Goal: Task Accomplishment & Management: Use online tool/utility

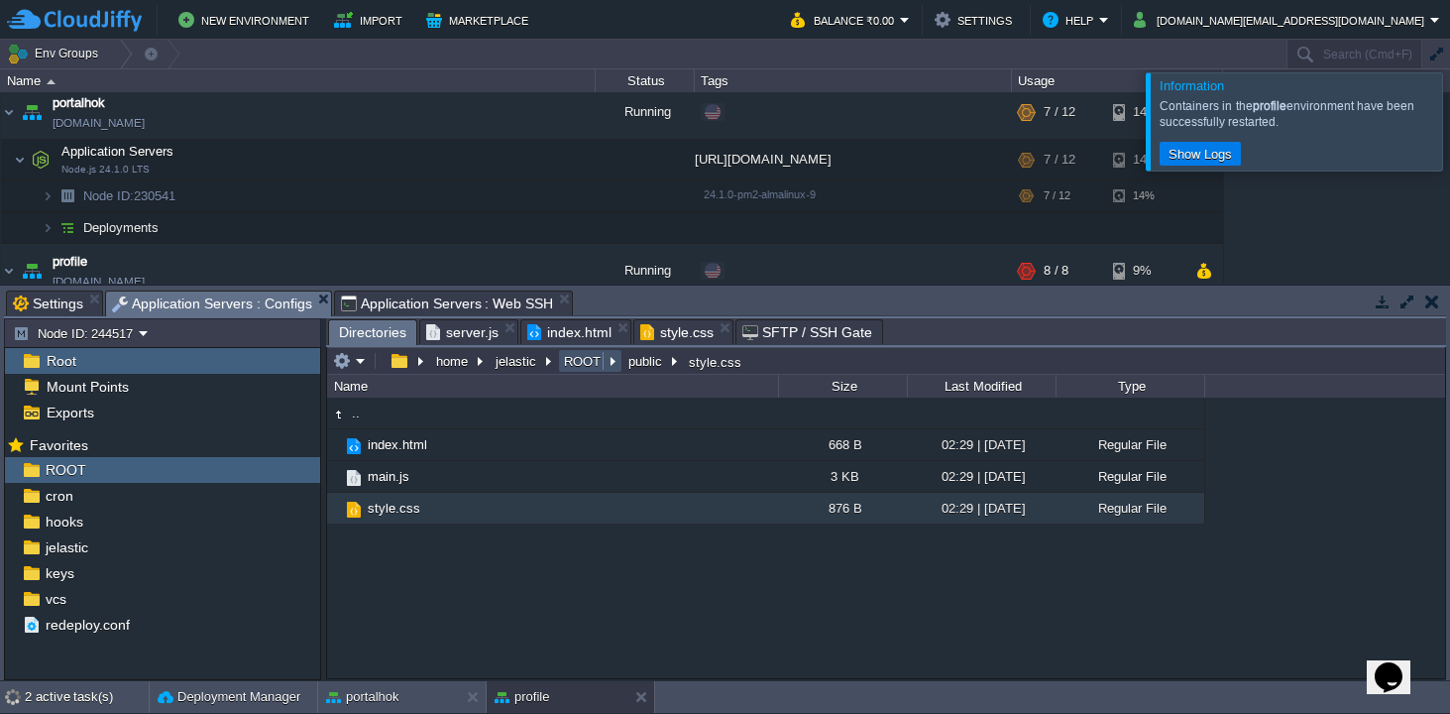
click at [578, 358] on button "ROOT" at bounding box center [583, 361] width 45 height 18
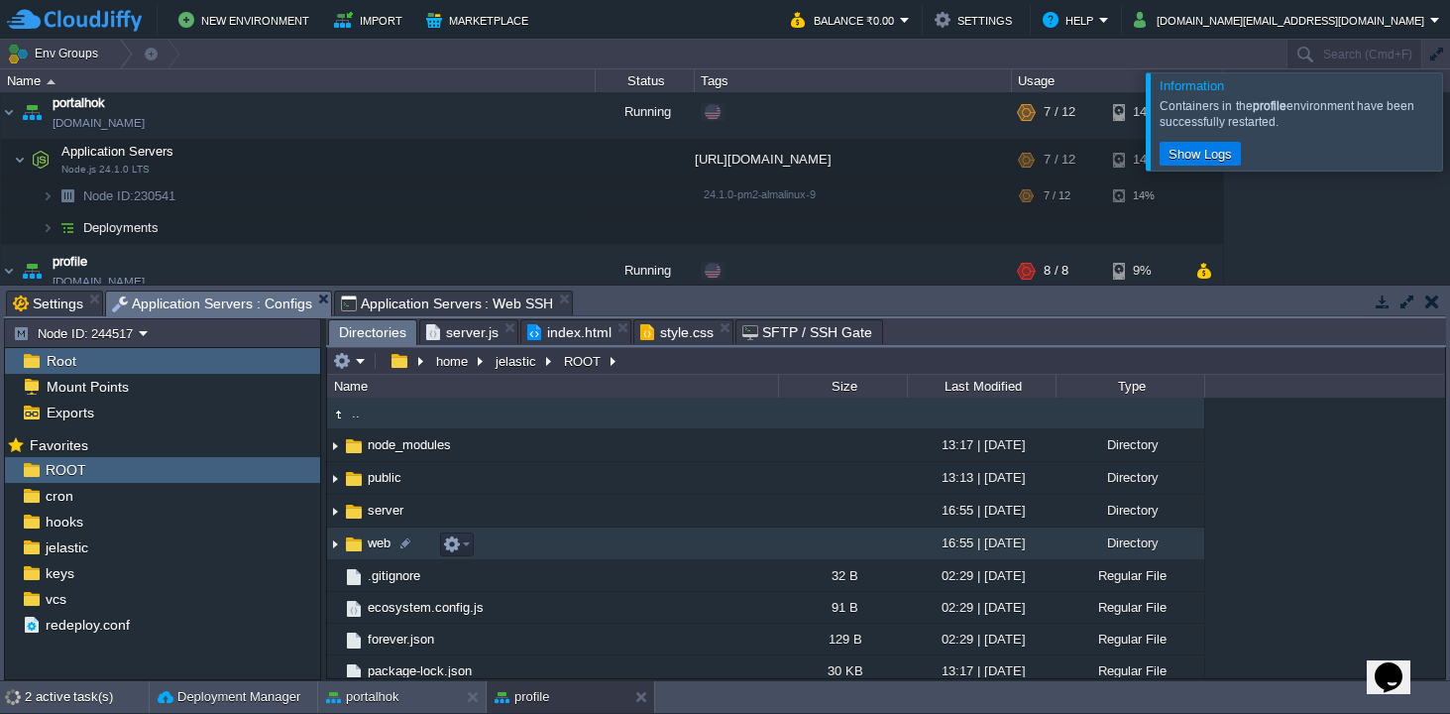
click at [338, 545] on img at bounding box center [335, 543] width 16 height 31
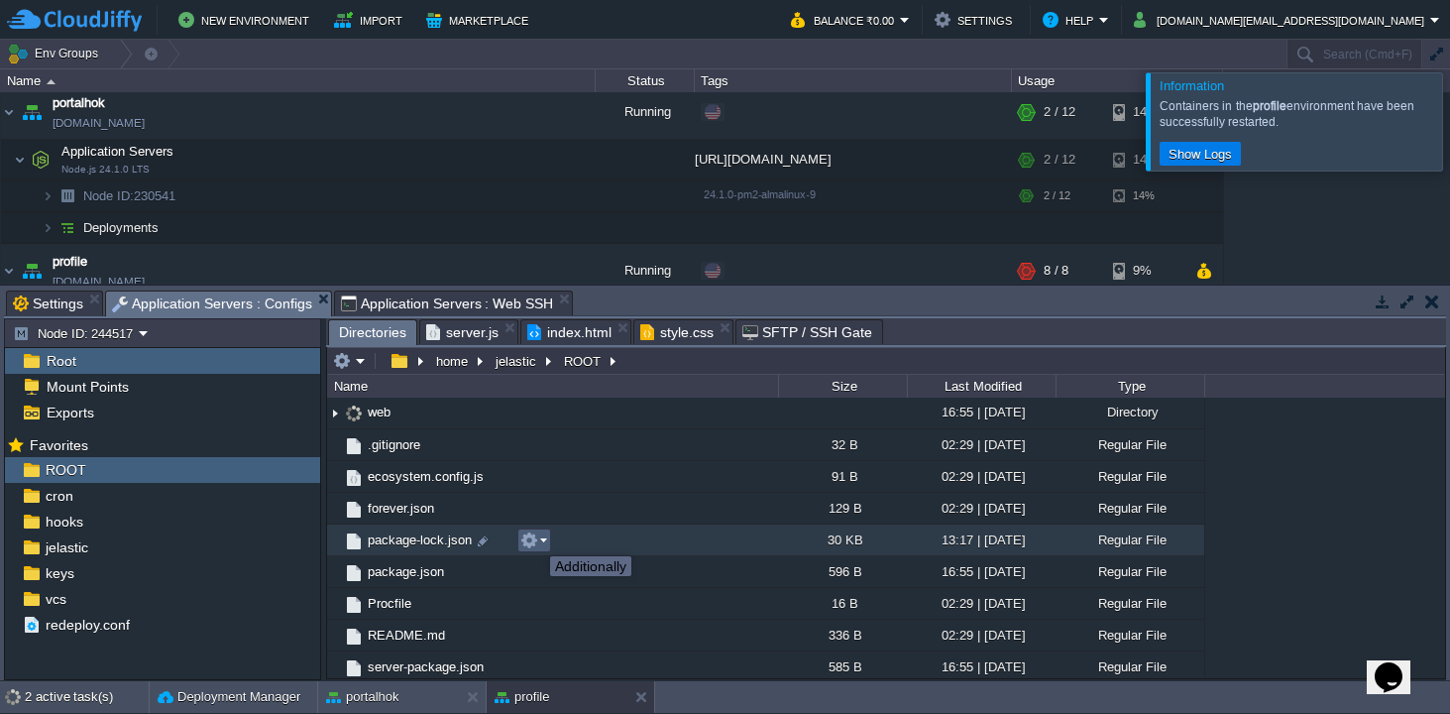
scroll to position [170, 0]
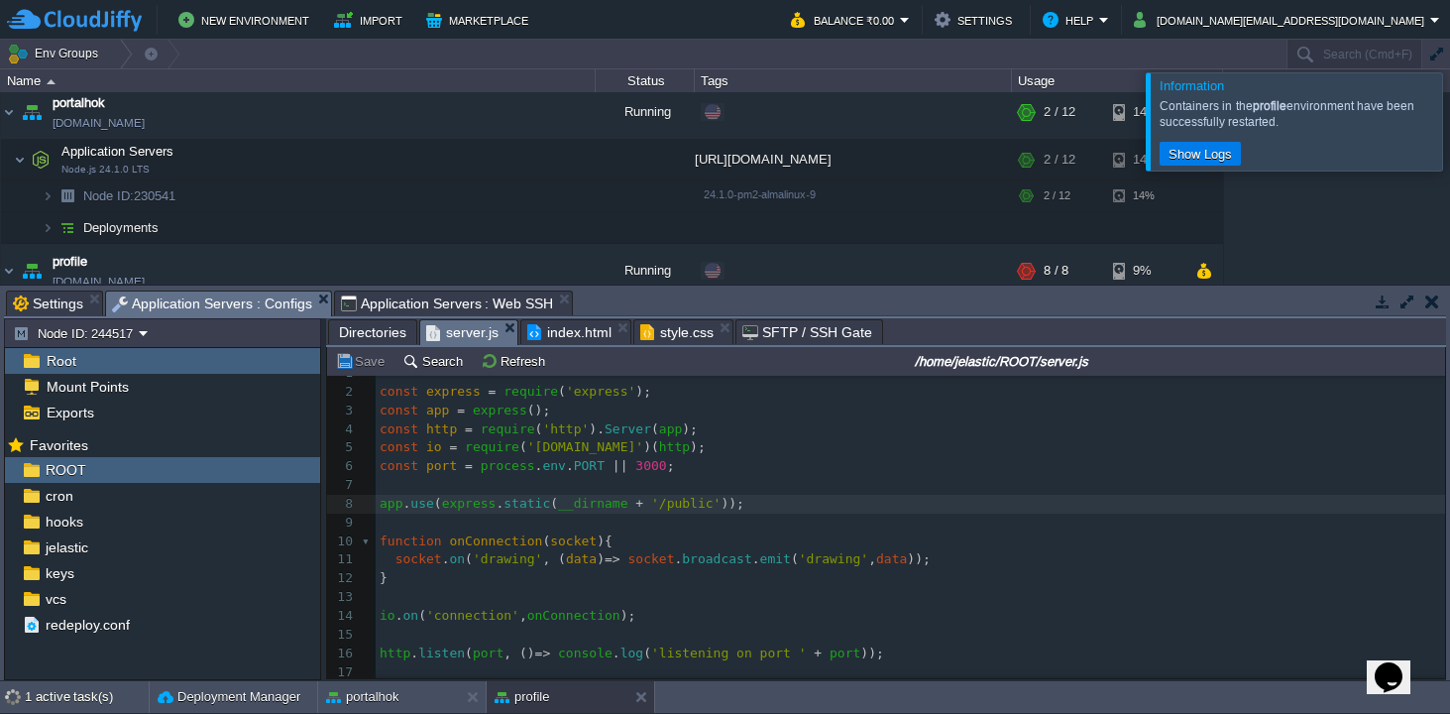
click at [471, 335] on span "server.js" at bounding box center [462, 332] width 72 height 25
click at [38, 692] on div "1 active task(s)" at bounding box center [87, 697] width 124 height 32
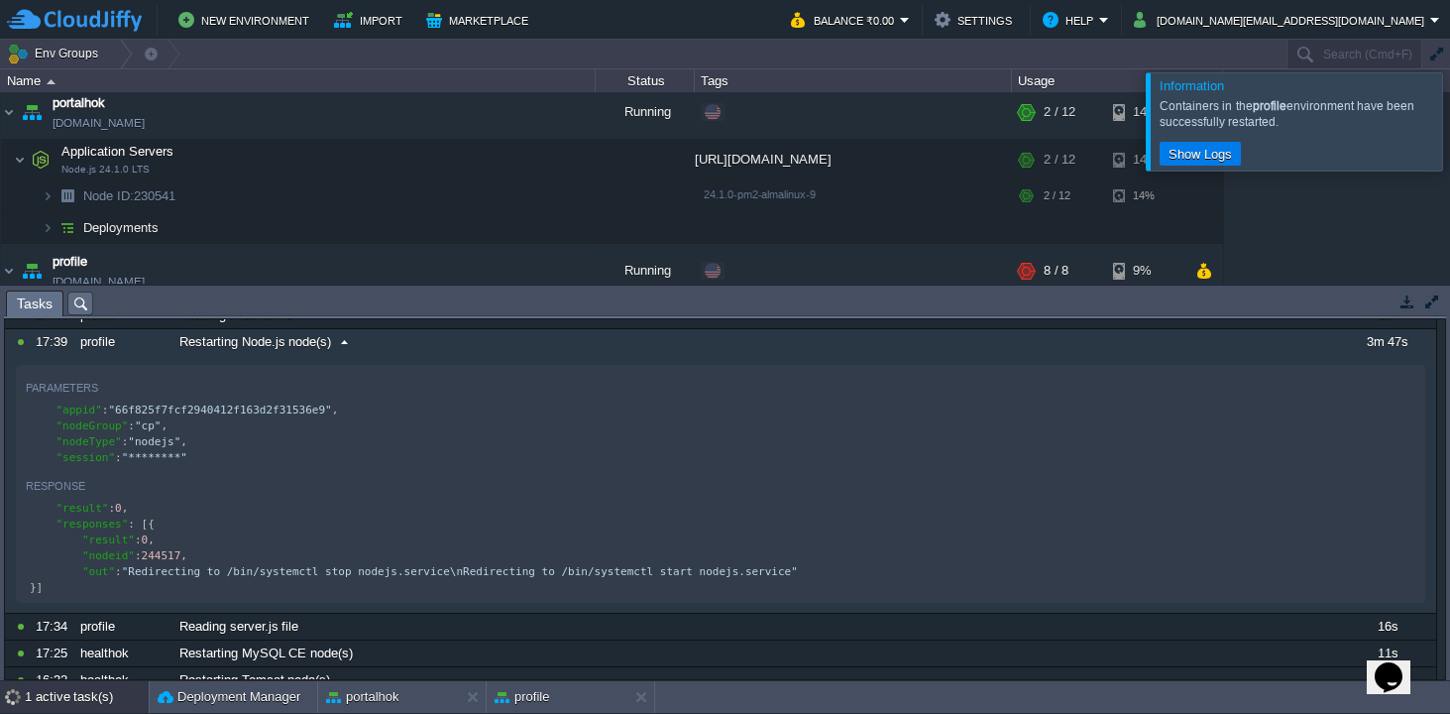
scroll to position [0, 0]
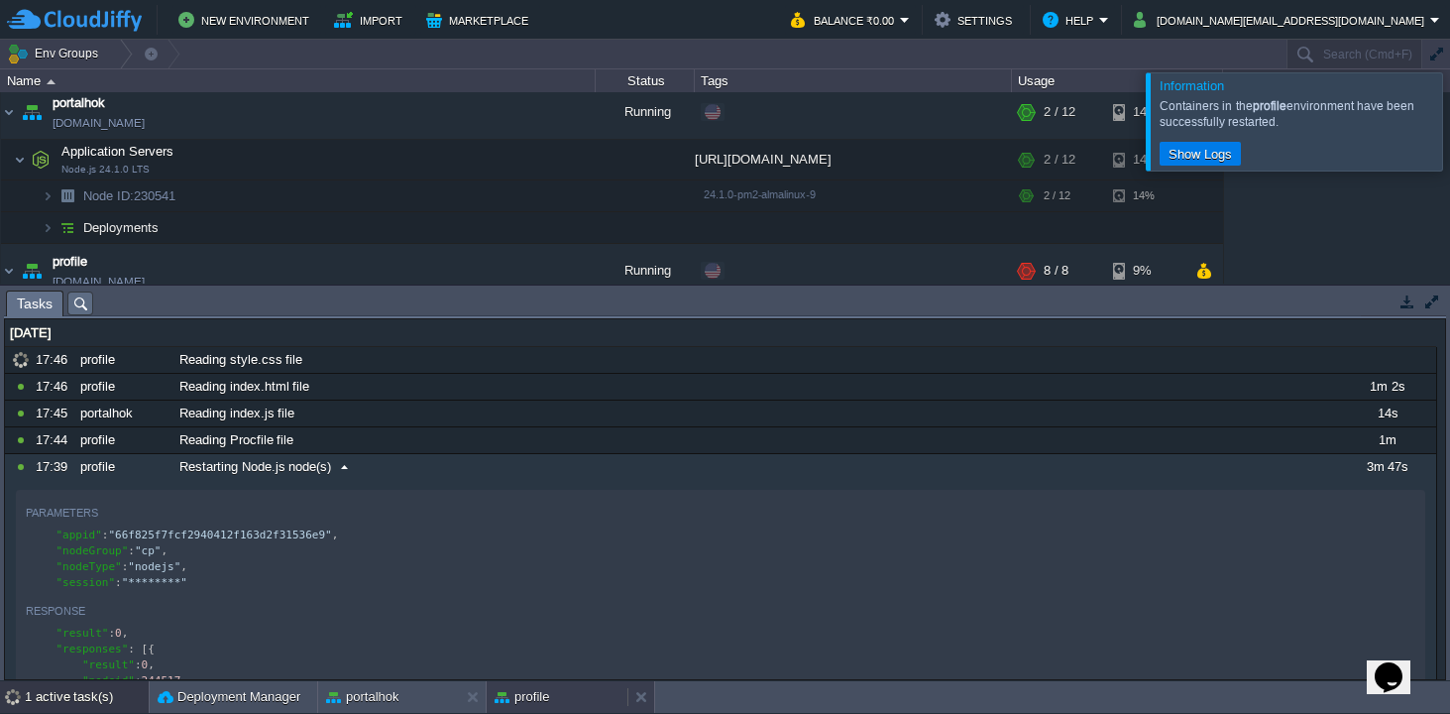
click at [541, 687] on button "profile" at bounding box center [522, 697] width 55 height 20
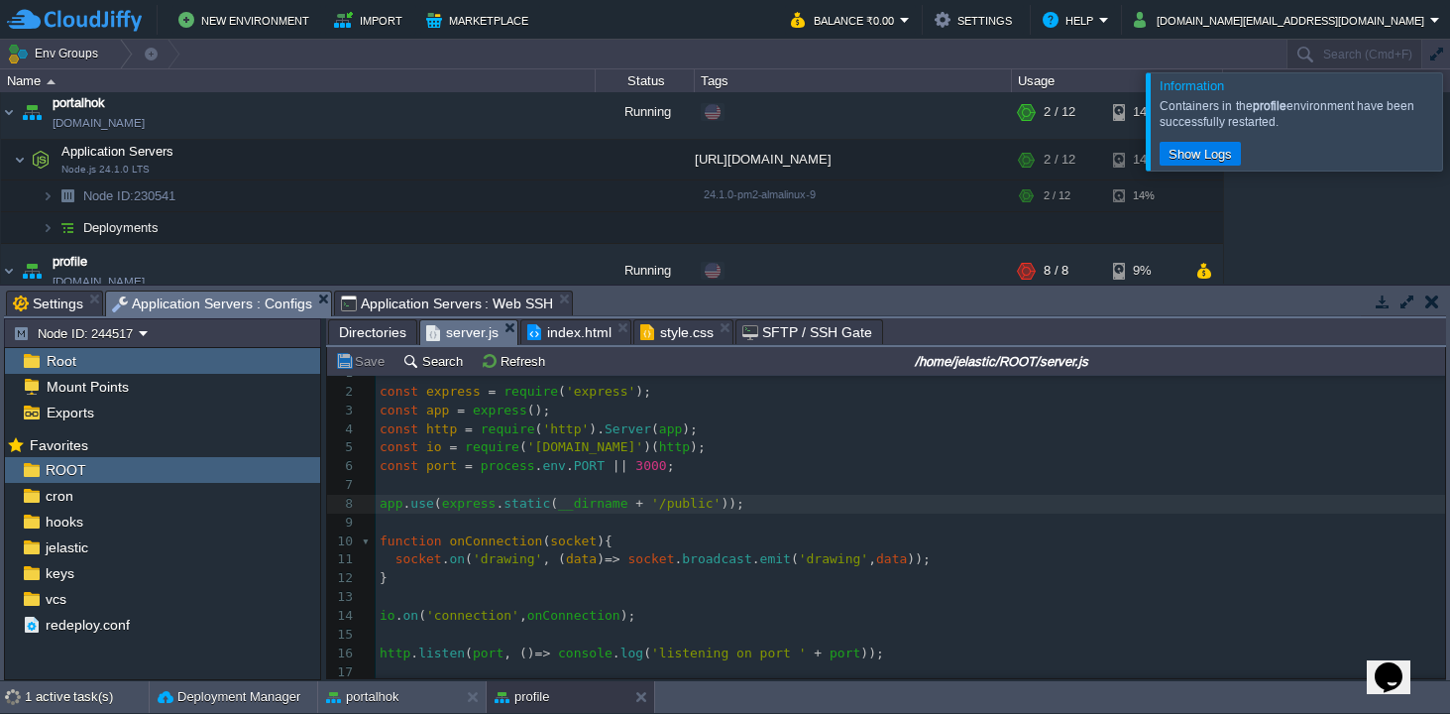
scroll to position [6, 0]
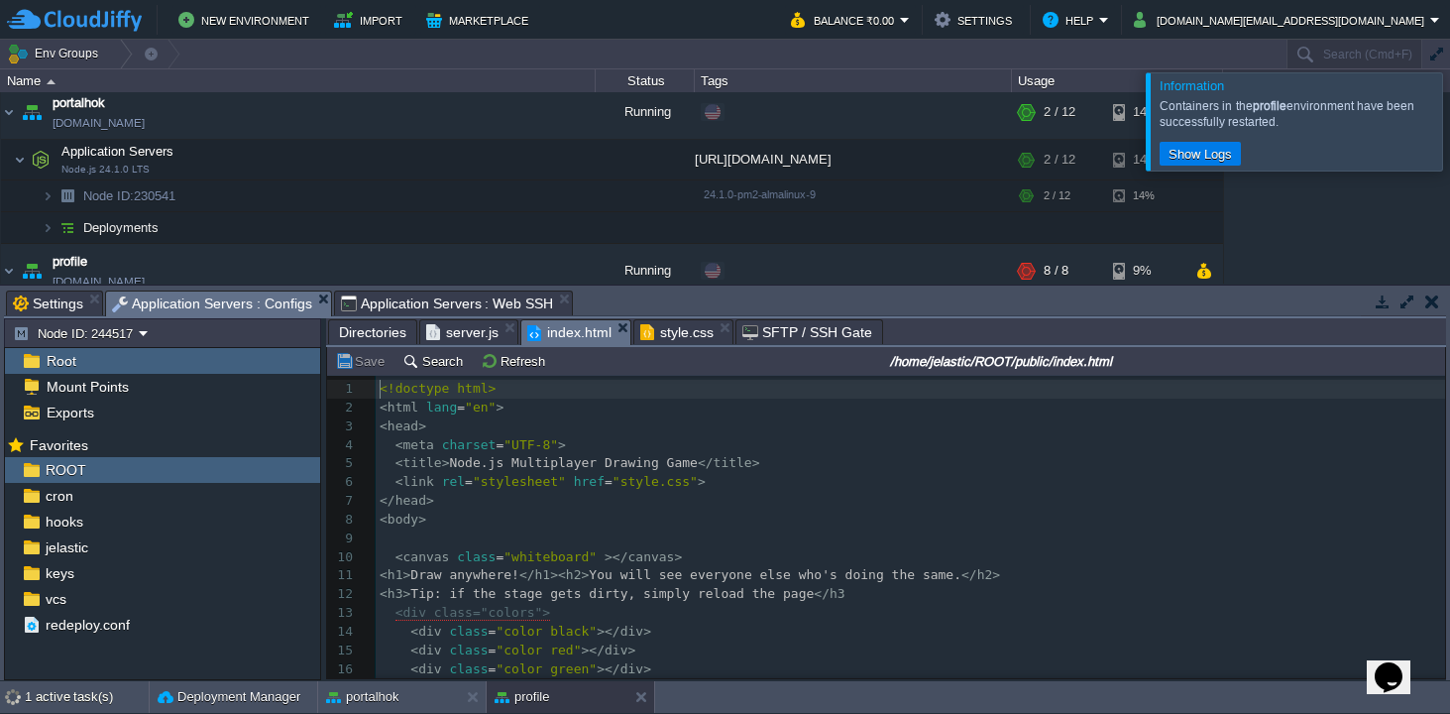
click at [591, 333] on span "index.html" at bounding box center [569, 332] width 84 height 25
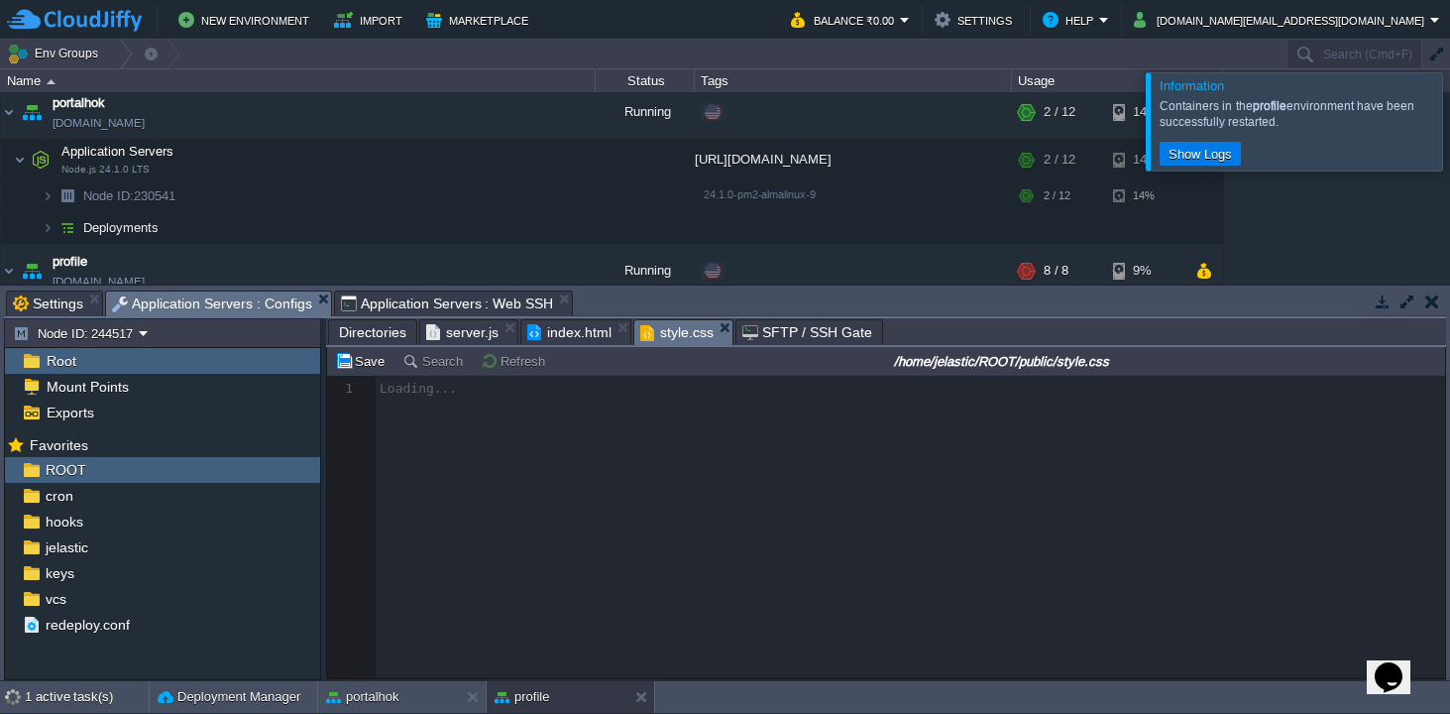
click at [687, 329] on span "style.css" at bounding box center [676, 332] width 73 height 25
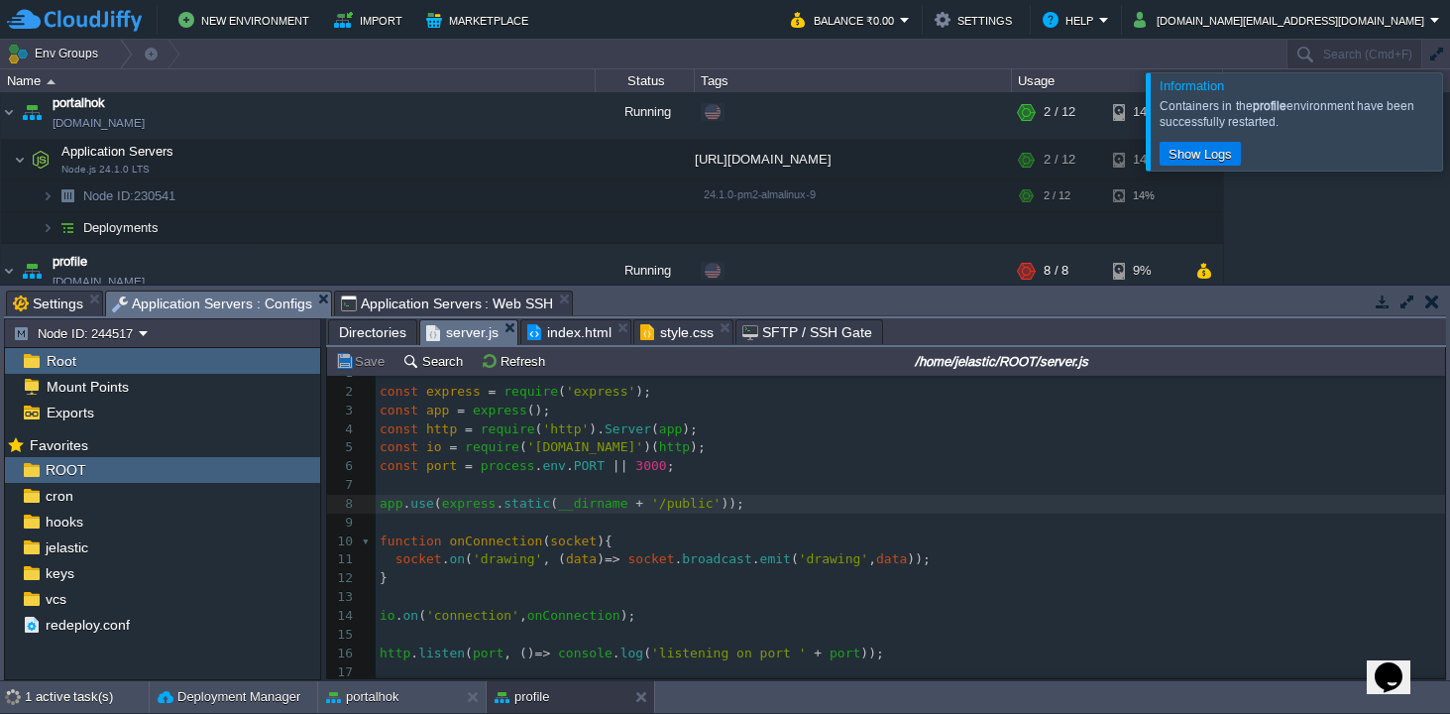
click at [462, 339] on span "server.js" at bounding box center [462, 332] width 72 height 25
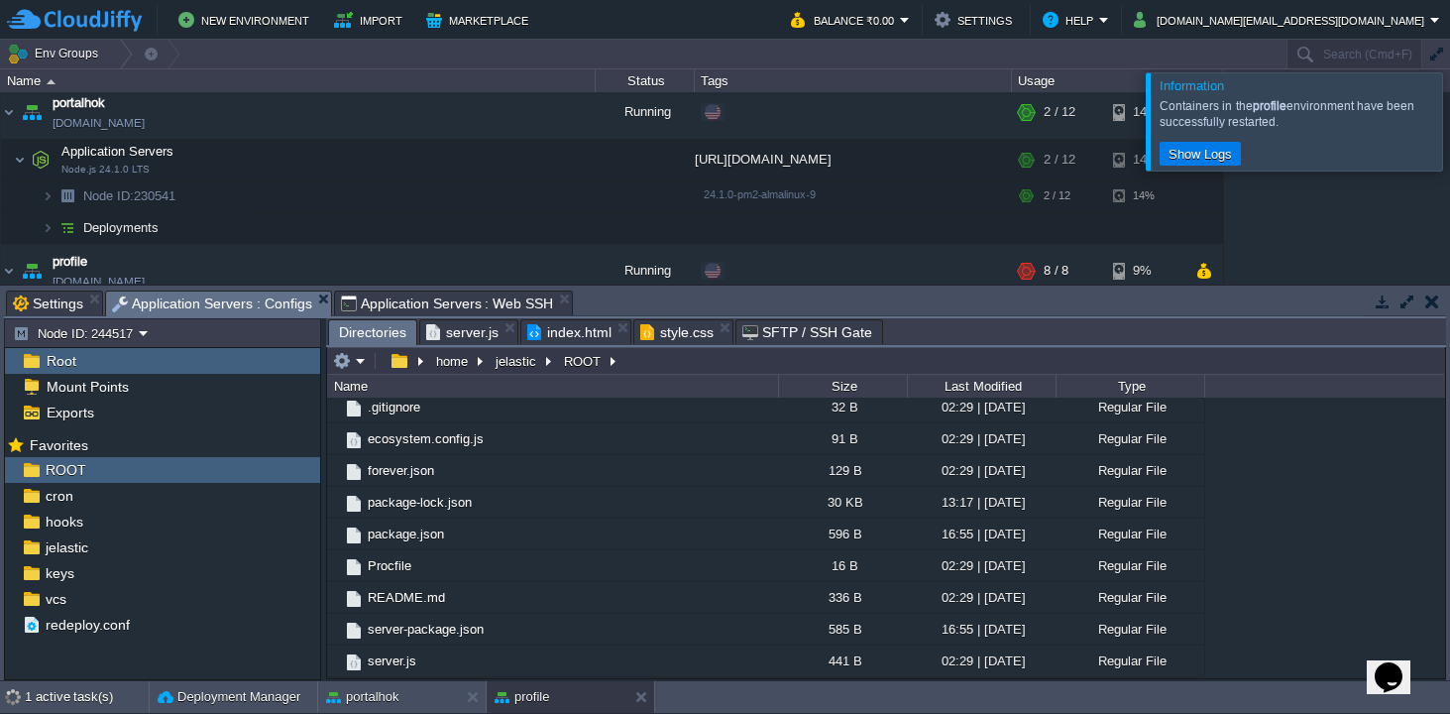
click at [376, 327] on span "Directories" at bounding box center [372, 332] width 67 height 25
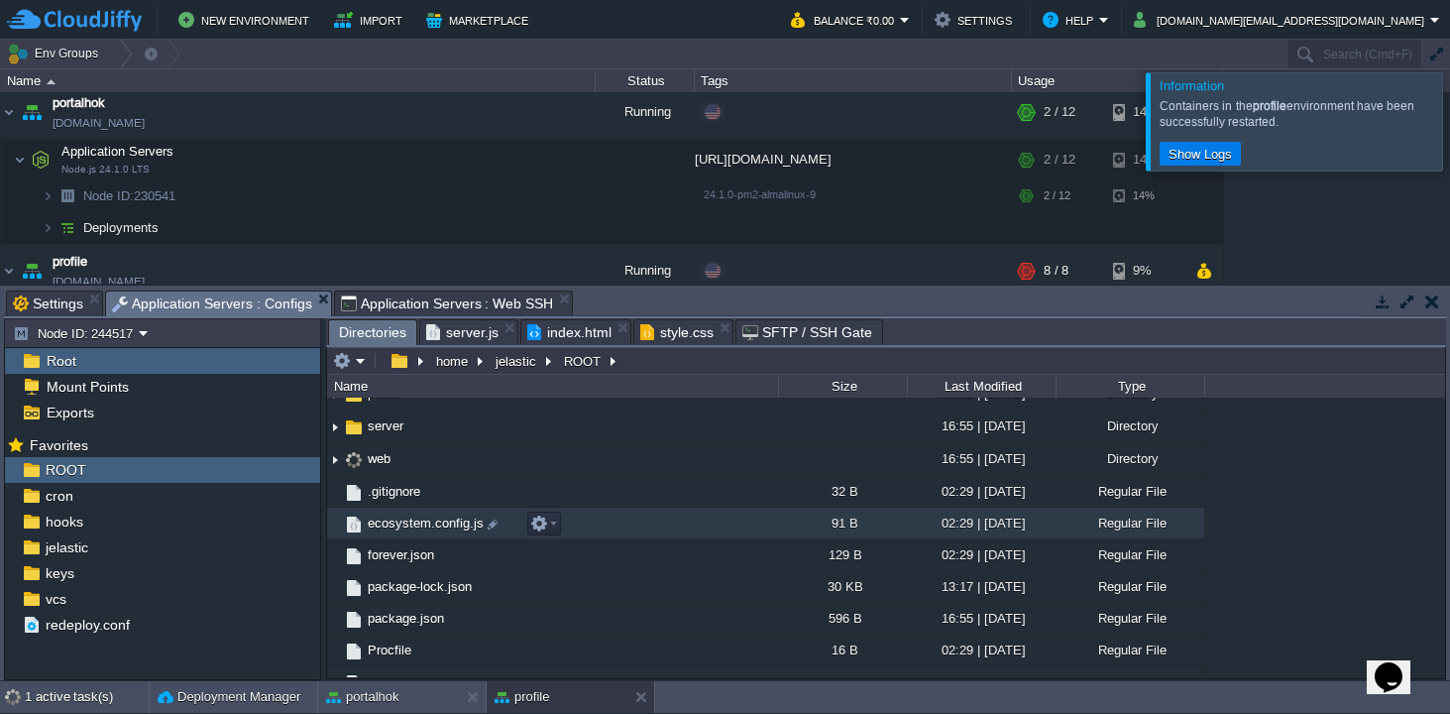
scroll to position [74, 0]
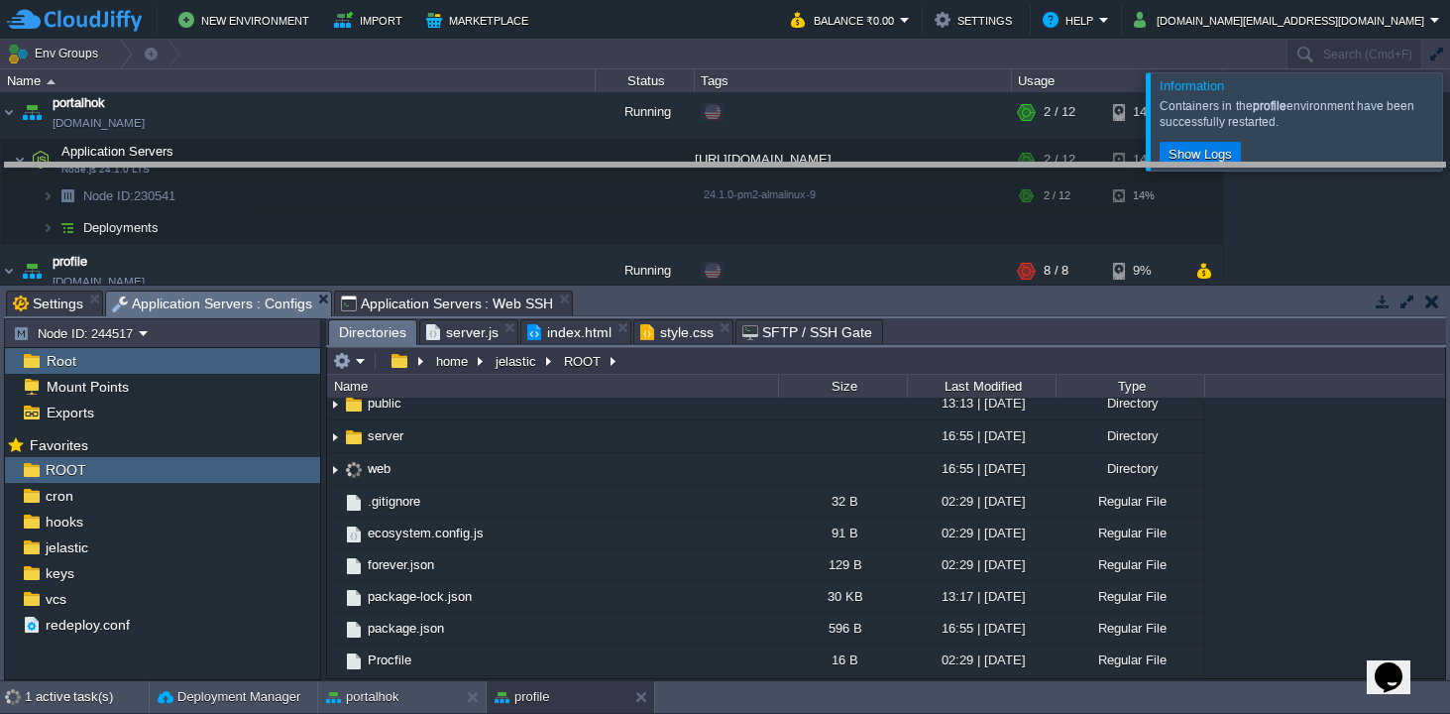
drag, startPoint x: 690, startPoint y: 292, endPoint x: 694, endPoint y: 153, distance: 139.8
click at [694, 153] on body "New Environment Import Marketplace Bonus ₹0.00 Upgrade Account Balance ₹0.00 Se…" at bounding box center [725, 357] width 1450 height 714
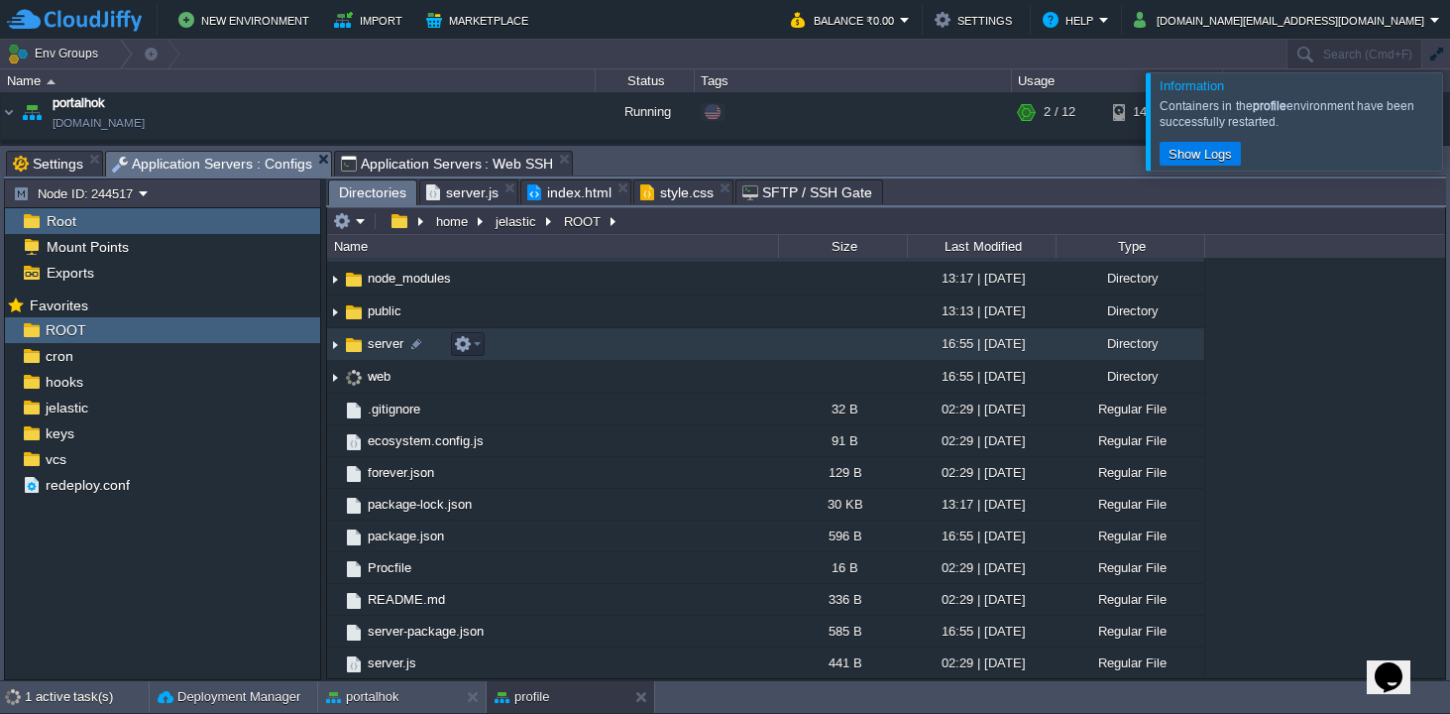
scroll to position [31, 0]
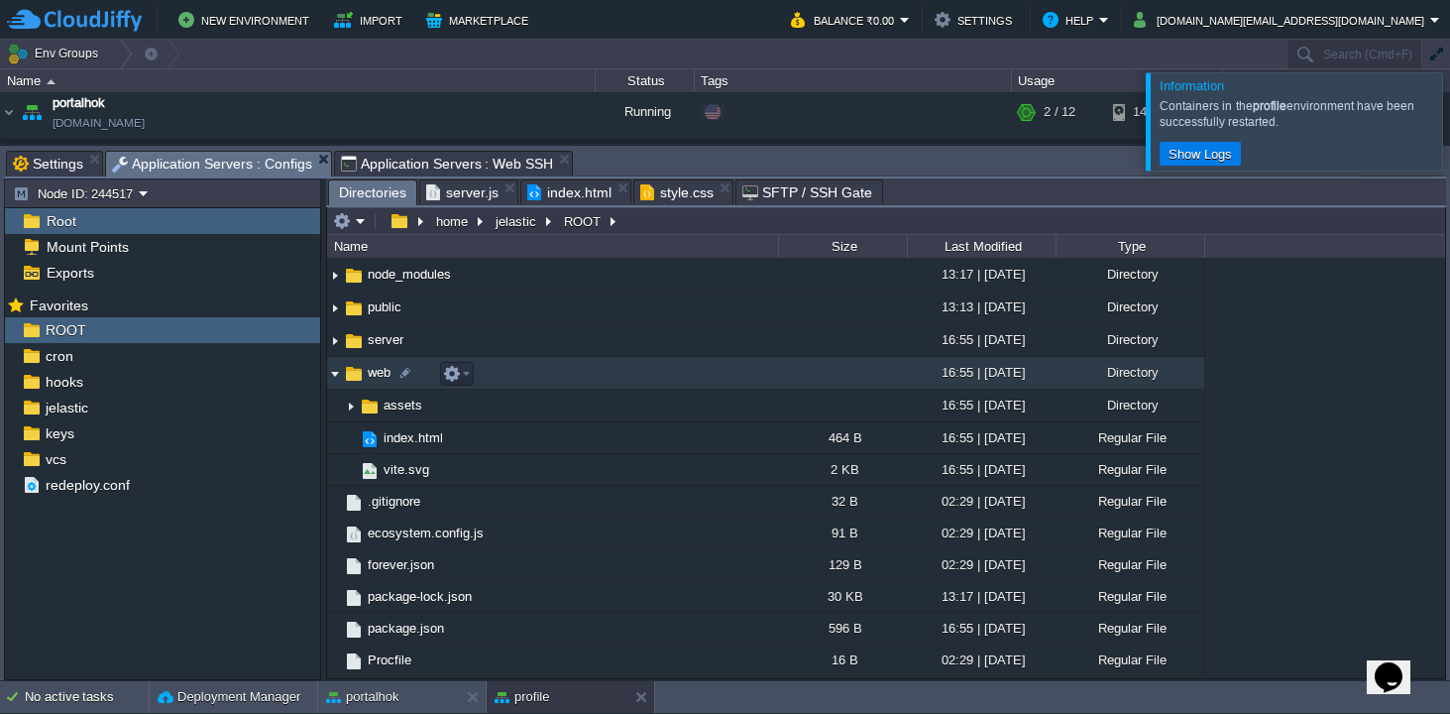
click at [338, 376] on img at bounding box center [335, 373] width 16 height 31
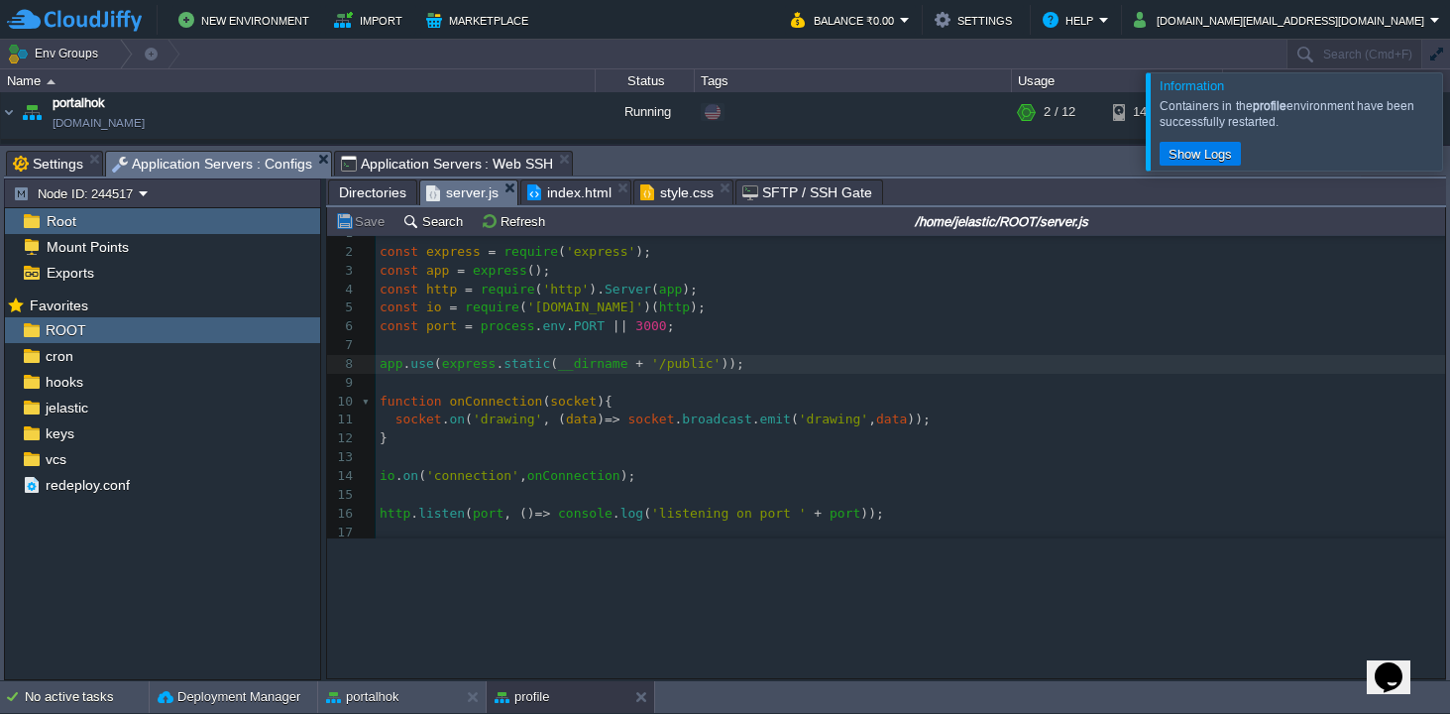
click at [469, 194] on span "server.js" at bounding box center [462, 192] width 72 height 25
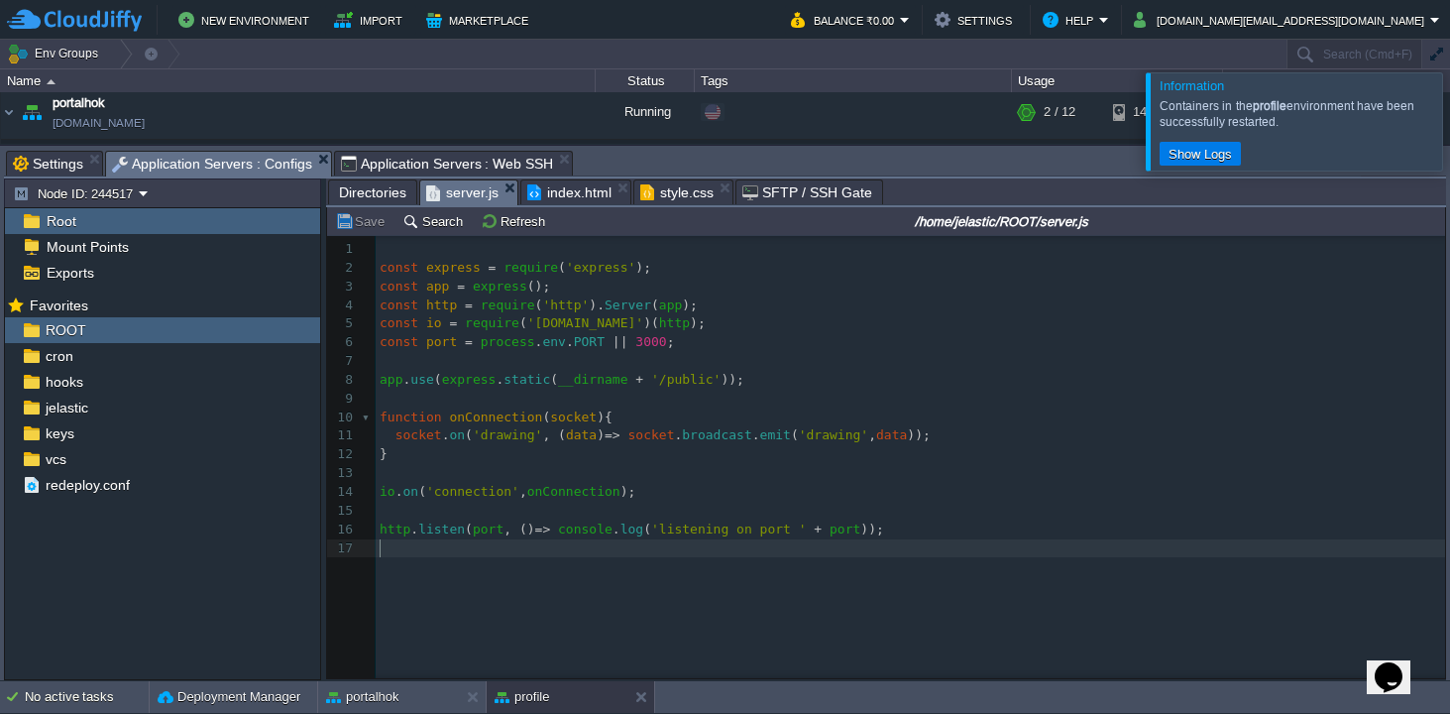
click at [936, 548] on pre "​" at bounding box center [914, 548] width 1076 height 19
type textarea "const express = require('express'); const app = express(); const http = require…"
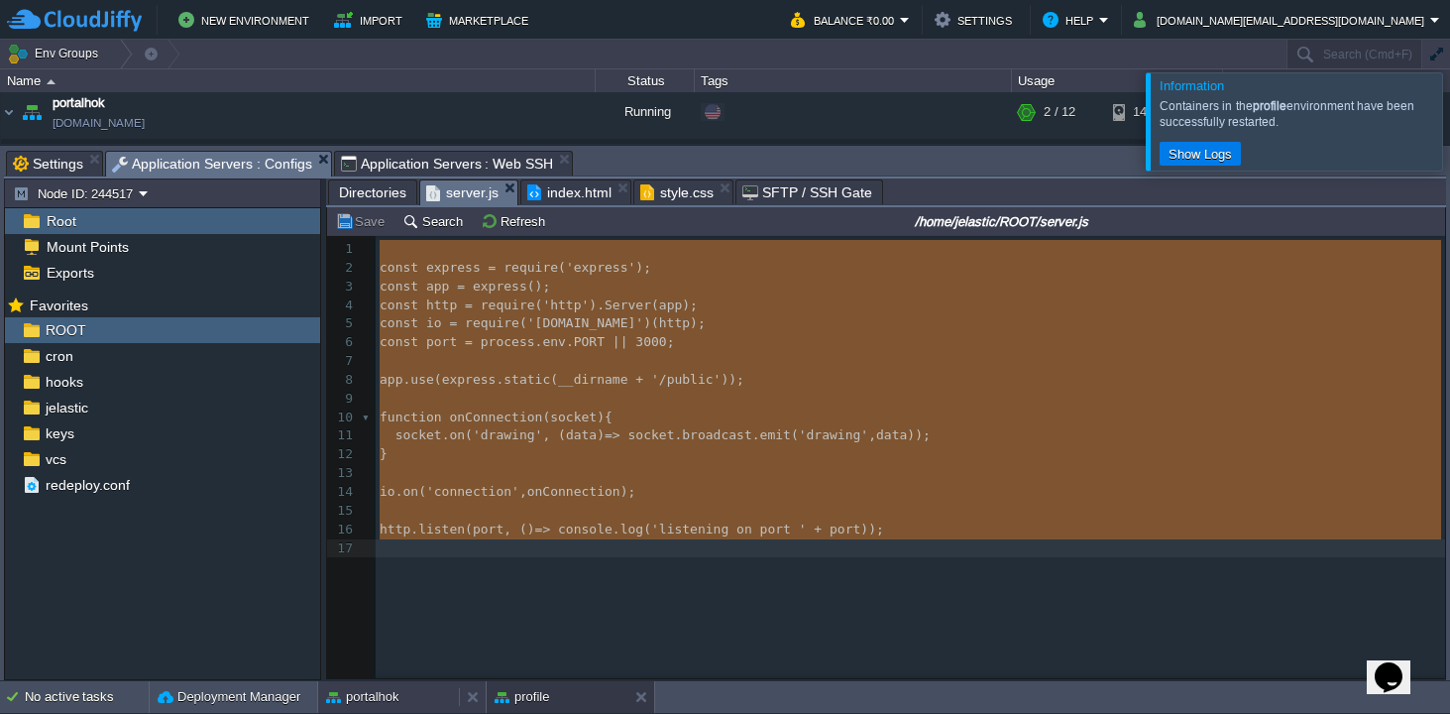
click at [379, 697] on button "portalhok" at bounding box center [362, 697] width 72 height 20
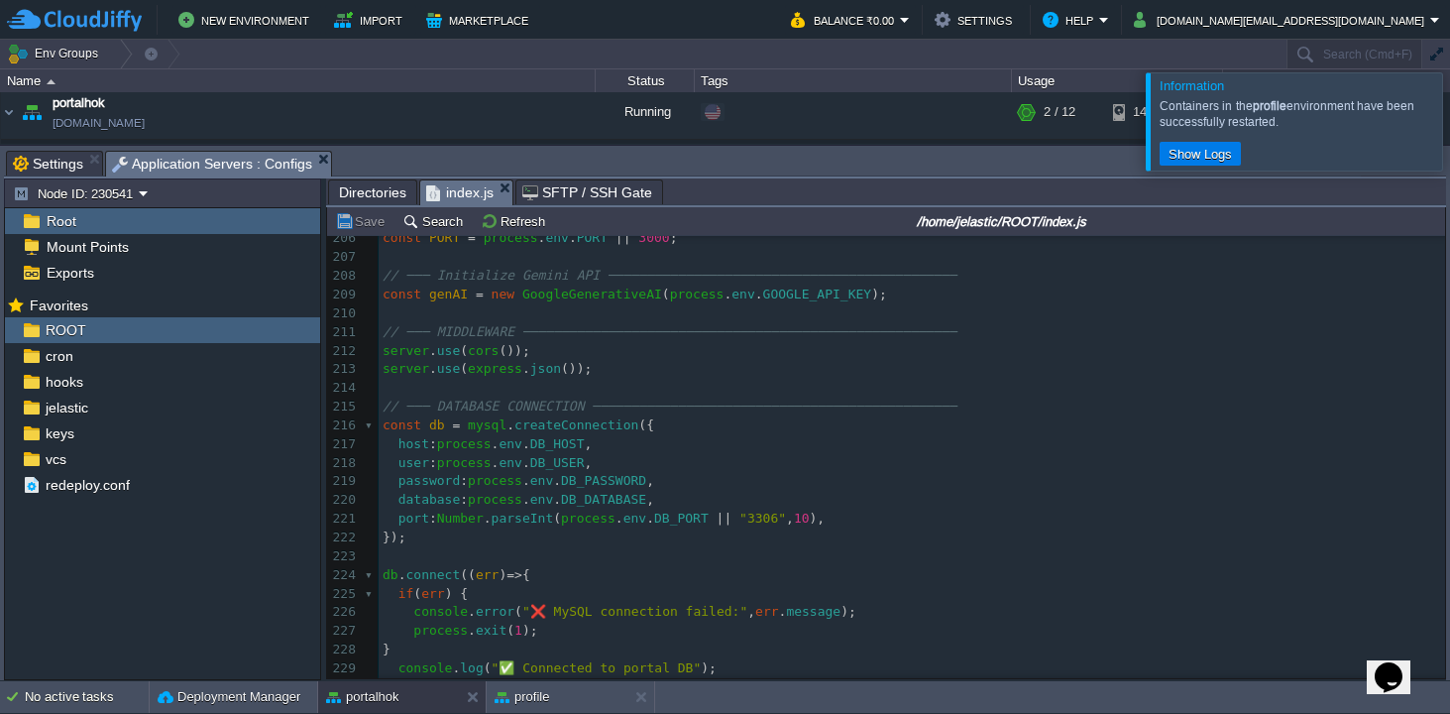
click at [374, 193] on span "Directories" at bounding box center [372, 192] width 67 height 24
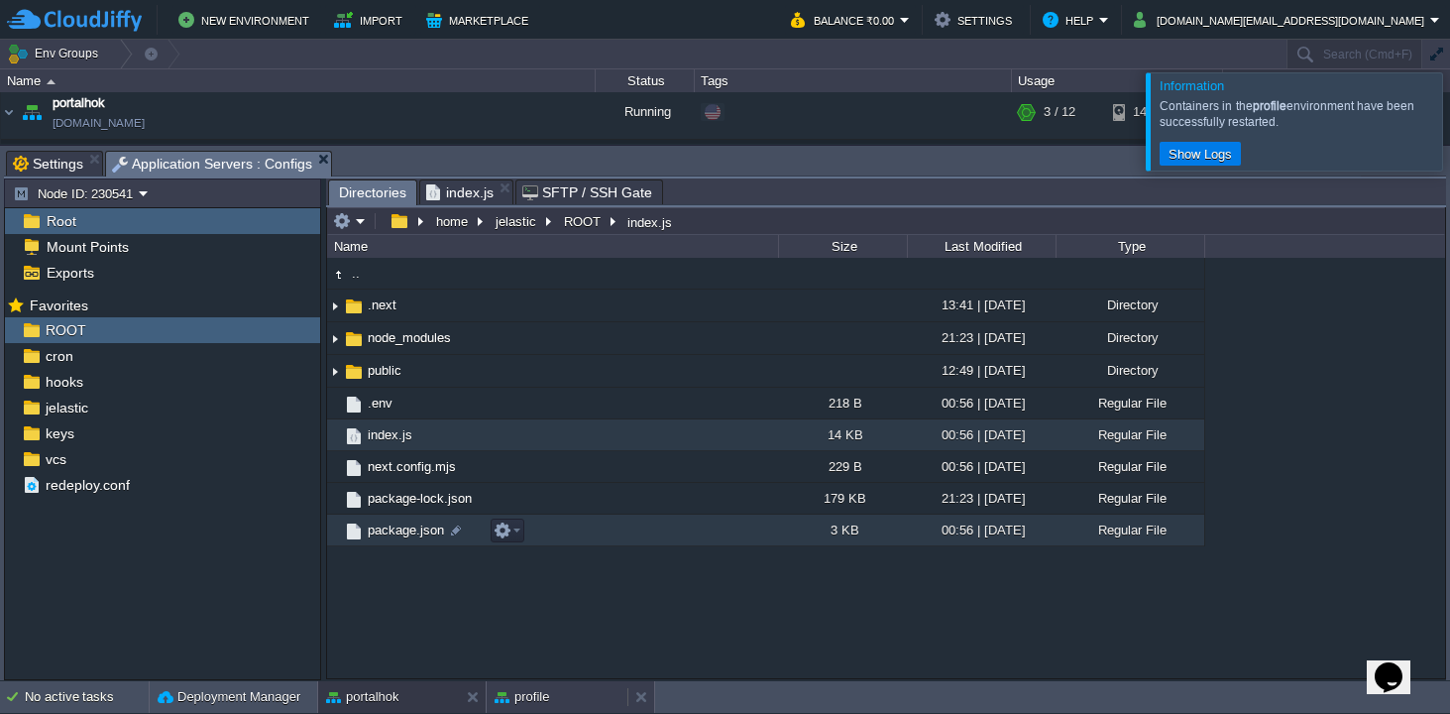
click at [535, 704] on button "profile" at bounding box center [522, 697] width 55 height 20
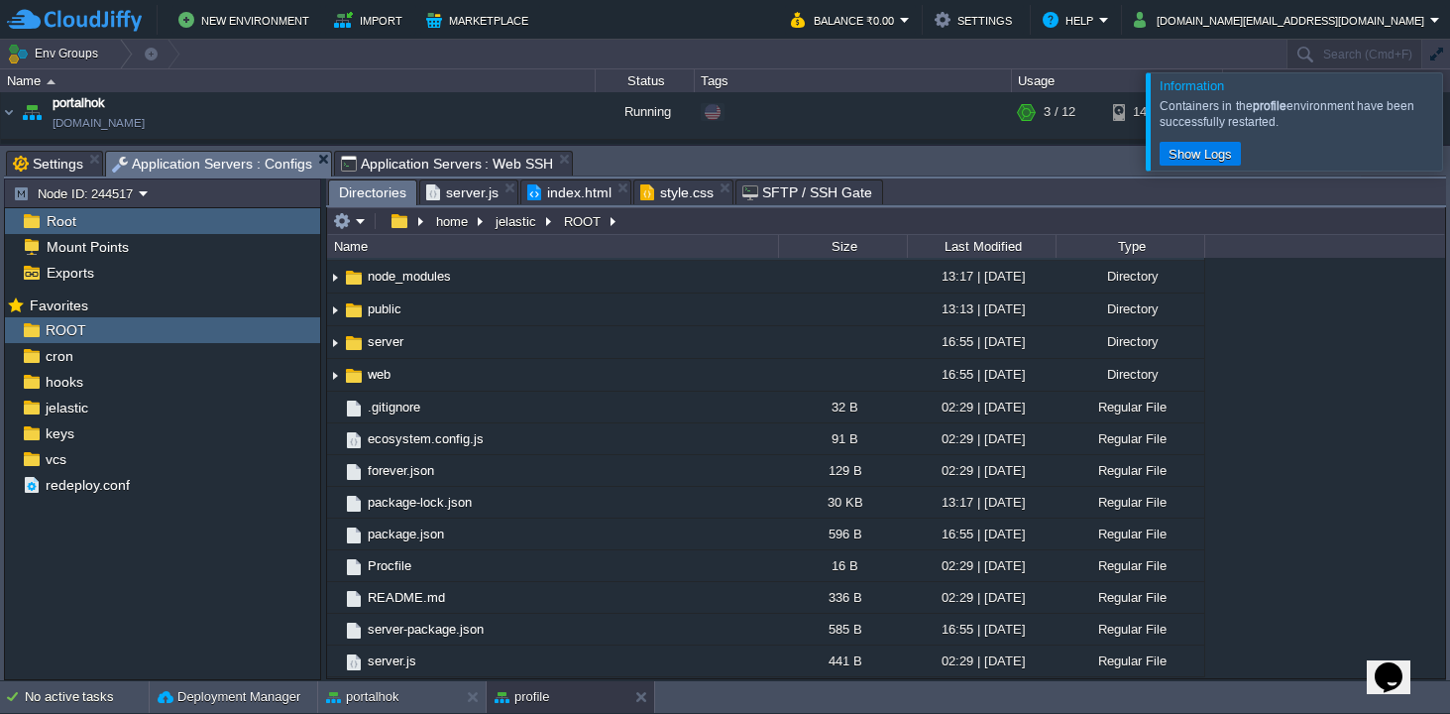
click at [383, 193] on span "Directories" at bounding box center [372, 192] width 67 height 25
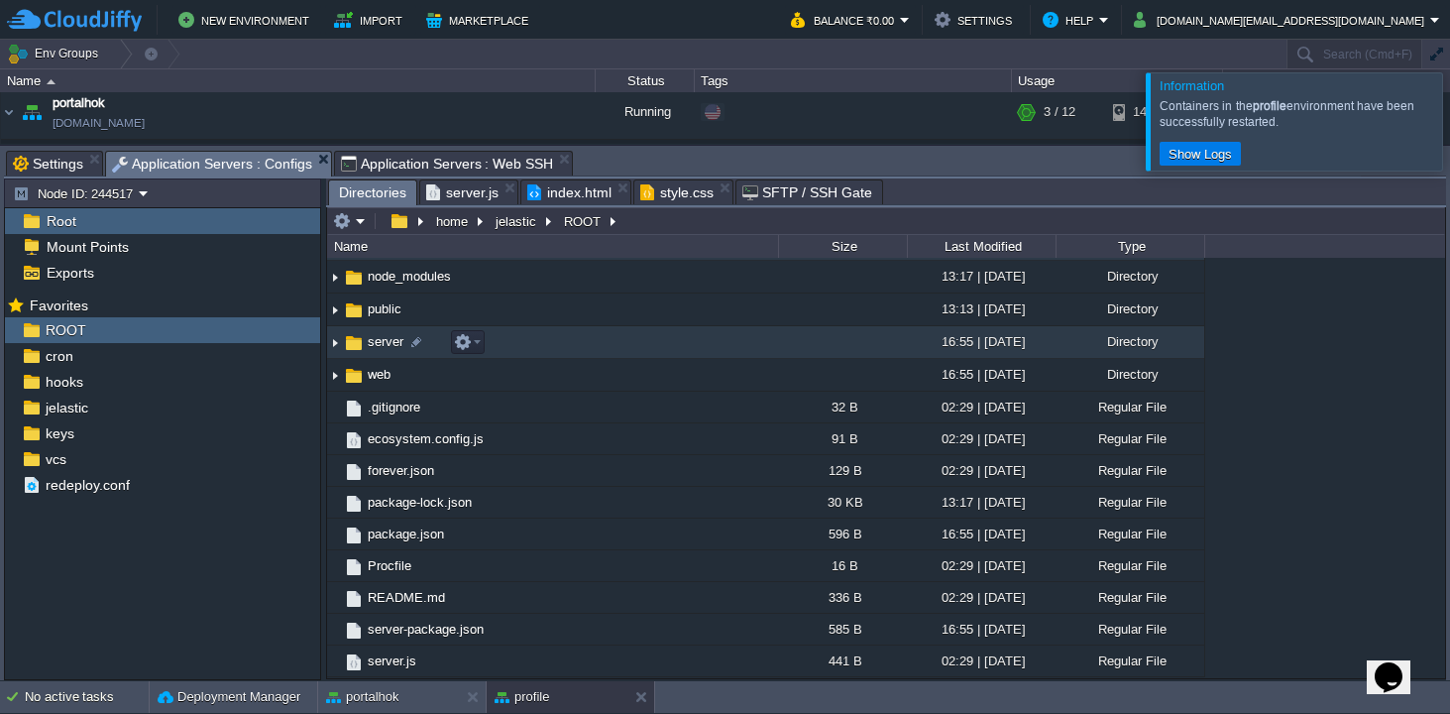
click at [336, 343] on img at bounding box center [335, 342] width 16 height 31
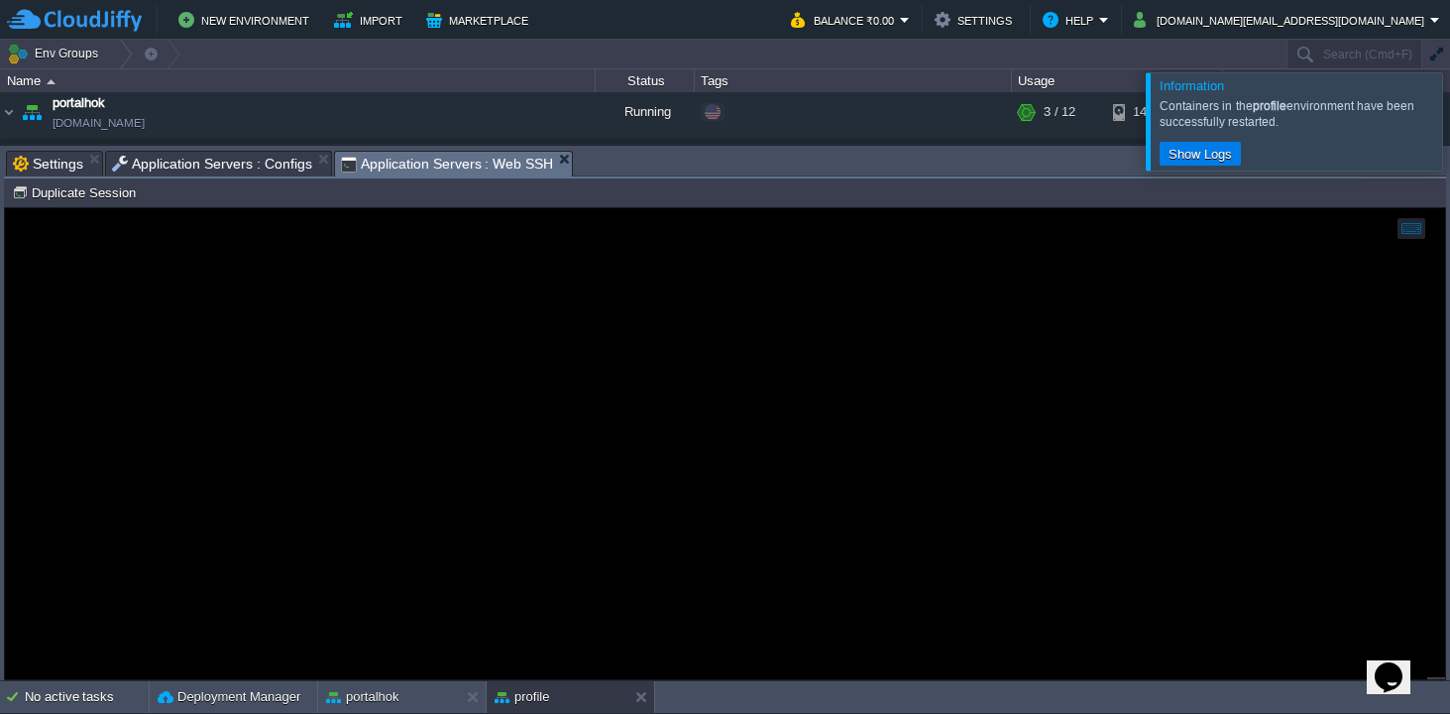
click at [462, 163] on span "Application Servers : Web SSH" at bounding box center [447, 164] width 213 height 25
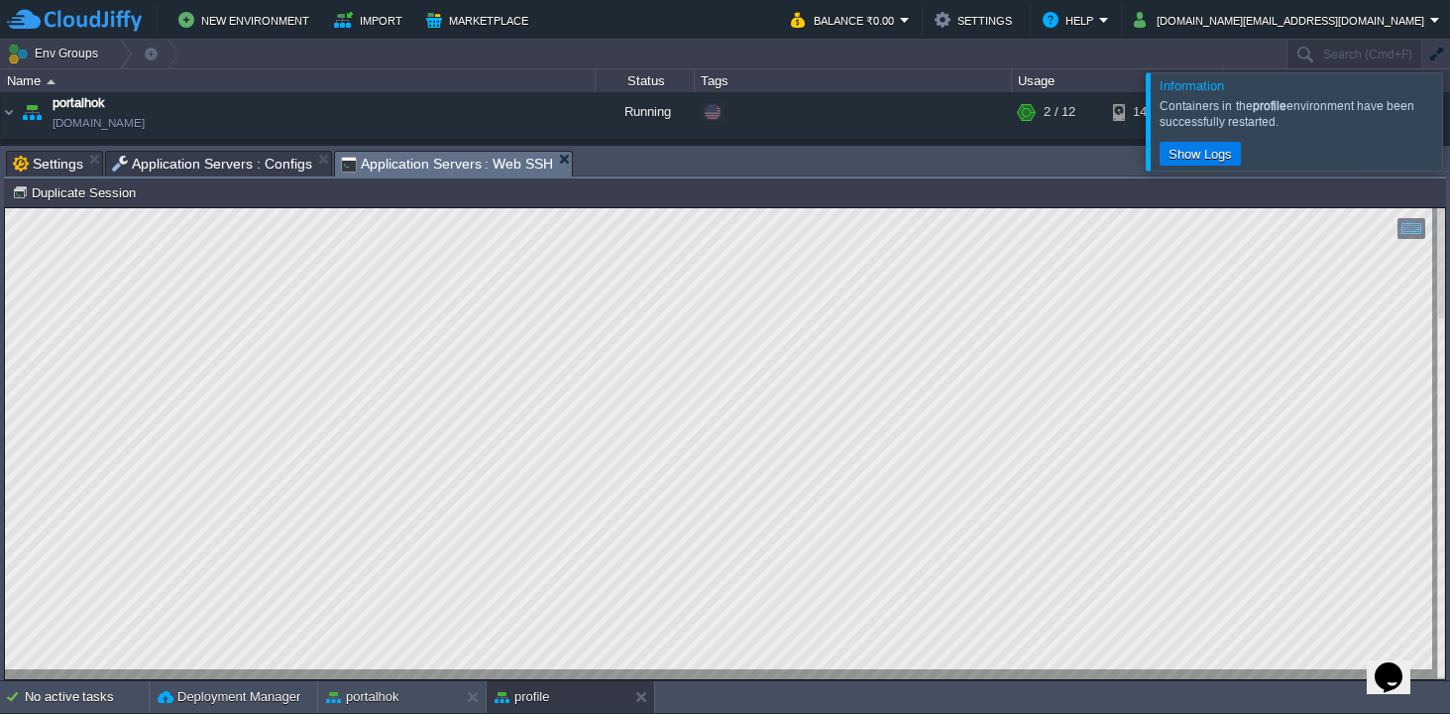
click at [272, 169] on span "Application Servers : Configs" at bounding box center [212, 164] width 200 height 24
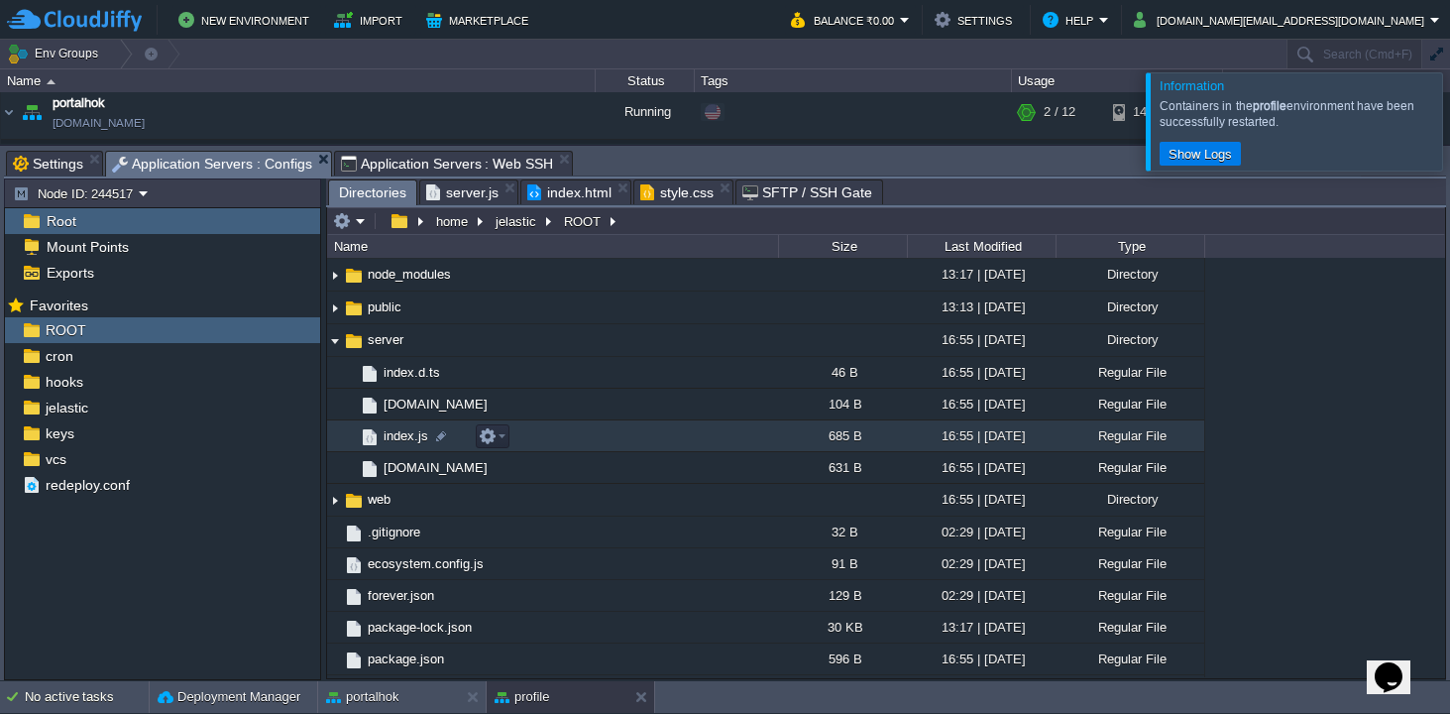
click at [401, 438] on span "index.js" at bounding box center [406, 435] width 51 height 17
click at [391, 190] on span "Directories" at bounding box center [372, 192] width 67 height 25
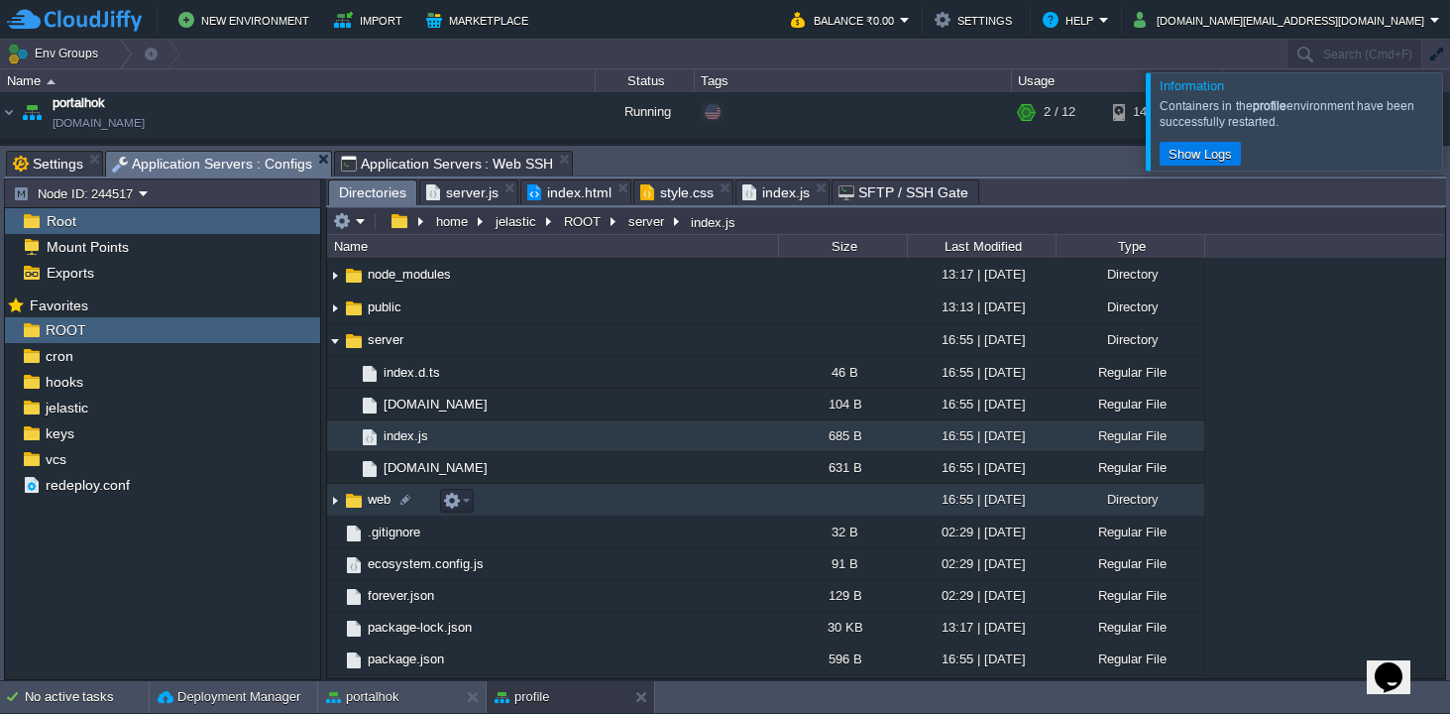
click at [353, 501] on img at bounding box center [354, 501] width 22 height 22
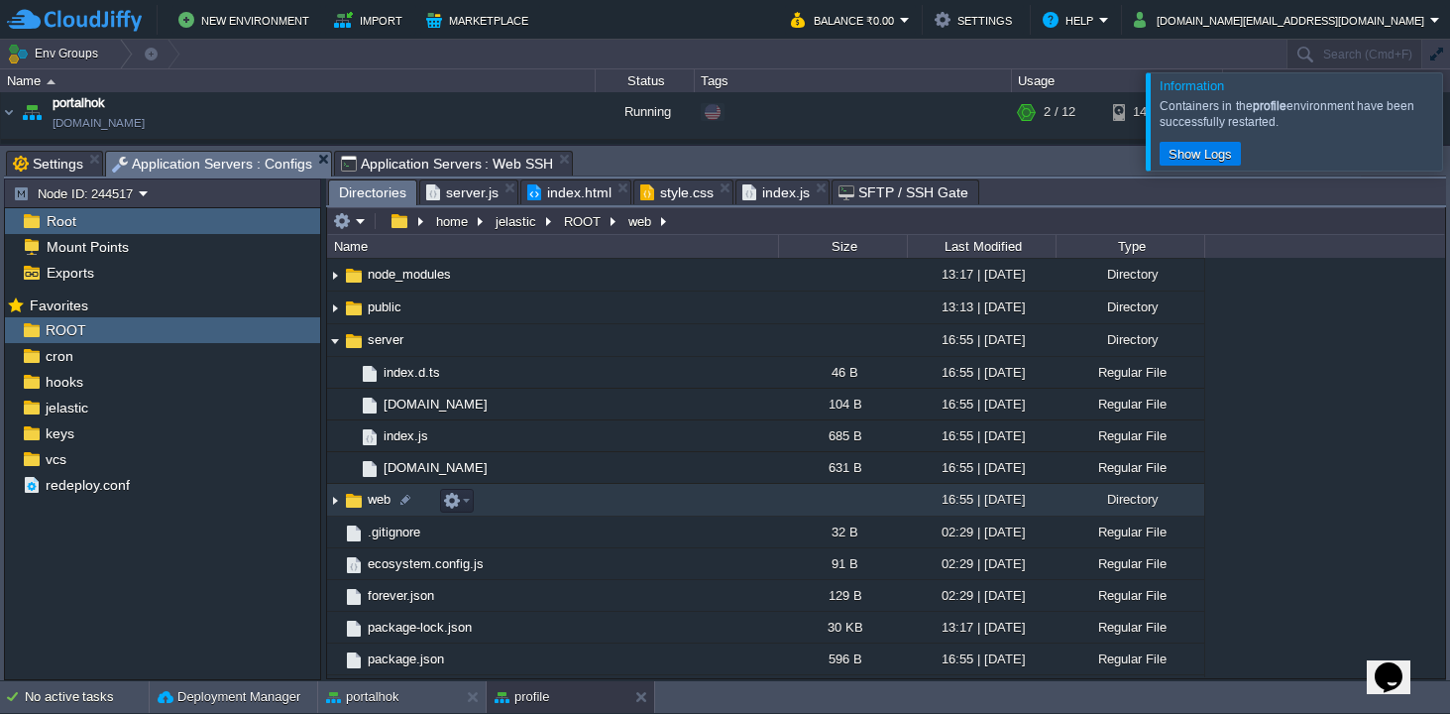
click at [353, 501] on img at bounding box center [354, 501] width 22 height 22
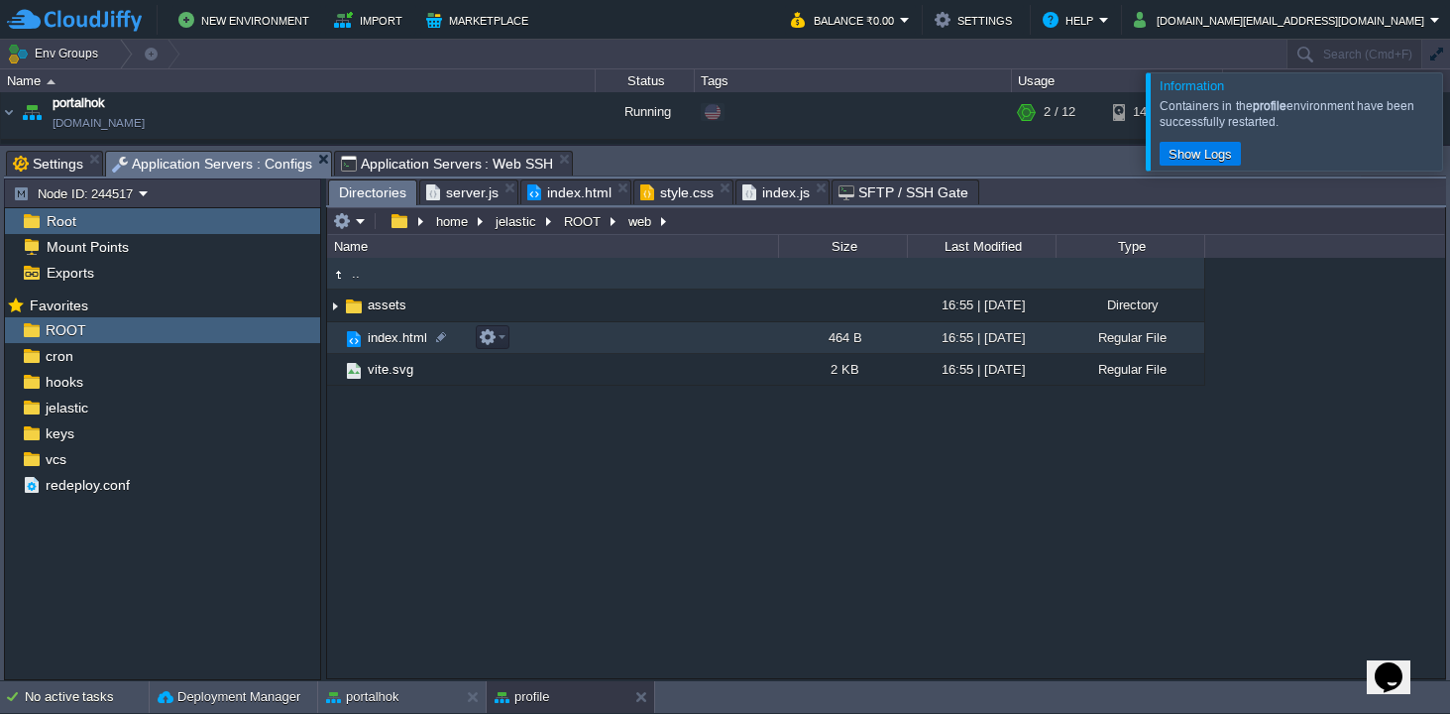
click at [390, 339] on span "index.html" at bounding box center [397, 337] width 65 height 17
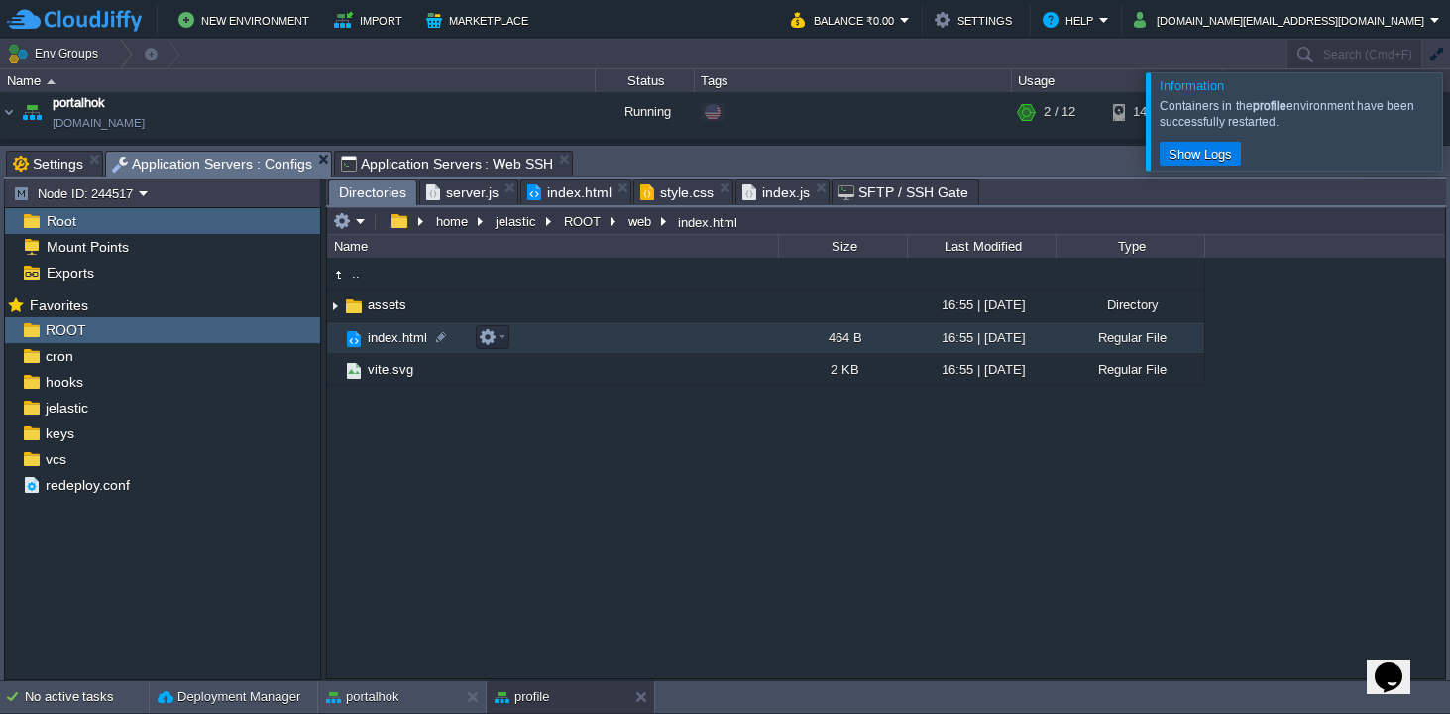
click at [368, 343] on span "index.html" at bounding box center [397, 337] width 65 height 17
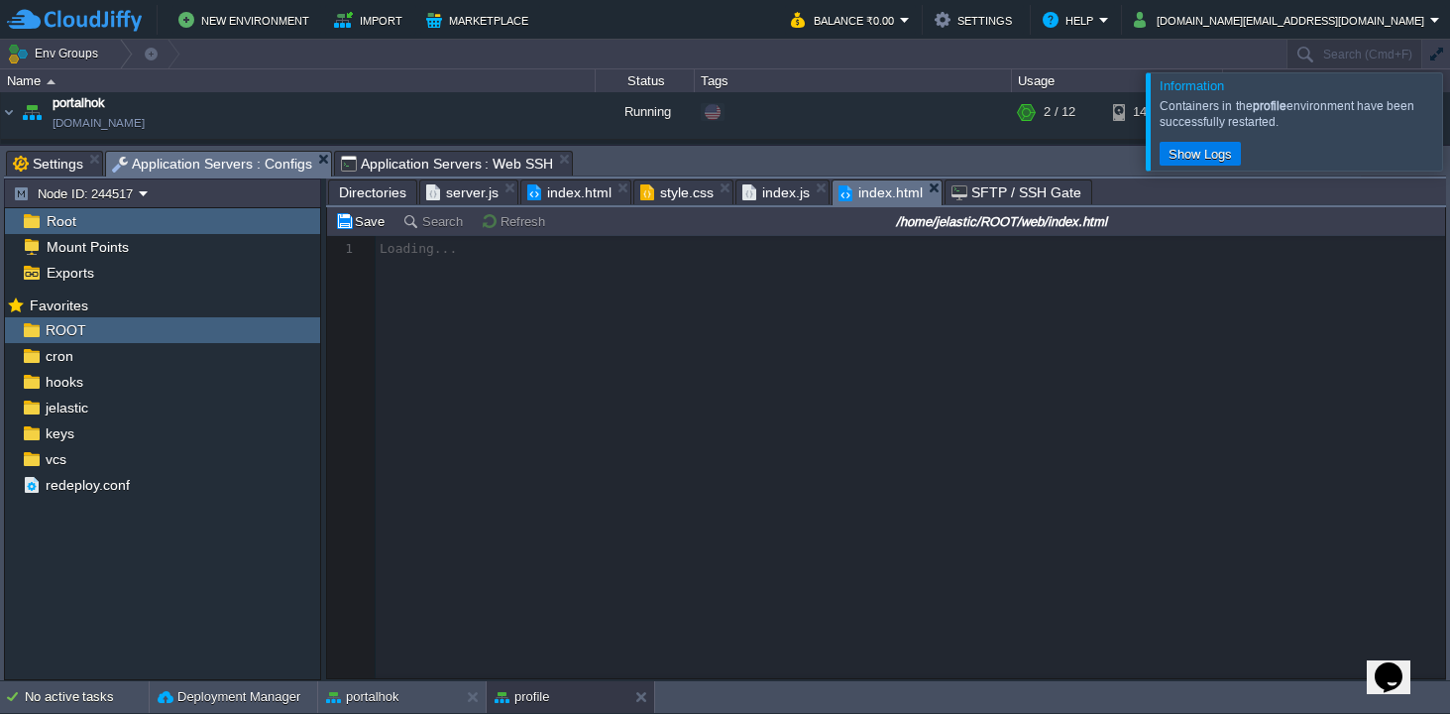
click at [774, 192] on span "index.js" at bounding box center [775, 192] width 67 height 24
click at [872, 197] on span "index.html" at bounding box center [880, 192] width 84 height 25
click at [682, 195] on span "style.css" at bounding box center [676, 192] width 73 height 24
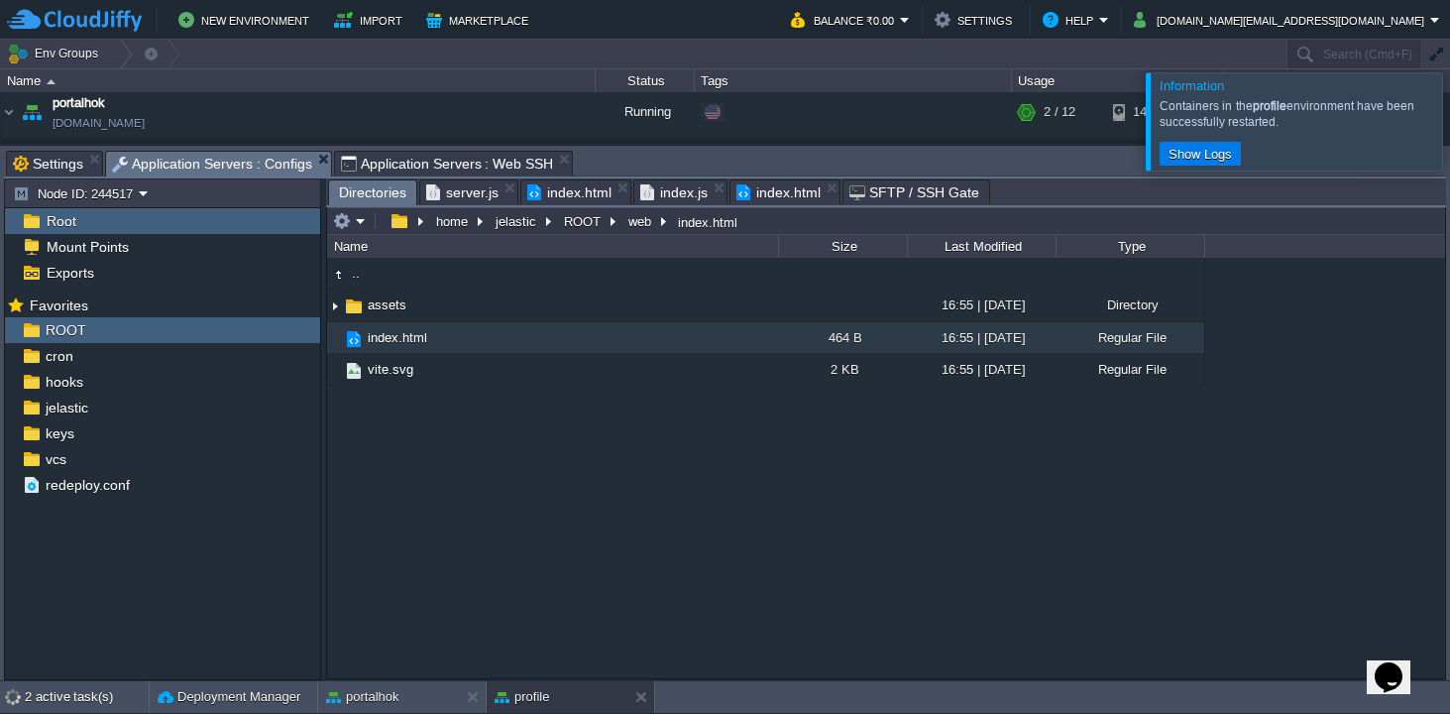
click at [672, 191] on span "index.js" at bounding box center [673, 192] width 67 height 24
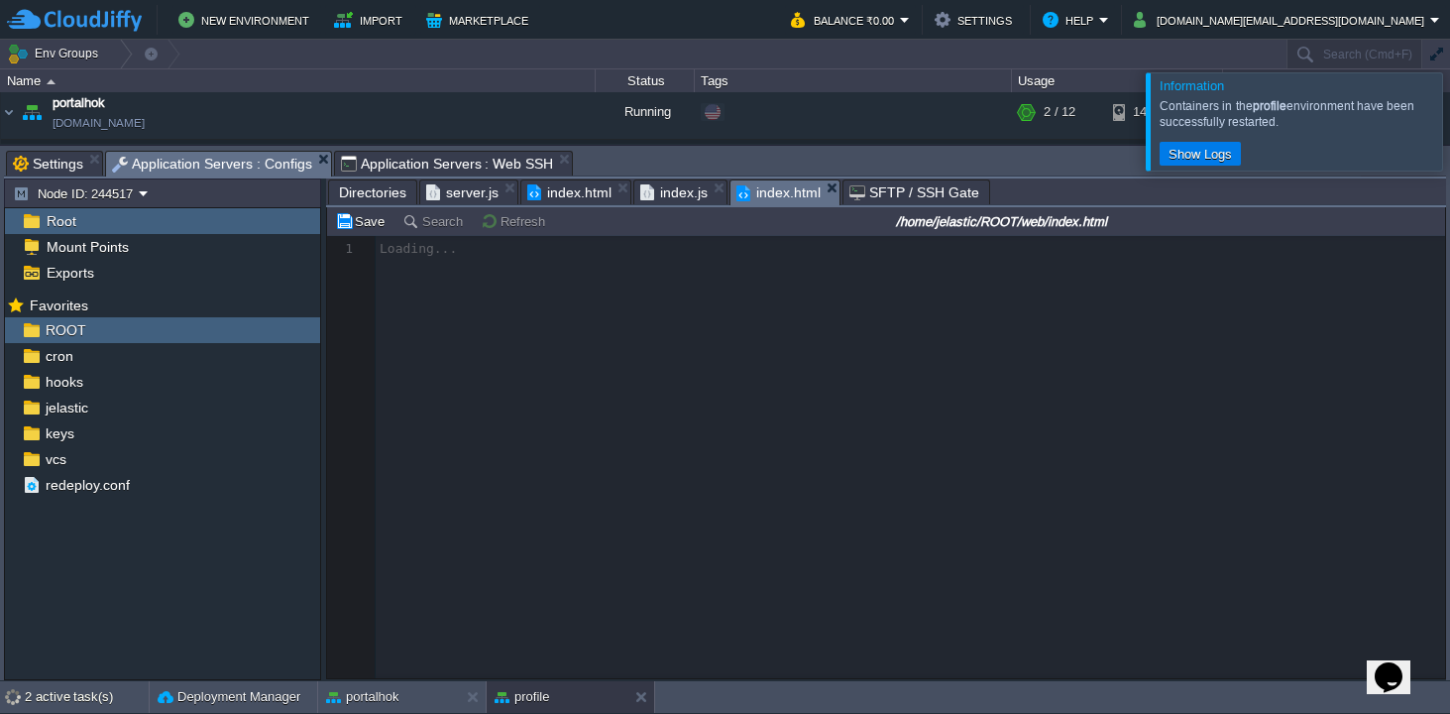
click at [779, 195] on span "index.html" at bounding box center [778, 192] width 84 height 25
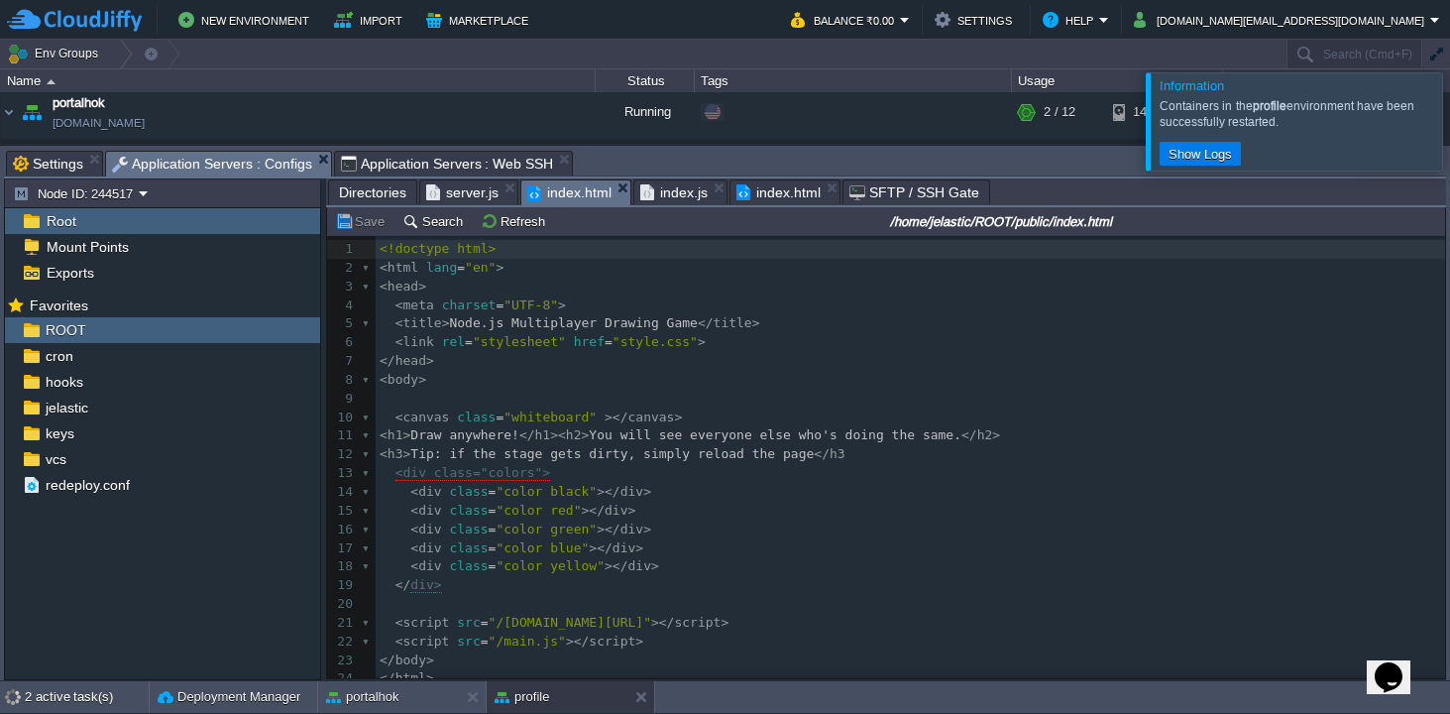
click at [564, 198] on span "index.html" at bounding box center [569, 192] width 84 height 25
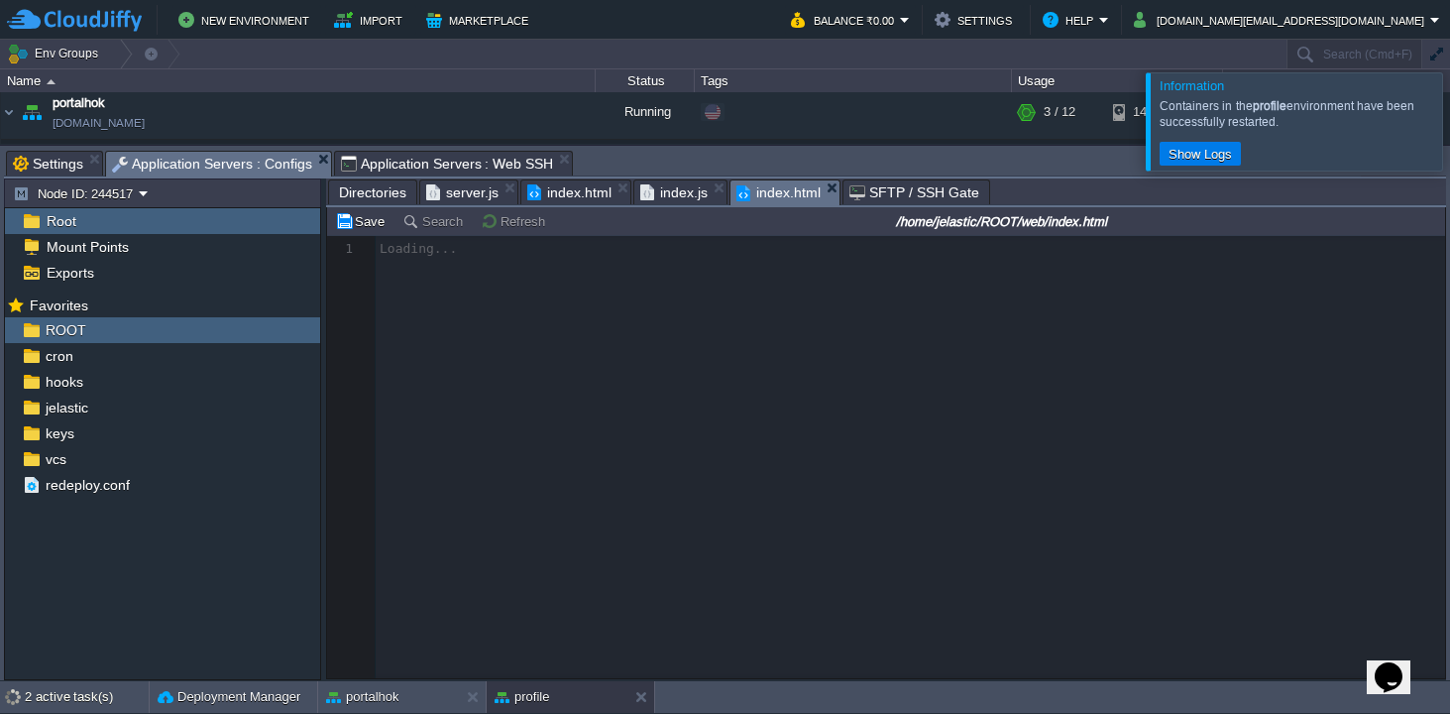
click at [774, 190] on span "index.html" at bounding box center [778, 192] width 84 height 25
click at [672, 194] on span "index.js" at bounding box center [673, 192] width 67 height 25
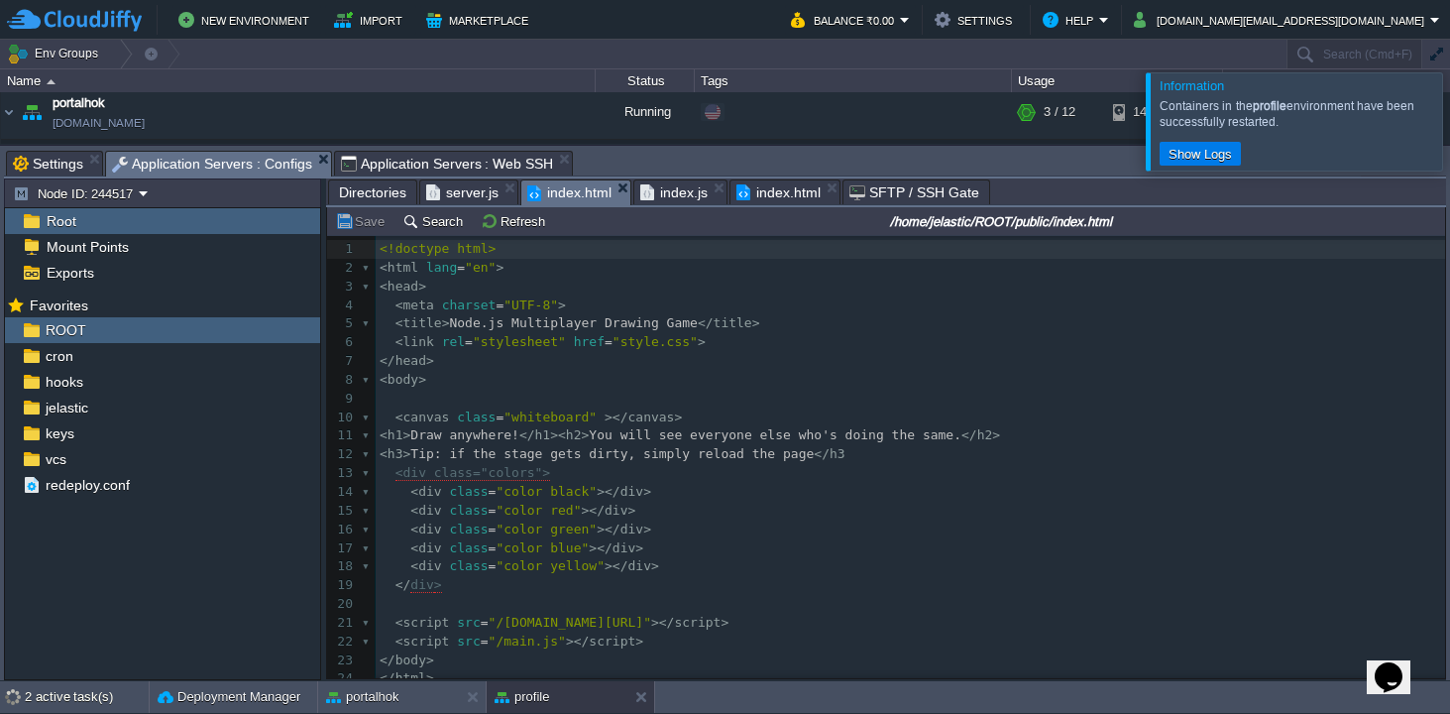
click at [546, 193] on span "index.html" at bounding box center [569, 192] width 84 height 25
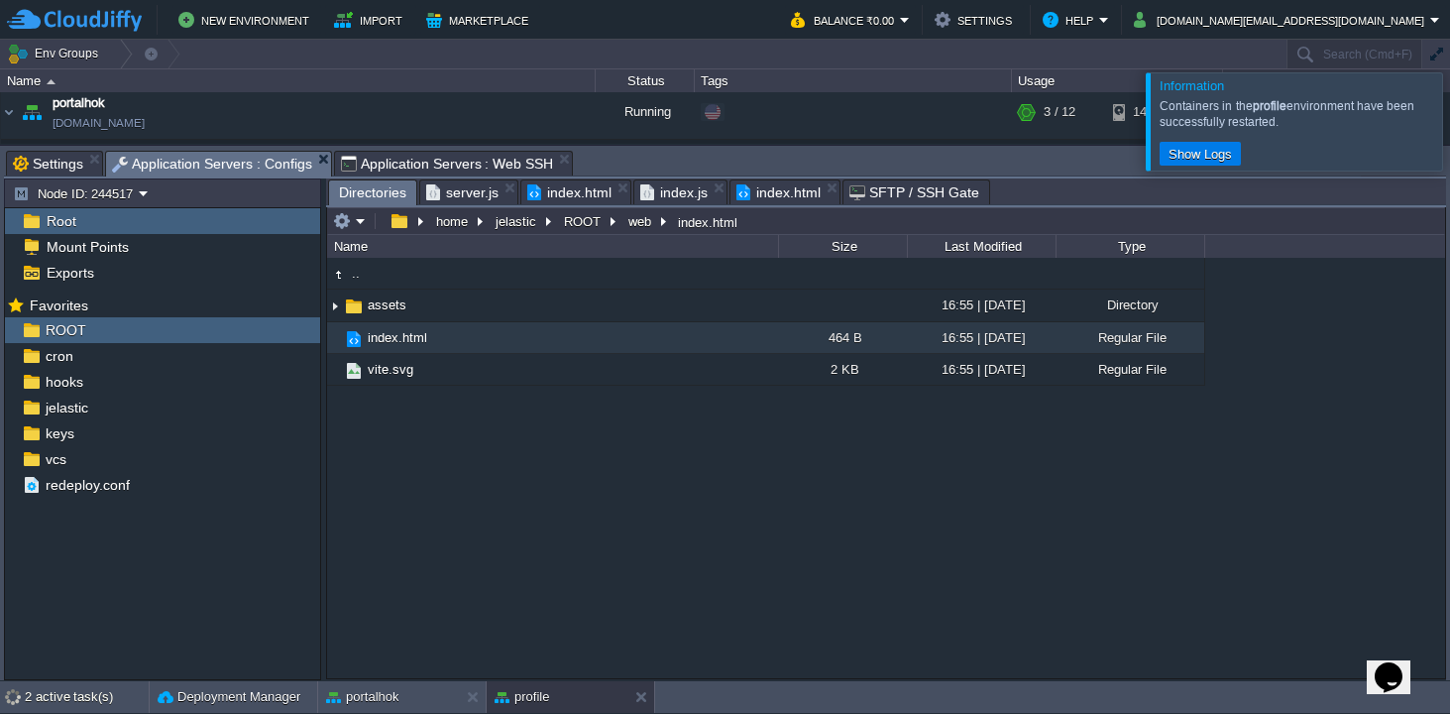
click at [390, 191] on span "Directories" at bounding box center [372, 192] width 67 height 25
click at [574, 221] on button "ROOT" at bounding box center [583, 221] width 45 height 18
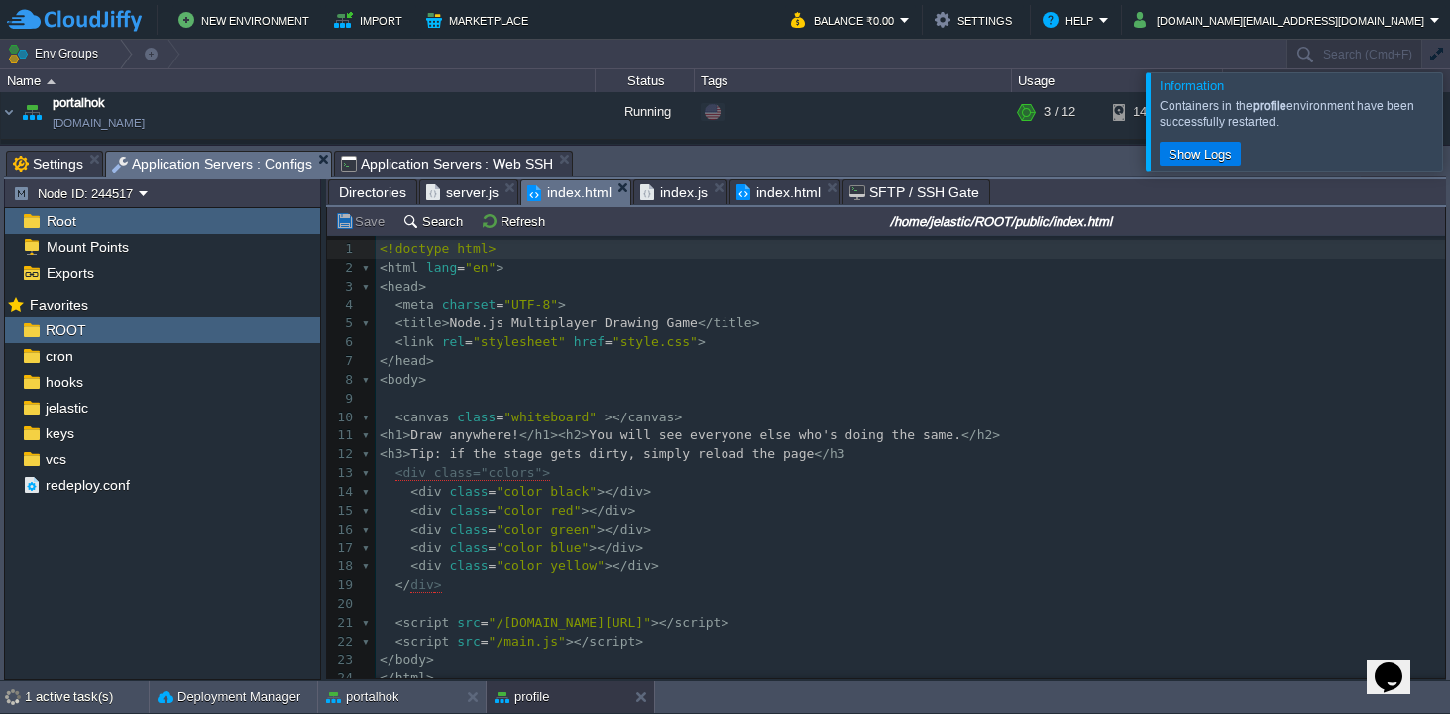
click at [572, 195] on span "index.html" at bounding box center [569, 192] width 84 height 25
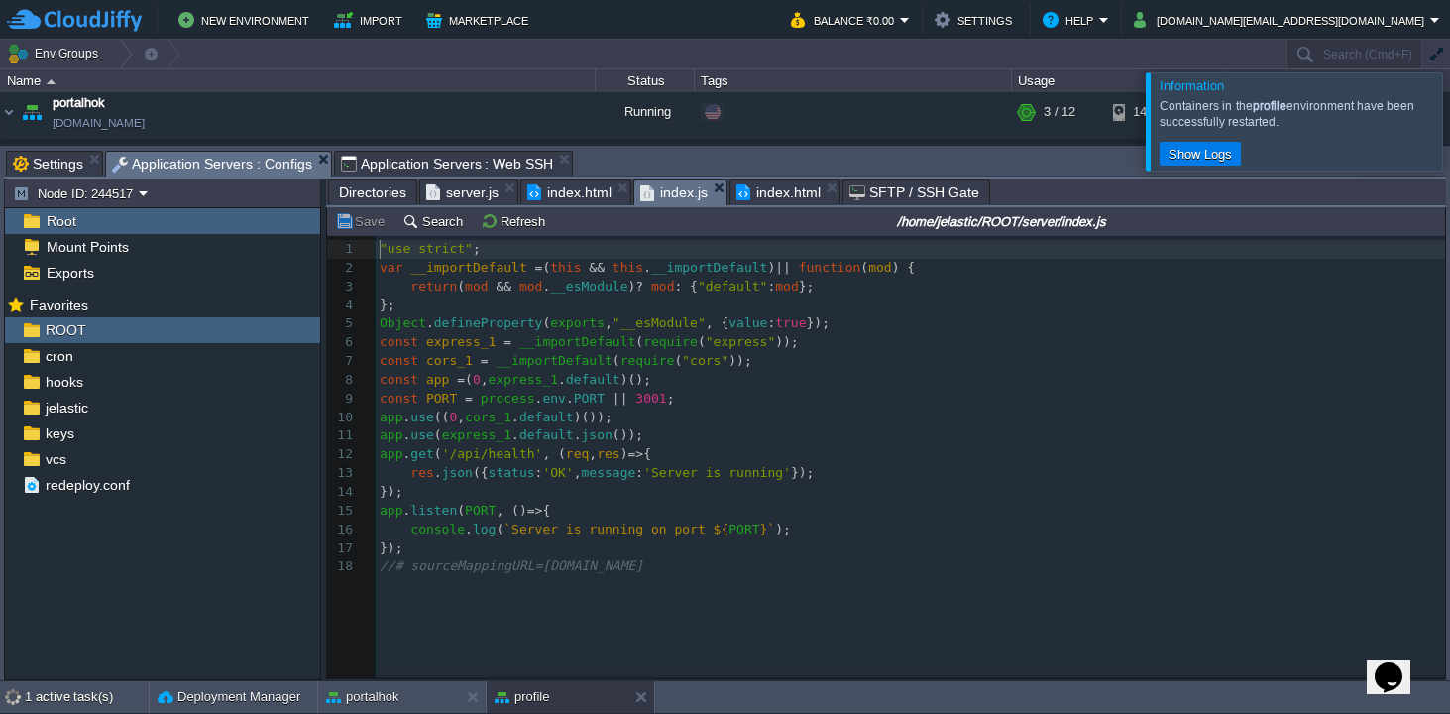
click at [685, 190] on span "index.js" at bounding box center [673, 192] width 67 height 25
click at [791, 191] on span "index.html" at bounding box center [778, 192] width 84 height 24
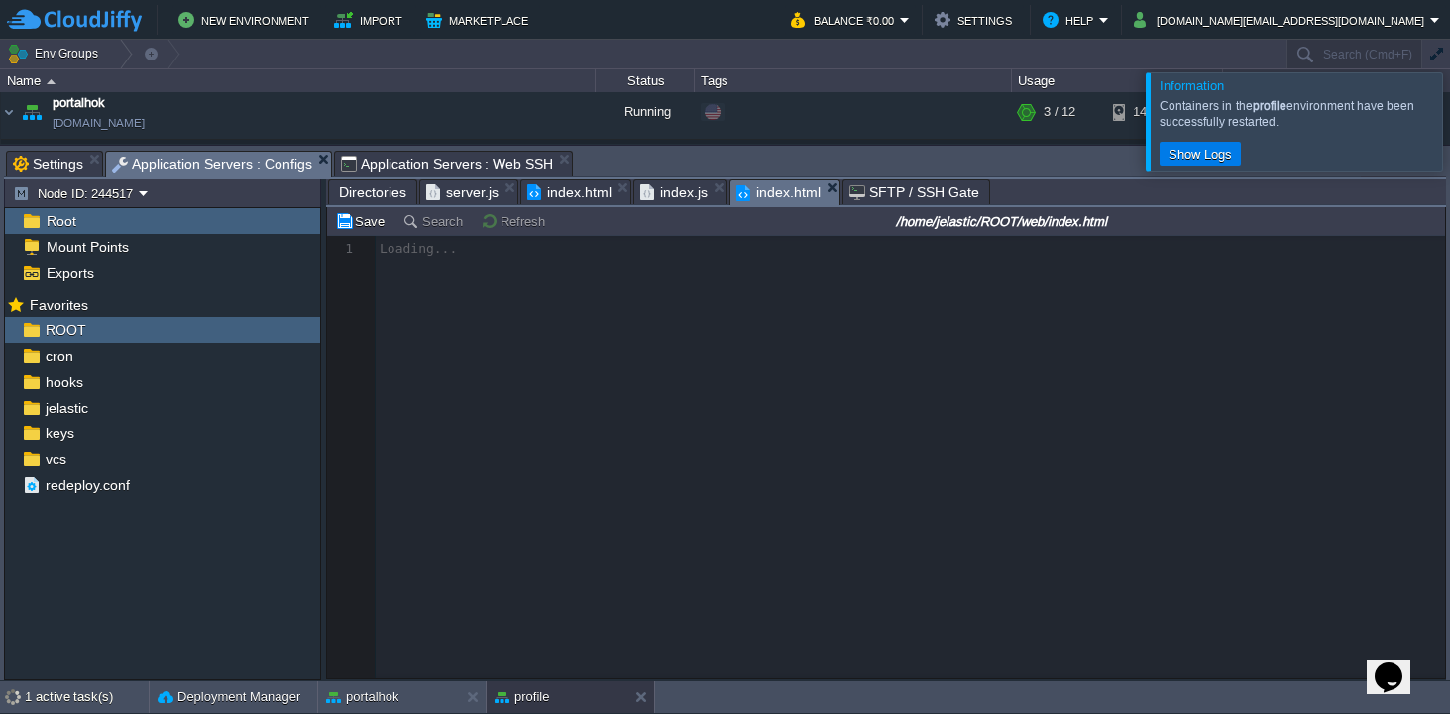
click at [679, 192] on span "index.js" at bounding box center [673, 192] width 67 height 24
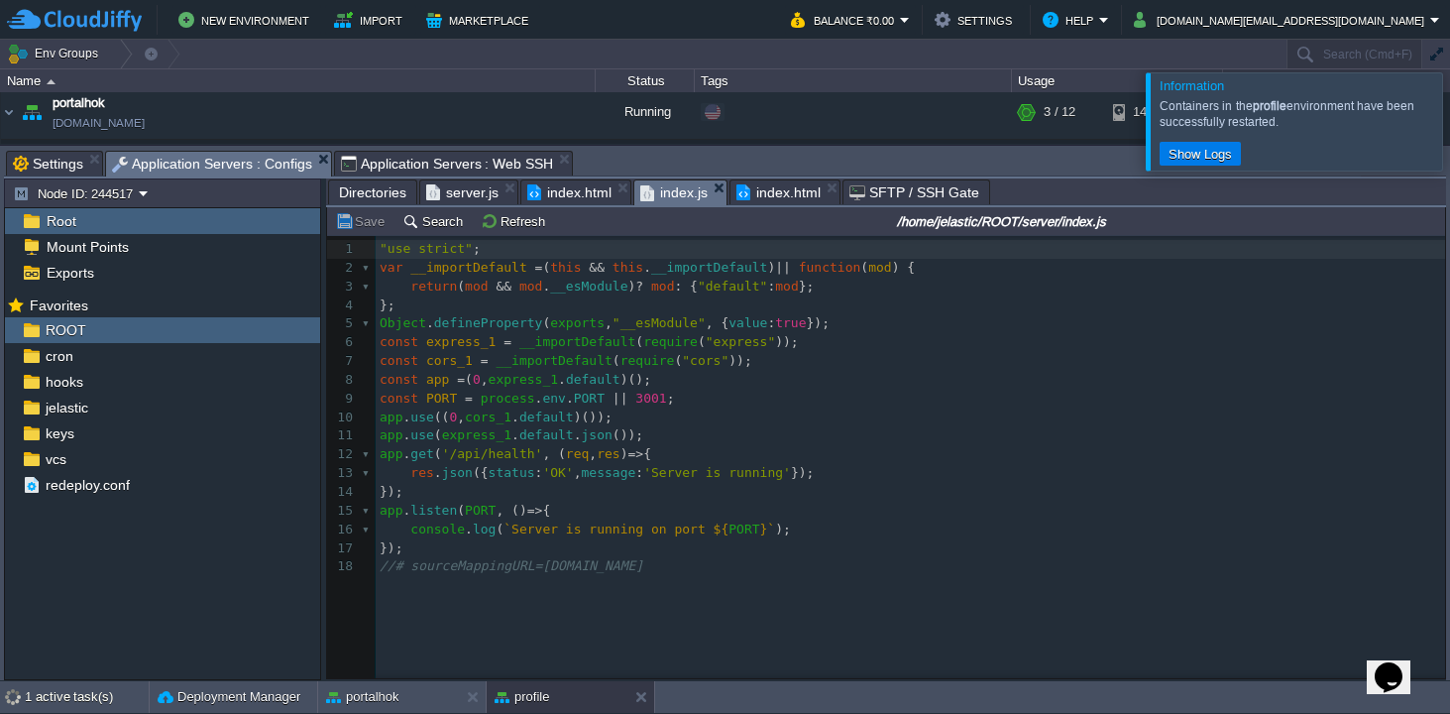
click at [748, 440] on pre "app . use ( express_1 . default . json ());" at bounding box center [914, 435] width 1076 height 19
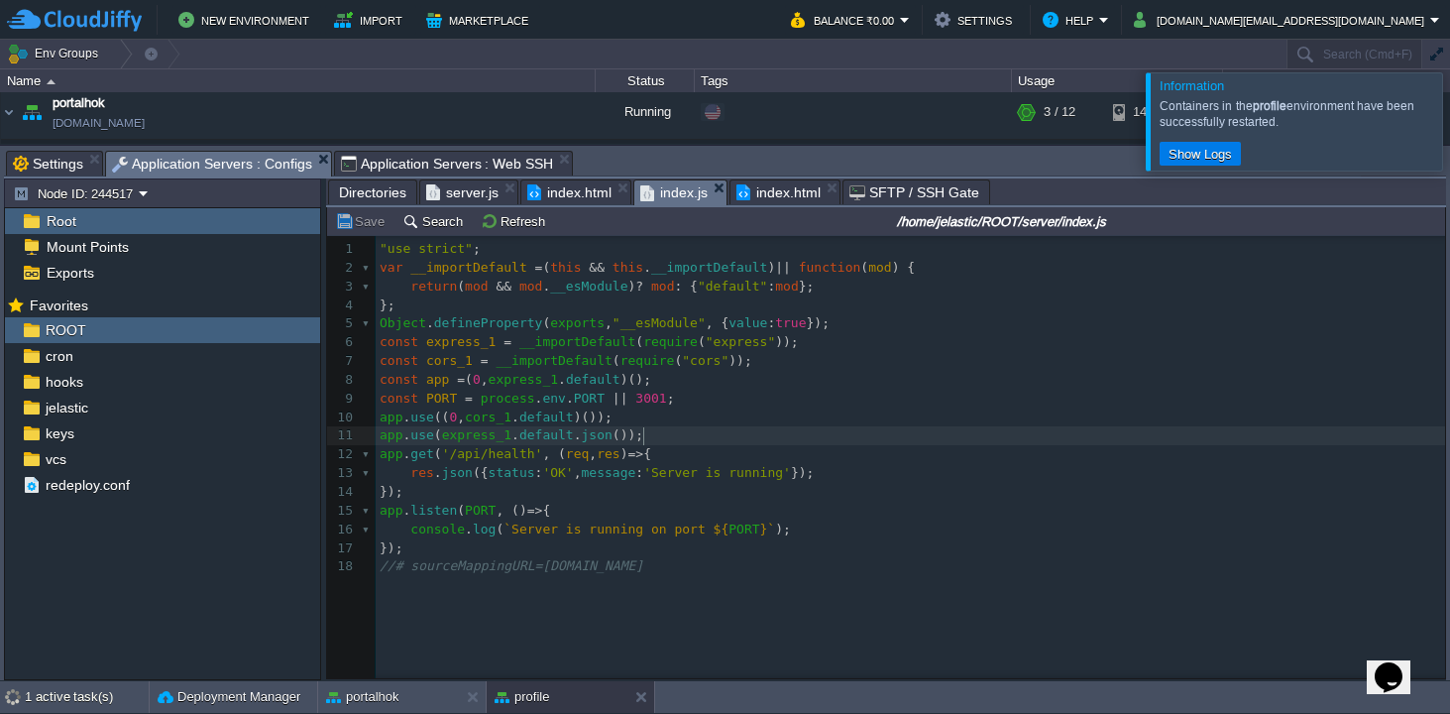
type textarea ""use strict"; var __importDefault = (this && this.__importDefault) || function …"
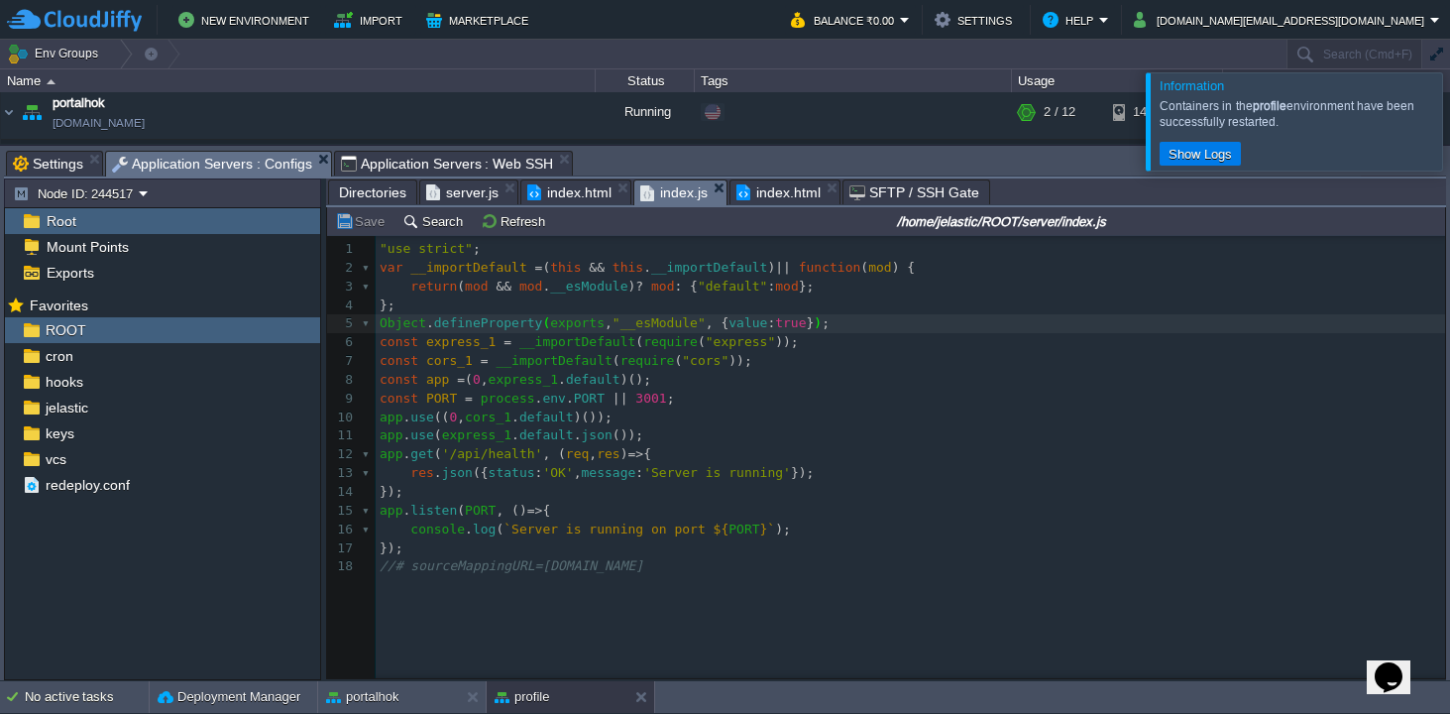
click at [479, 195] on span "server.js" at bounding box center [462, 192] width 72 height 24
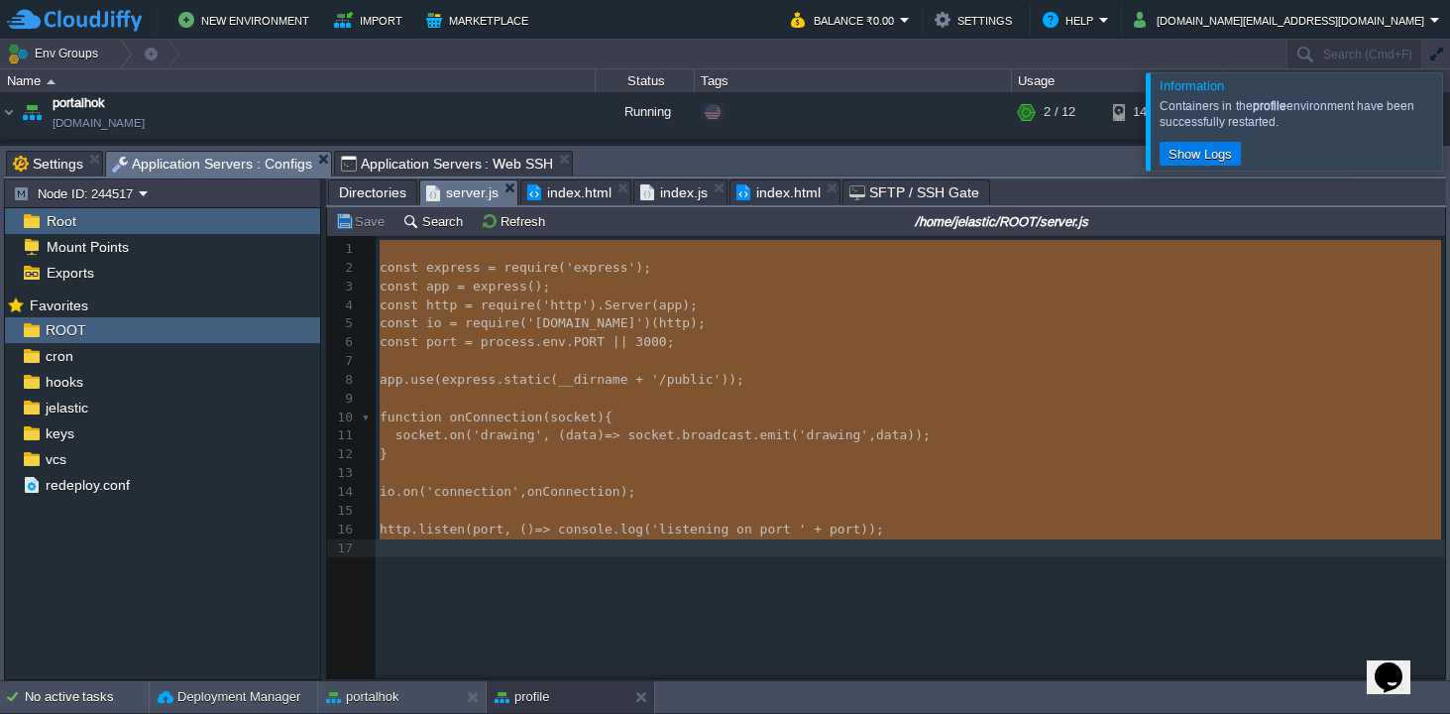
click at [568, 397] on pre "​" at bounding box center [914, 398] width 1076 height 19
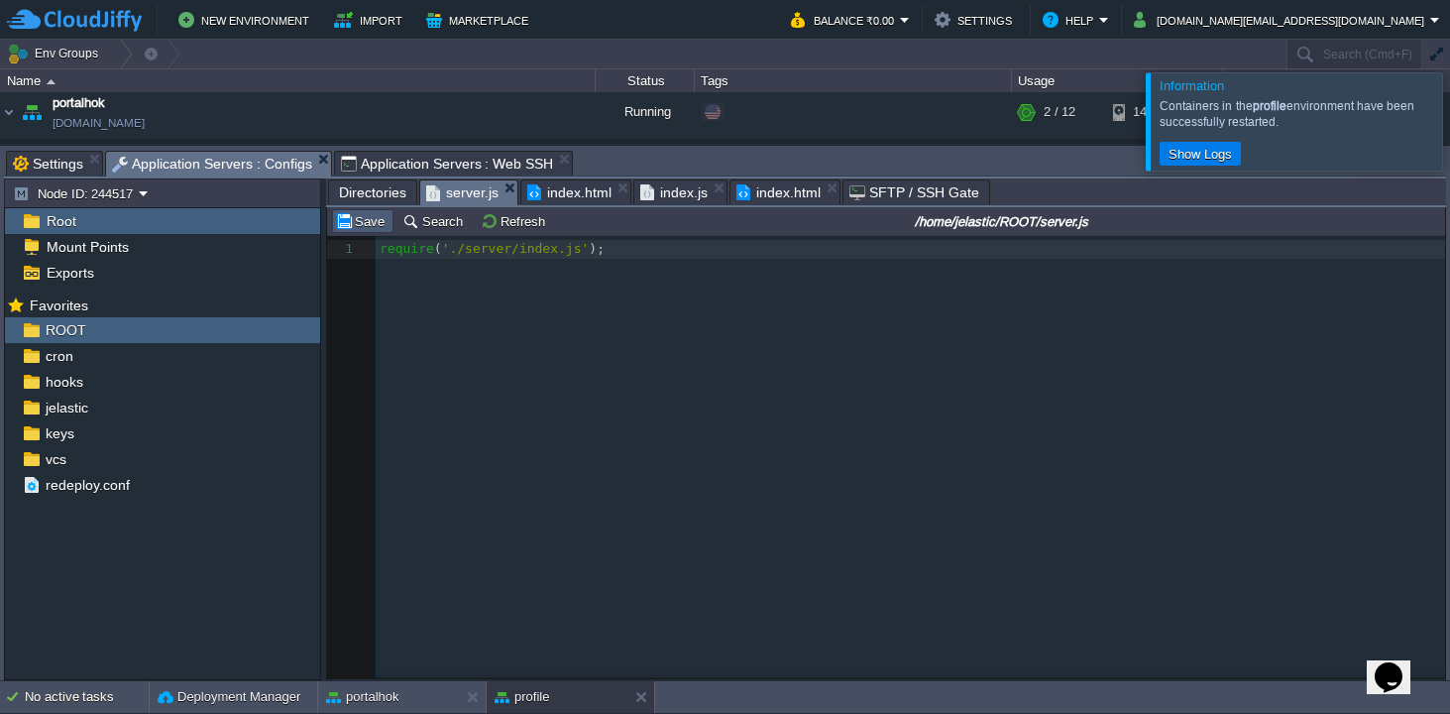
click at [361, 222] on button "Save" at bounding box center [362, 221] width 55 height 18
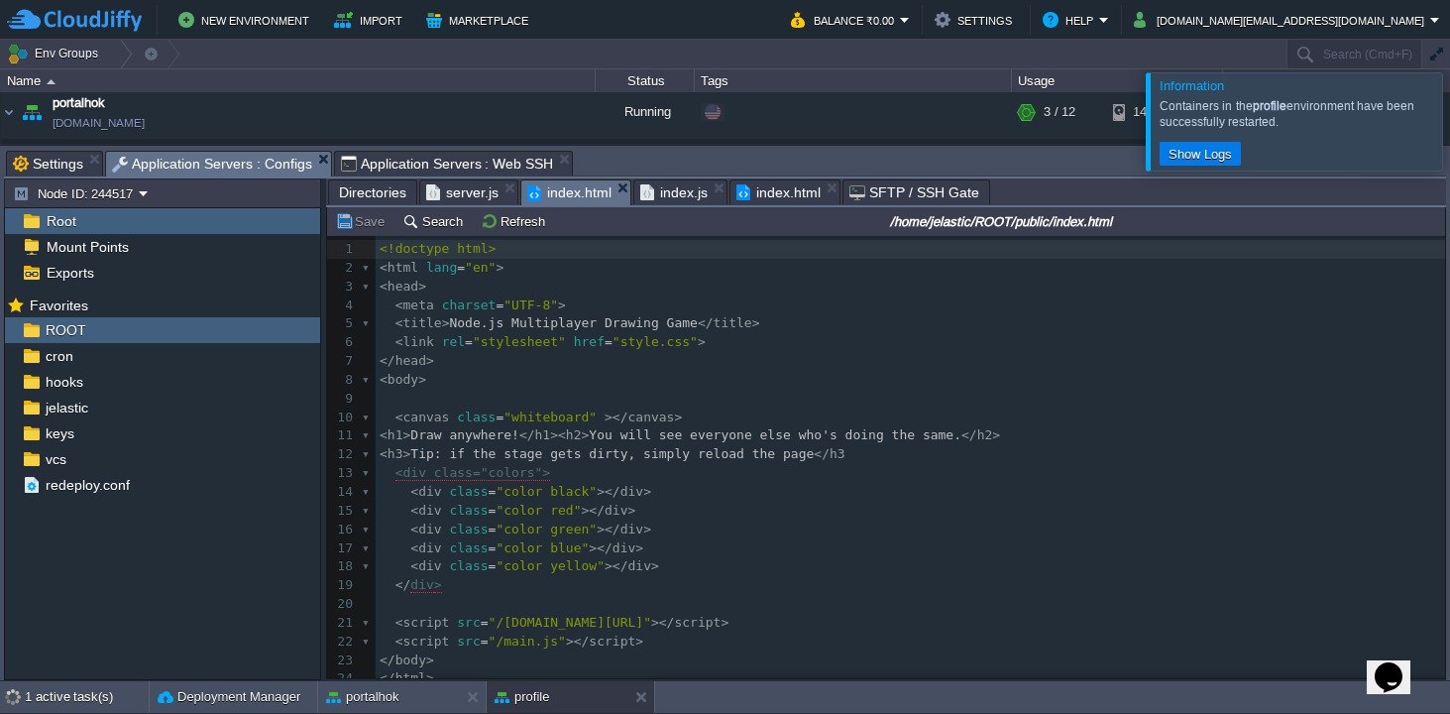
click at [579, 185] on span "index.html" at bounding box center [569, 192] width 84 height 25
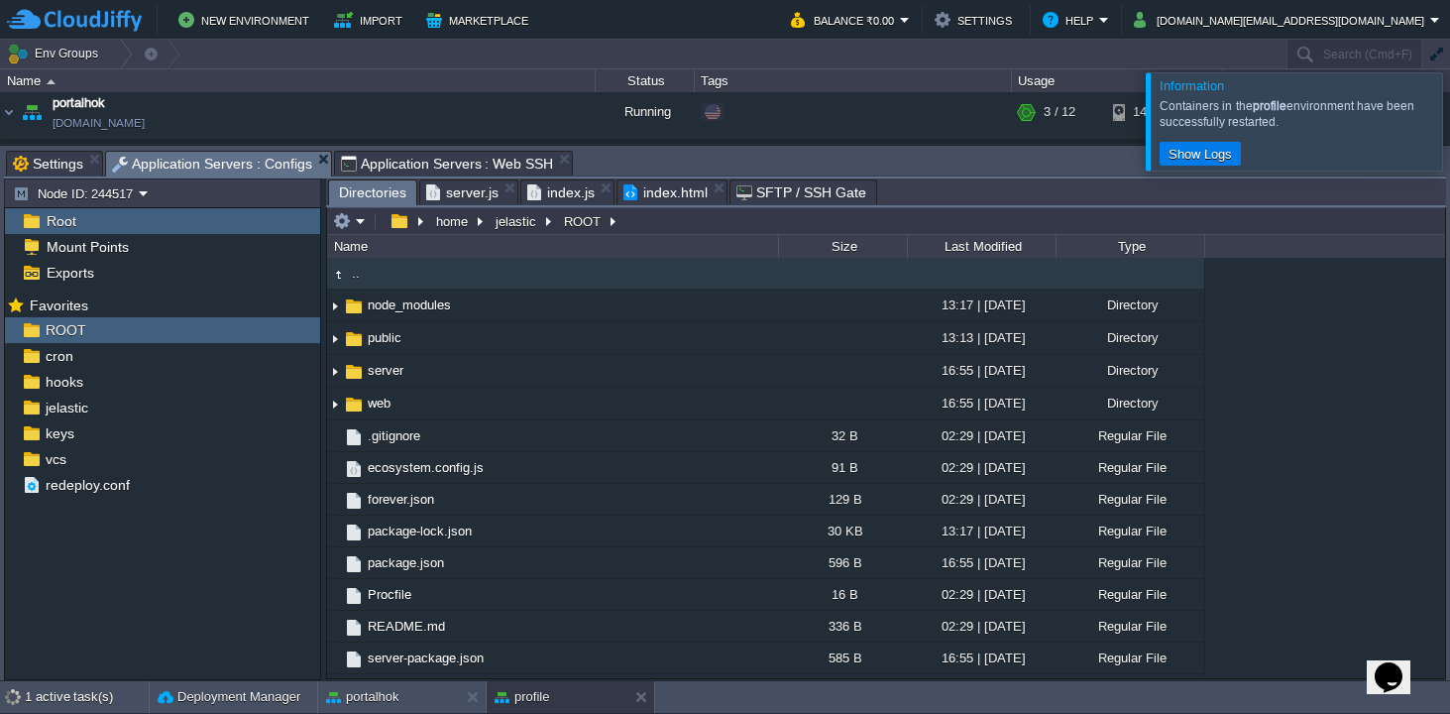
click at [575, 194] on span "index.js" at bounding box center [560, 192] width 67 height 24
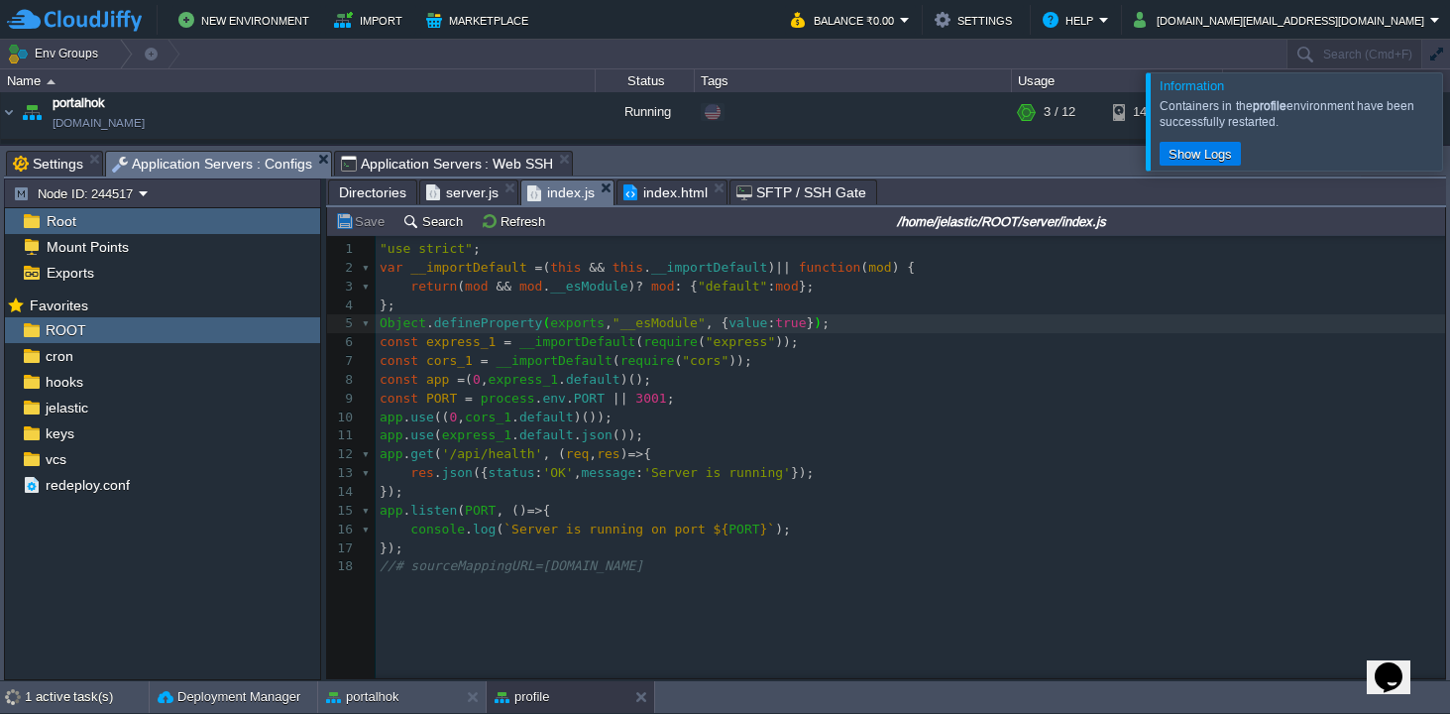
click at [667, 197] on span "index.html" at bounding box center [665, 192] width 84 height 24
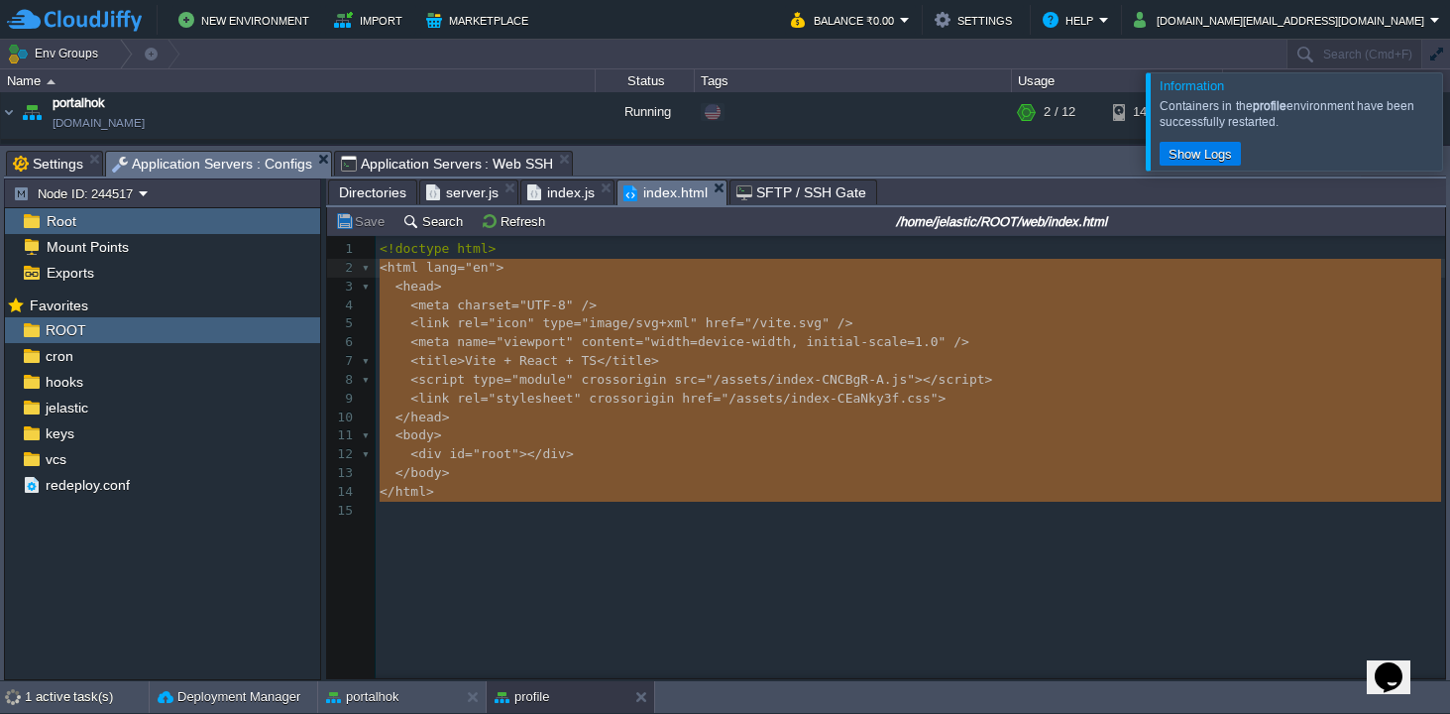
type textarea "<!doctype html> <html lang="en"> <head> <meta charset="UTF-8" /> <link rel="ico…"
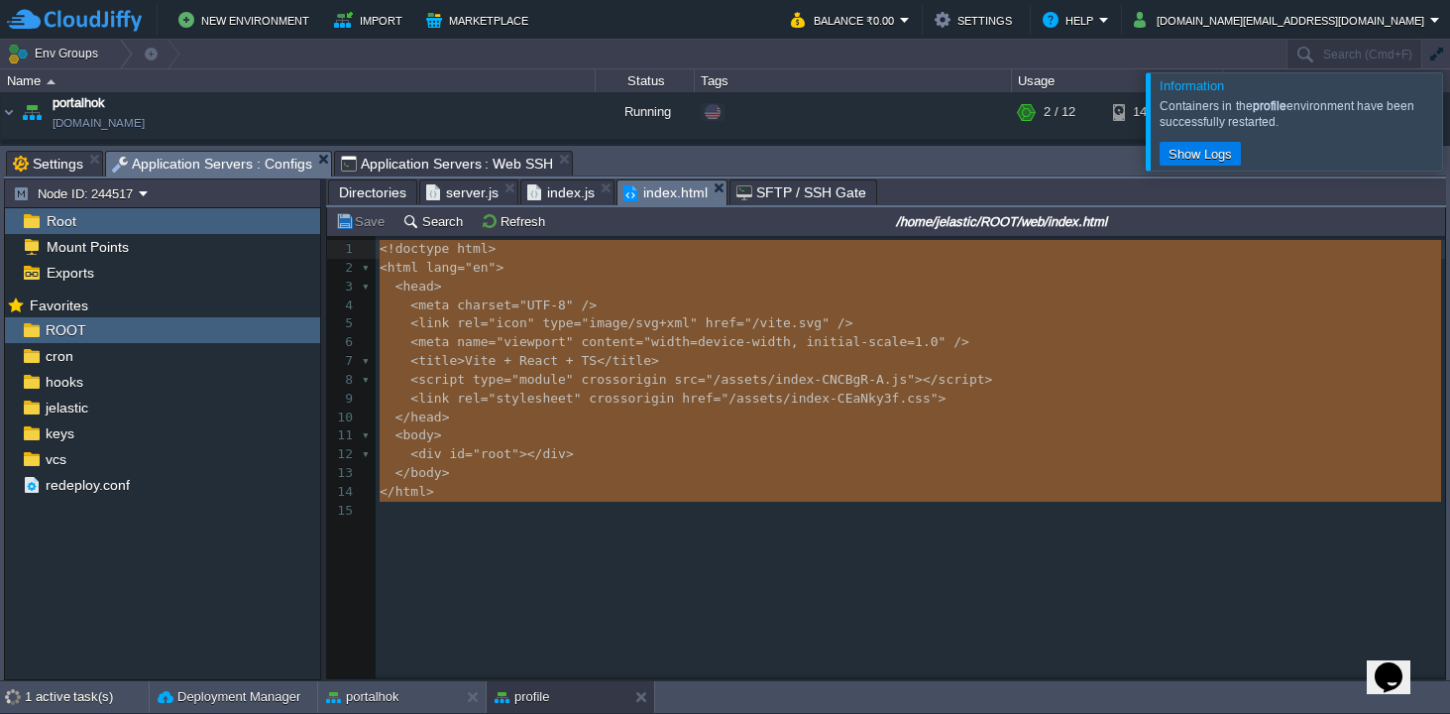
drag, startPoint x: 445, startPoint y: 513, endPoint x: 350, endPoint y: 252, distance: 278.4
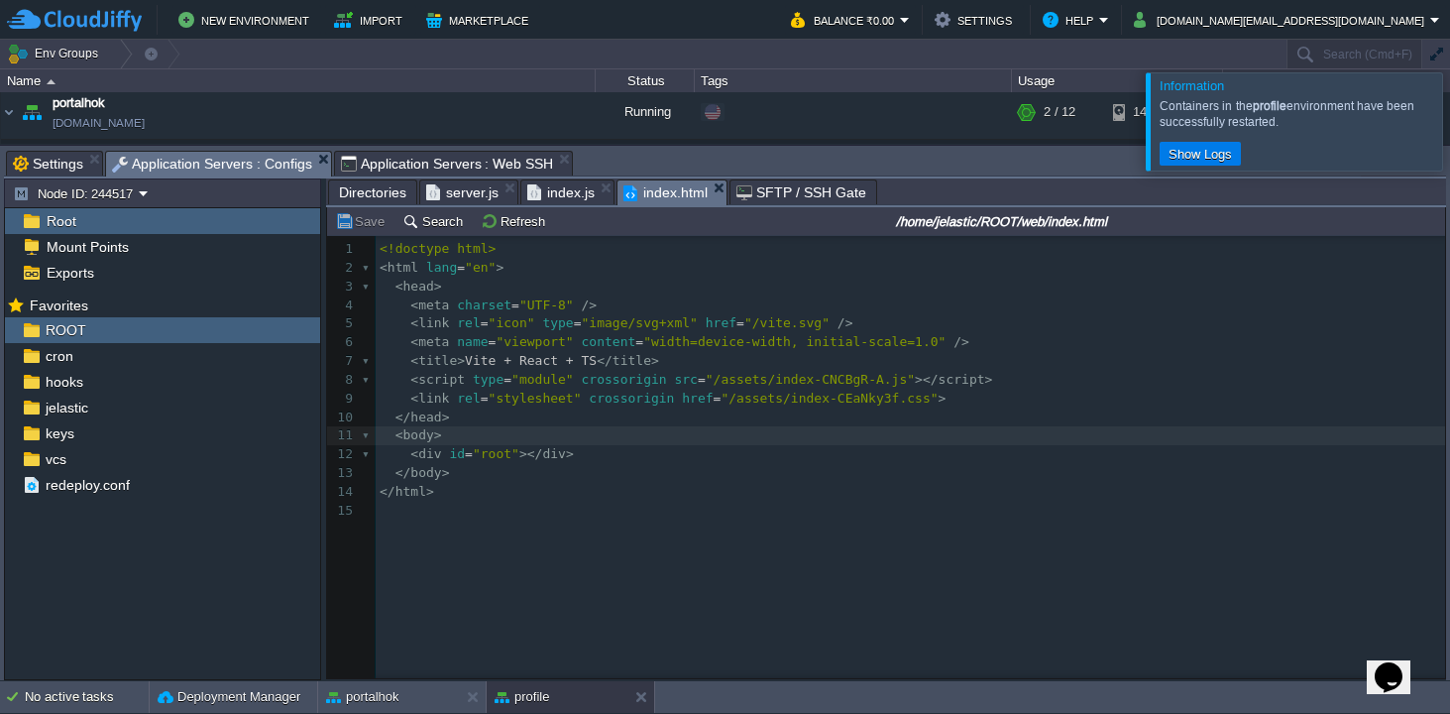
click at [448, 193] on span "server.js" at bounding box center [462, 192] width 72 height 24
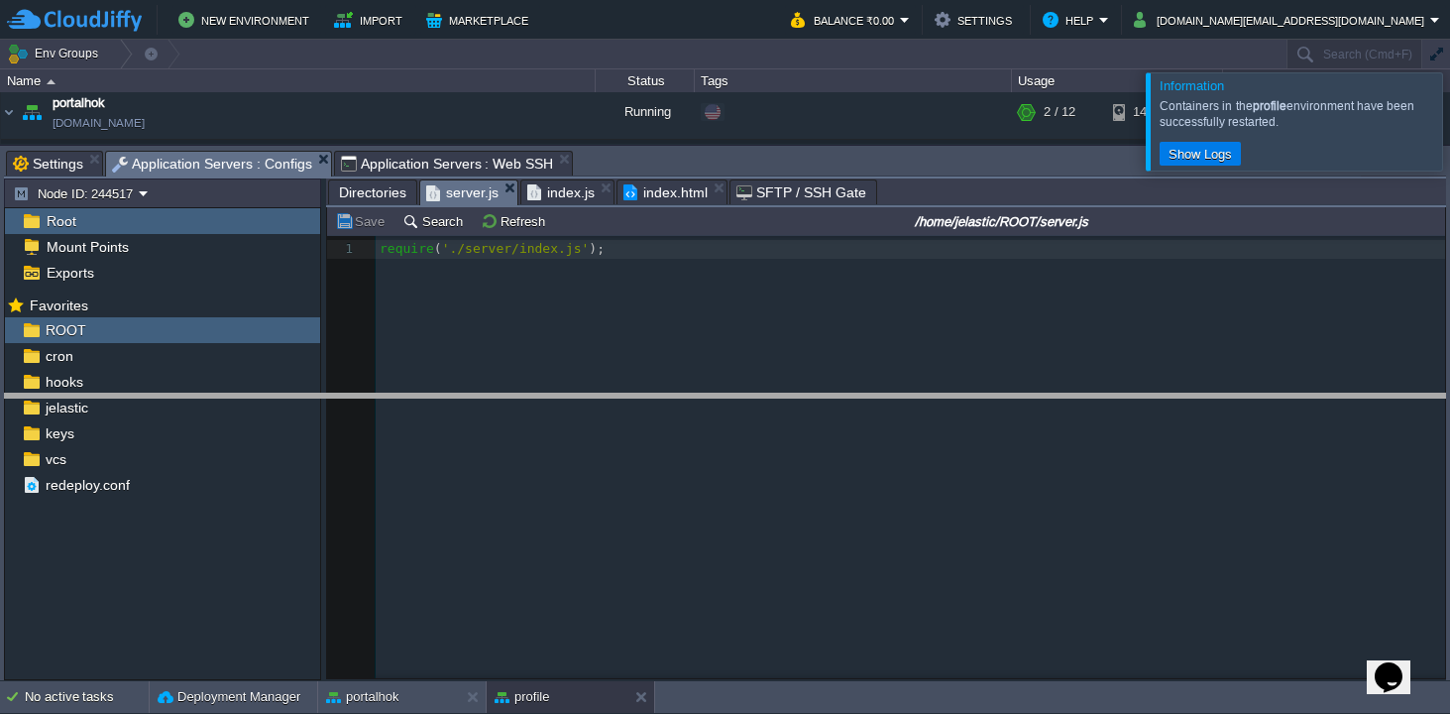
drag, startPoint x: 683, startPoint y: 158, endPoint x: 734, endPoint y: 400, distance: 248.2
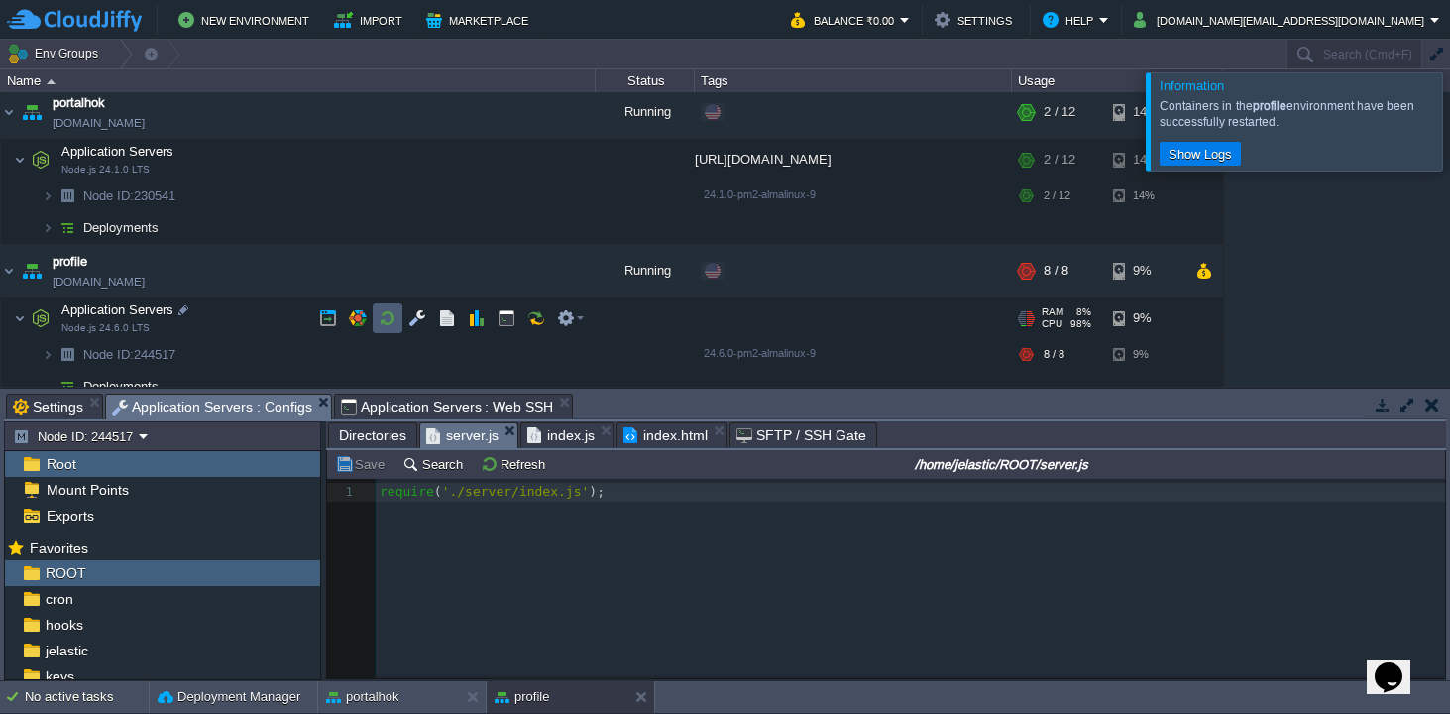
click at [388, 313] on button "button" at bounding box center [388, 318] width 18 height 18
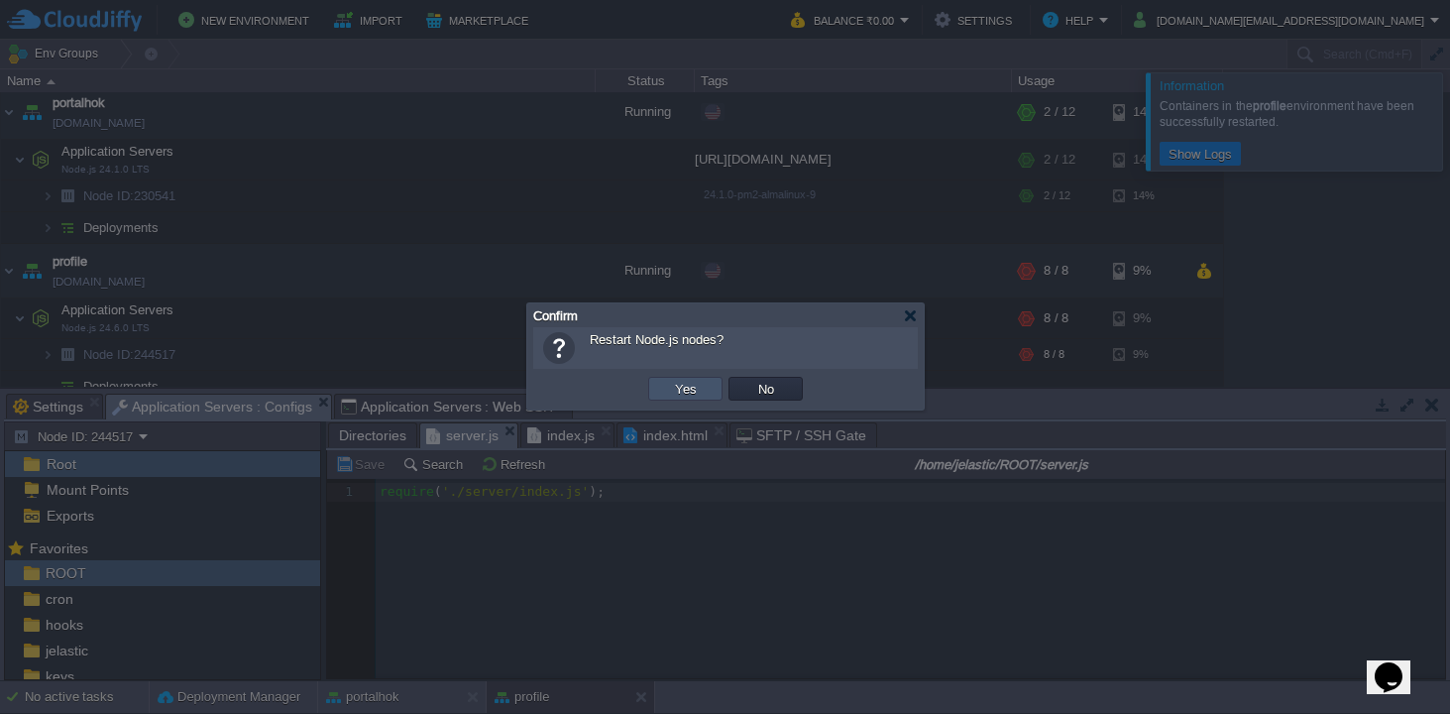
click at [684, 389] on button "Yes" at bounding box center [686, 389] width 34 height 18
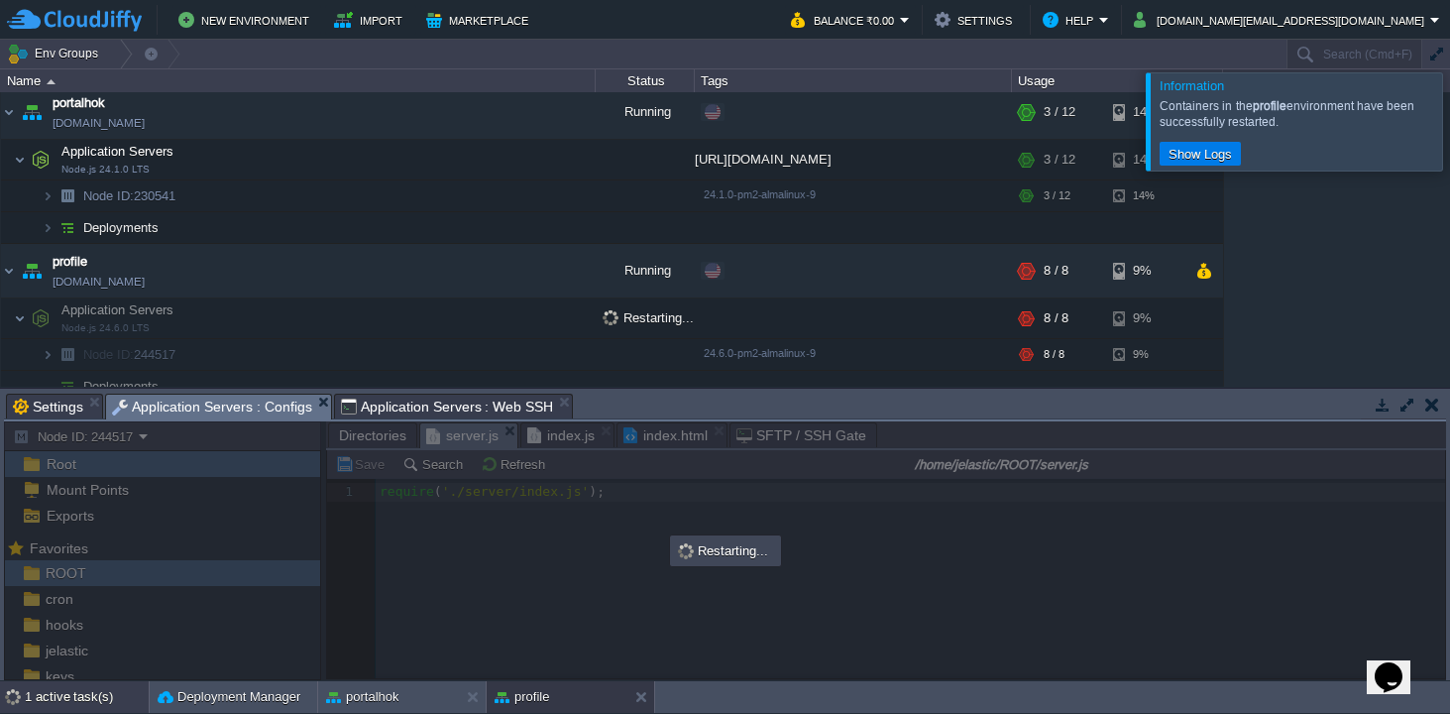
click at [70, 700] on div "1 active task(s)" at bounding box center [87, 697] width 124 height 32
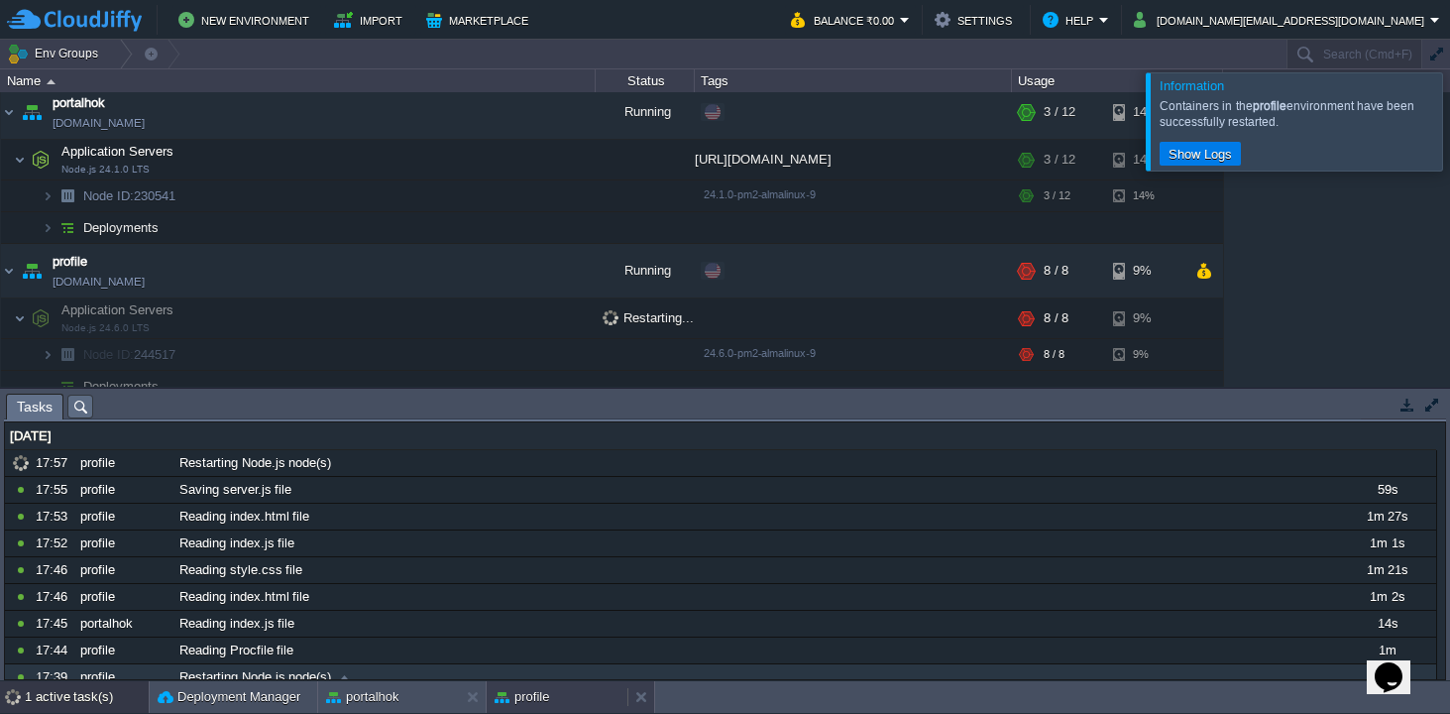
click at [531, 696] on button "profile" at bounding box center [522, 697] width 55 height 20
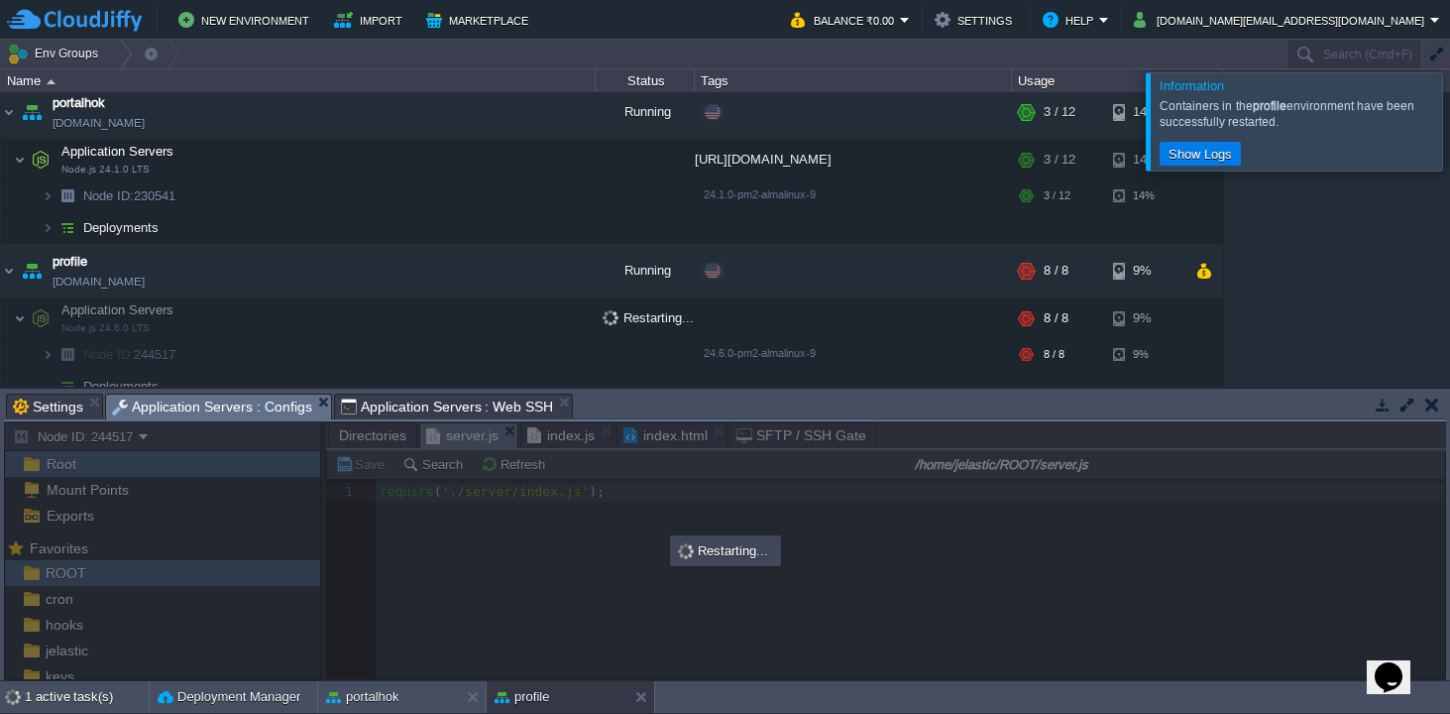
click at [1449, 122] on div at bounding box center [1474, 120] width 0 height 97
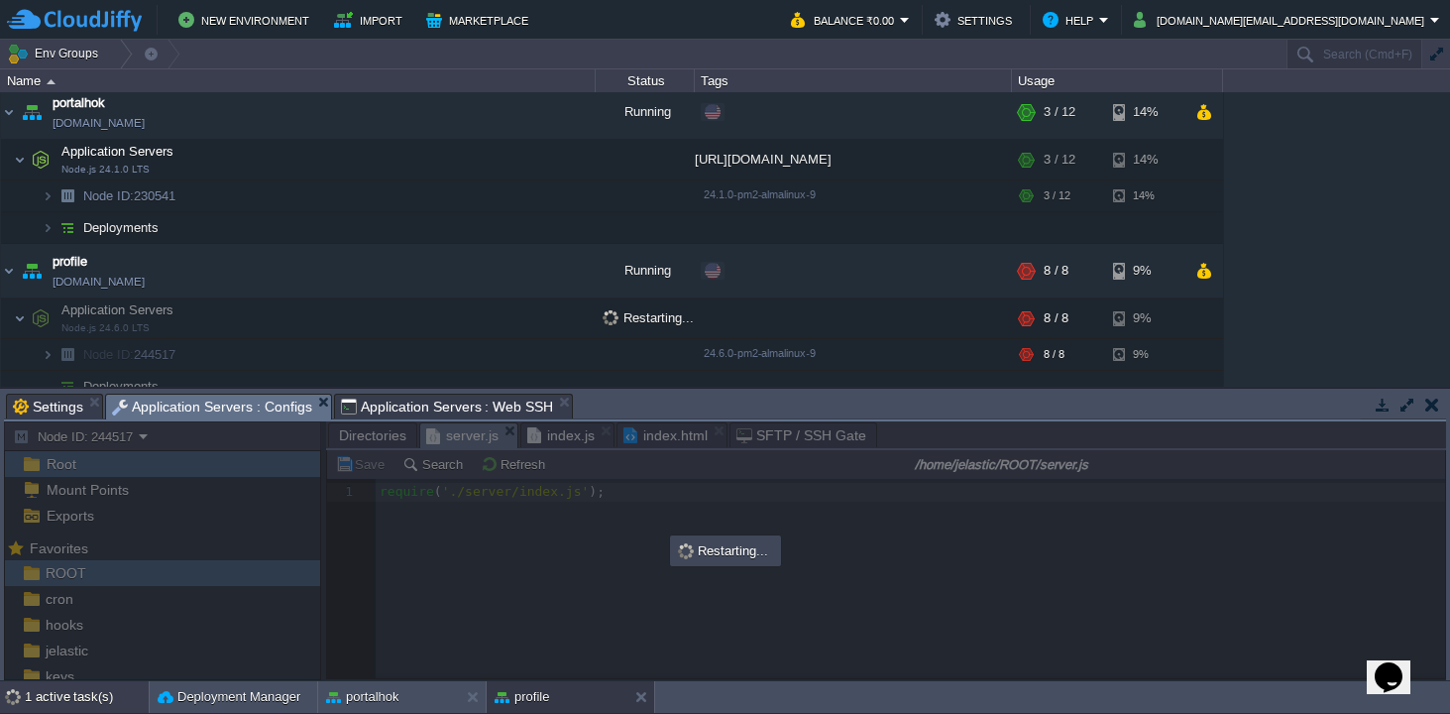
click at [50, 693] on div "1 active task(s)" at bounding box center [87, 697] width 124 height 32
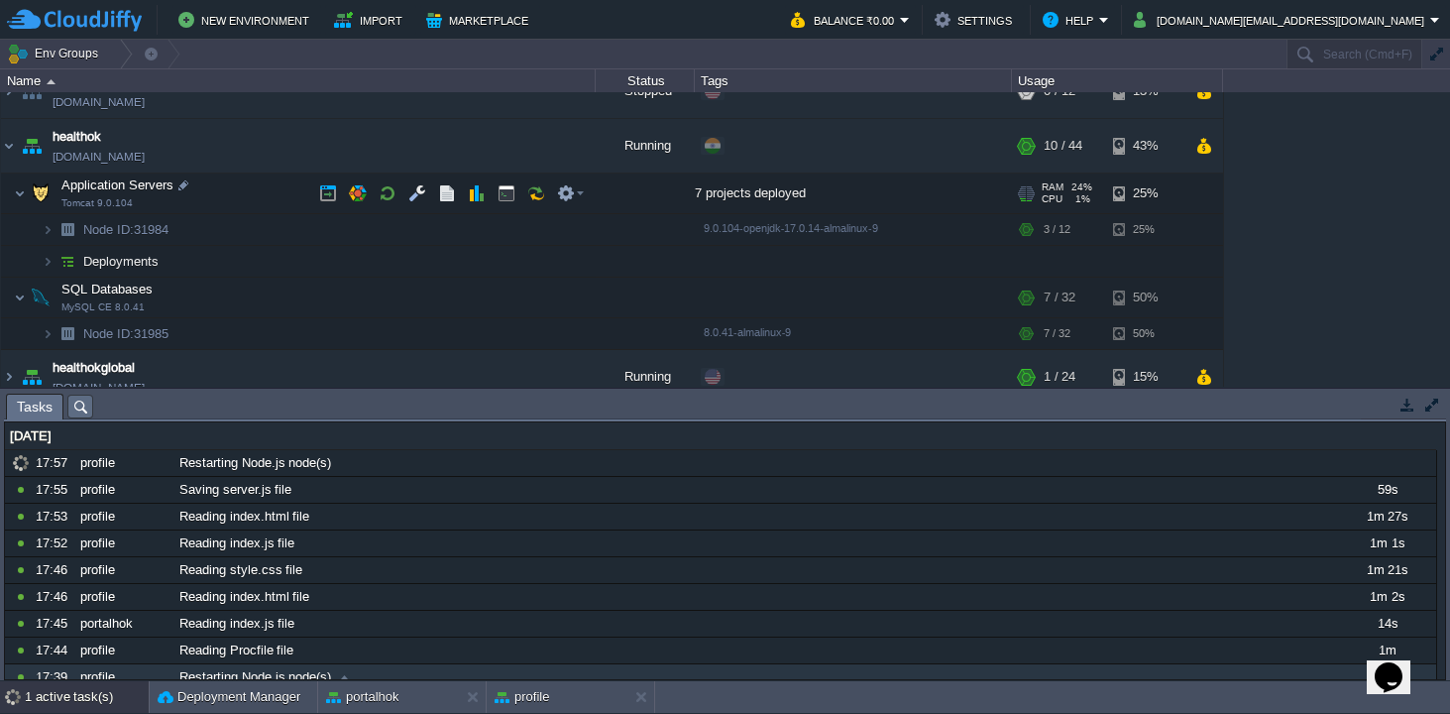
scroll to position [14, 0]
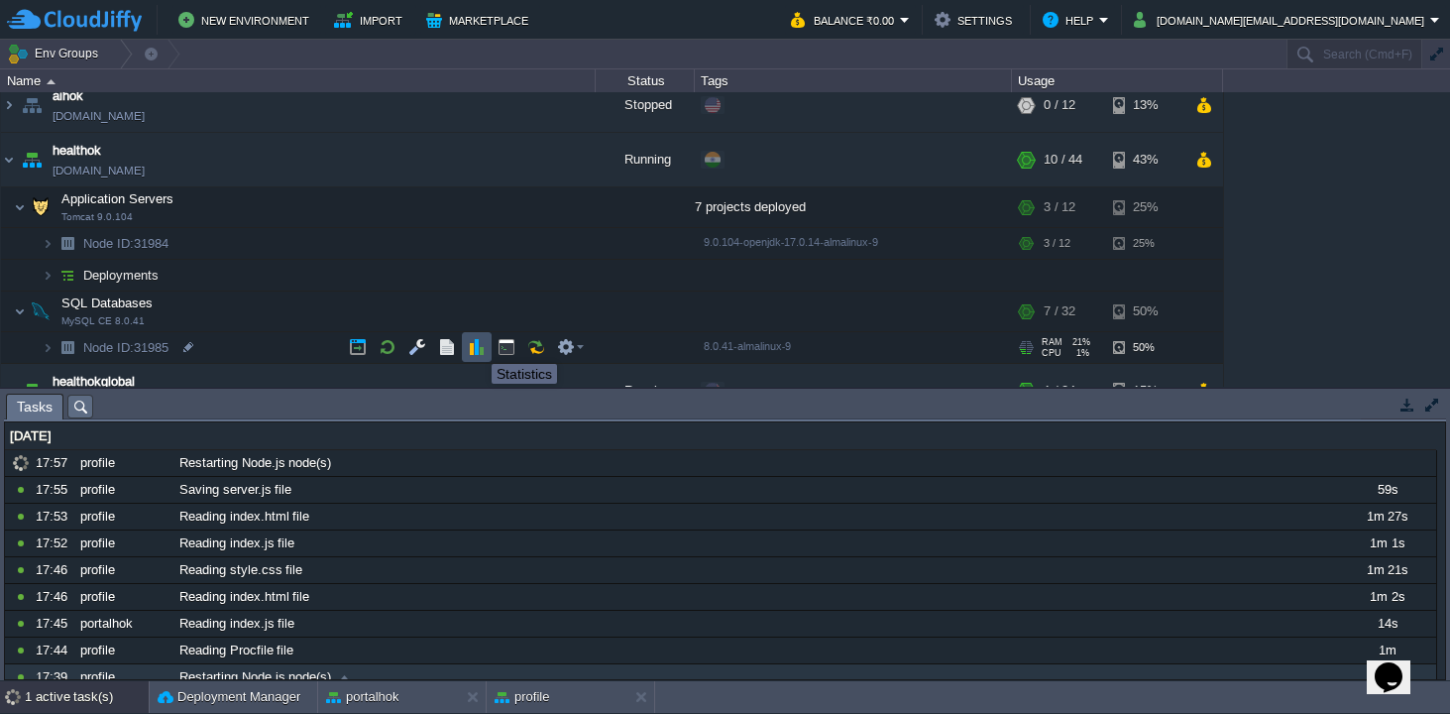
click at [477, 347] on button "button" at bounding box center [477, 347] width 18 height 18
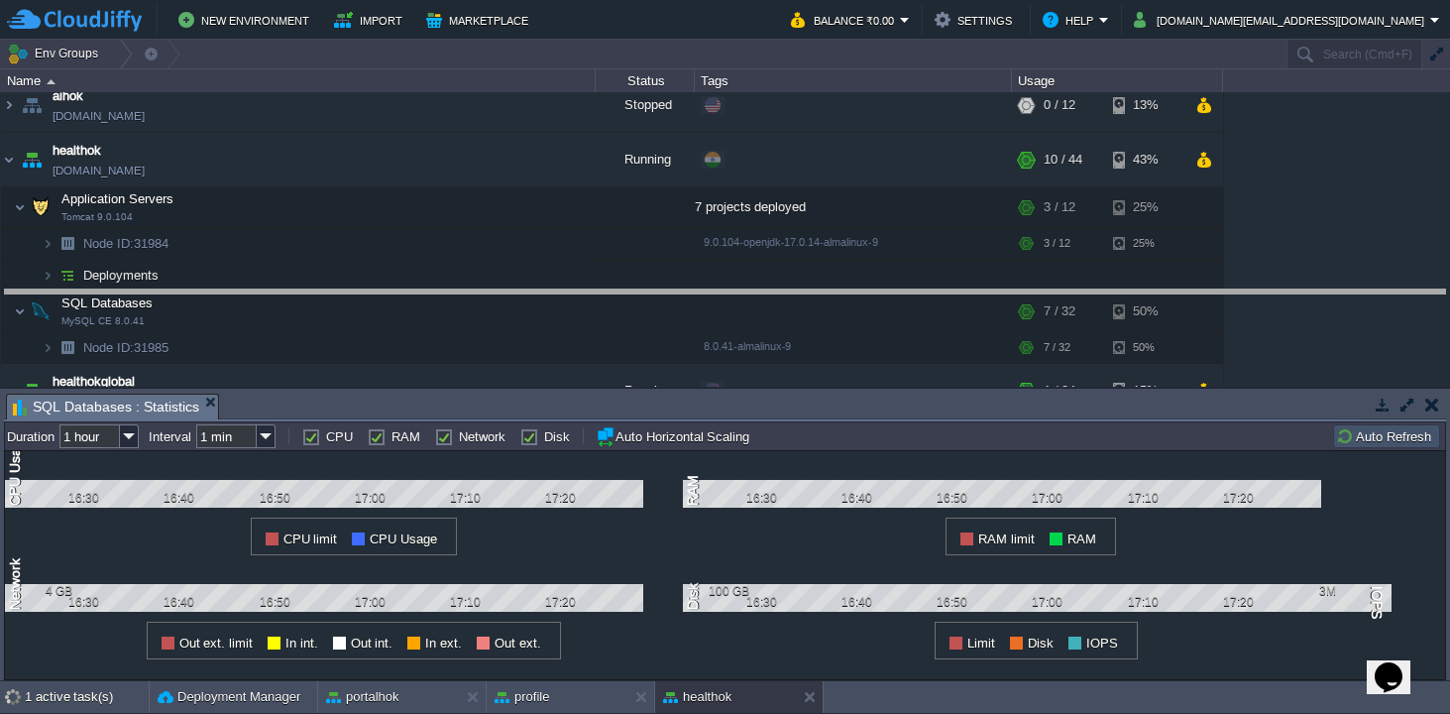
drag, startPoint x: 722, startPoint y: 400, endPoint x: 705, endPoint y: 296, distance: 105.6
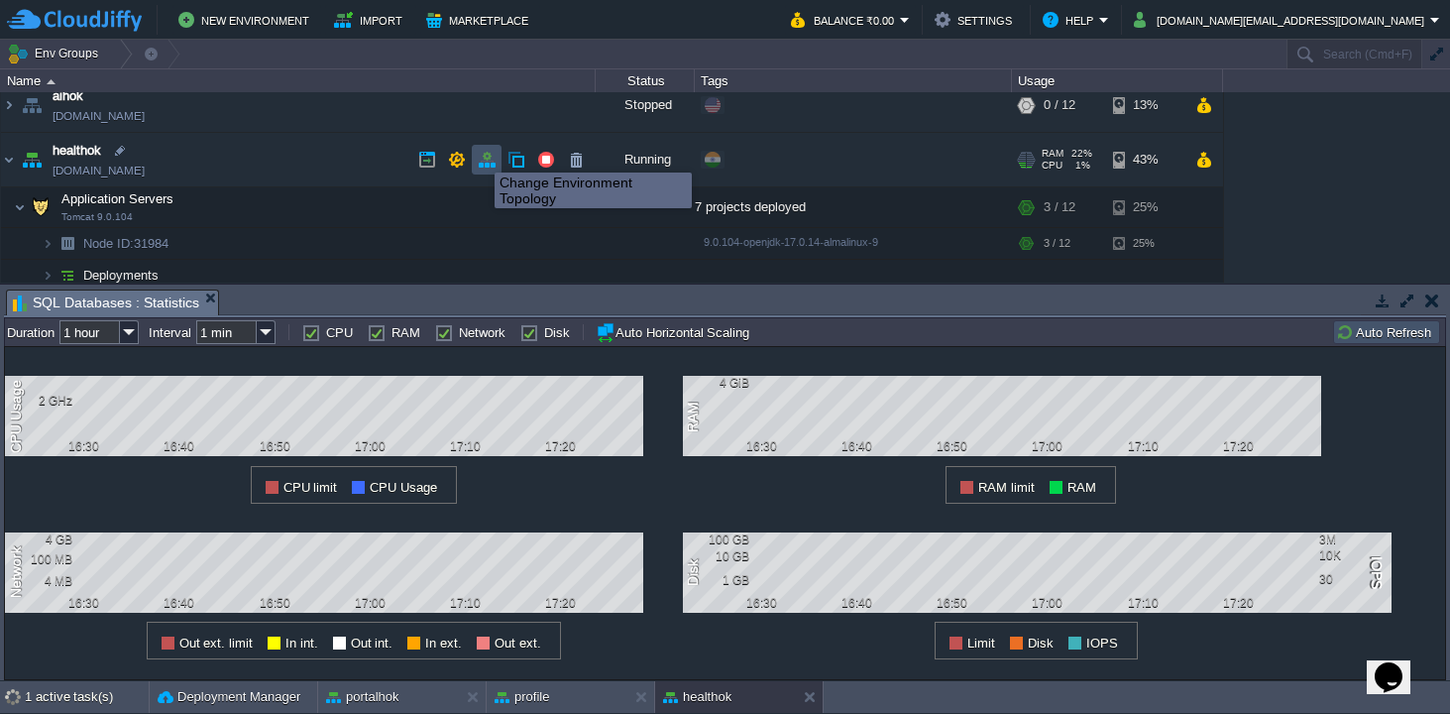
click at [490, 157] on button "button" at bounding box center [487, 160] width 18 height 18
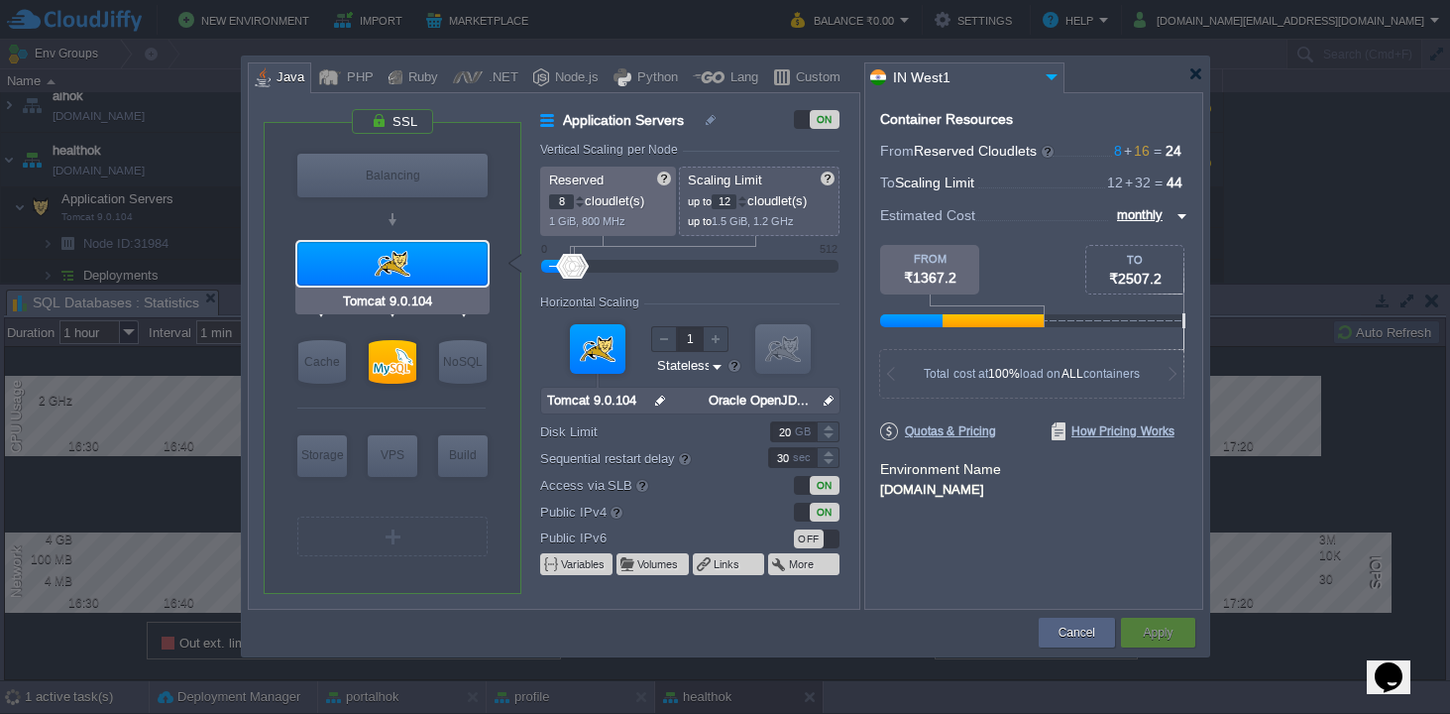
type input "MySQL CE 8.0.41"
click at [385, 352] on div at bounding box center [393, 362] width 48 height 44
type input "SQL Databases"
type input "16"
type input "32"
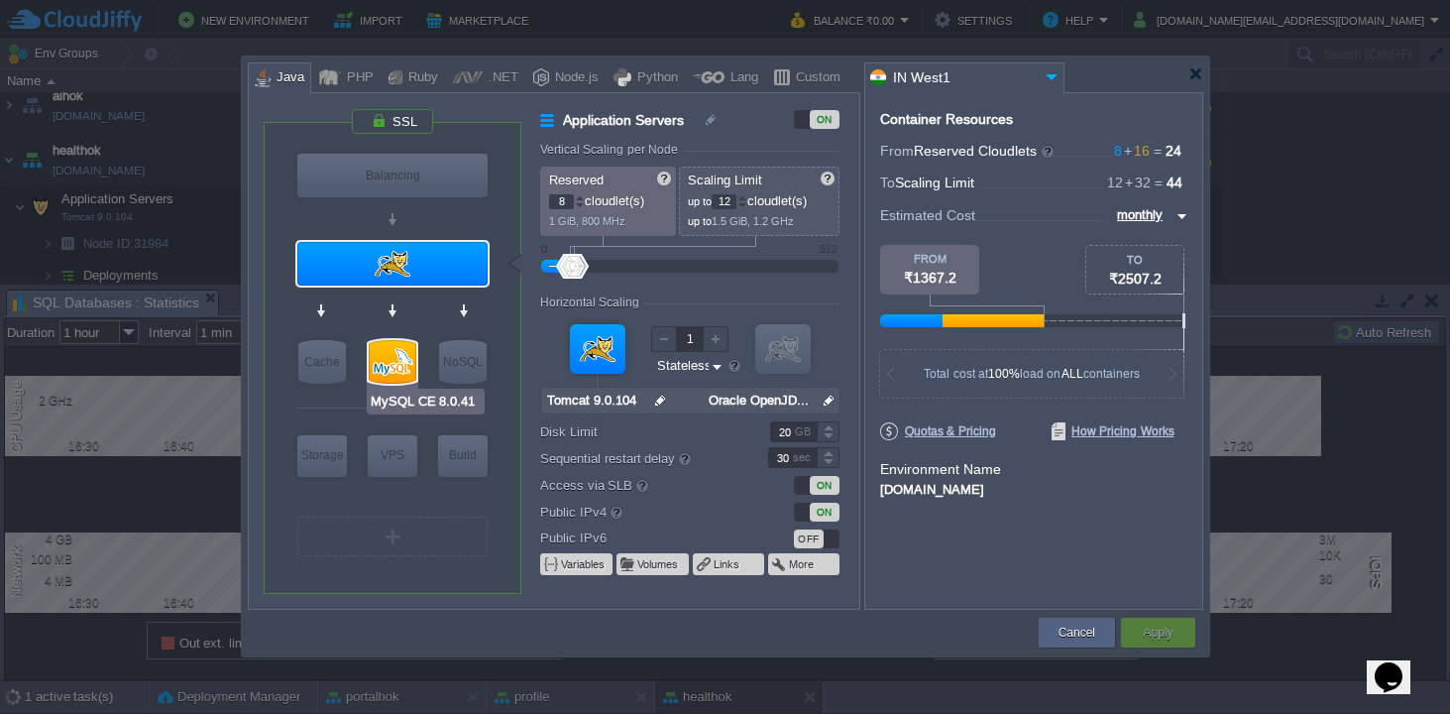
type input "MySQL CE 8.0.41"
type input "null"
type input "8.0.41-almalin..."
type input "50"
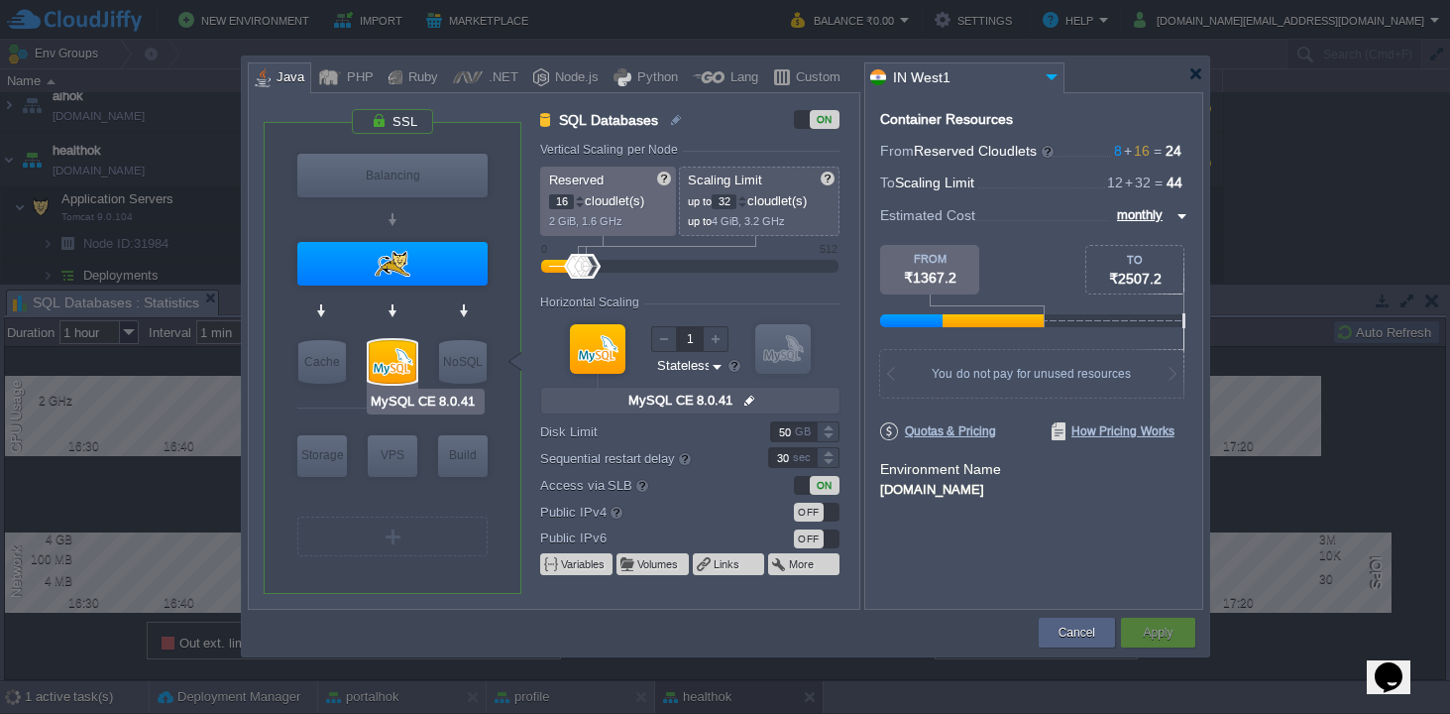
type input "Tomcat 9.0.104"
click at [581, 195] on div at bounding box center [580, 197] width 10 height 7
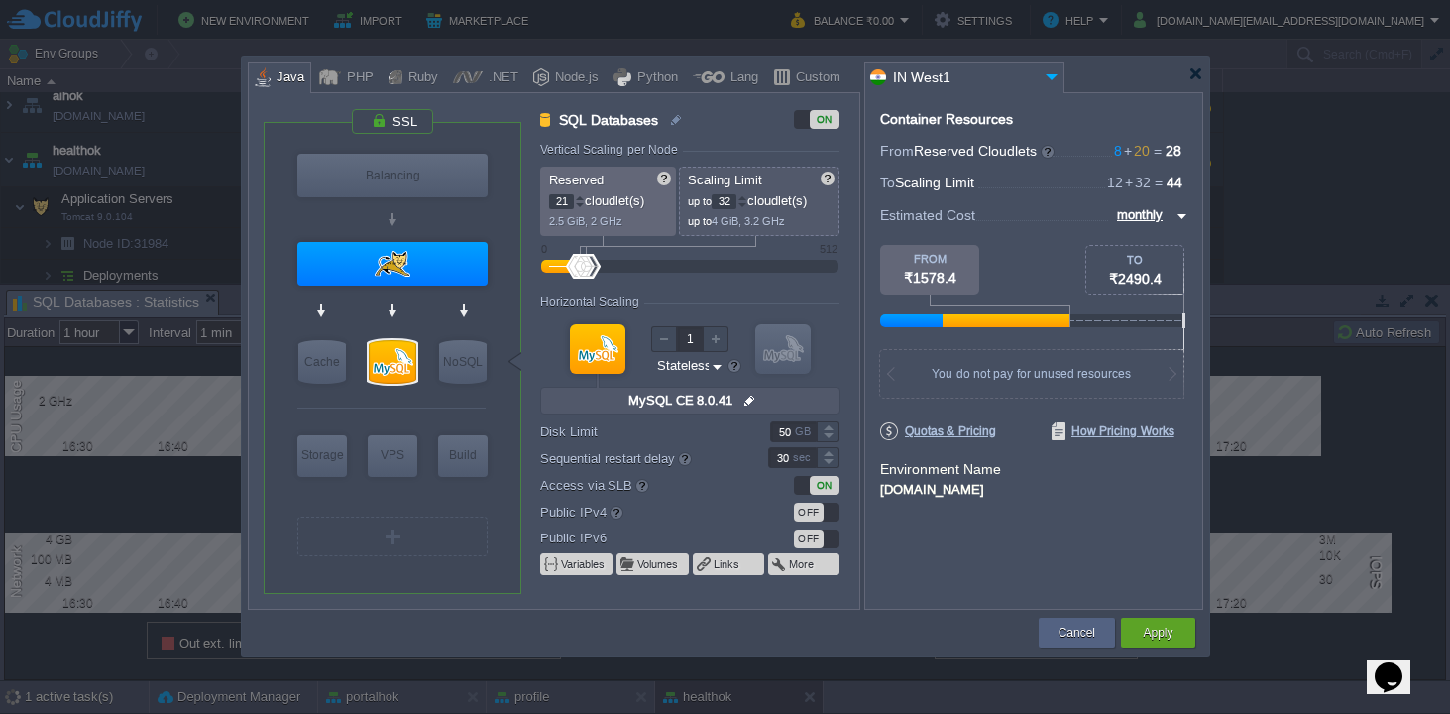
click at [581, 196] on div at bounding box center [580, 197] width 10 height 7
click at [581, 197] on div at bounding box center [580, 197] width 10 height 7
type input "24"
click at [581, 197] on div at bounding box center [580, 197] width 10 height 7
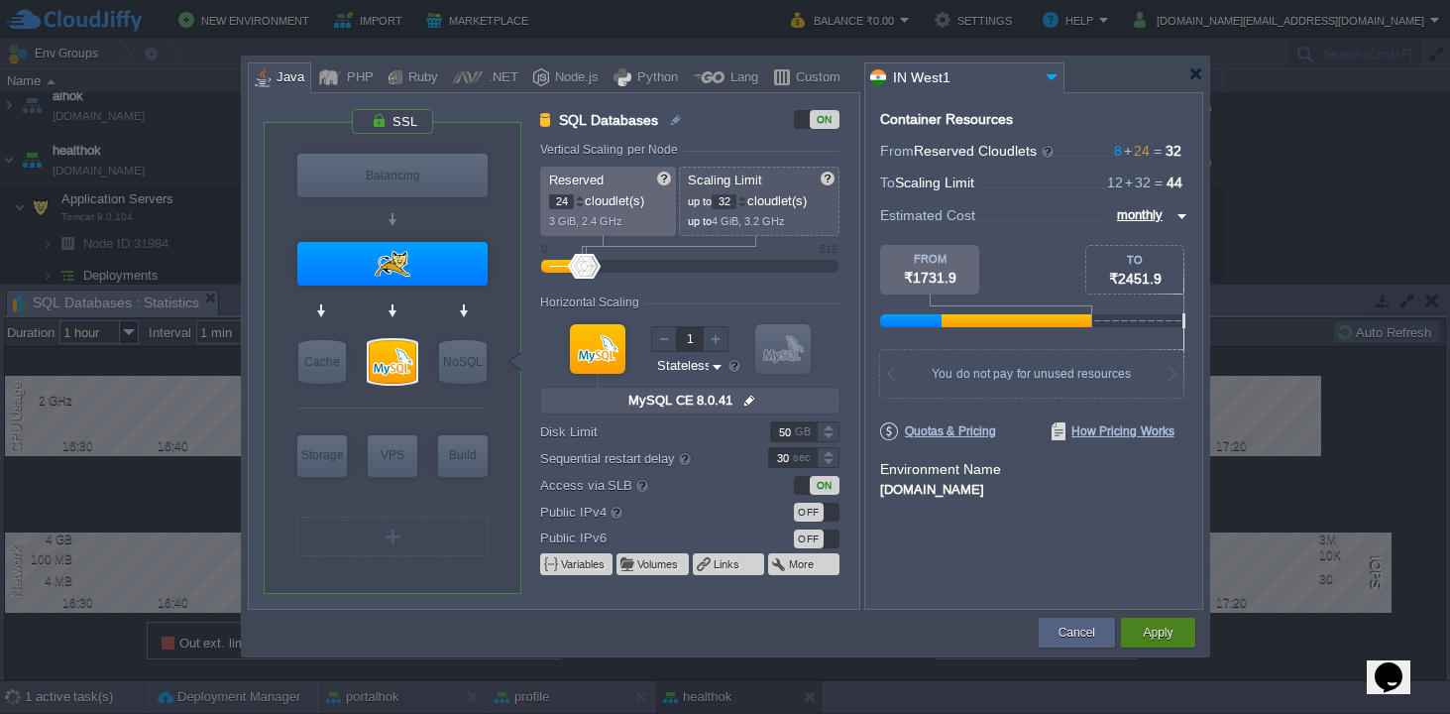
click at [1149, 634] on button "Apply" at bounding box center [1158, 632] width 30 height 20
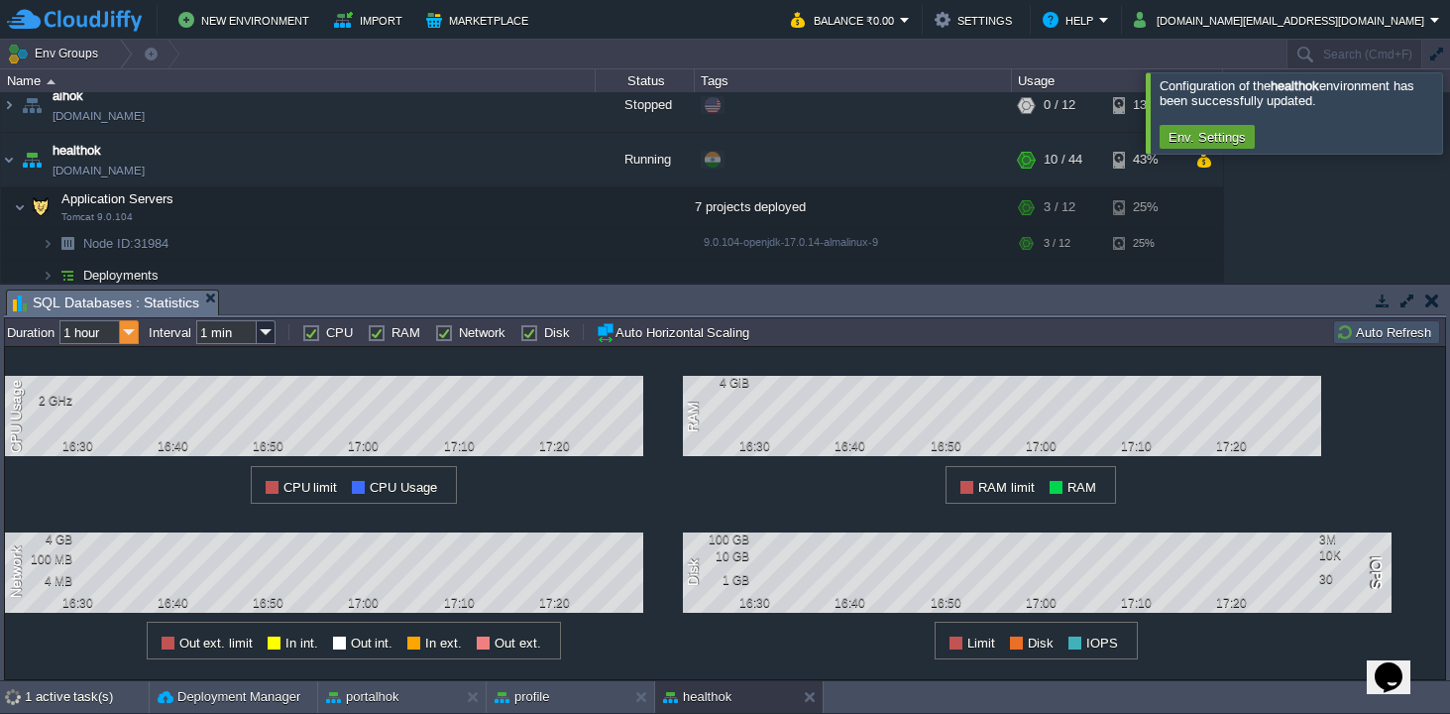
click at [132, 329] on img at bounding box center [129, 332] width 19 height 24
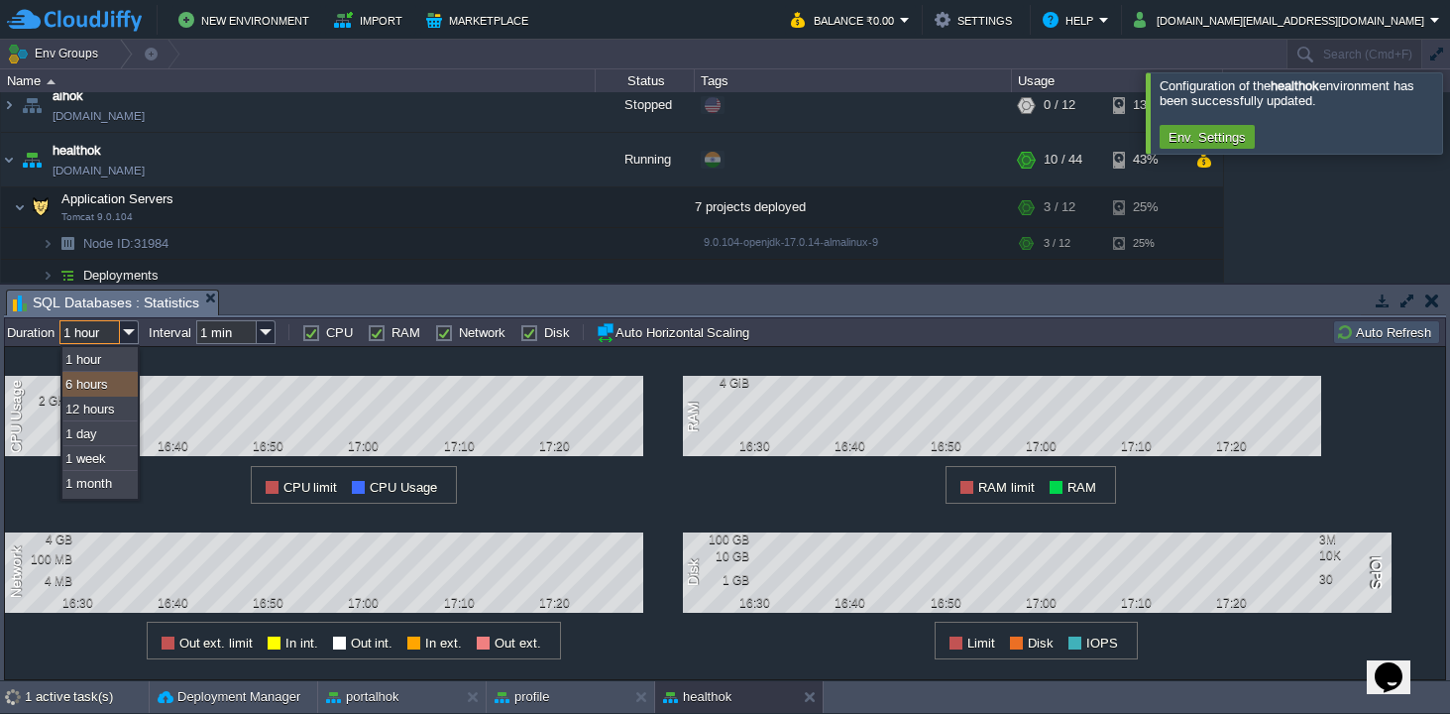
click at [106, 384] on div "6 hours" at bounding box center [99, 384] width 75 height 25
type input "6 hours"
type input "1 hour"
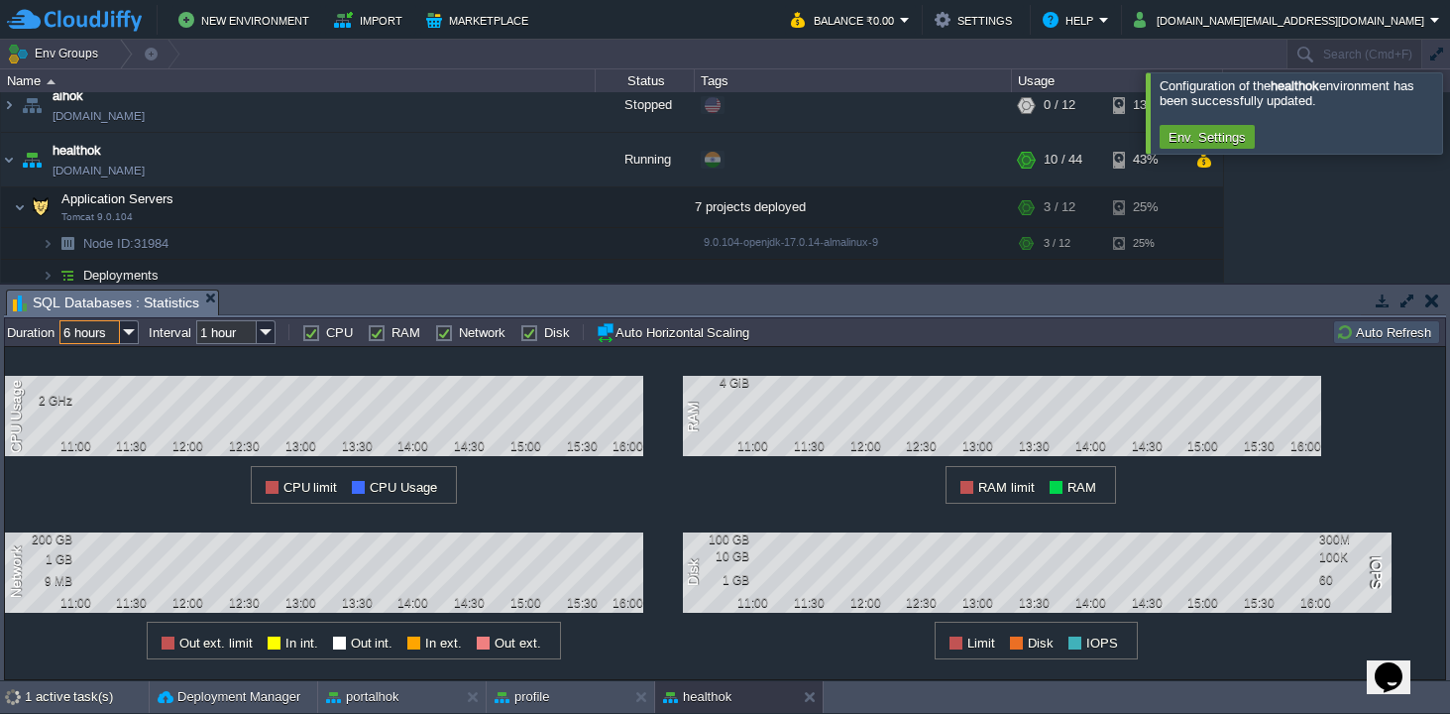
scroll to position [819, 0]
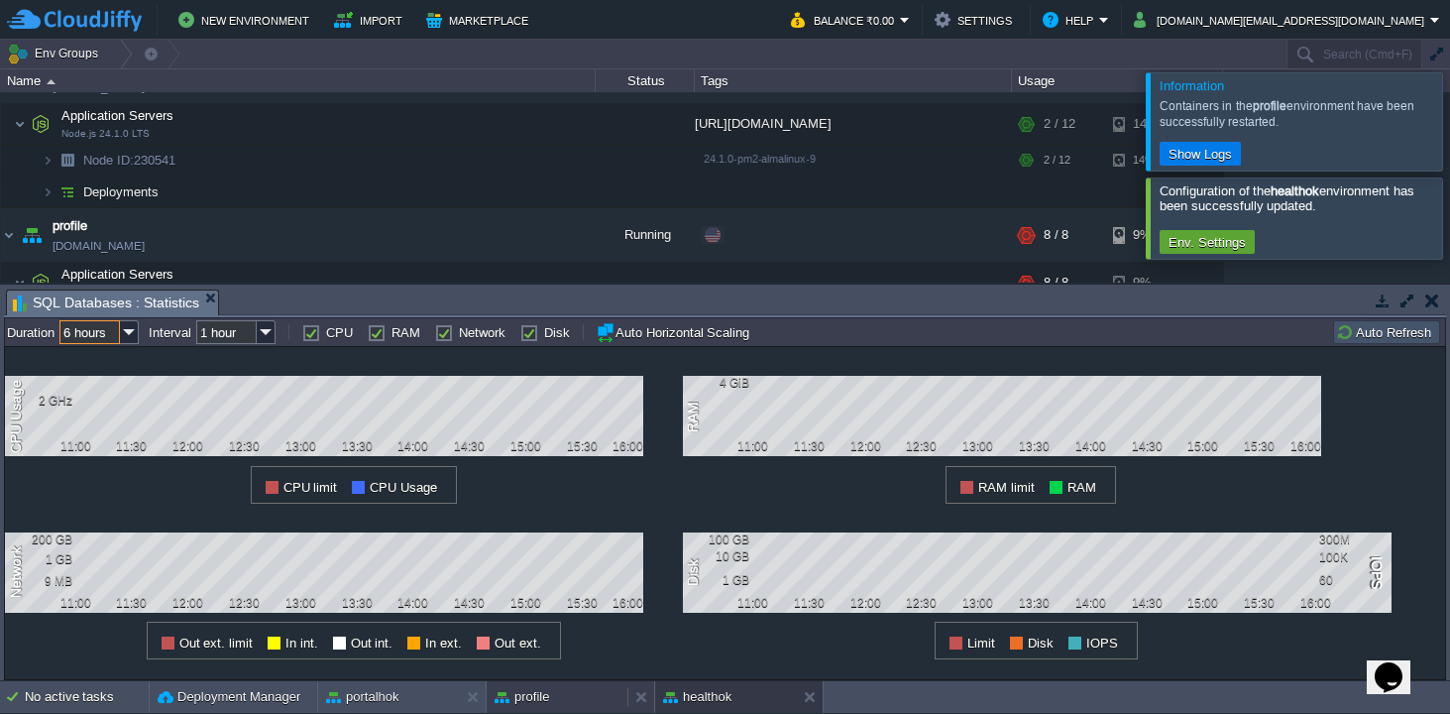
click at [556, 695] on div "profile" at bounding box center [557, 697] width 141 height 32
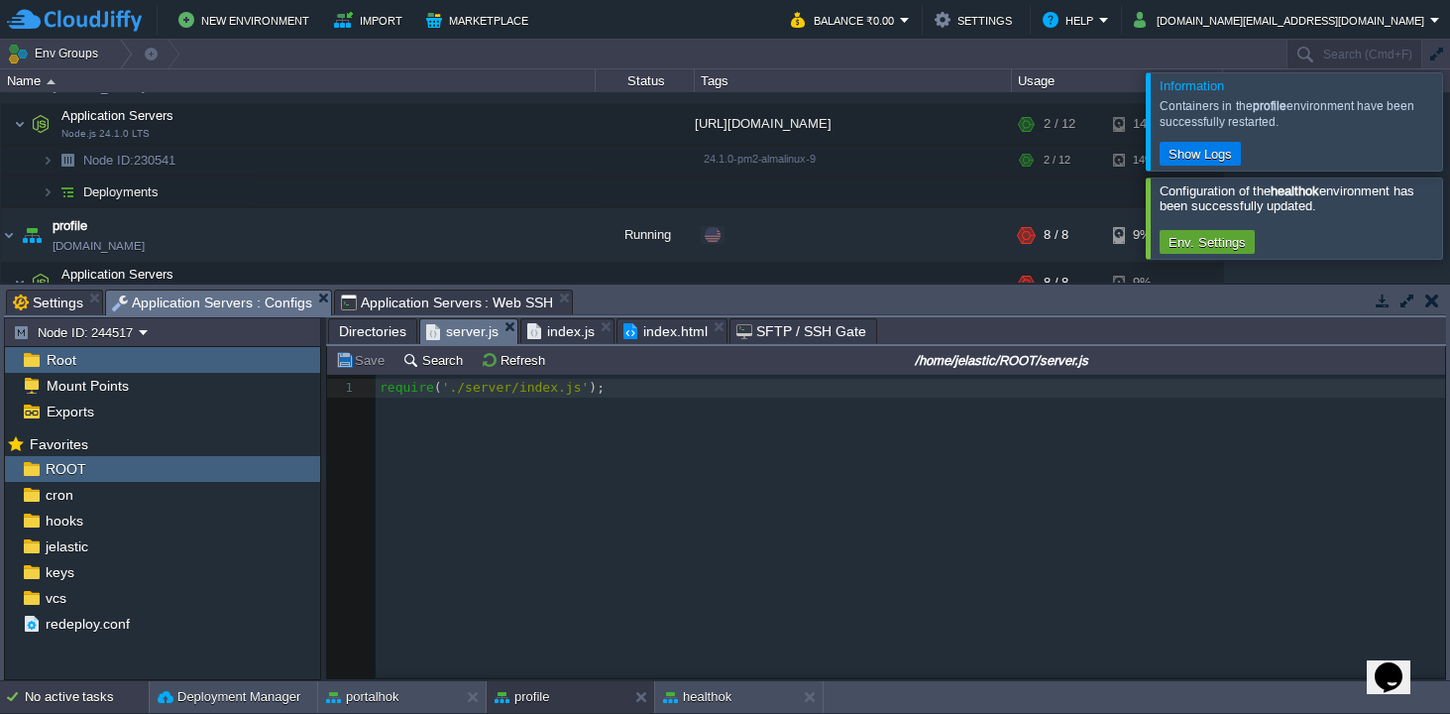
click at [66, 700] on div "No active tasks" at bounding box center [87, 697] width 124 height 32
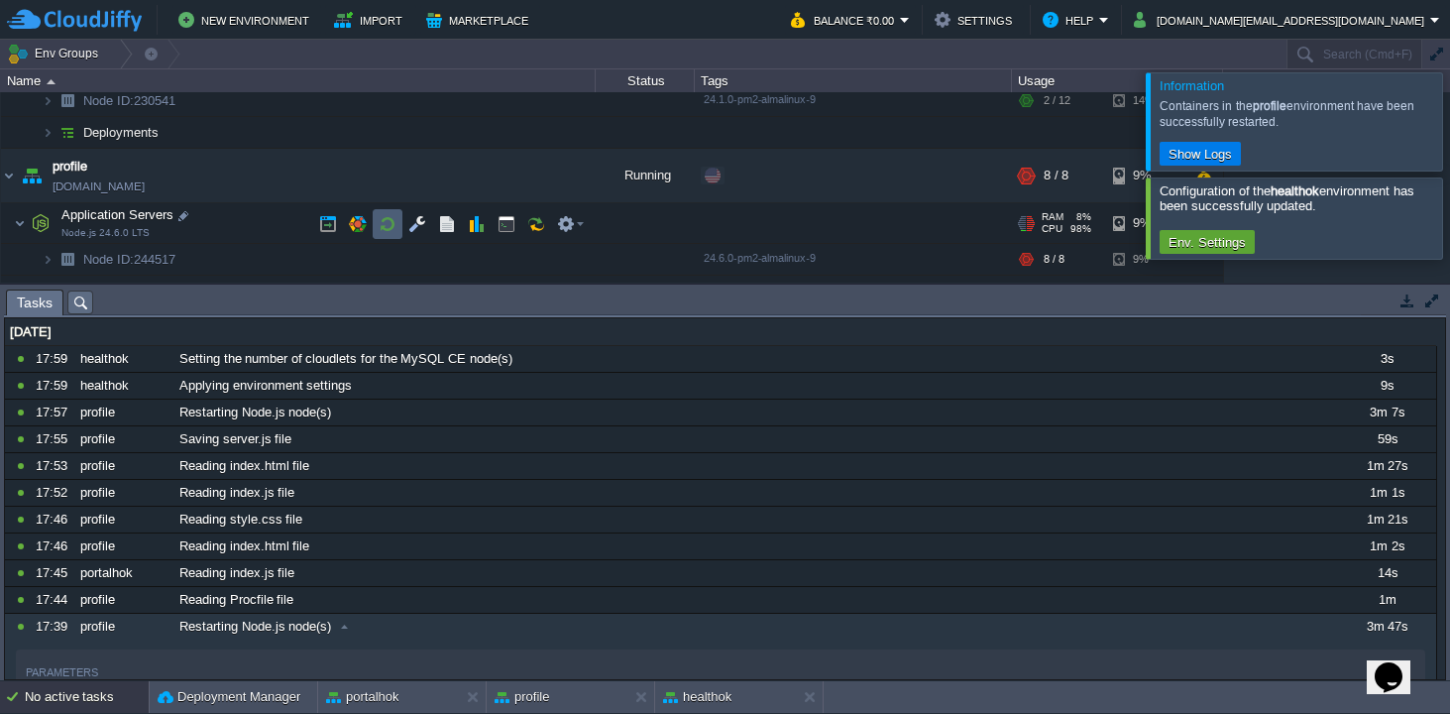
scroll to position [881, 0]
click at [567, 694] on div "profile" at bounding box center [557, 697] width 141 height 32
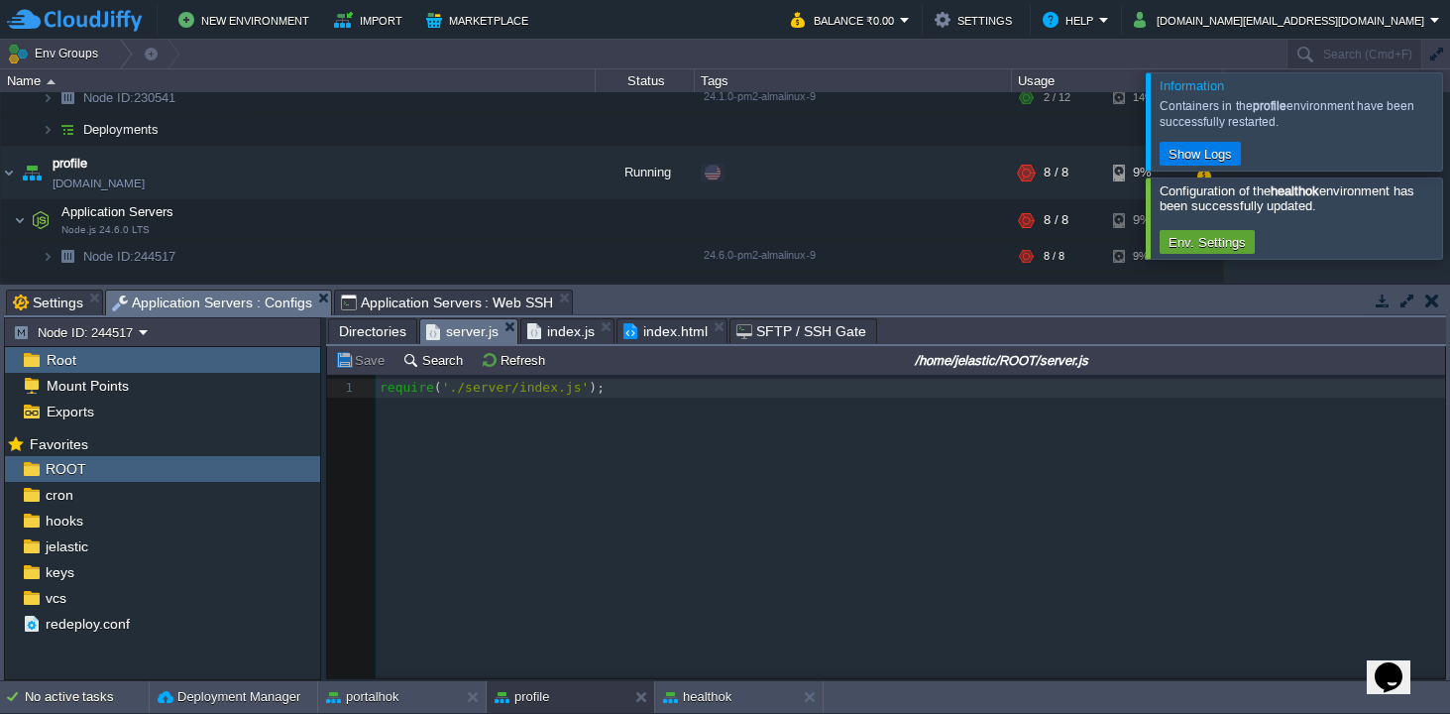
click at [376, 333] on span "Directories" at bounding box center [372, 331] width 67 height 24
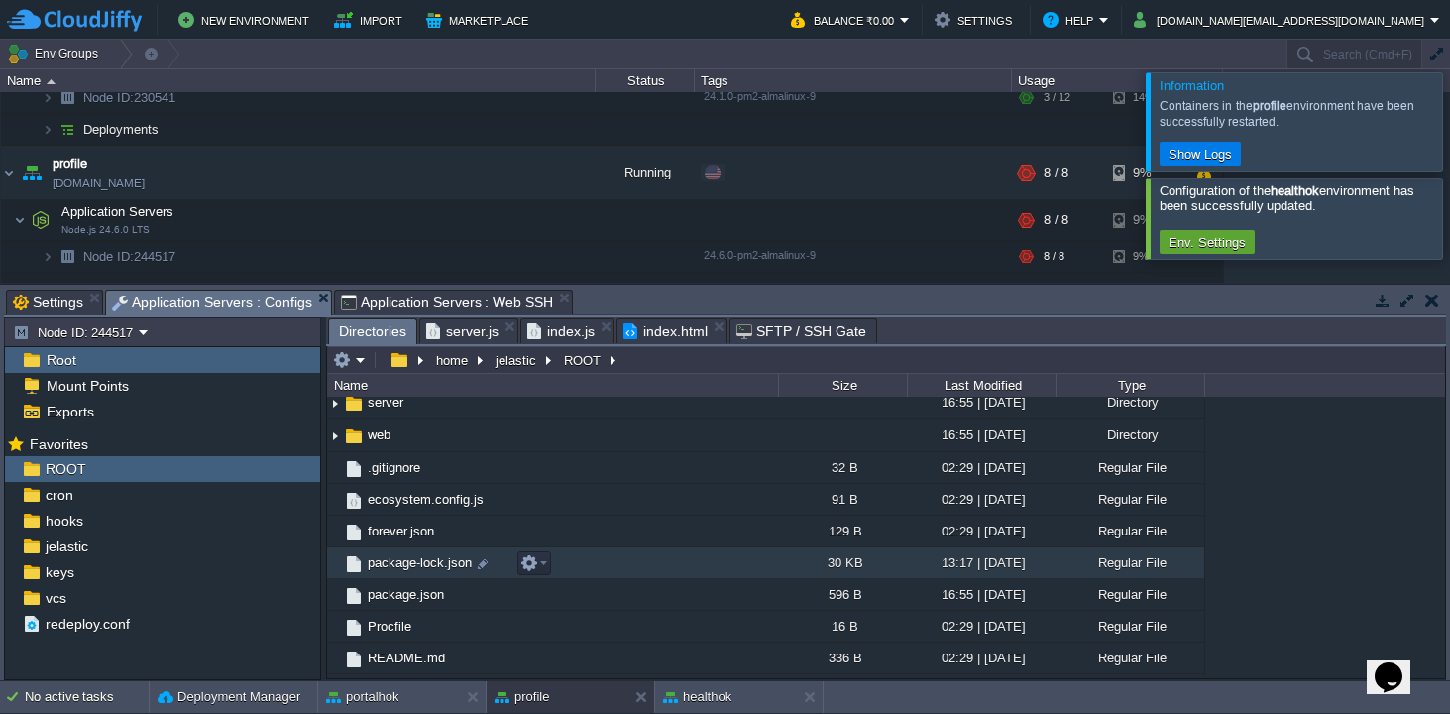
scroll to position [104, 0]
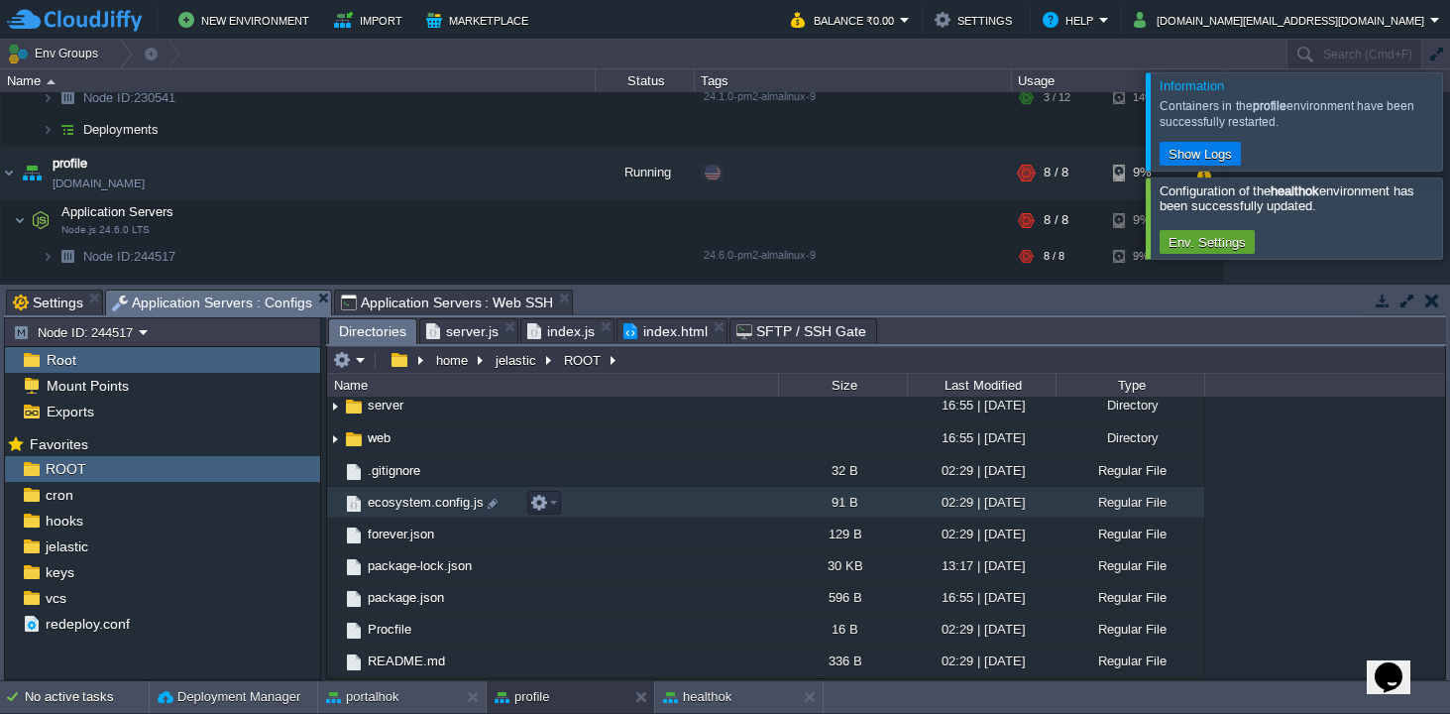
click at [403, 500] on span "ecosystem.config.js" at bounding box center [426, 502] width 122 height 17
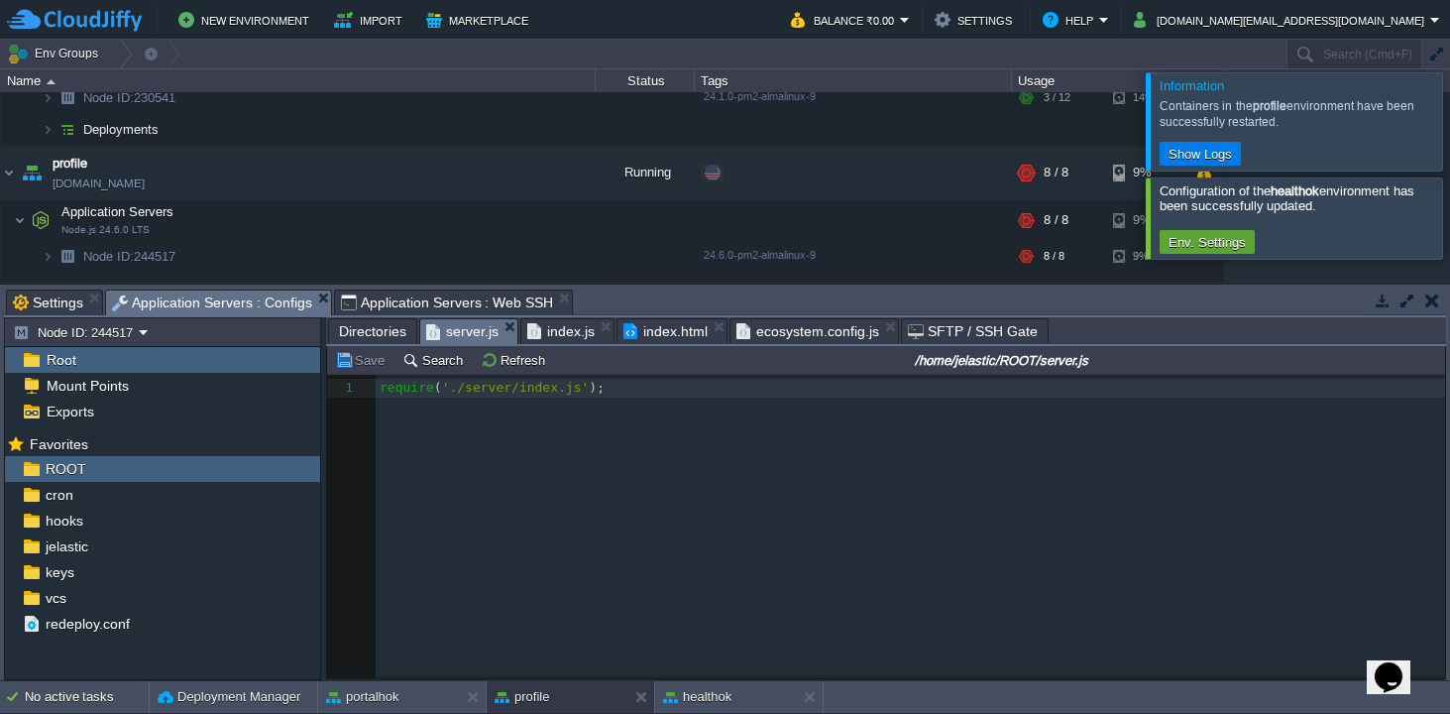
click at [456, 335] on span "server.js" at bounding box center [462, 331] width 72 height 25
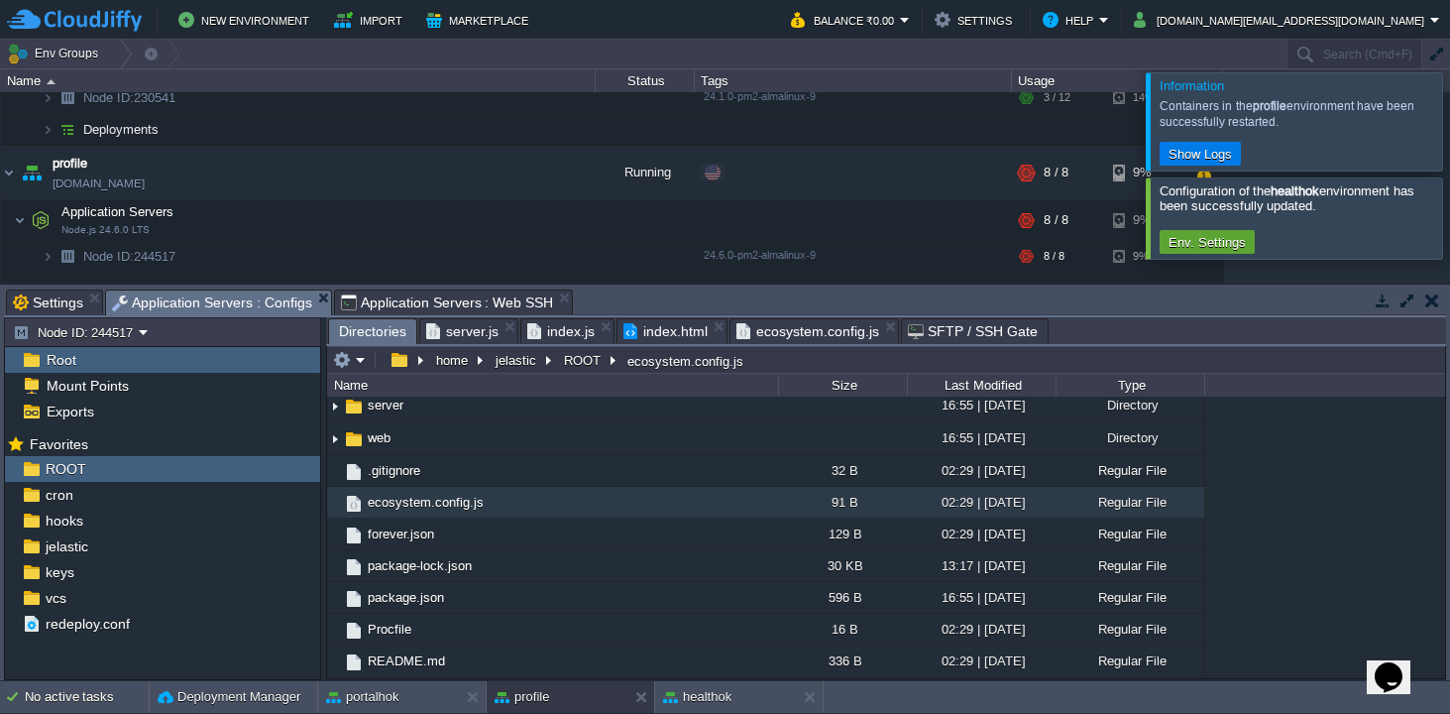
click at [387, 334] on span "Directories" at bounding box center [372, 331] width 67 height 25
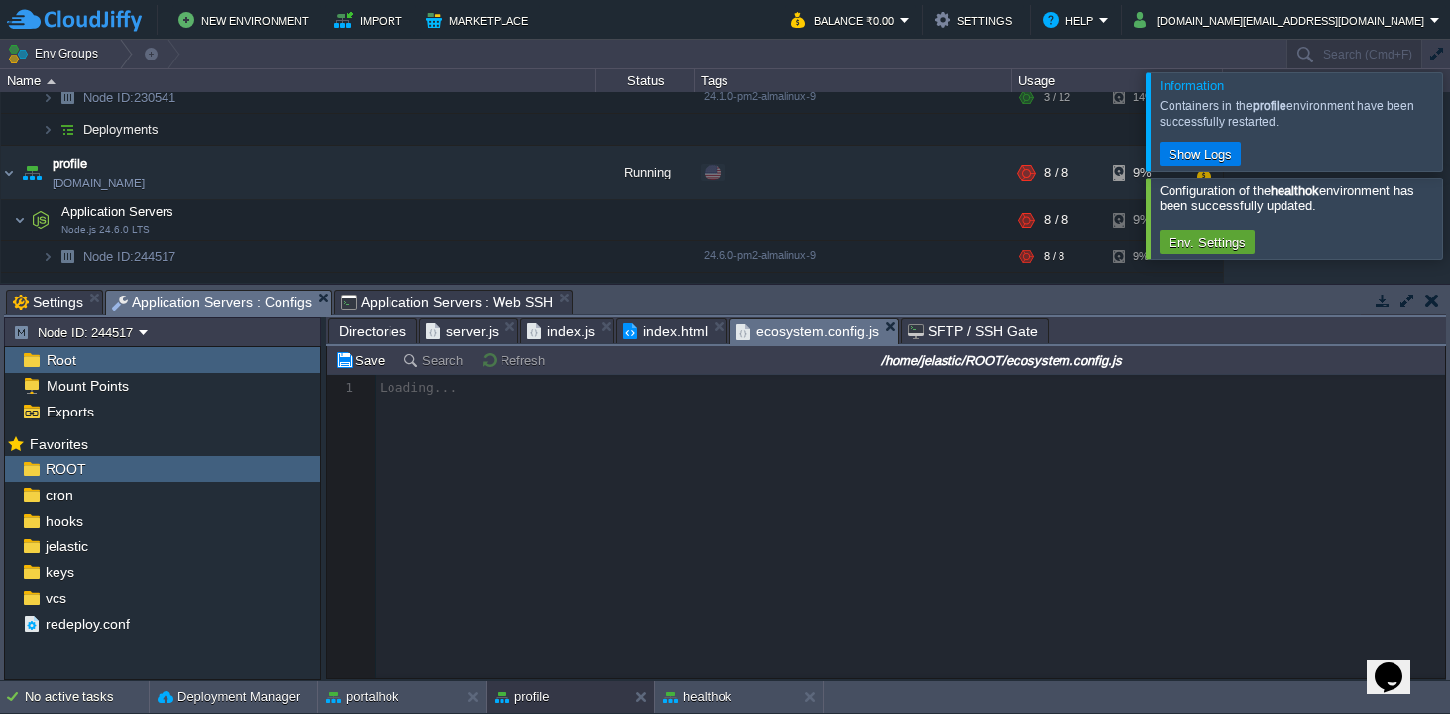
click at [808, 332] on span "ecosystem.config.js" at bounding box center [807, 331] width 143 height 25
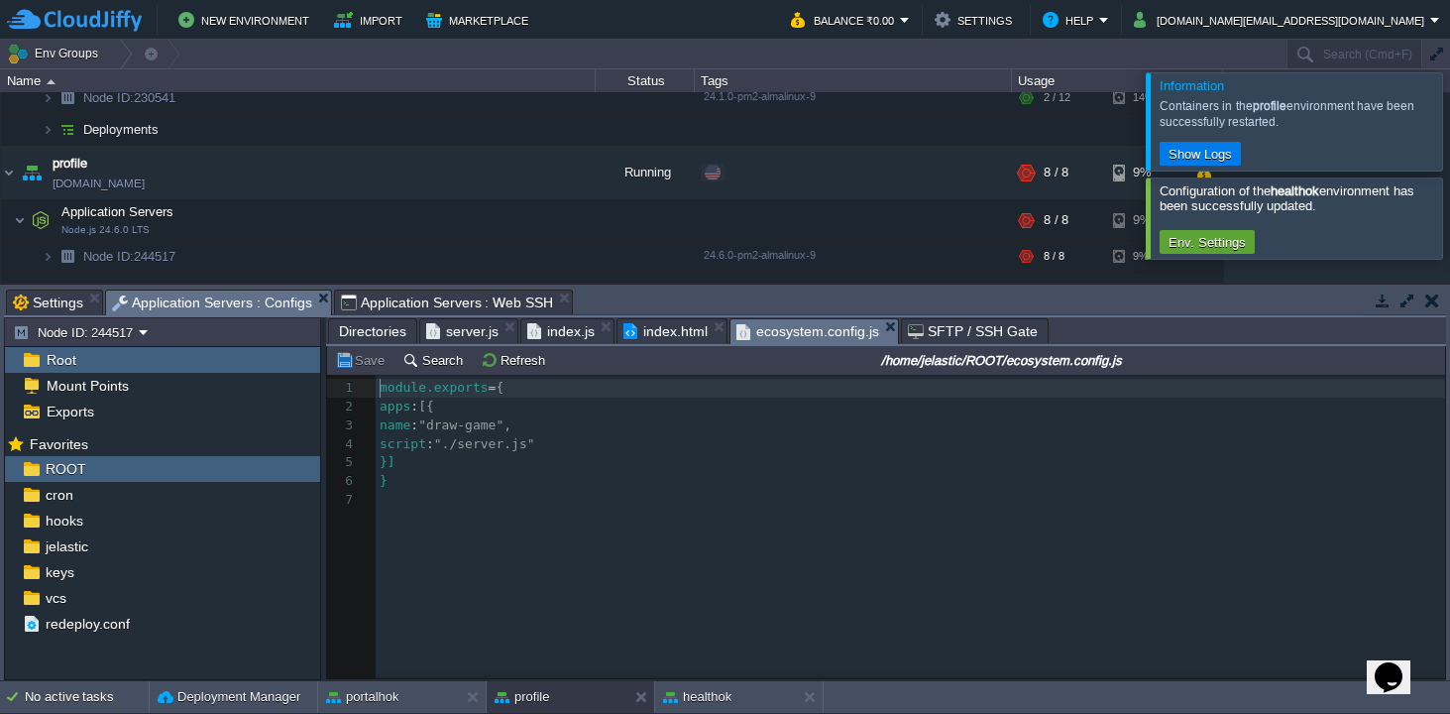
scroll to position [6, 0]
click at [385, 327] on span "Directories" at bounding box center [372, 331] width 67 height 24
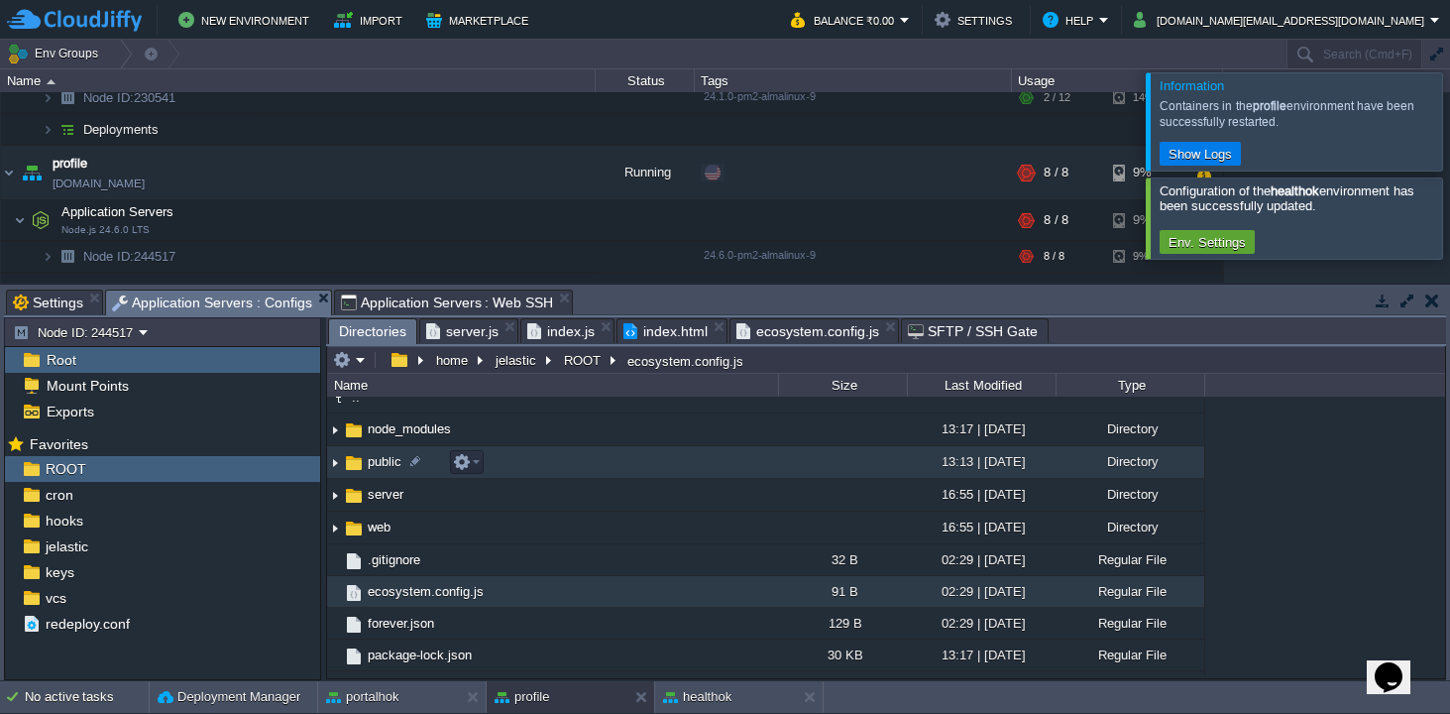
scroll to position [0, 0]
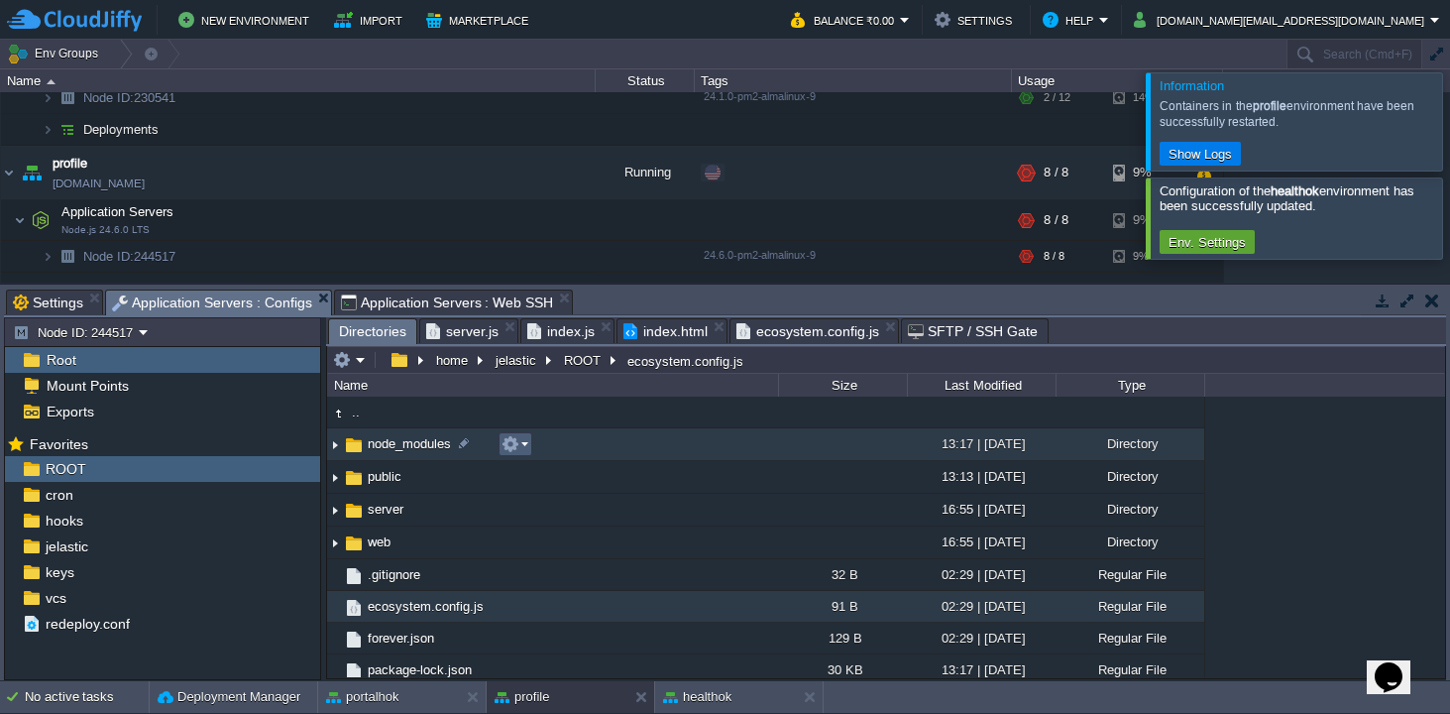
click at [527, 442] on em at bounding box center [514, 444] width 27 height 18
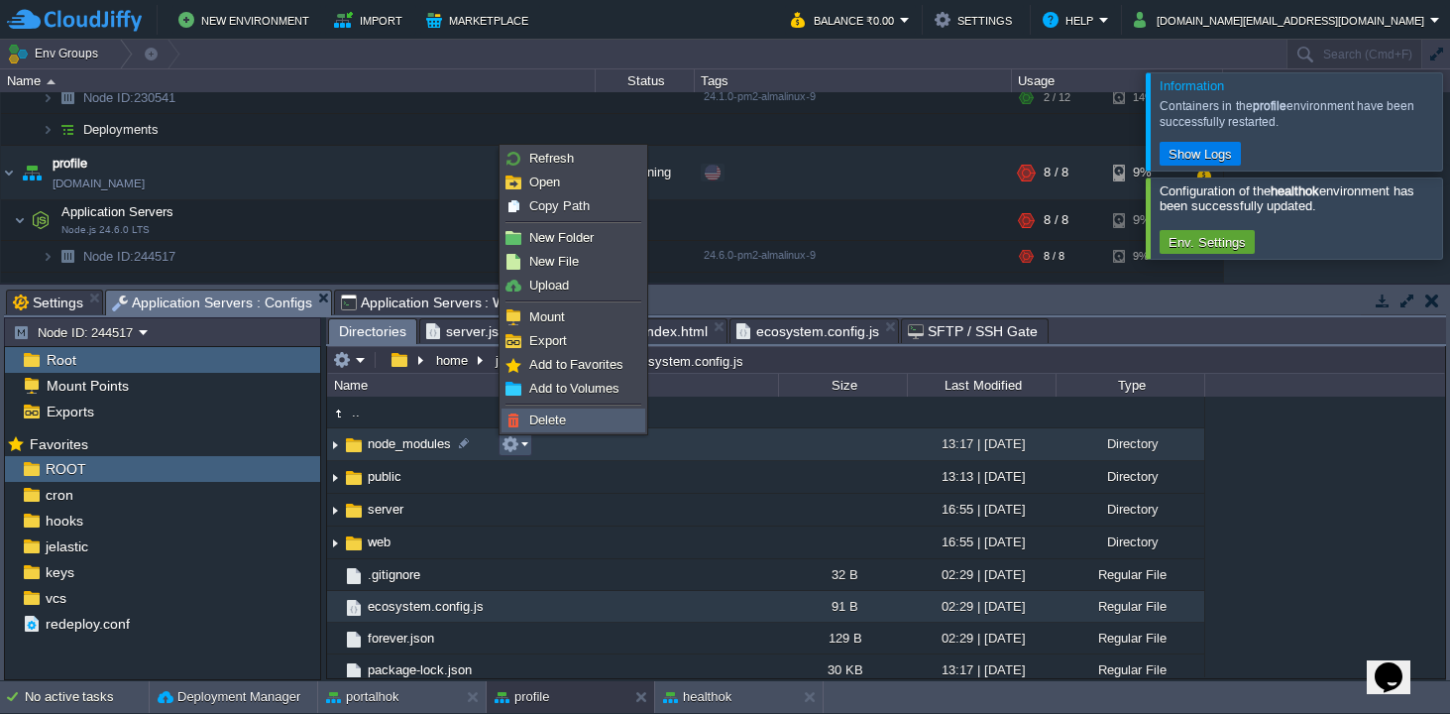
click at [551, 417] on span "Delete" at bounding box center [547, 419] width 37 height 15
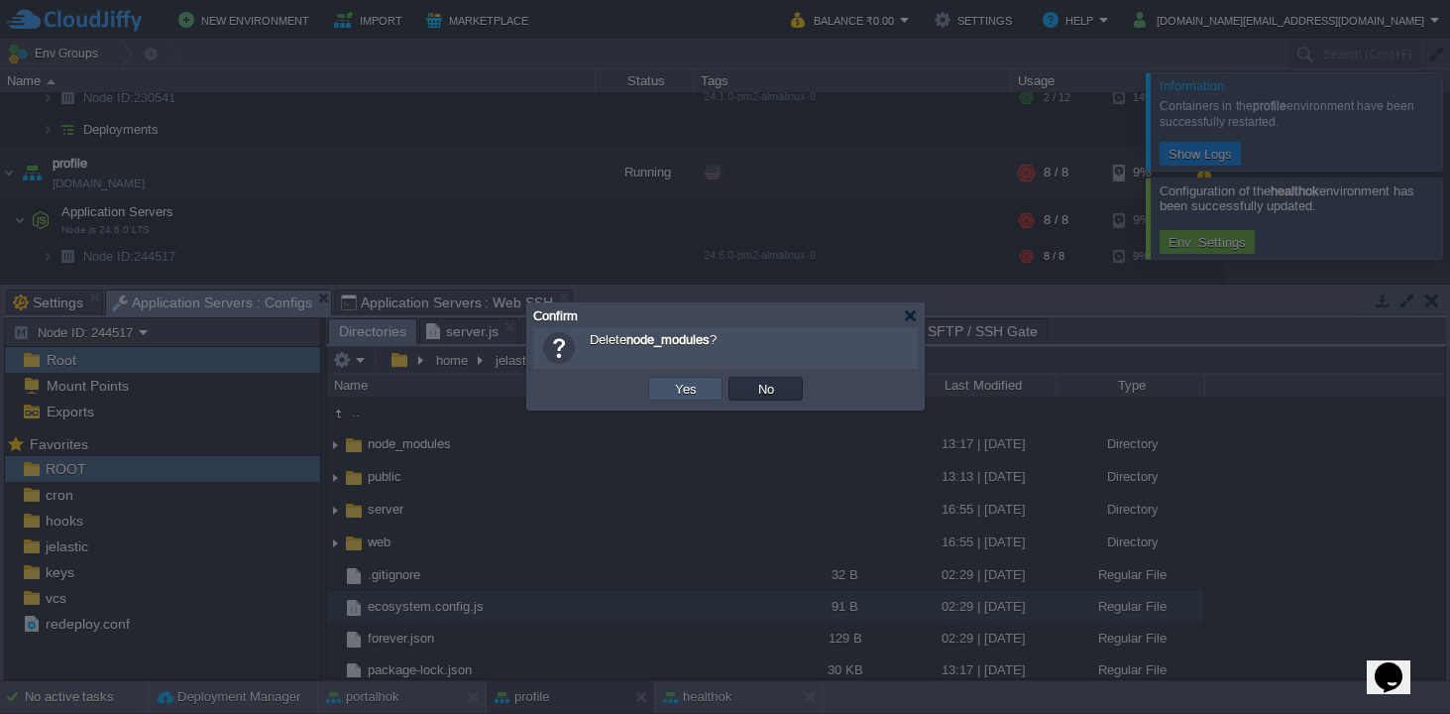
click at [679, 388] on button "Yes" at bounding box center [686, 389] width 34 height 18
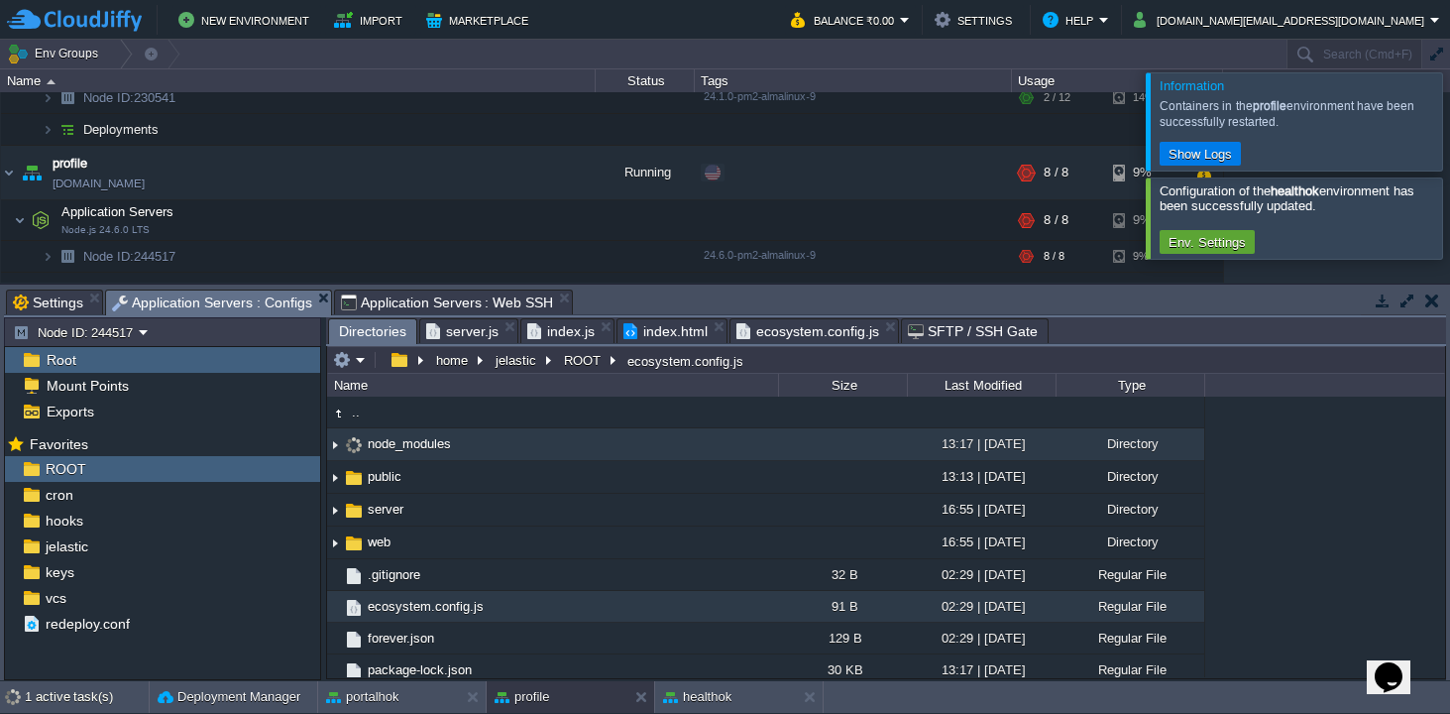
scroll to position [10, 0]
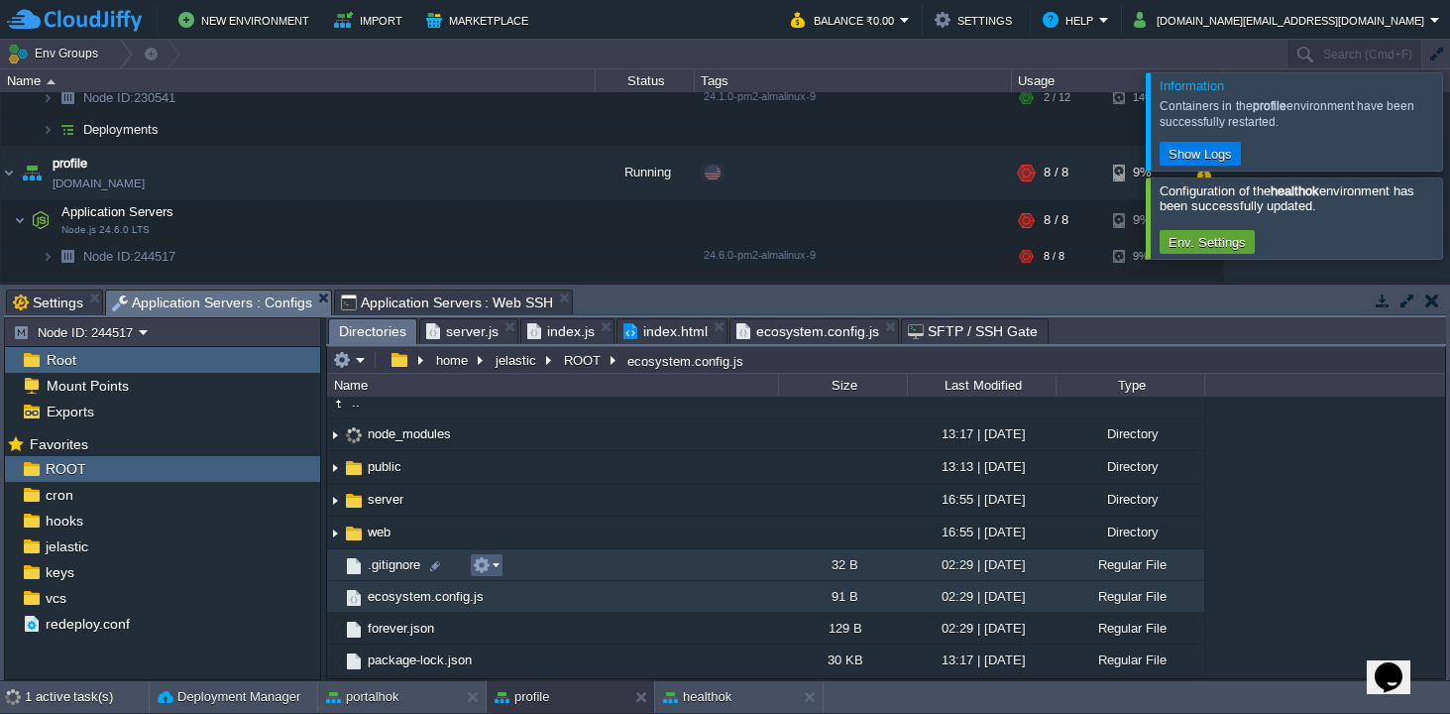
click at [497, 564] on em at bounding box center [486, 565] width 27 height 18
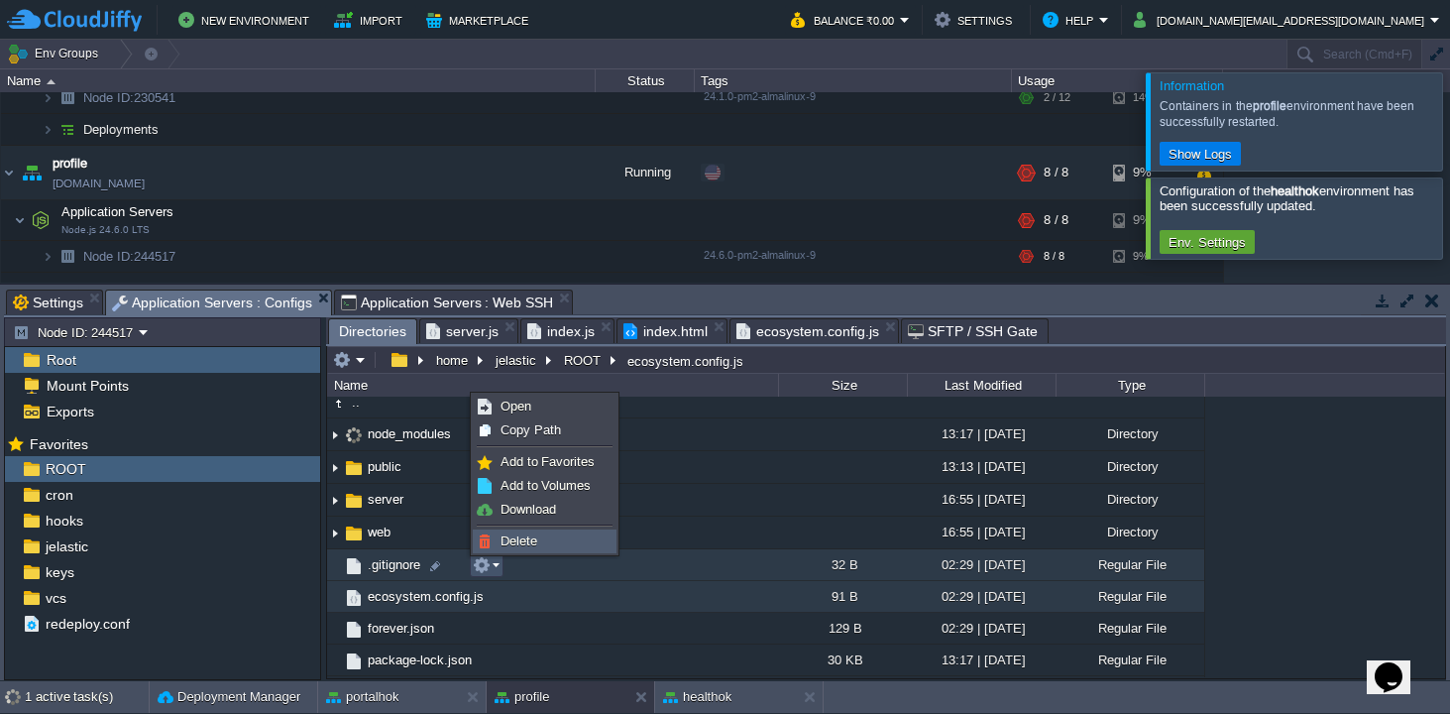
click at [514, 539] on span "Delete" at bounding box center [518, 540] width 37 height 15
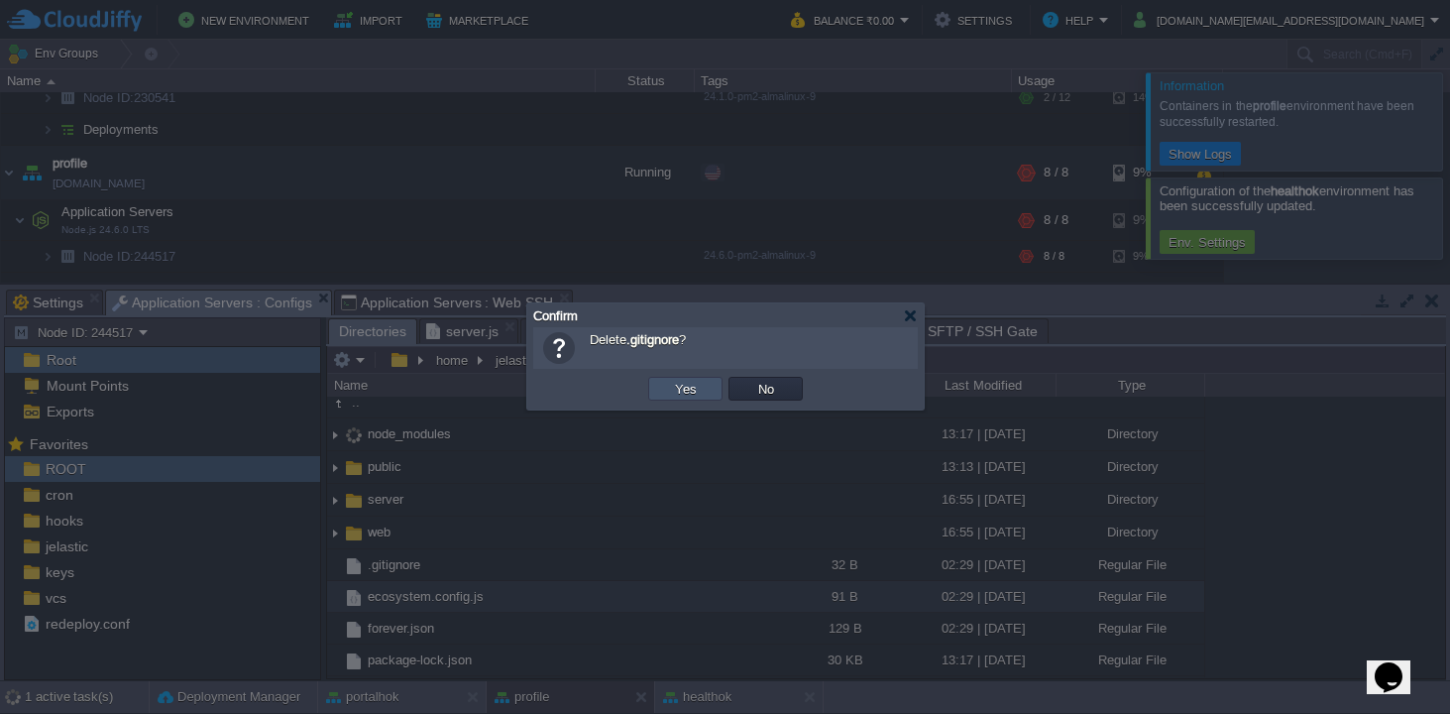
click at [694, 391] on button "Yes" at bounding box center [686, 389] width 34 height 18
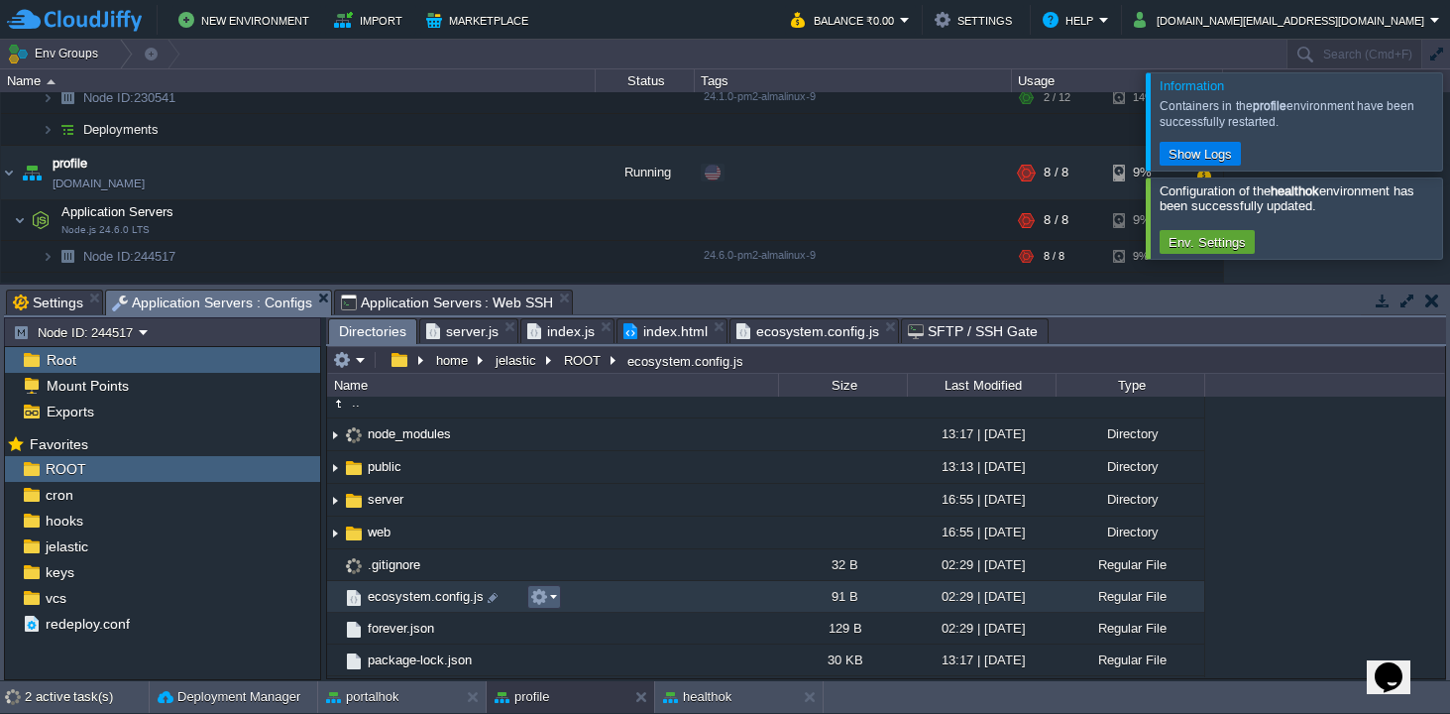
click at [552, 595] on em at bounding box center [543, 597] width 27 height 18
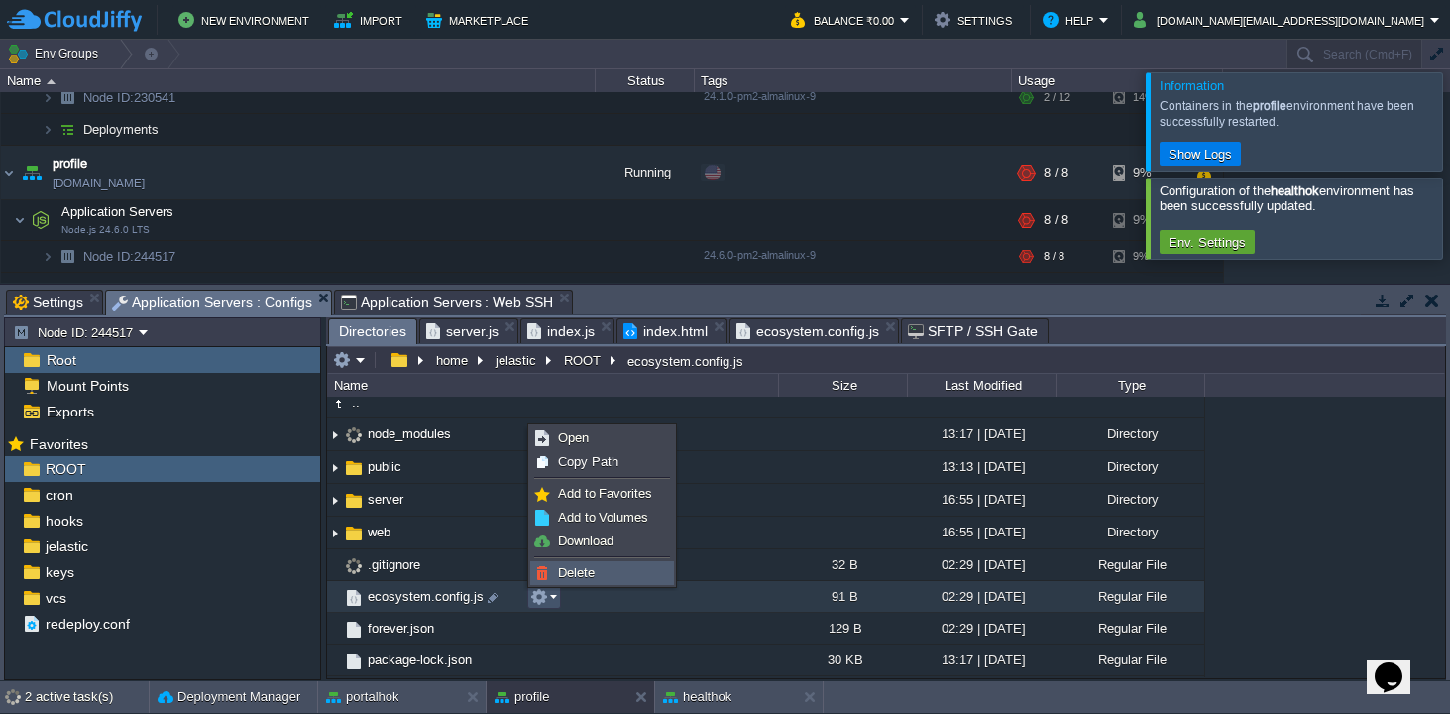
click at [563, 574] on span "Delete" at bounding box center [576, 572] width 37 height 15
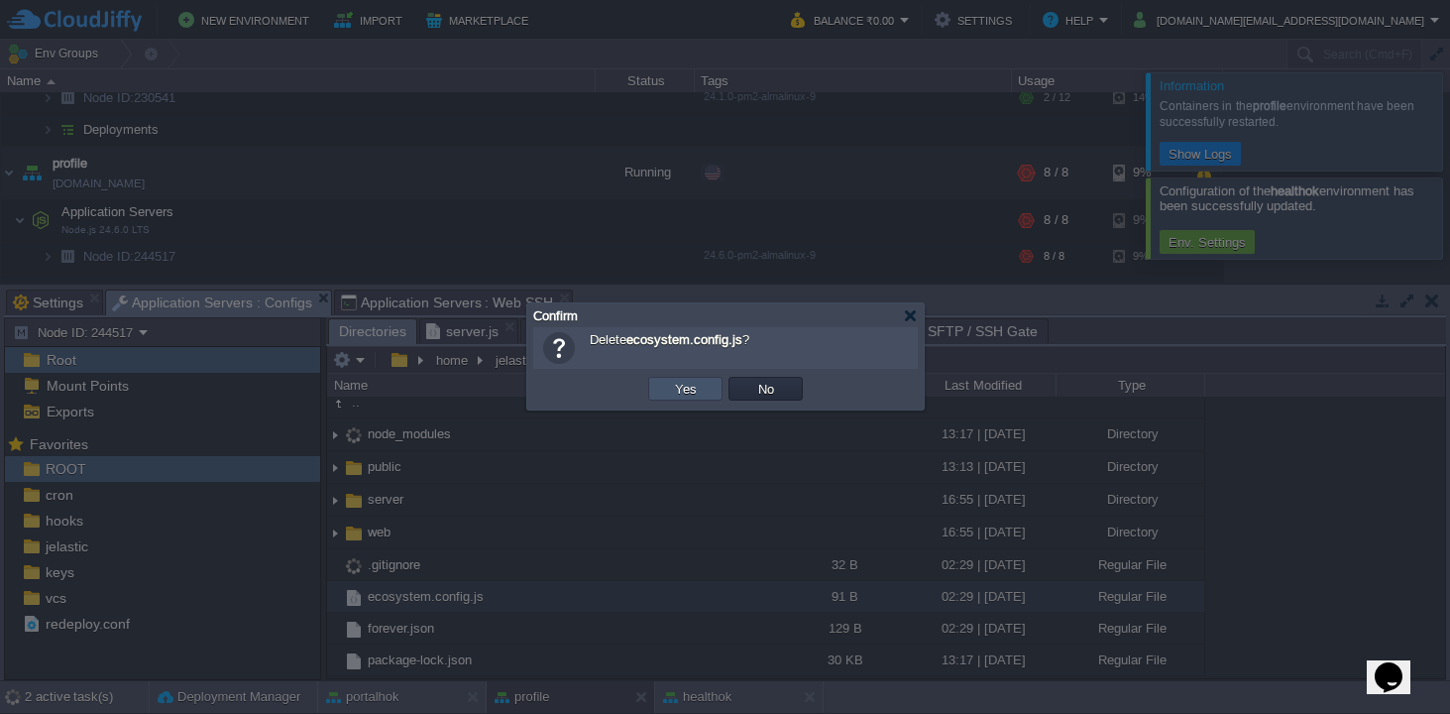
click at [677, 386] on button "Yes" at bounding box center [686, 389] width 34 height 18
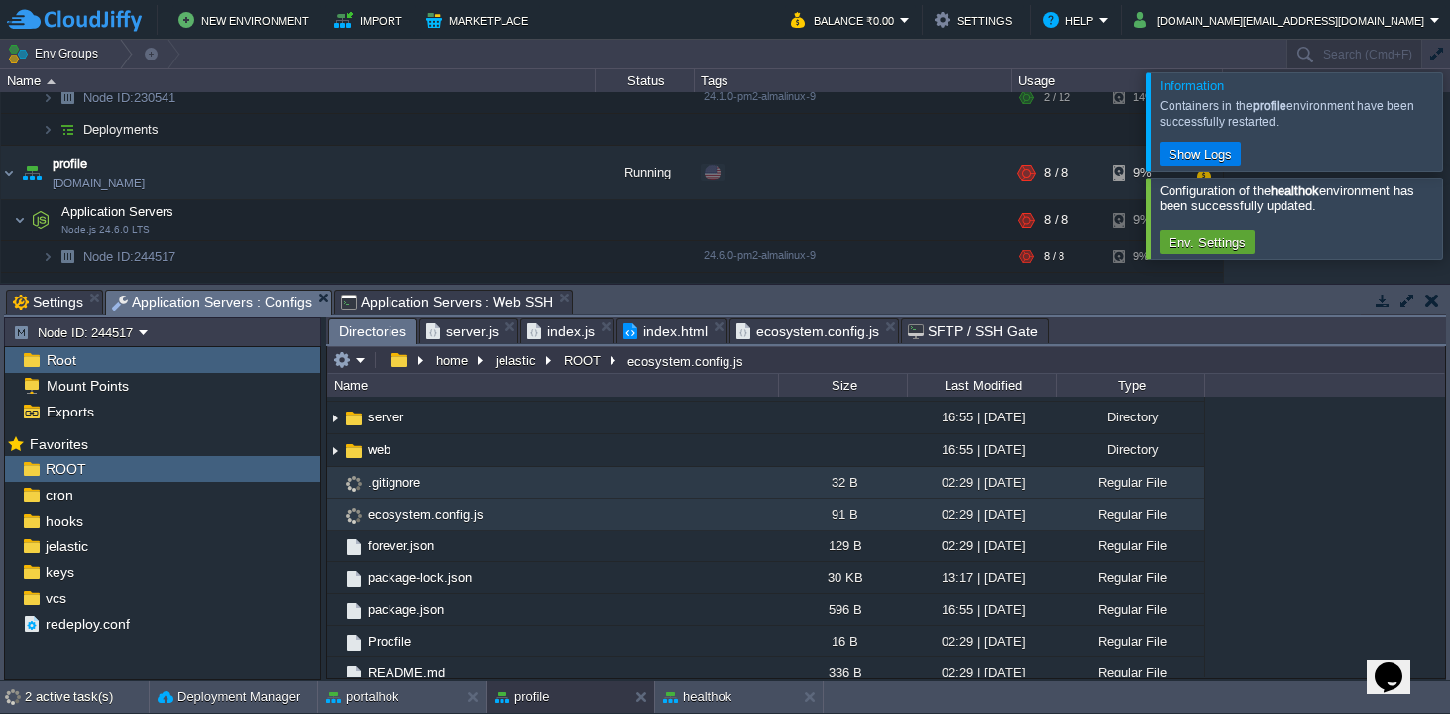
scroll to position [100, 0]
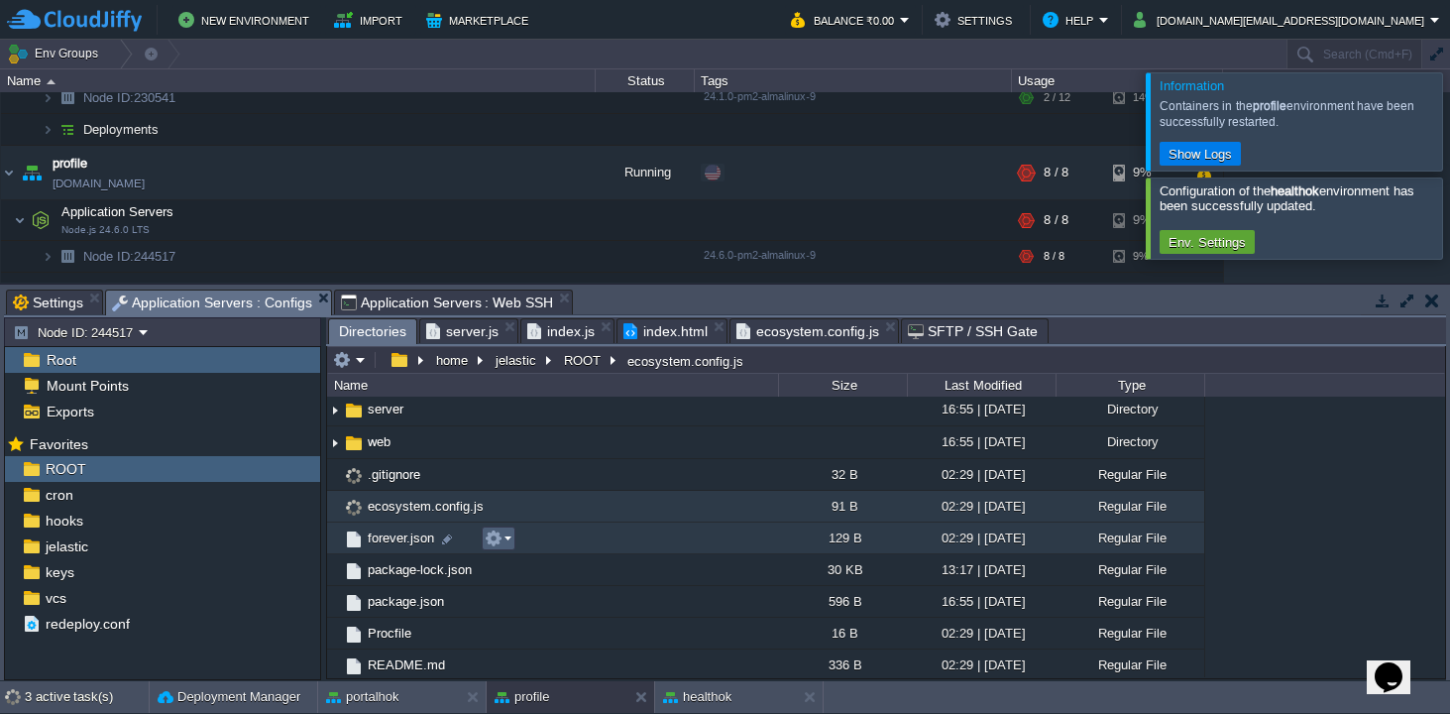
click at [512, 541] on td at bounding box center [499, 538] width 34 height 24
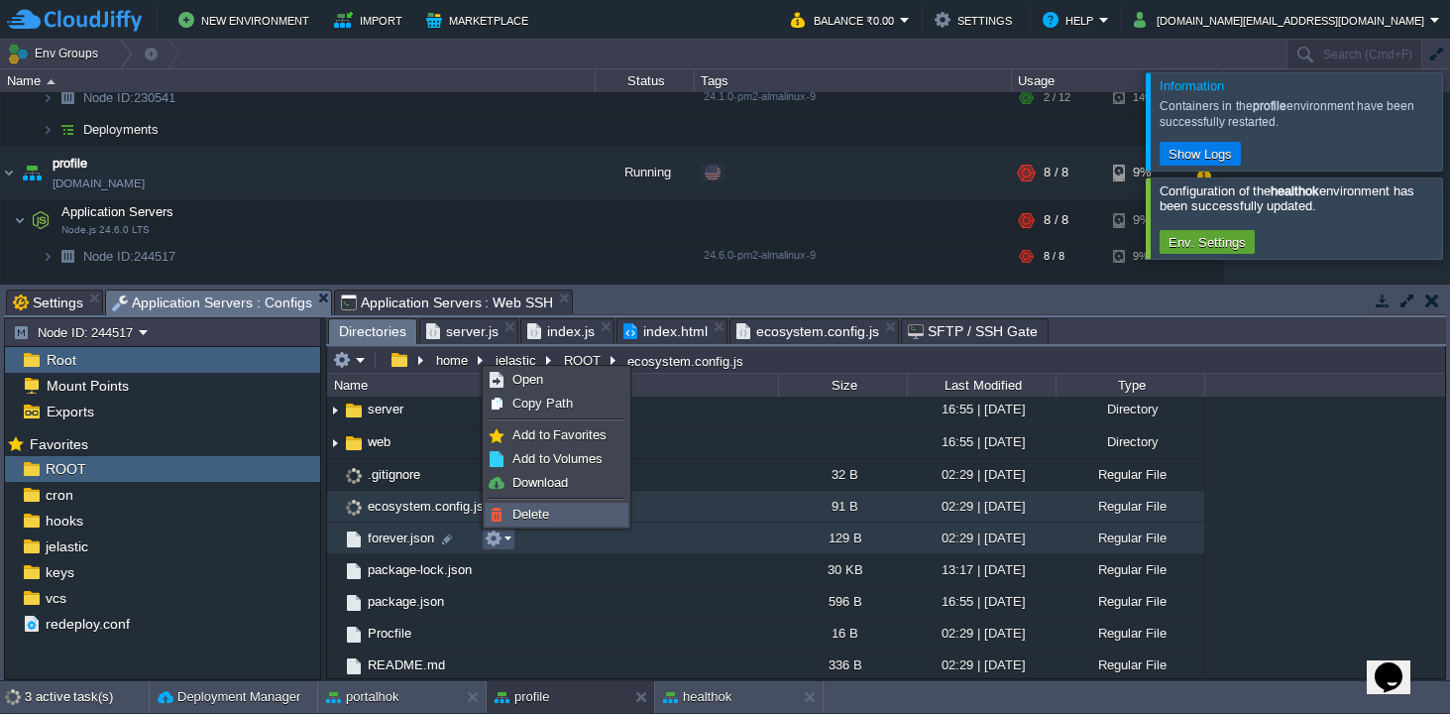
click at [544, 519] on span "Delete" at bounding box center [530, 513] width 37 height 15
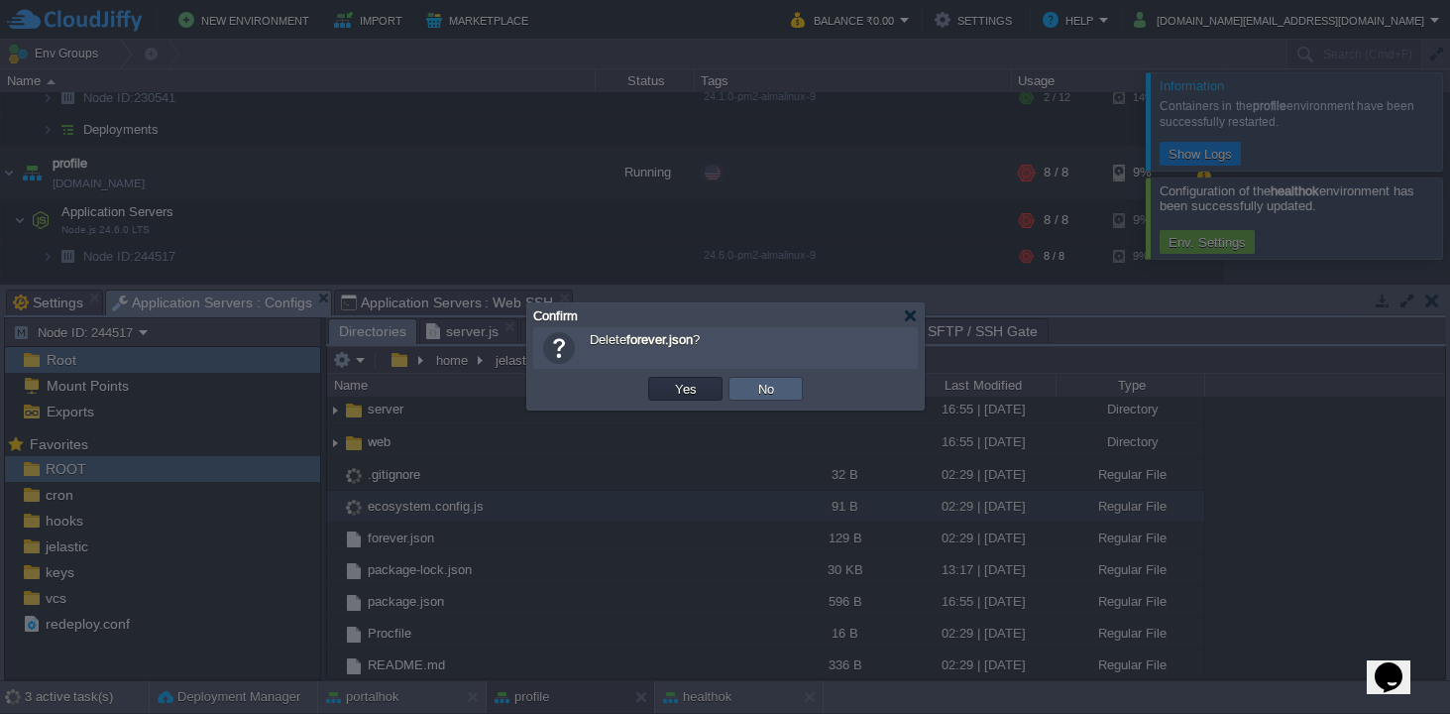
click at [771, 379] on td "No" at bounding box center [765, 389] width 74 height 24
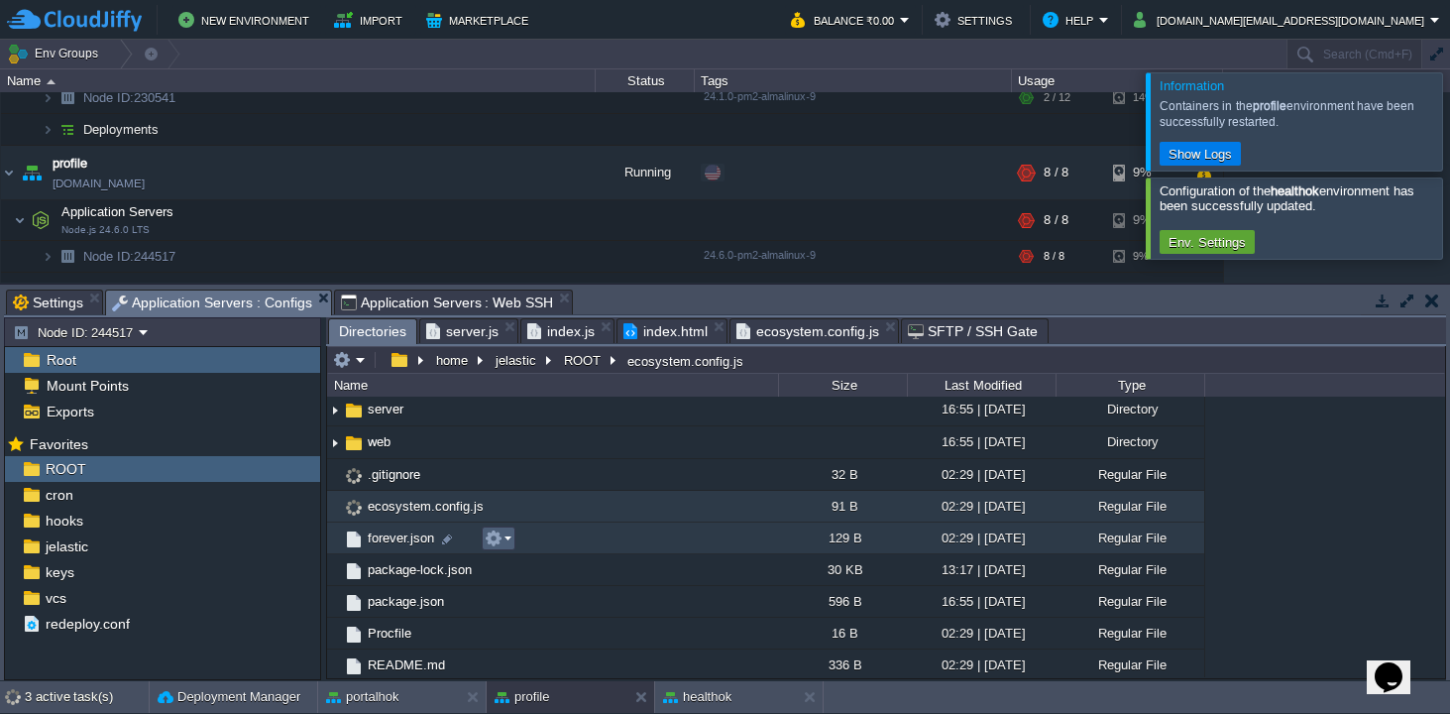
click at [510, 539] on em at bounding box center [498, 538] width 27 height 18
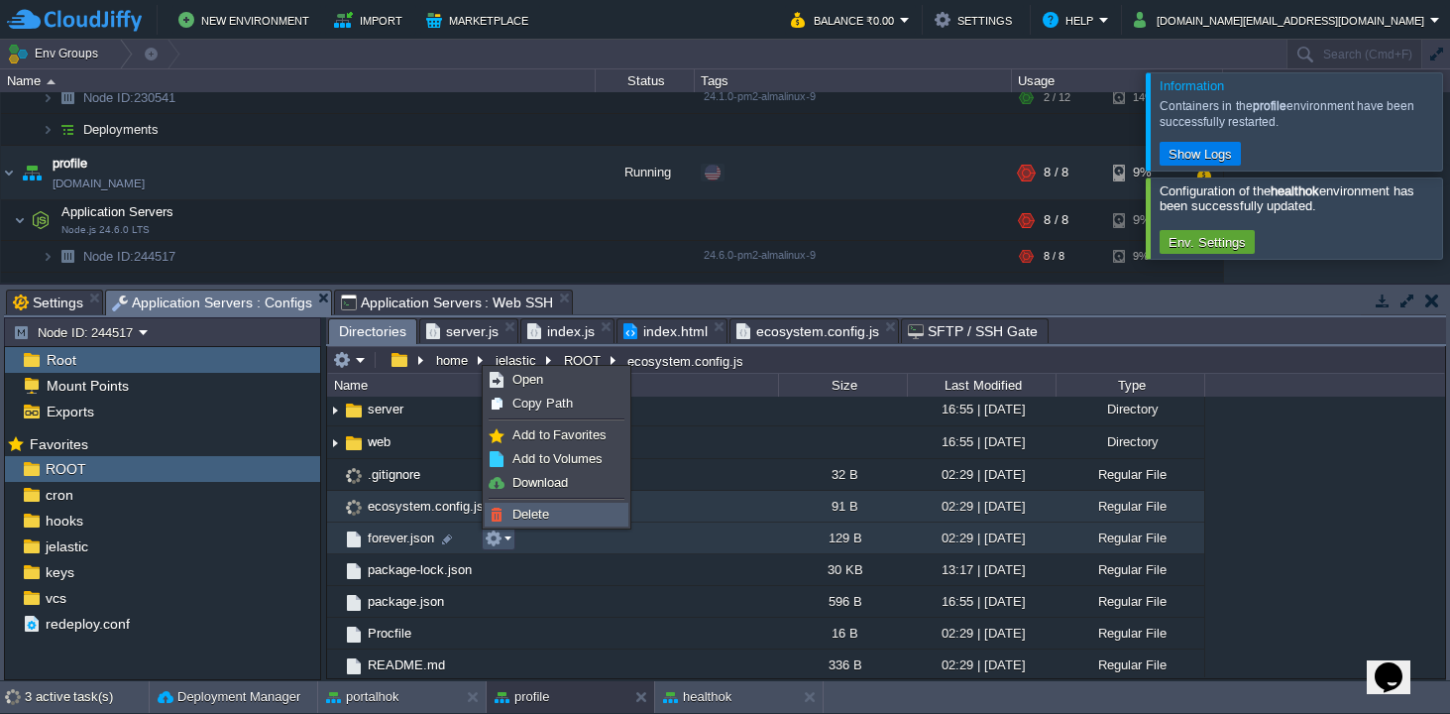
click at [533, 511] on span "Delete" at bounding box center [530, 513] width 37 height 15
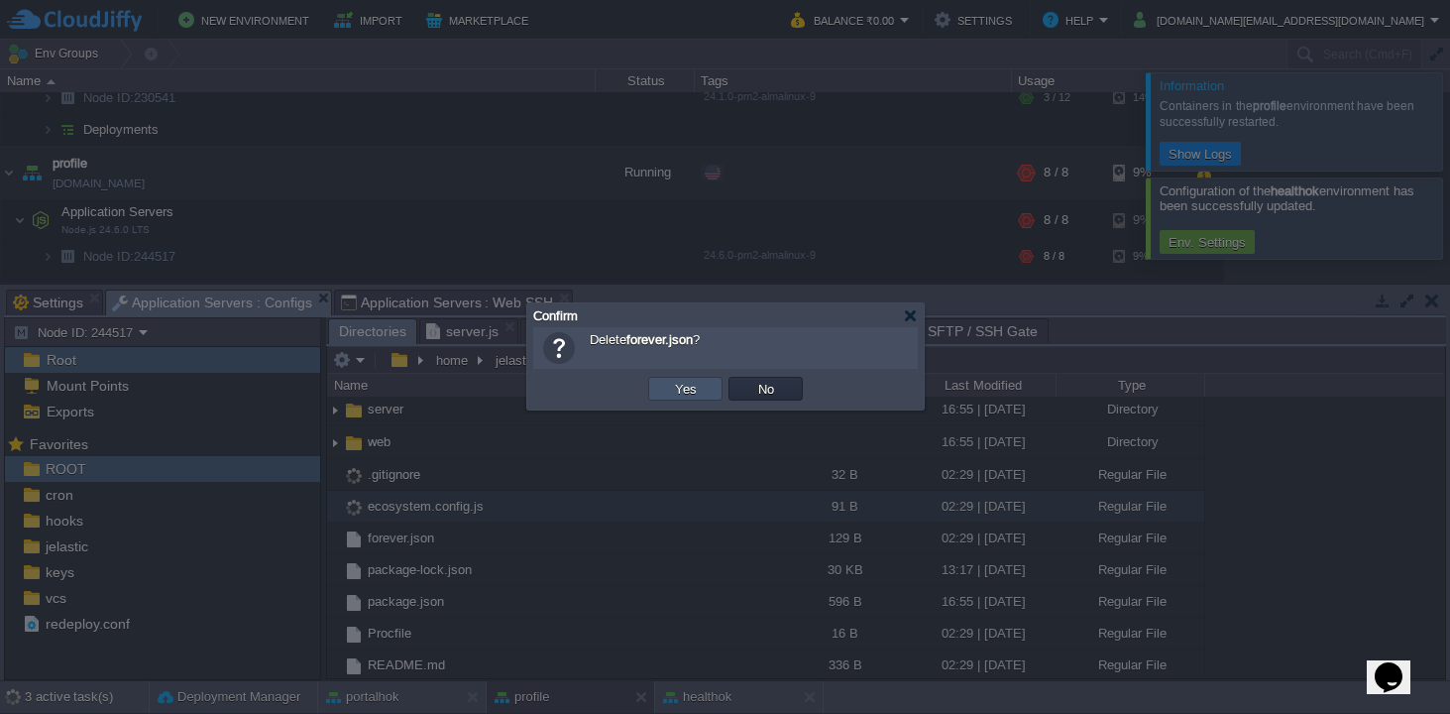
click at [694, 385] on button "Yes" at bounding box center [686, 389] width 34 height 18
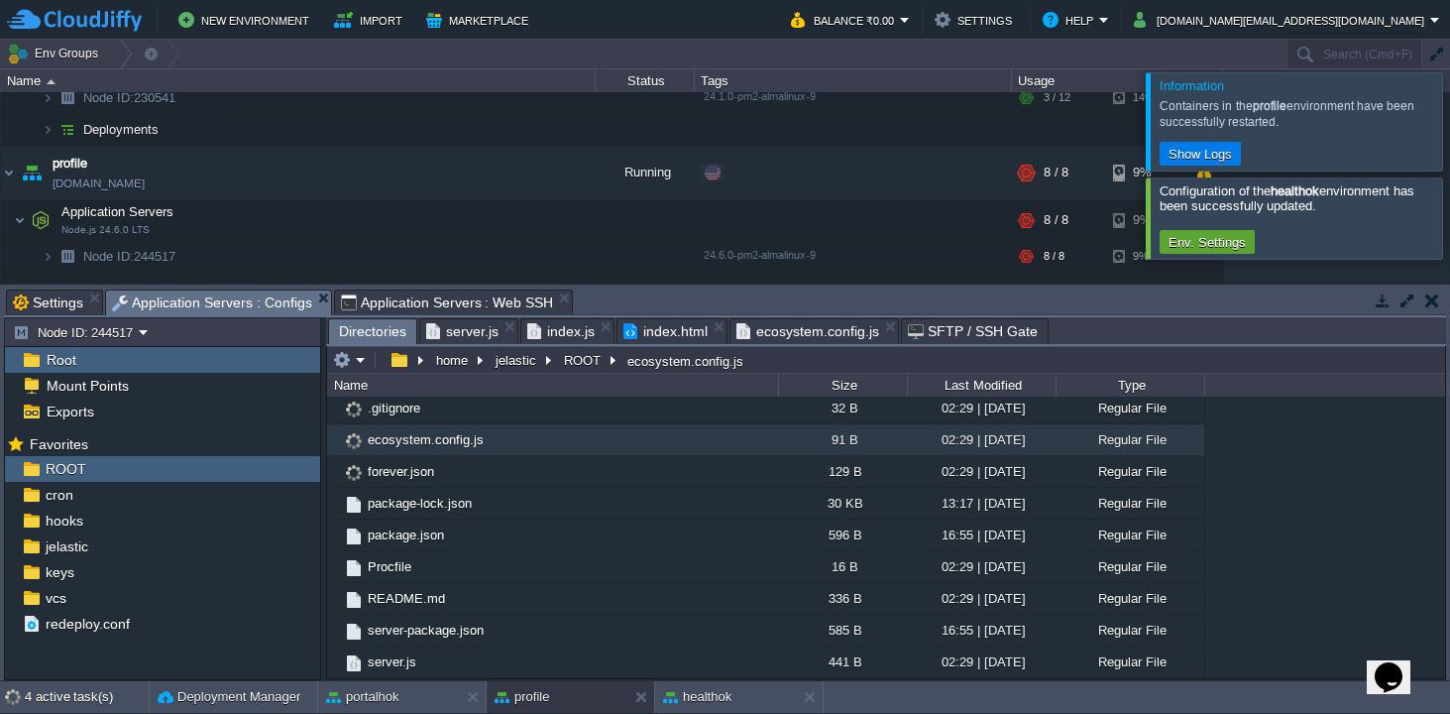
scroll to position [169, 0]
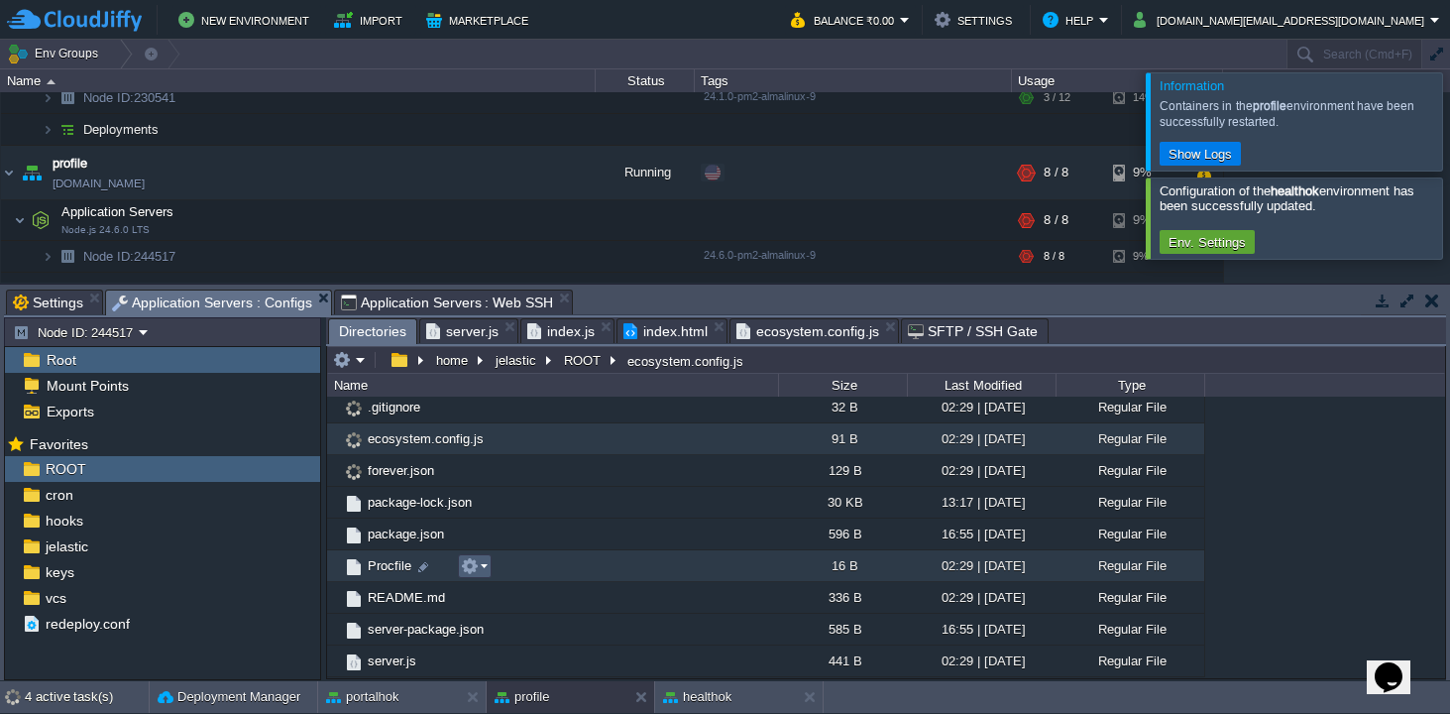
click at [486, 564] on em at bounding box center [474, 566] width 27 height 18
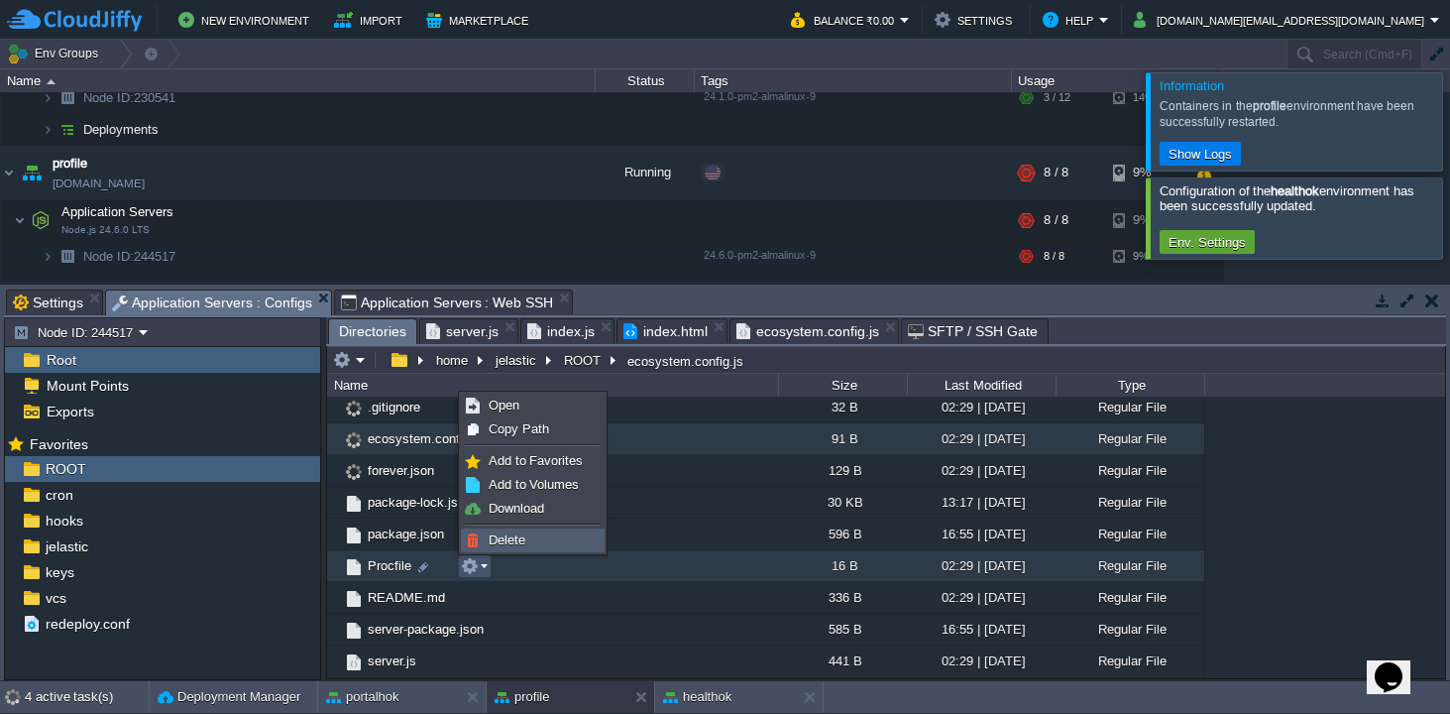
click at [514, 536] on span "Delete" at bounding box center [507, 539] width 37 height 15
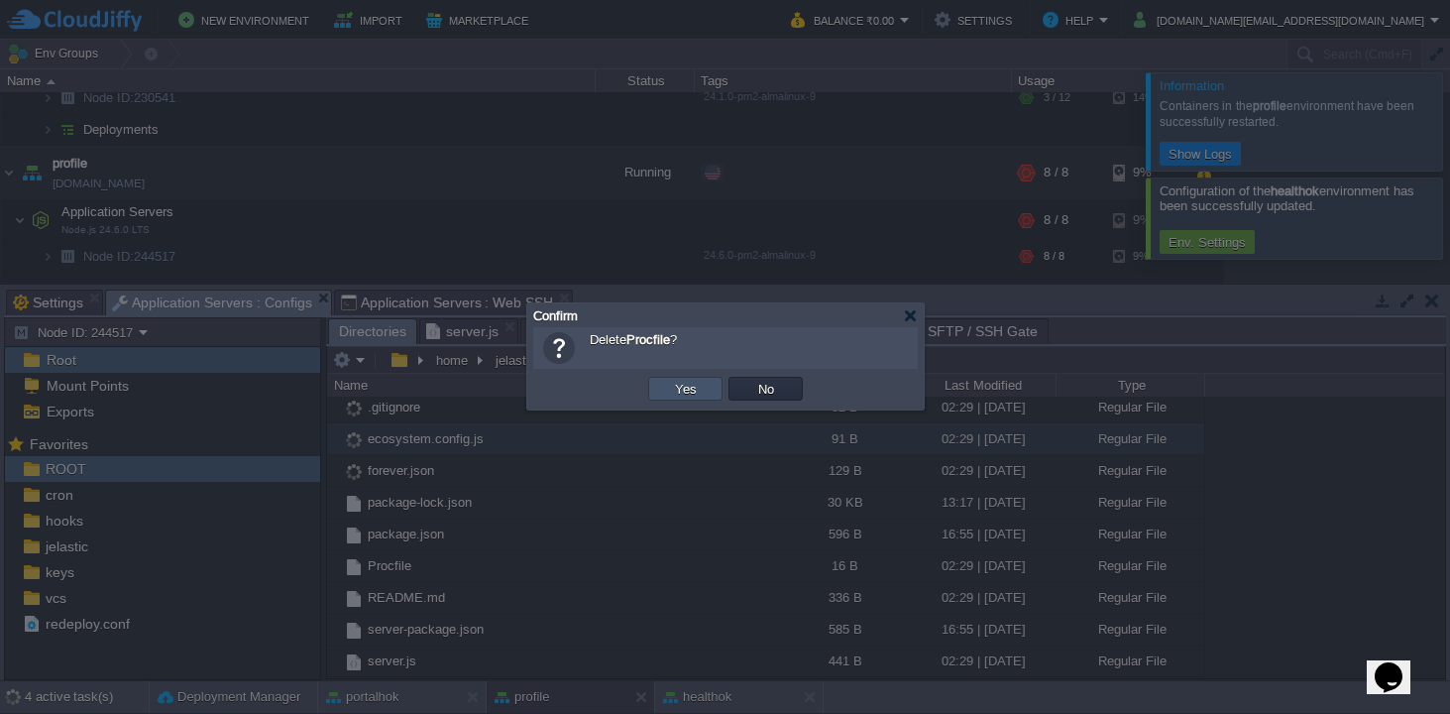
click at [676, 394] on button "Yes" at bounding box center [686, 389] width 34 height 18
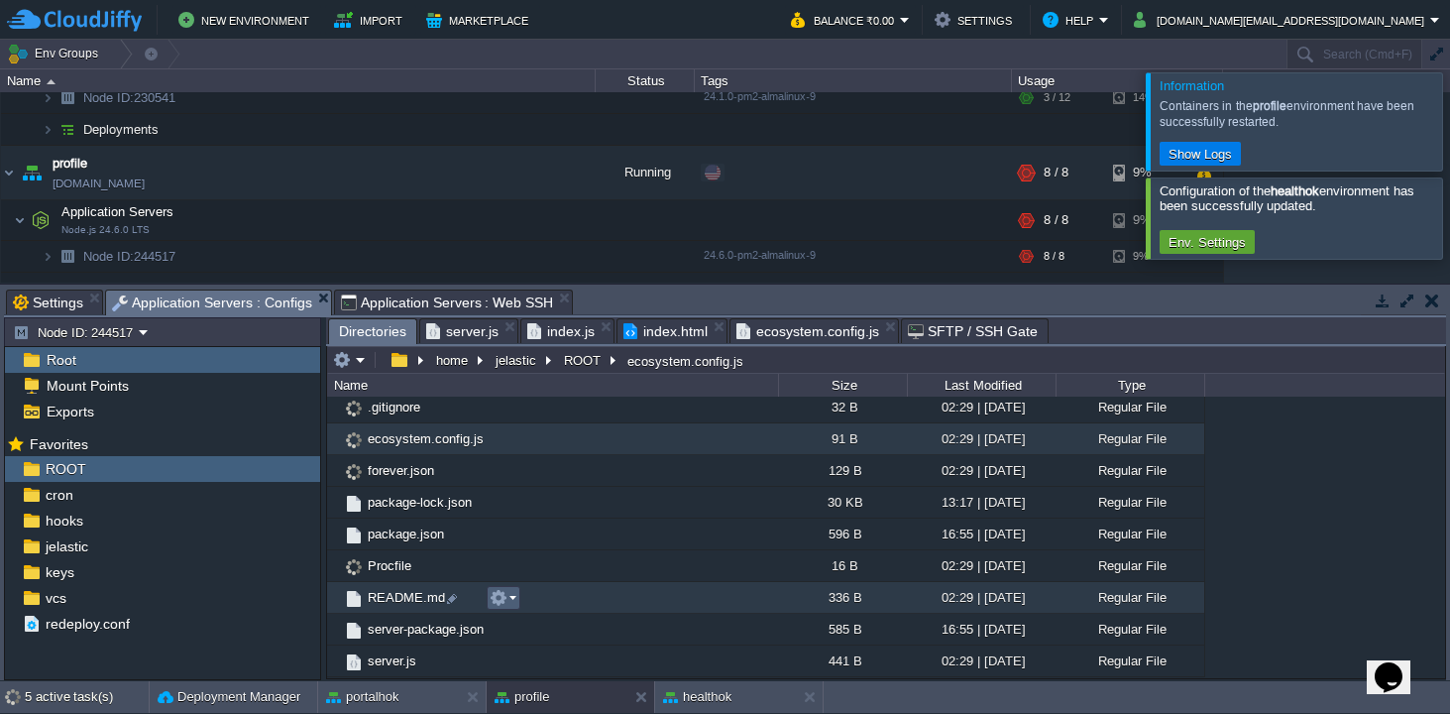
click at [516, 595] on td at bounding box center [504, 598] width 34 height 24
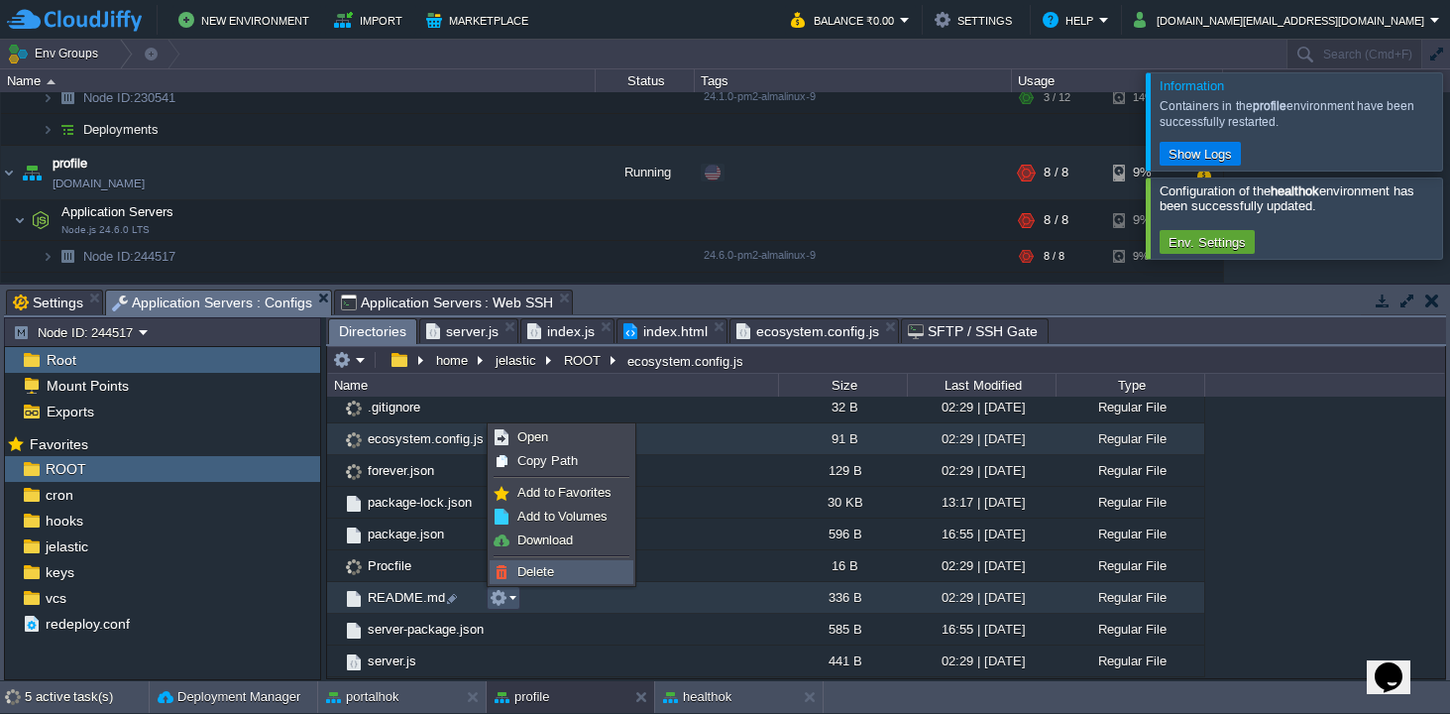
click at [531, 568] on span "Delete" at bounding box center [535, 571] width 37 height 15
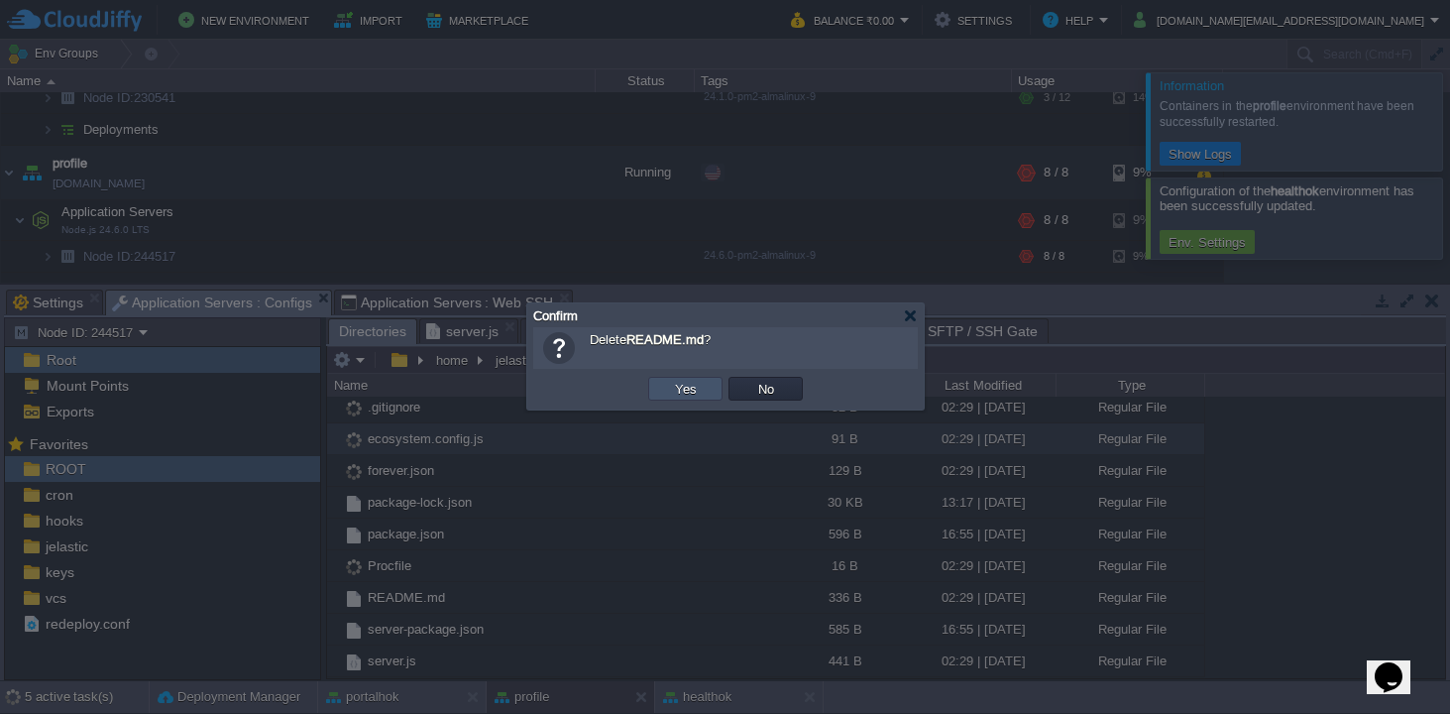
click at [681, 387] on button "Yes" at bounding box center [686, 389] width 34 height 18
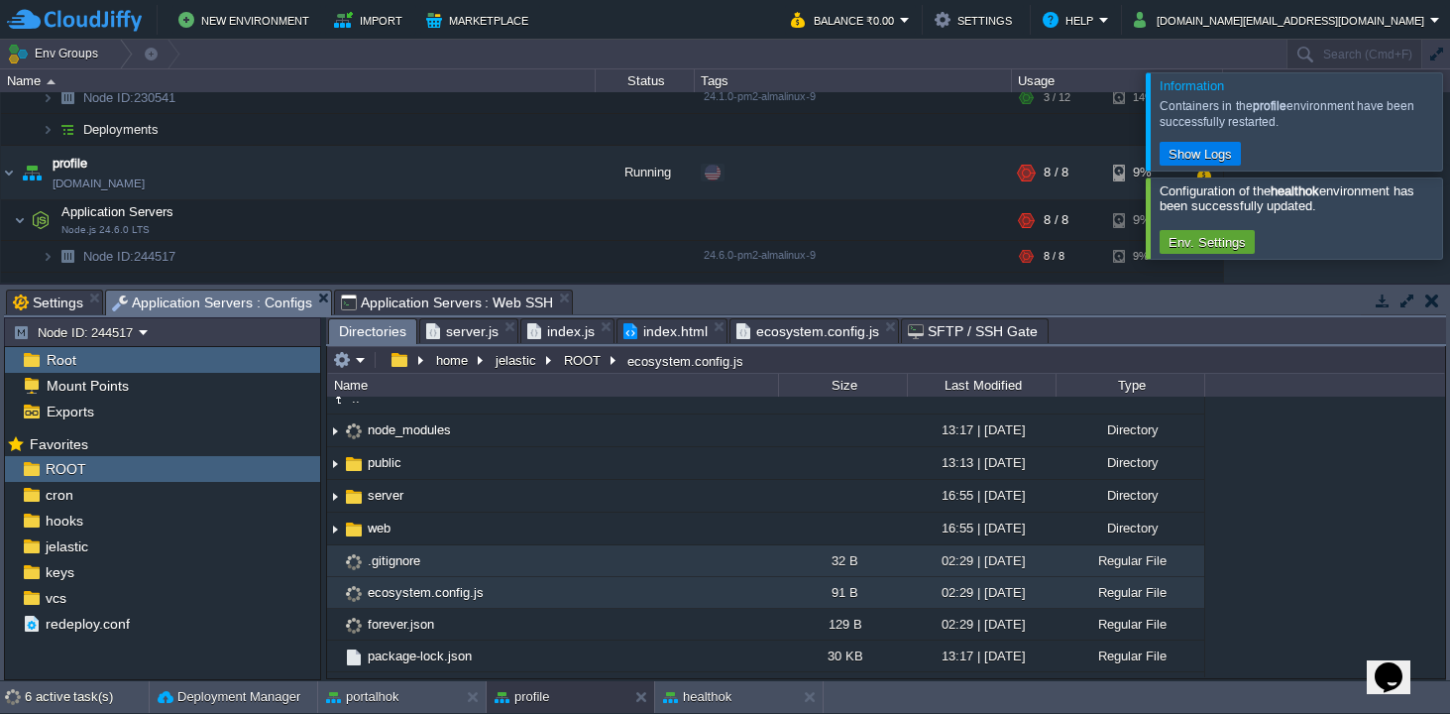
scroll to position [0, 0]
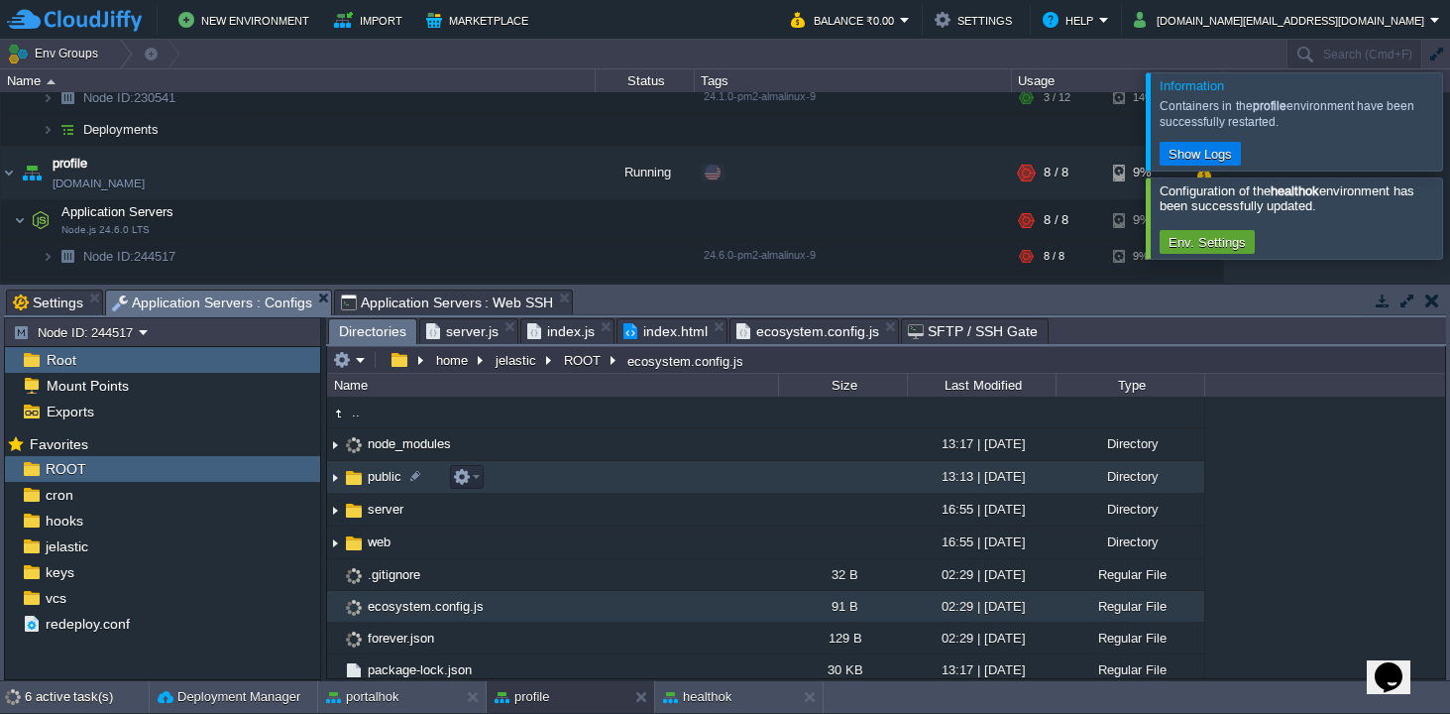
click at [335, 477] on img at bounding box center [335, 477] width 16 height 31
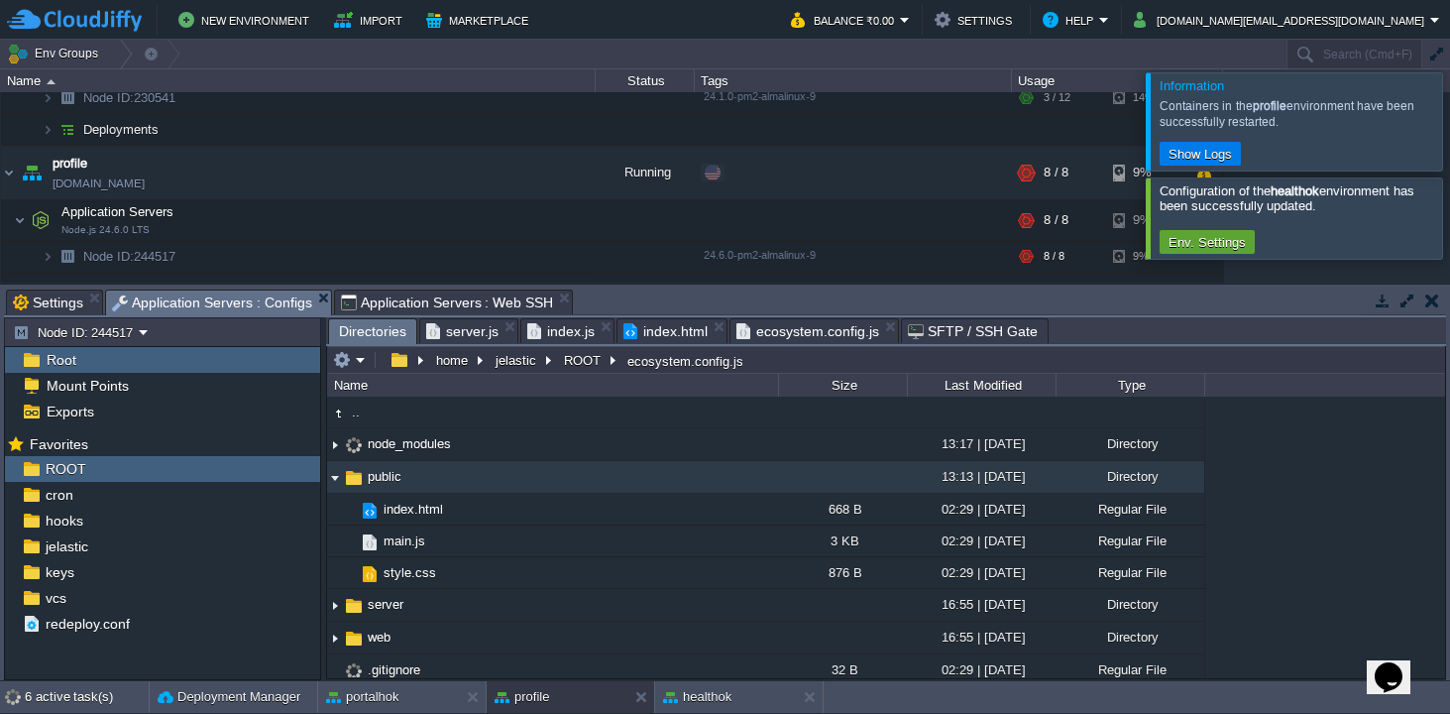
click at [335, 477] on img at bounding box center [335, 477] width 16 height 31
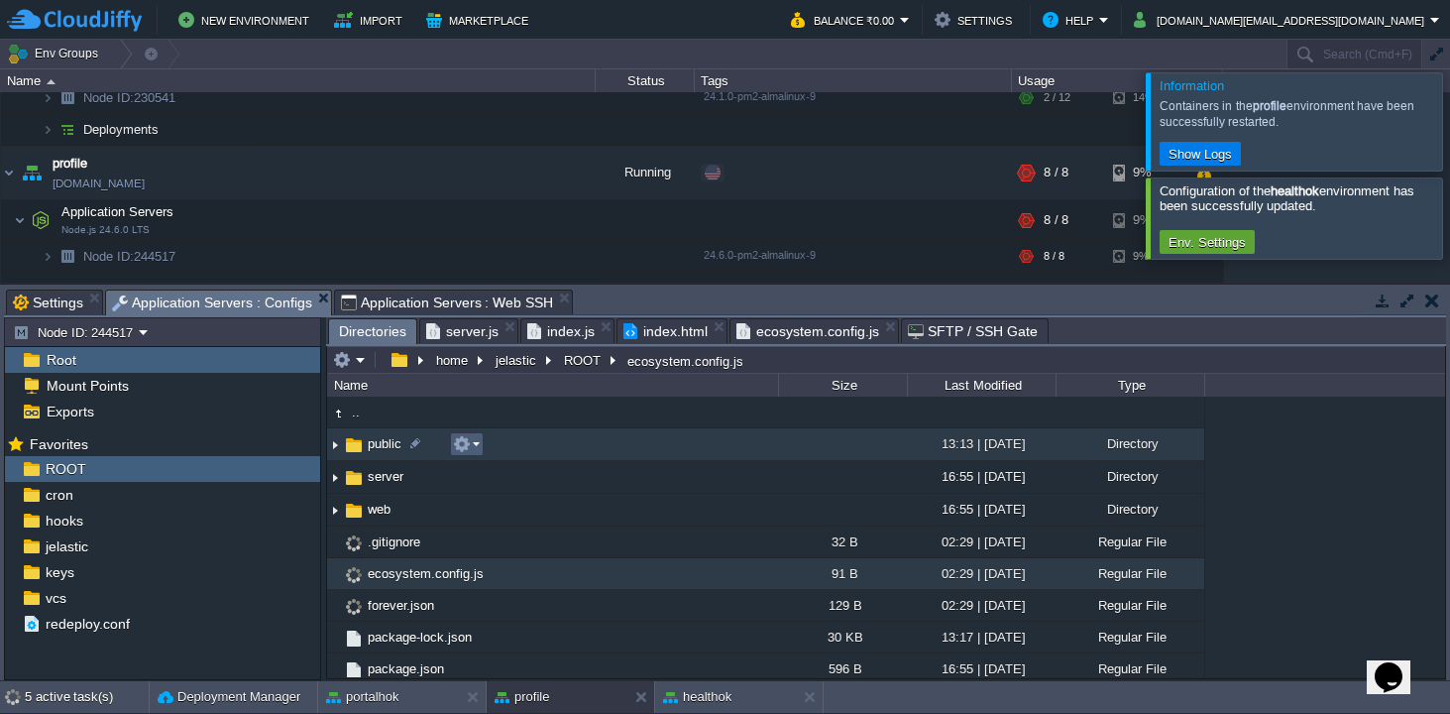
click at [476, 444] on em at bounding box center [466, 444] width 27 height 18
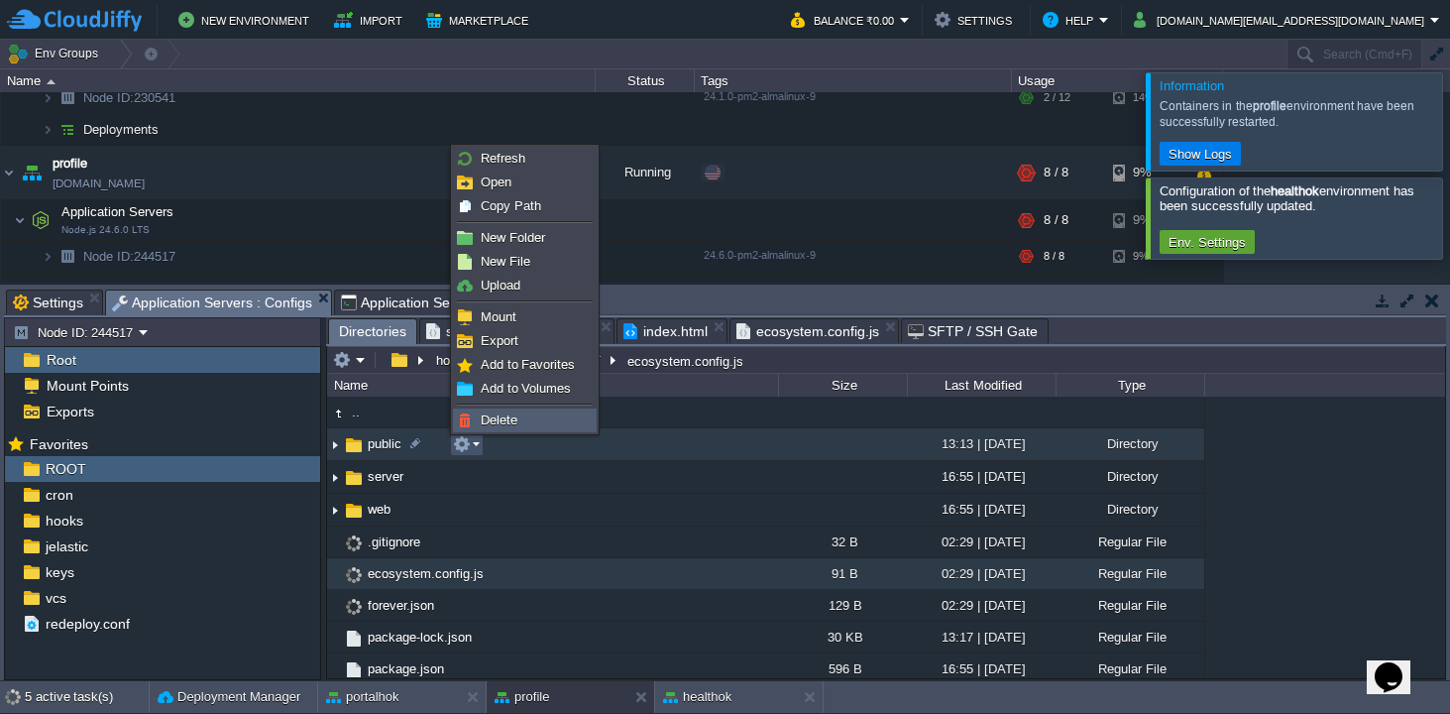
click at [489, 422] on span "Delete" at bounding box center [499, 419] width 37 height 15
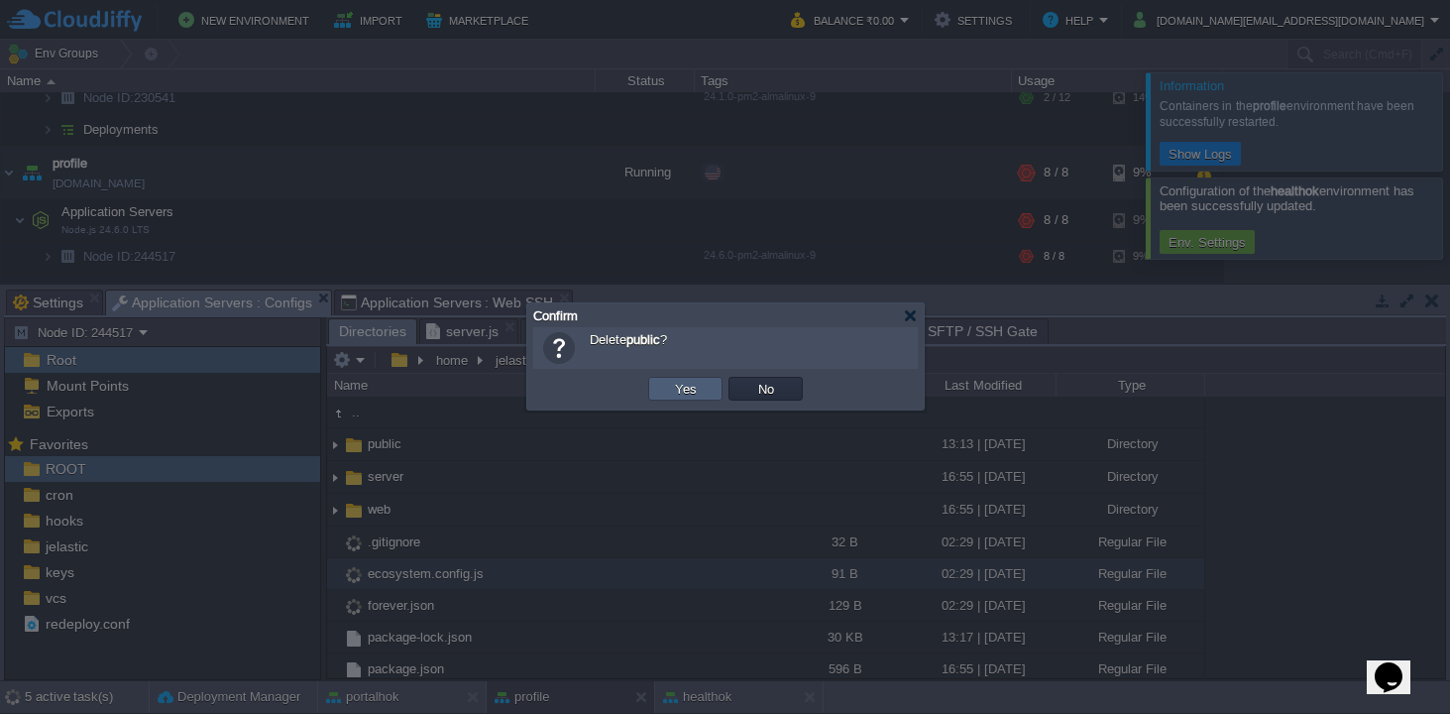
click at [682, 378] on td "Yes" at bounding box center [685, 389] width 74 height 24
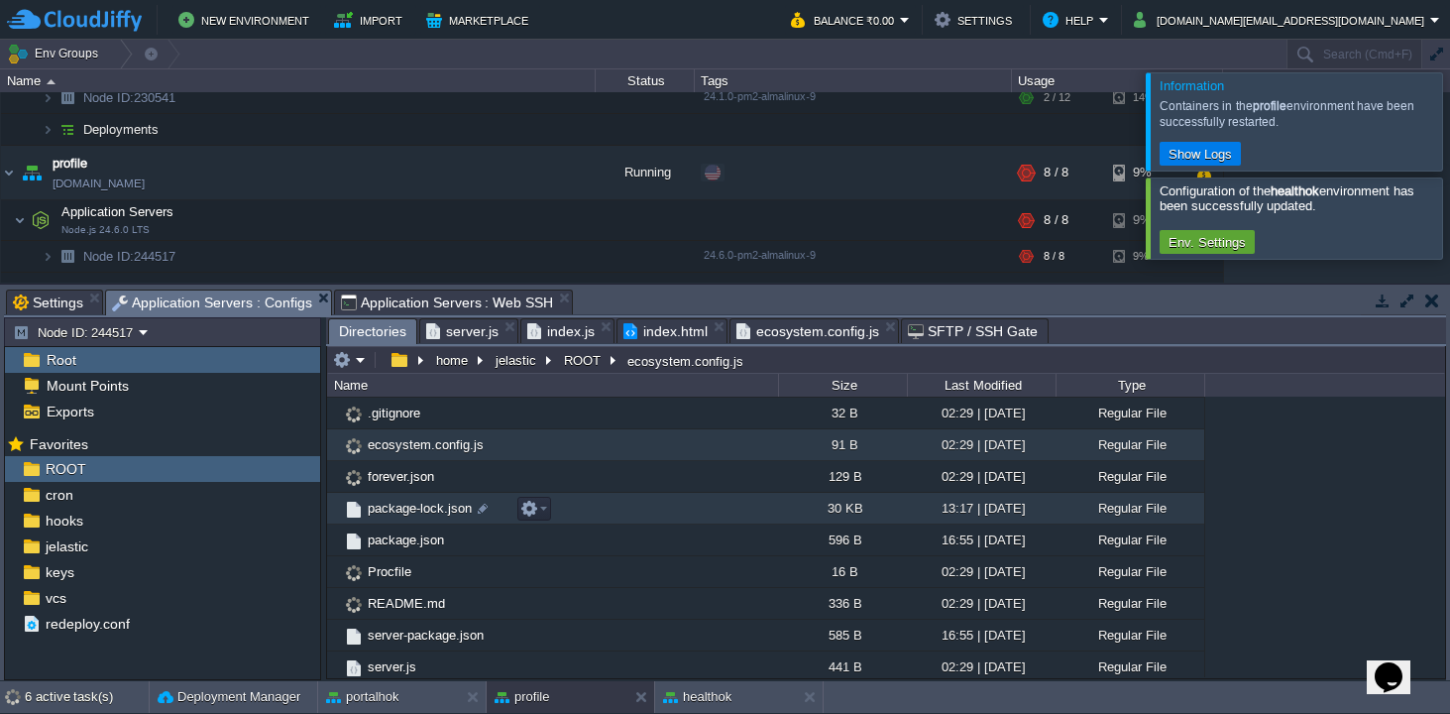
scroll to position [136, 0]
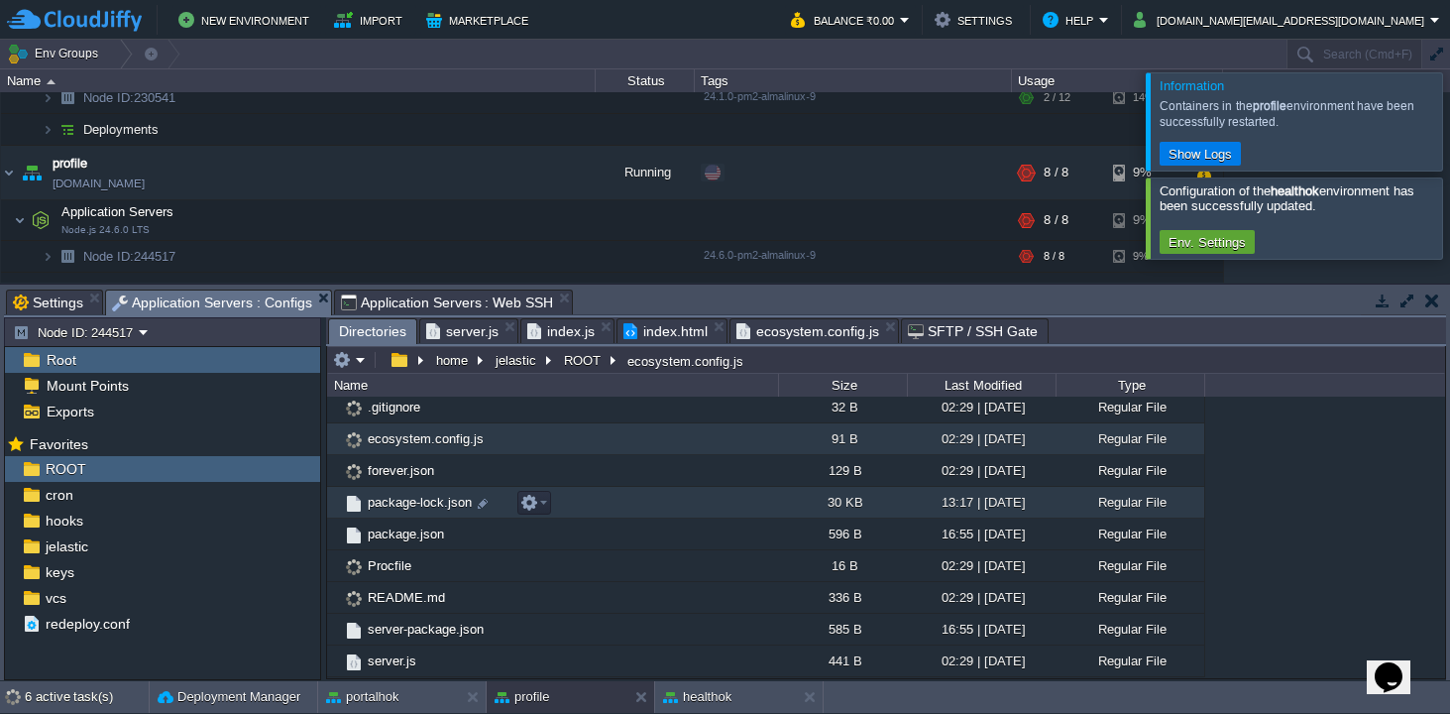
click at [424, 504] on span "package-lock.json" at bounding box center [420, 502] width 110 height 17
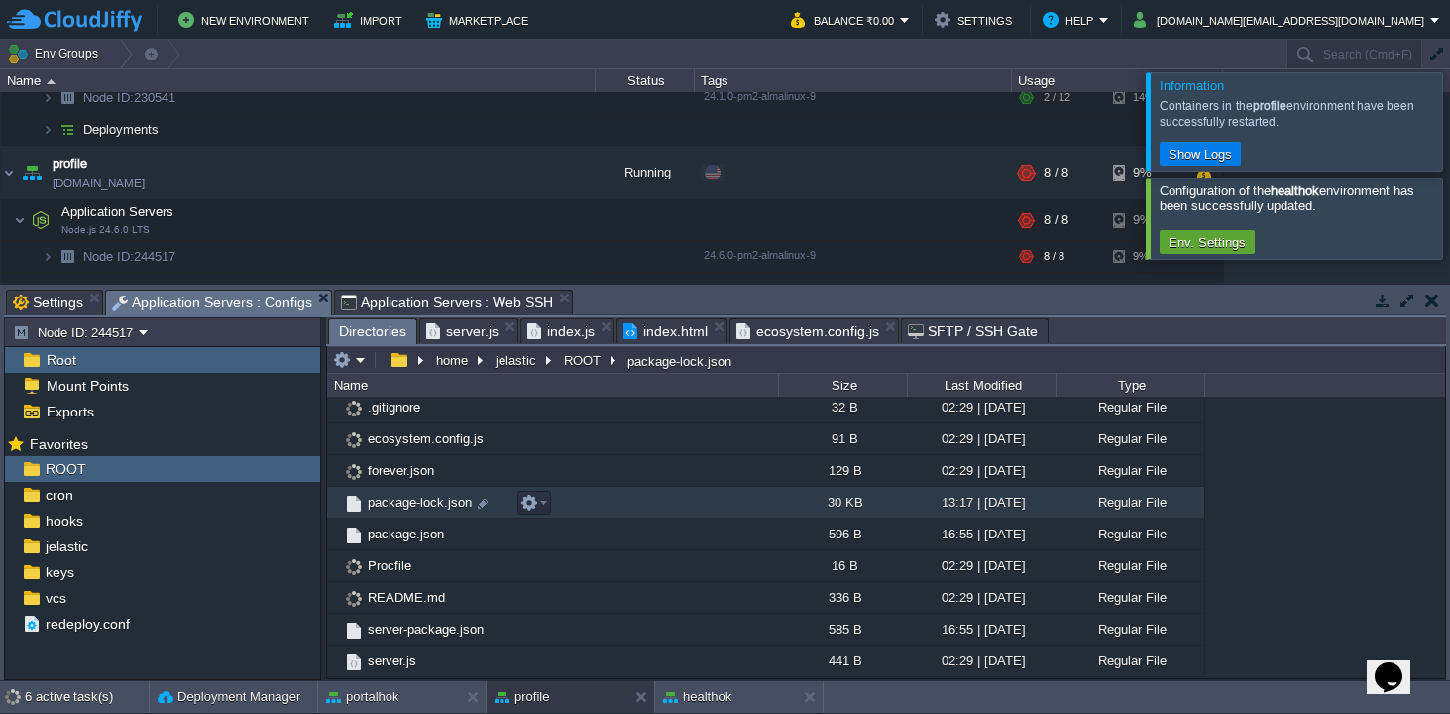
click at [424, 504] on span "package-lock.json" at bounding box center [420, 502] width 110 height 17
click at [385, 325] on span "Directories" at bounding box center [372, 331] width 67 height 25
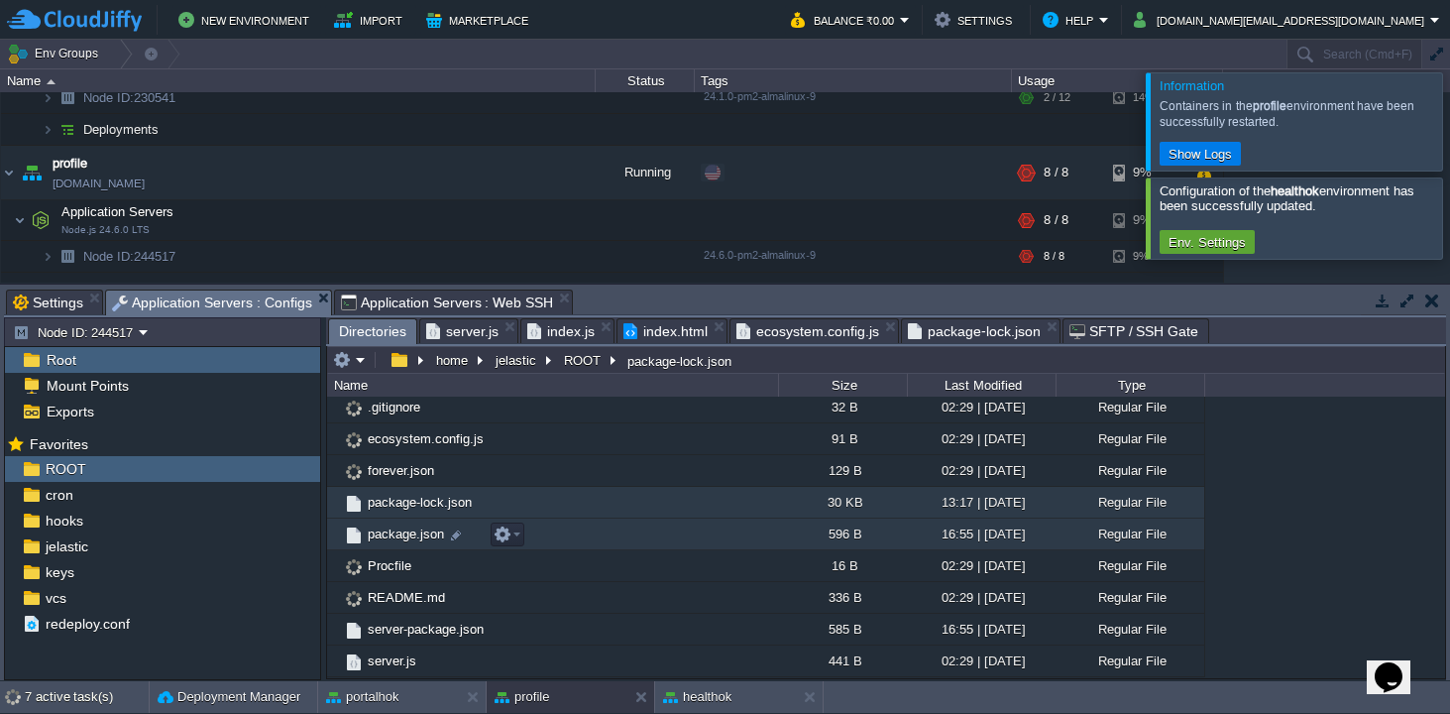
click at [387, 538] on span "package.json" at bounding box center [406, 533] width 82 height 17
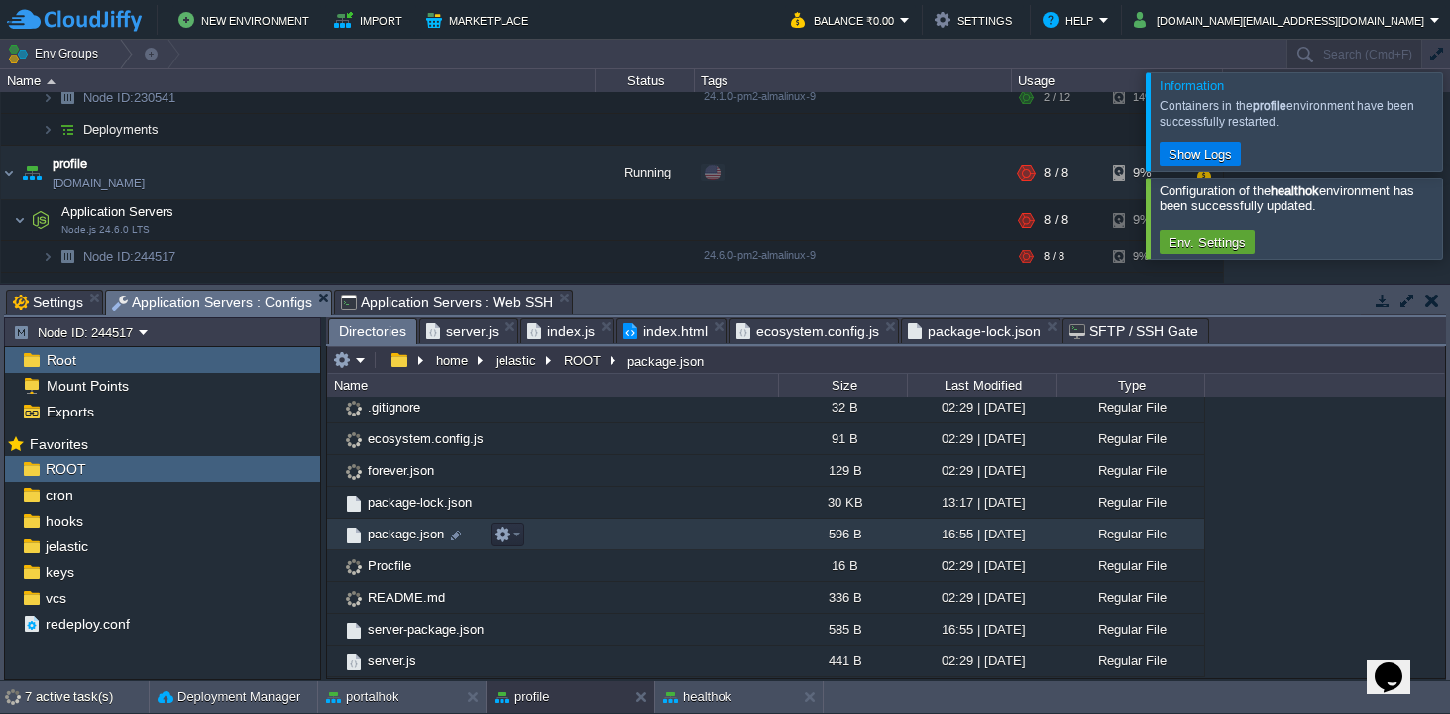
click at [387, 538] on span "package.json" at bounding box center [406, 533] width 82 height 17
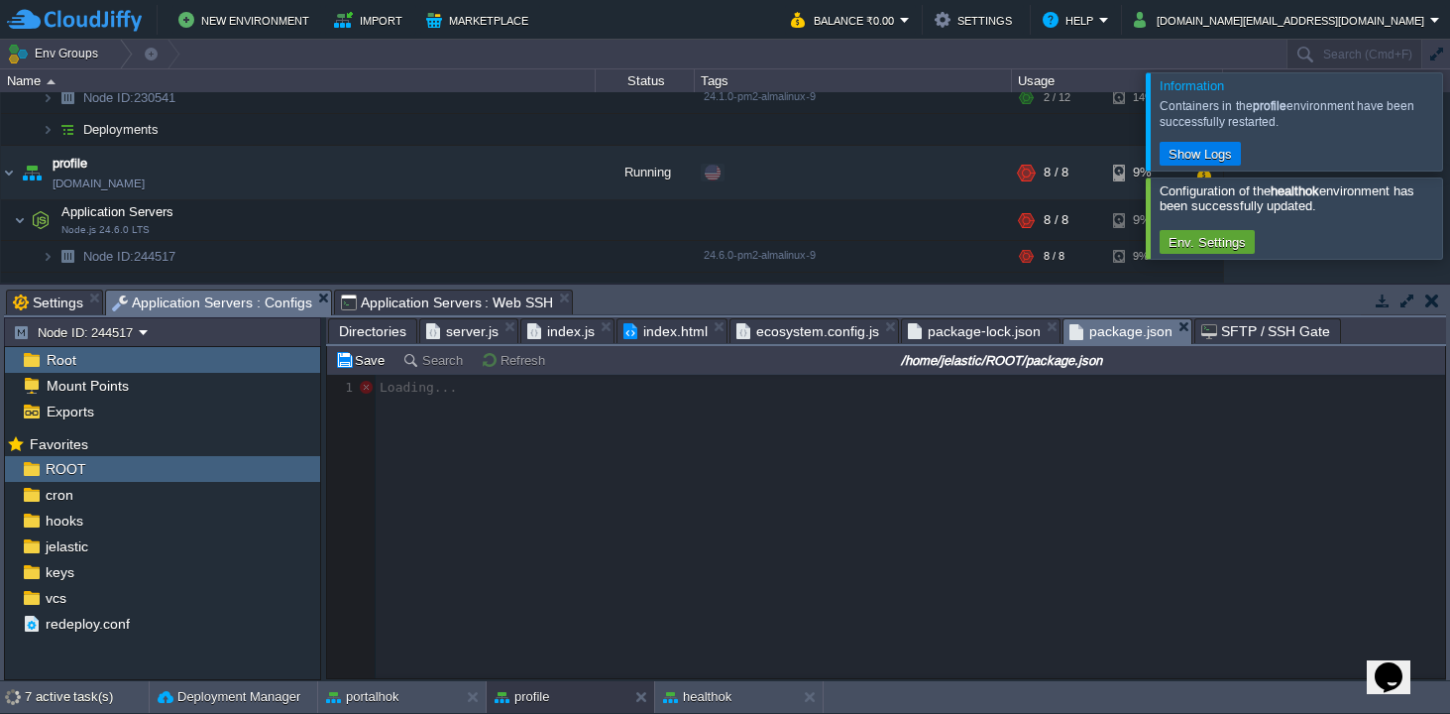
click at [1007, 329] on span "package-lock.json" at bounding box center [974, 331] width 133 height 24
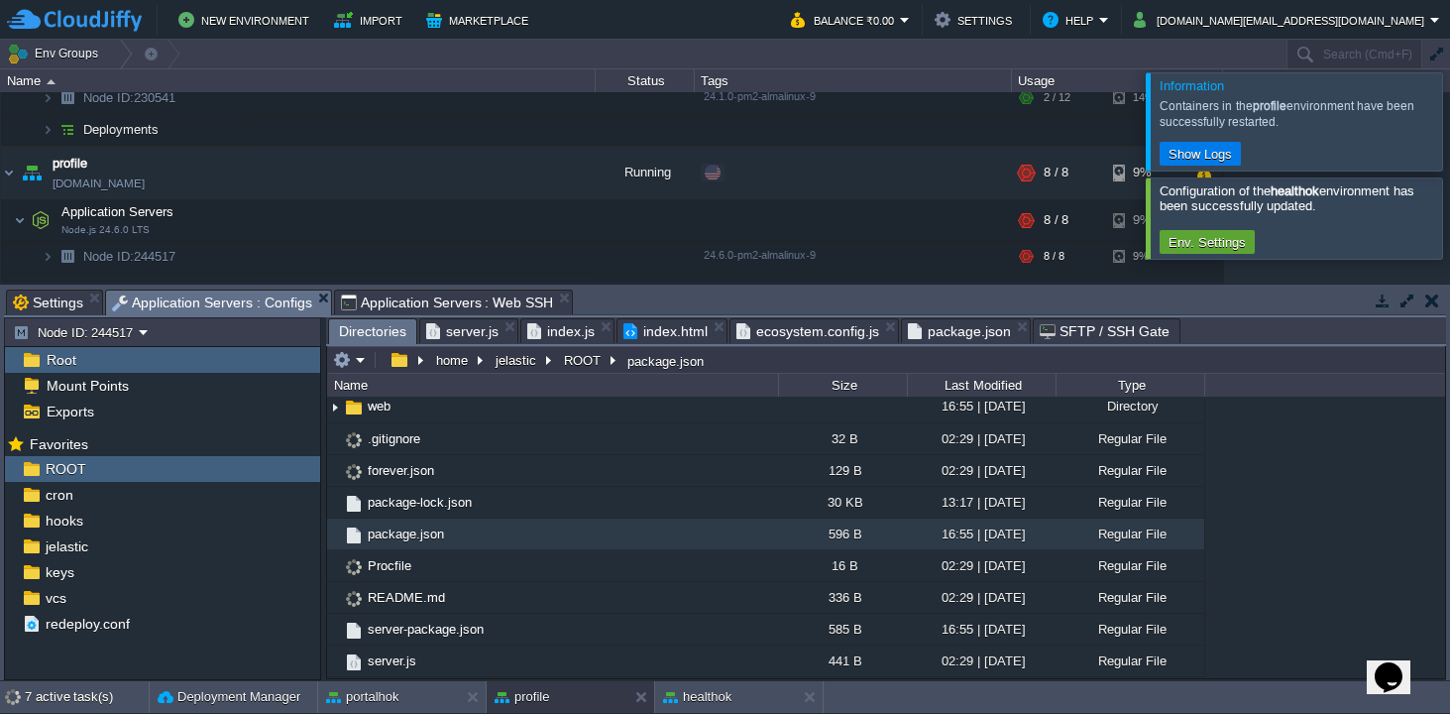
scroll to position [104, 0]
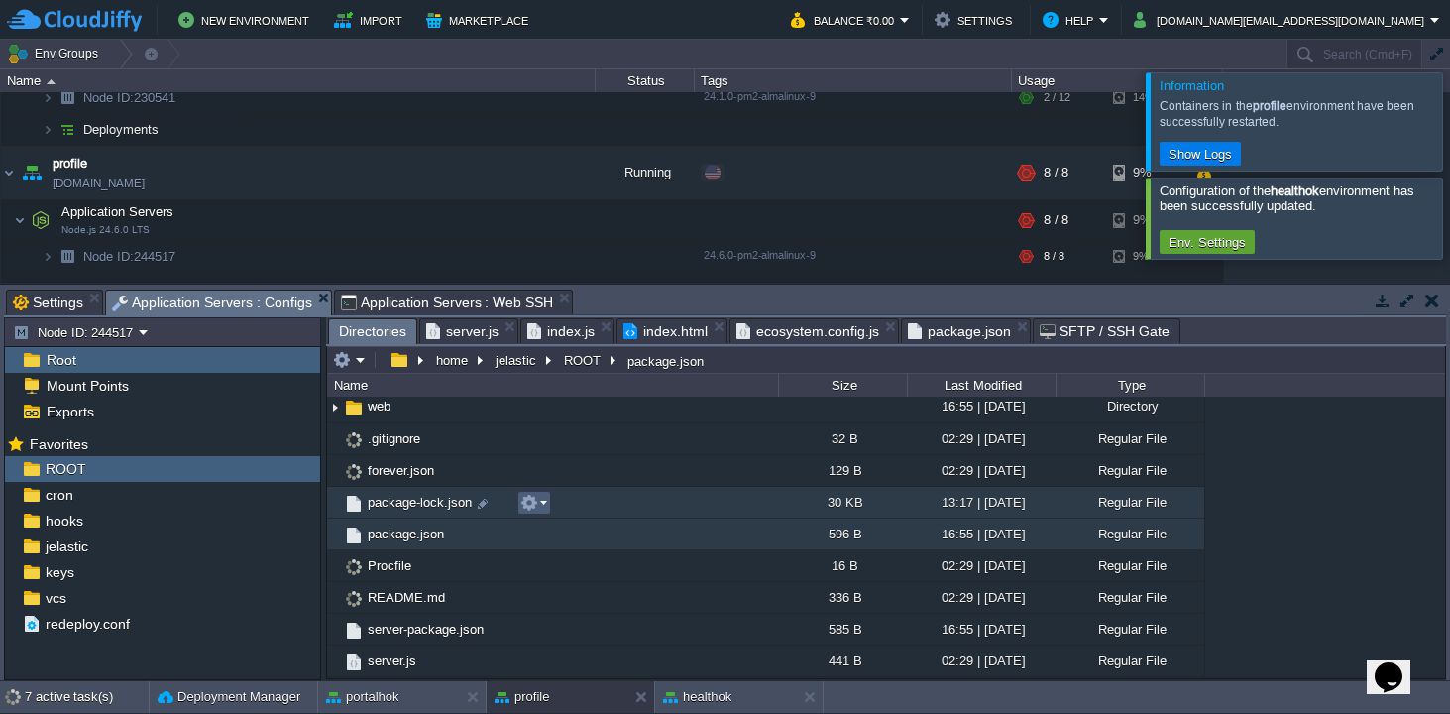
click at [546, 500] on em at bounding box center [533, 503] width 27 height 18
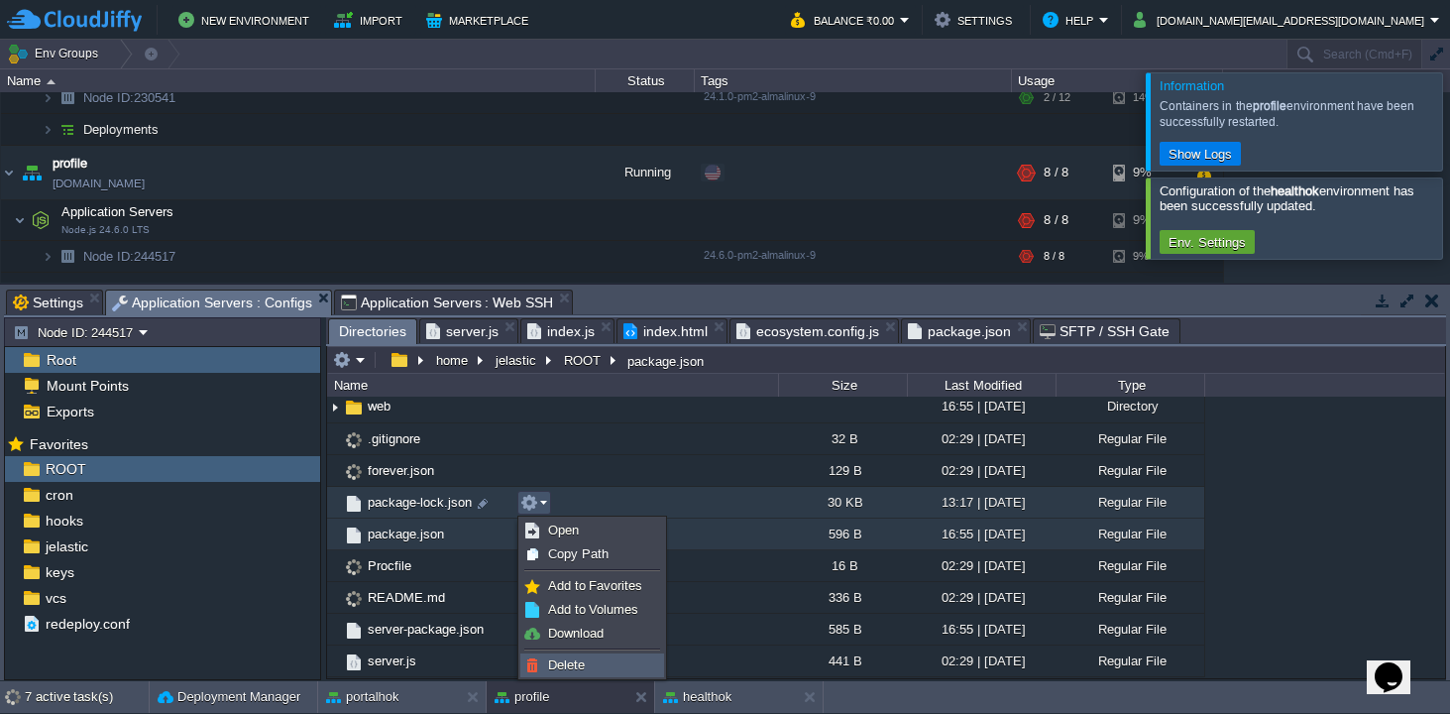
click at [567, 666] on span "Delete" at bounding box center [566, 664] width 37 height 15
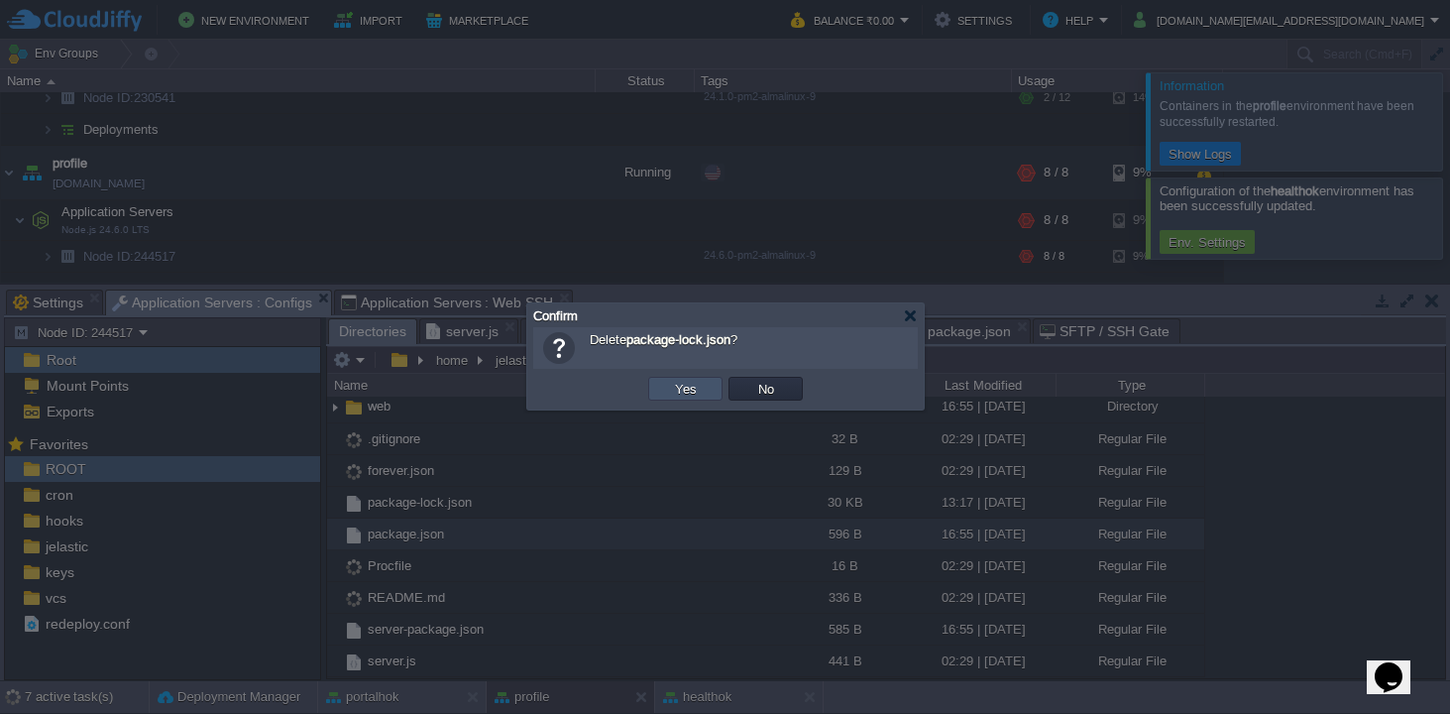
click at [686, 389] on button "Yes" at bounding box center [686, 389] width 34 height 18
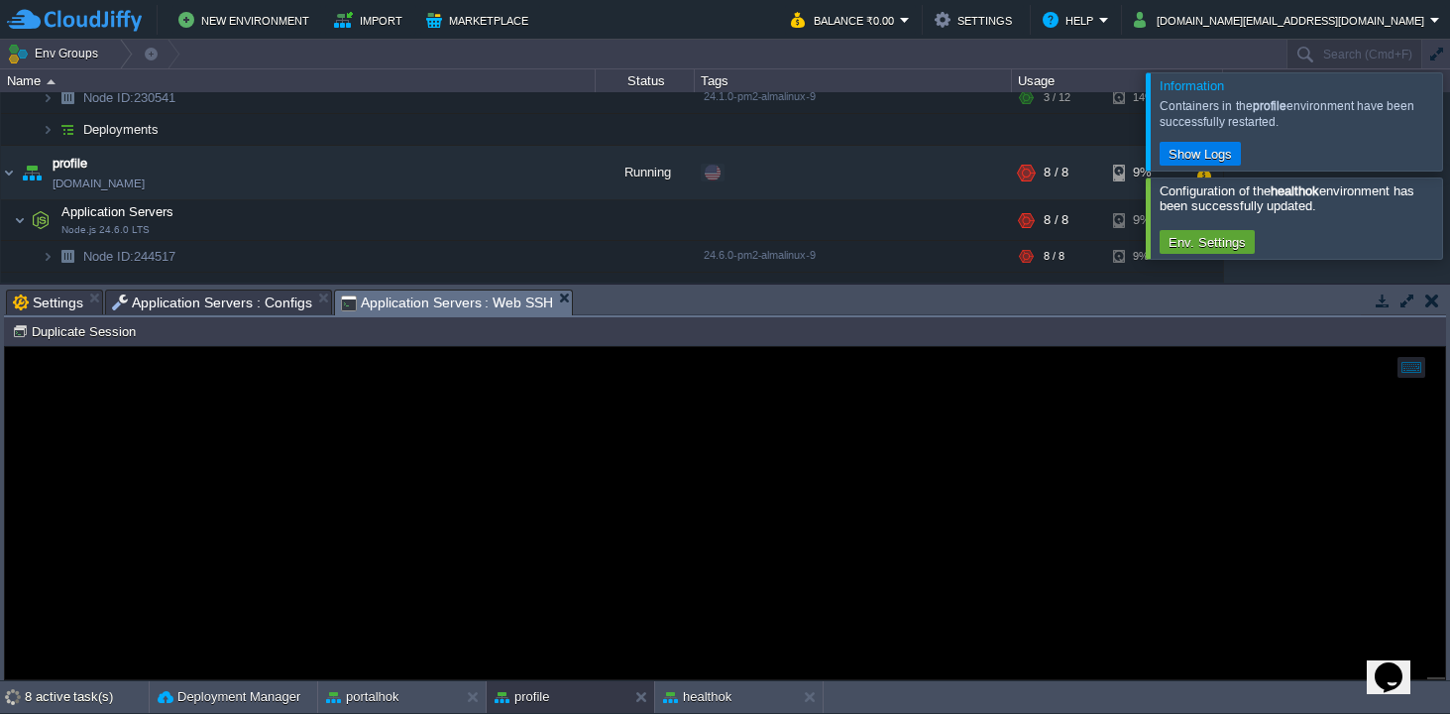
click at [481, 303] on span "Application Servers : Web SSH" at bounding box center [447, 302] width 213 height 25
click at [279, 304] on span "Application Servers : Configs" at bounding box center [212, 302] width 200 height 24
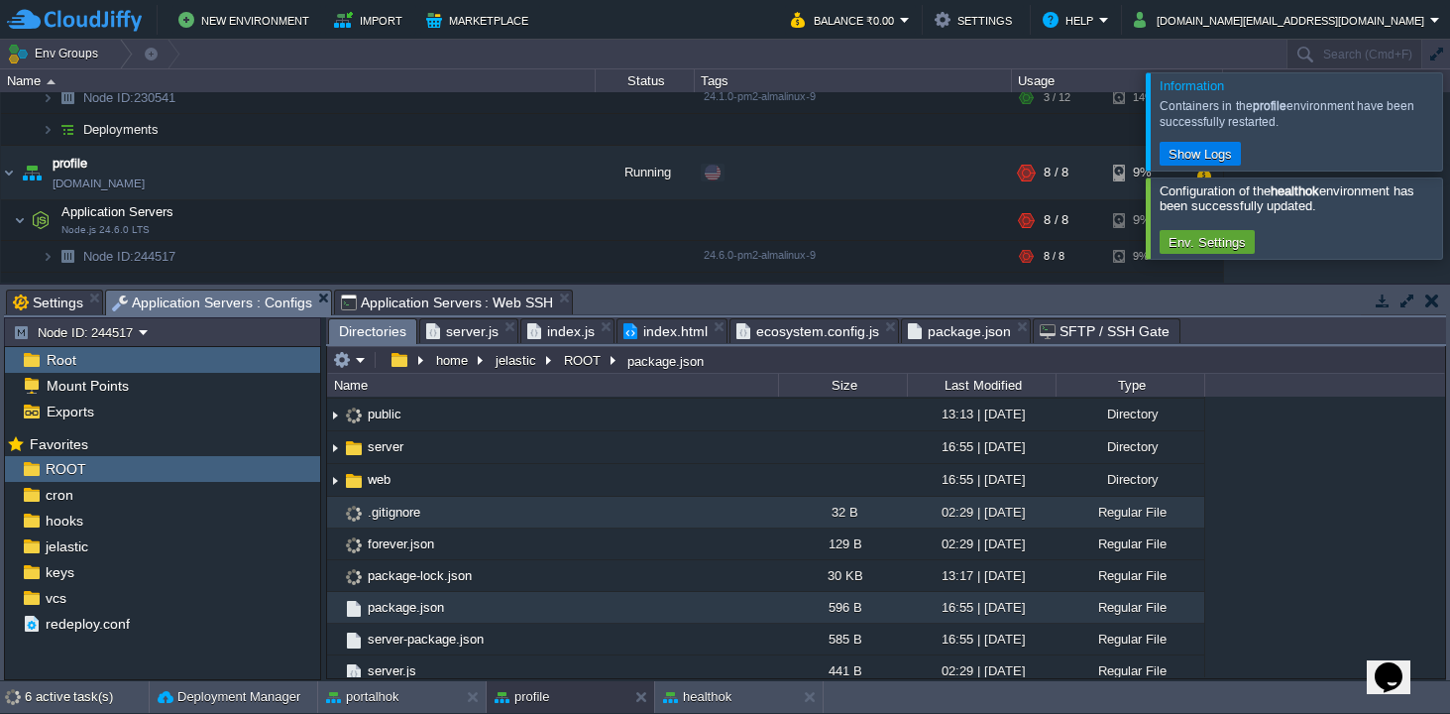
scroll to position [41, 0]
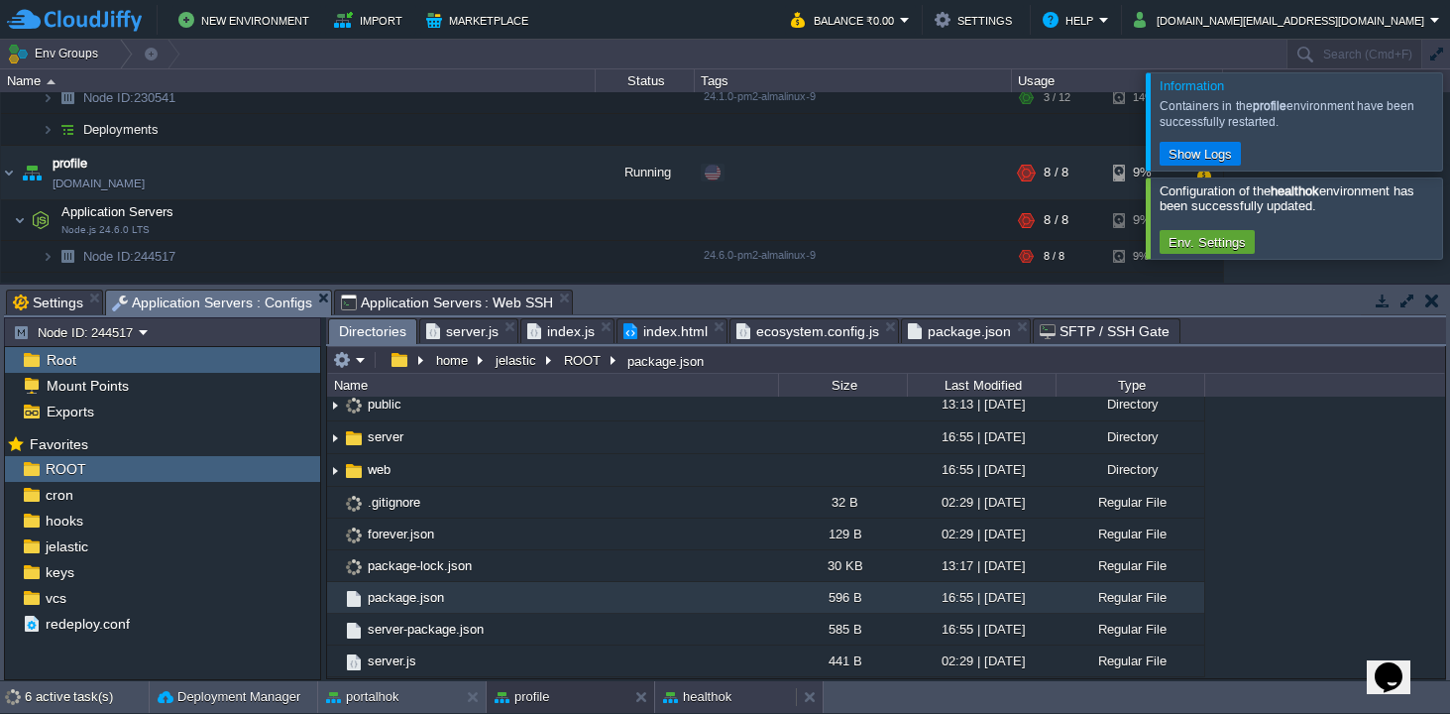
click at [719, 694] on button "healthok" at bounding box center [697, 697] width 68 height 20
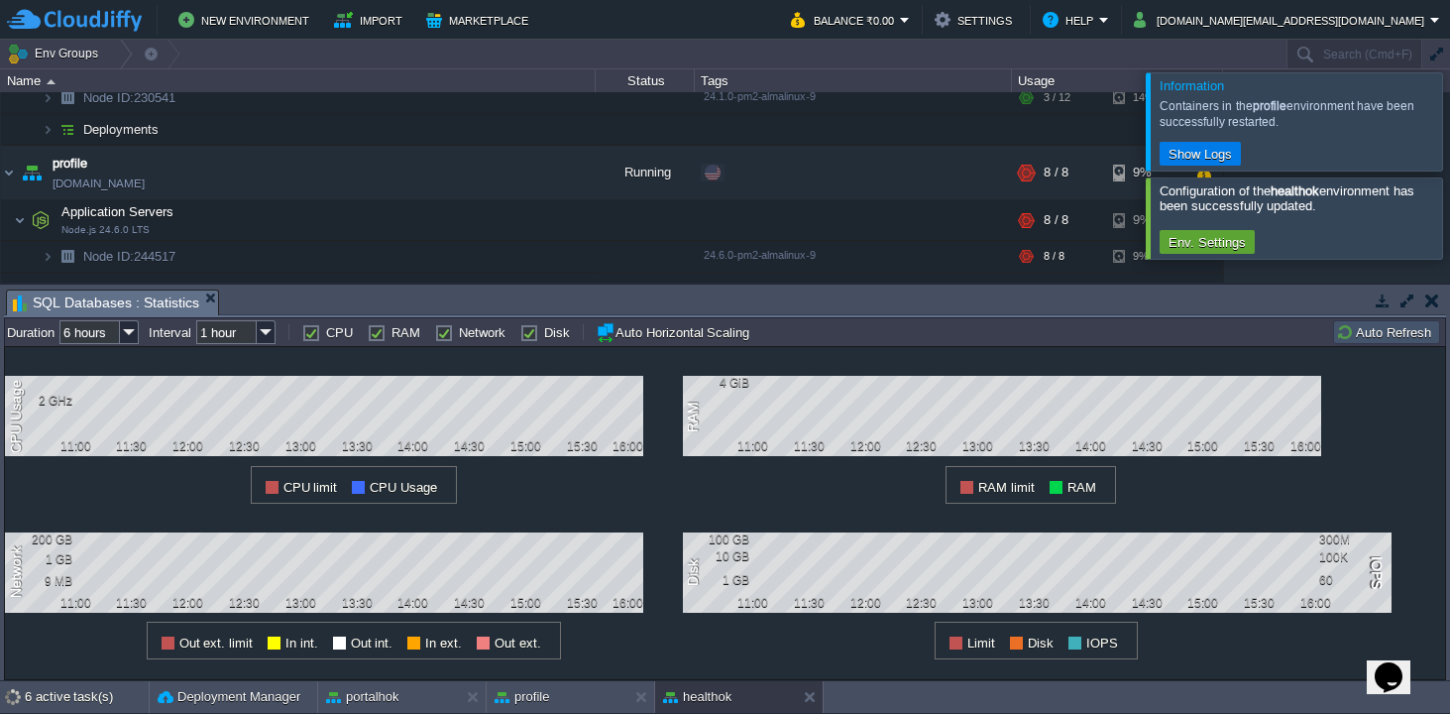
scroll to position [505, 0]
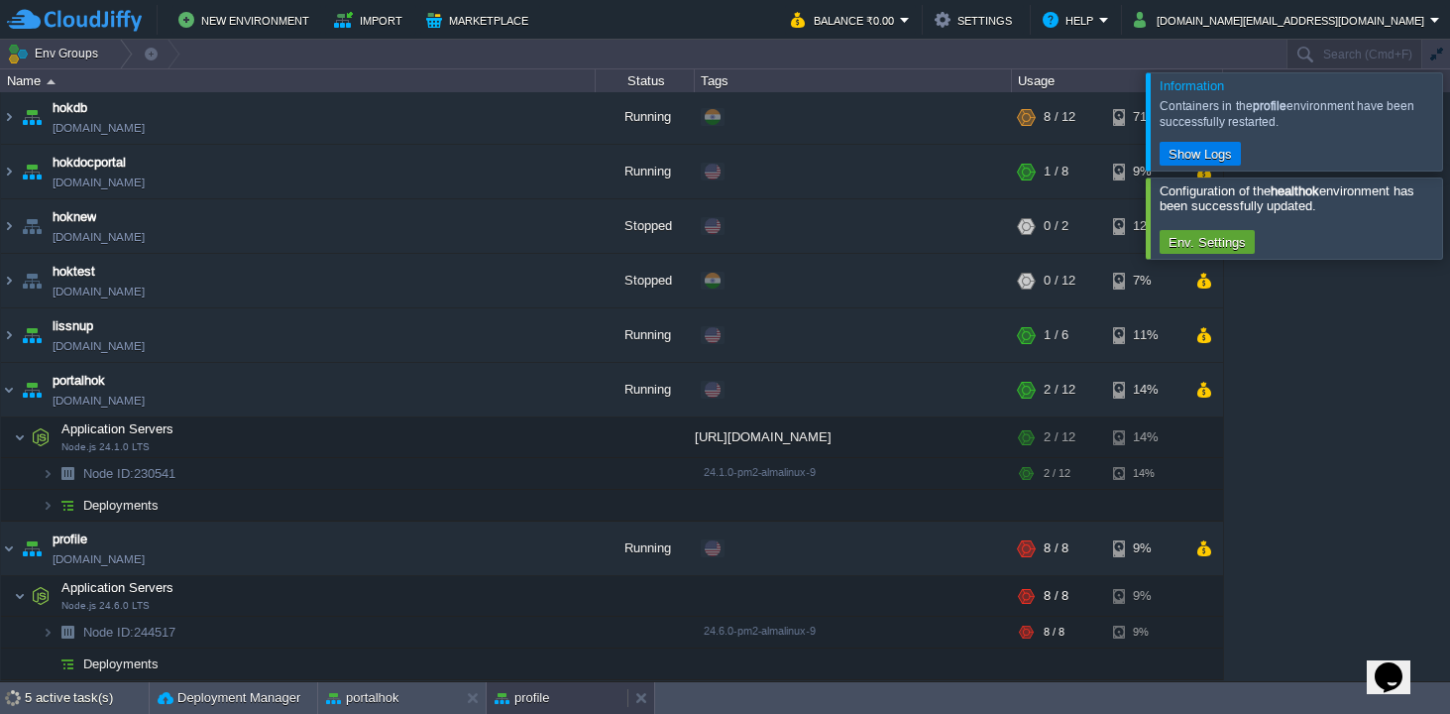
click at [540, 696] on button "profile" at bounding box center [522, 698] width 55 height 20
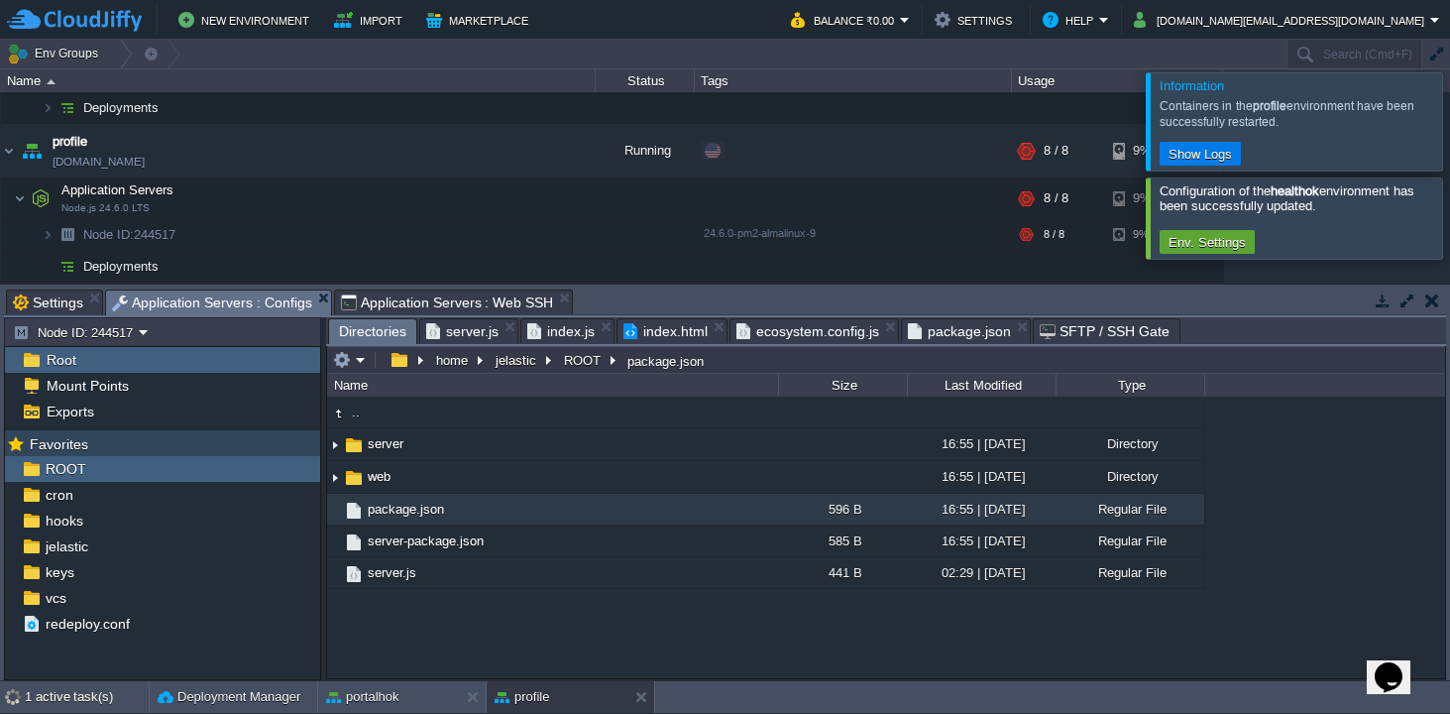
scroll to position [0, 0]
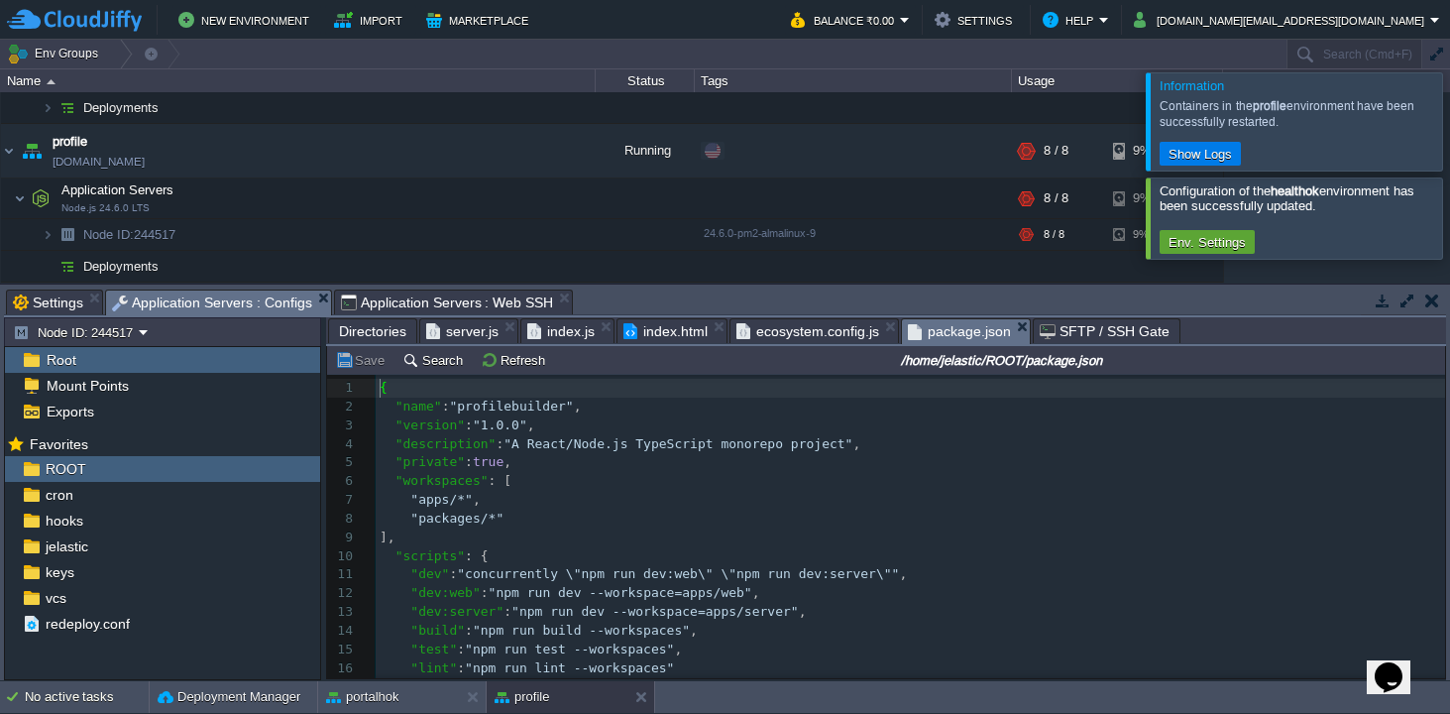
click at [966, 334] on span "package.json" at bounding box center [959, 331] width 103 height 25
type textarea "{ "name": "profilebuilder", "version": "1.0.0", "description": "A React/Node.js…"
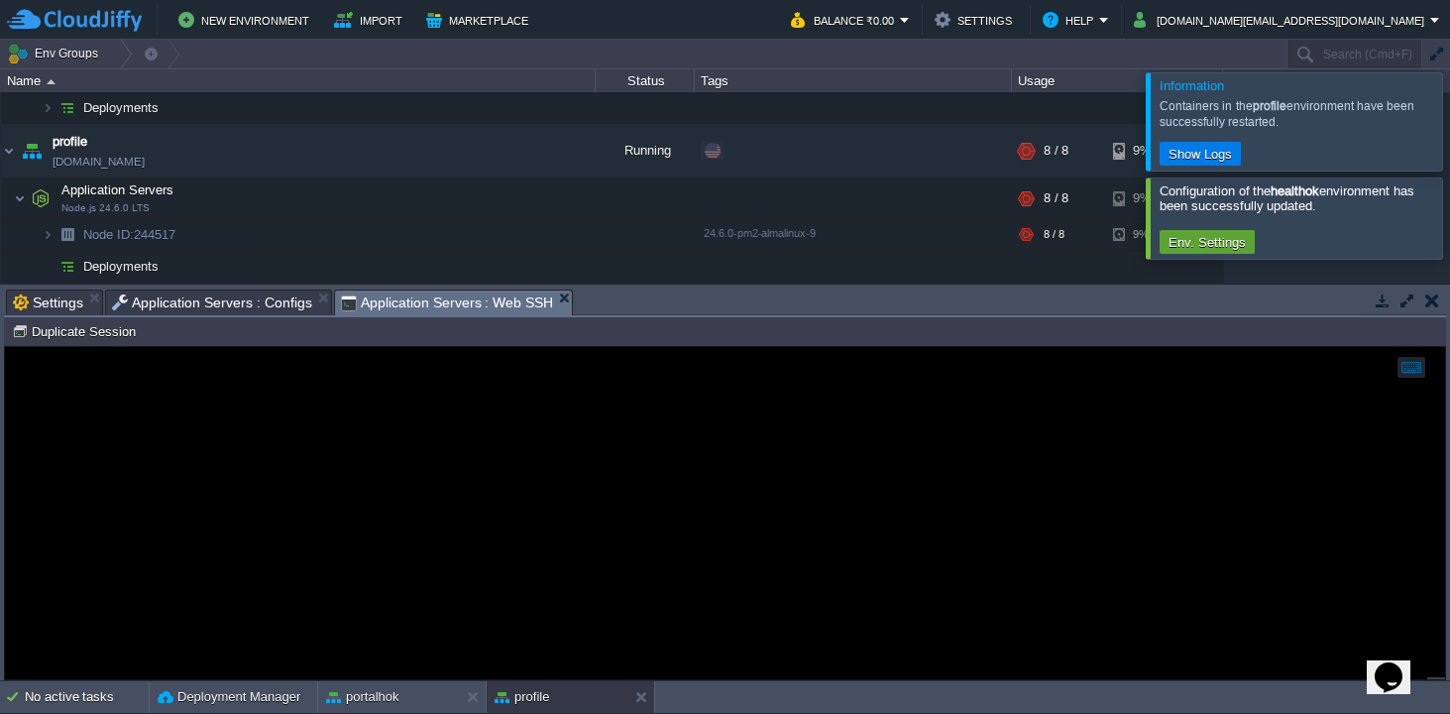
click at [404, 301] on span "Application Servers : Web SSH" at bounding box center [447, 302] width 213 height 25
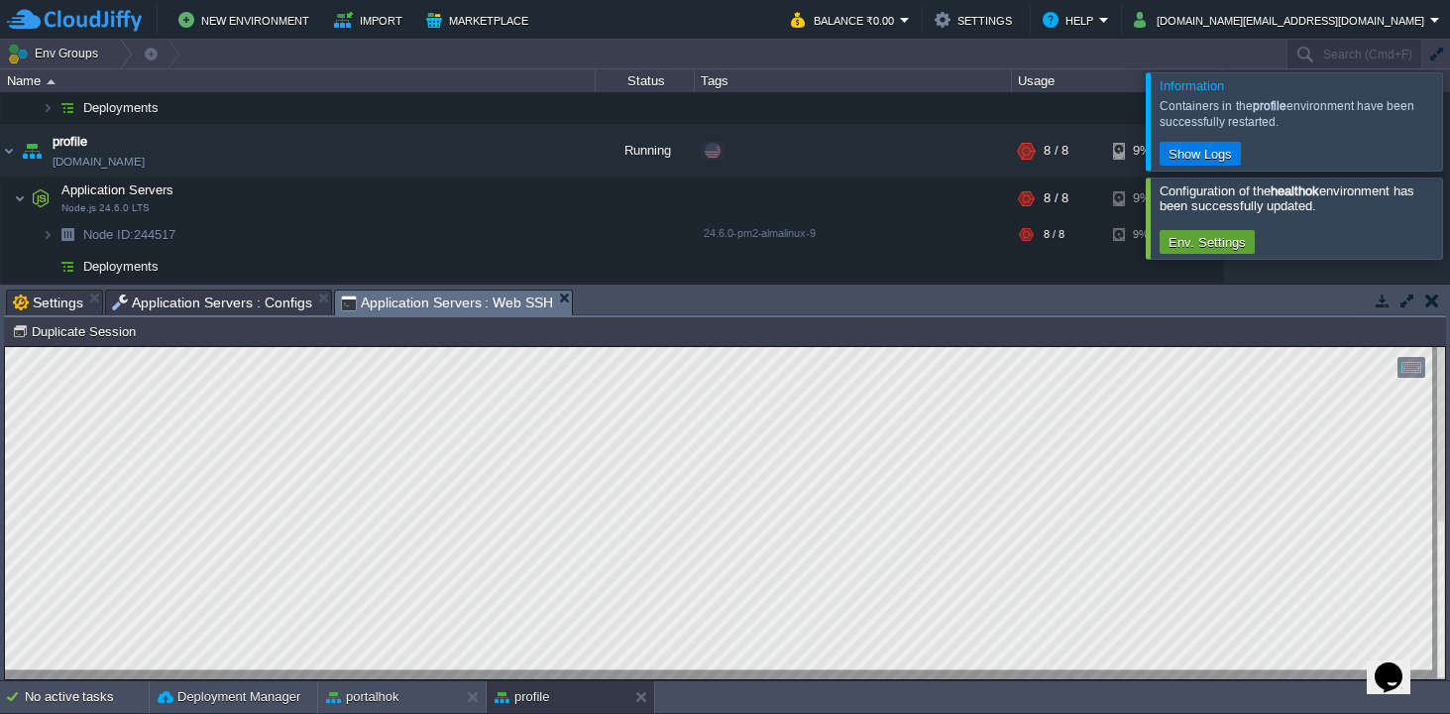
click at [5, 347] on html "Copy: Cmd + C Paste: Cmd + V Settings: Ctrl + Shift + Alt 0" at bounding box center [725, 347] width 1440 height 0
type textarea "index.d.ts [DOMAIN_NAME] index.js [DOMAIN_NAME]"
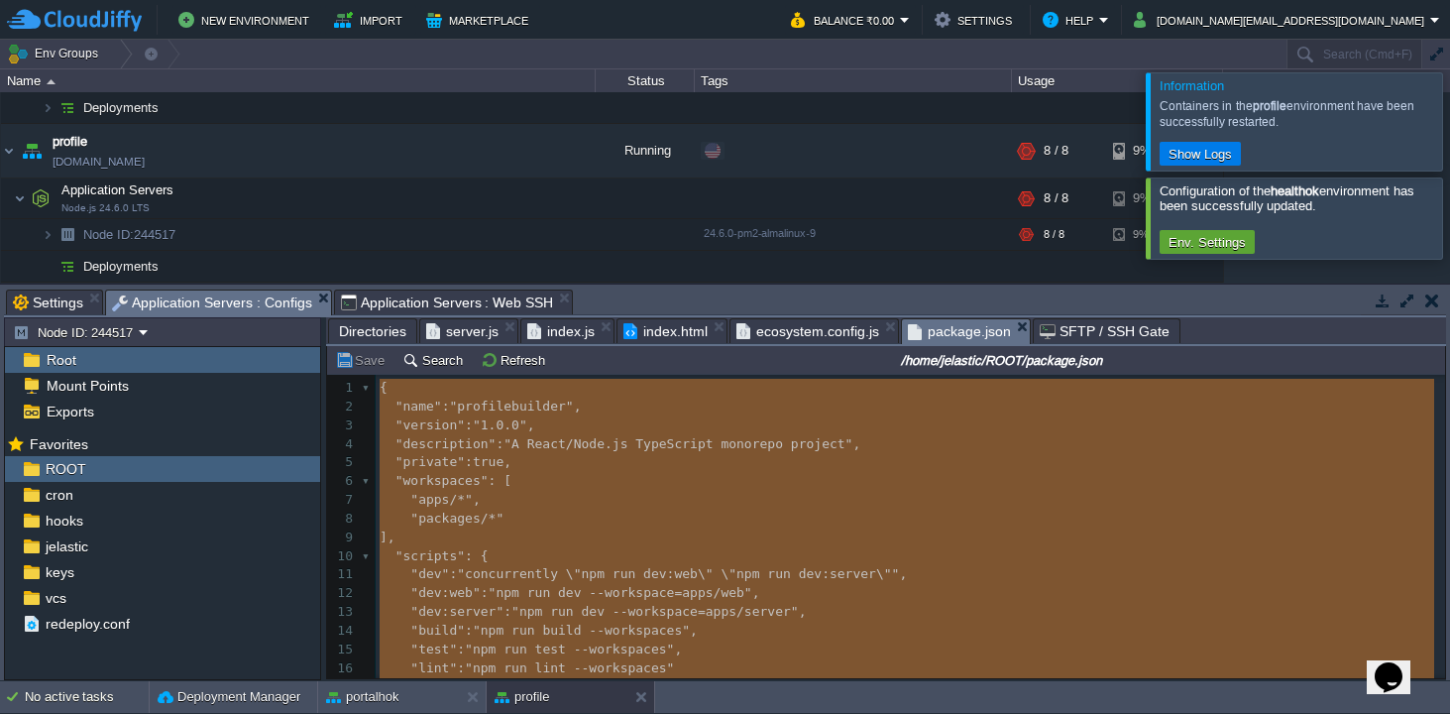
click at [236, 301] on span "Application Servers : Configs" at bounding box center [212, 302] width 200 height 25
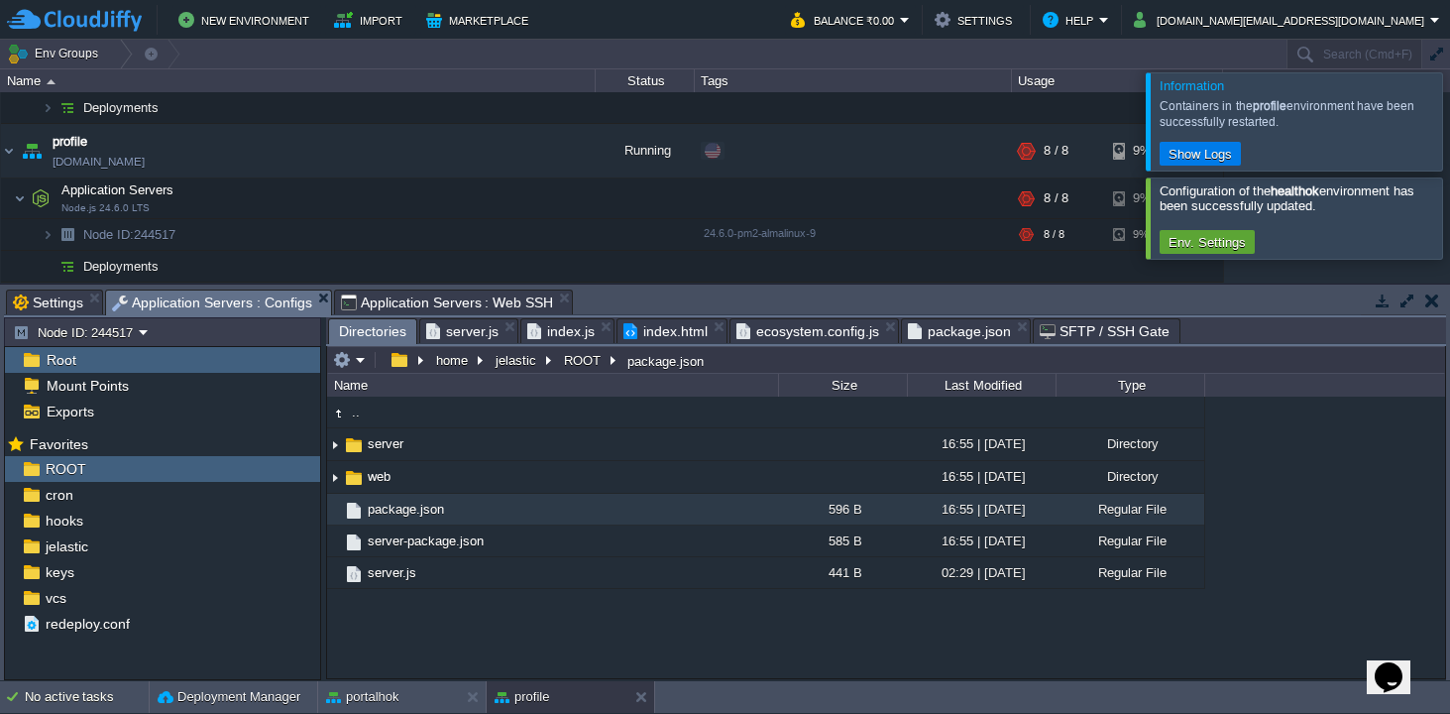
click at [385, 336] on span "Directories" at bounding box center [372, 331] width 67 height 25
click at [362, 362] on em at bounding box center [349, 360] width 33 height 18
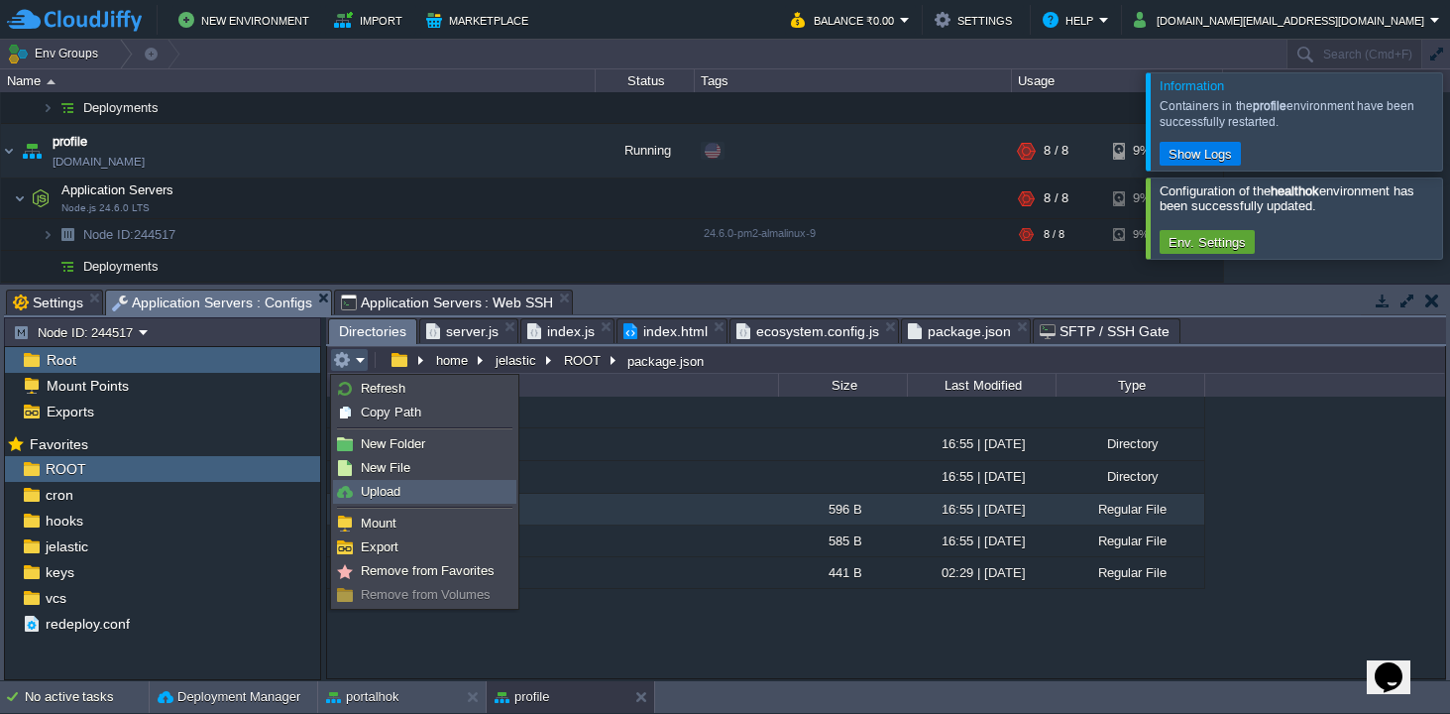
click at [375, 494] on span "Upload" at bounding box center [381, 491] width 40 height 15
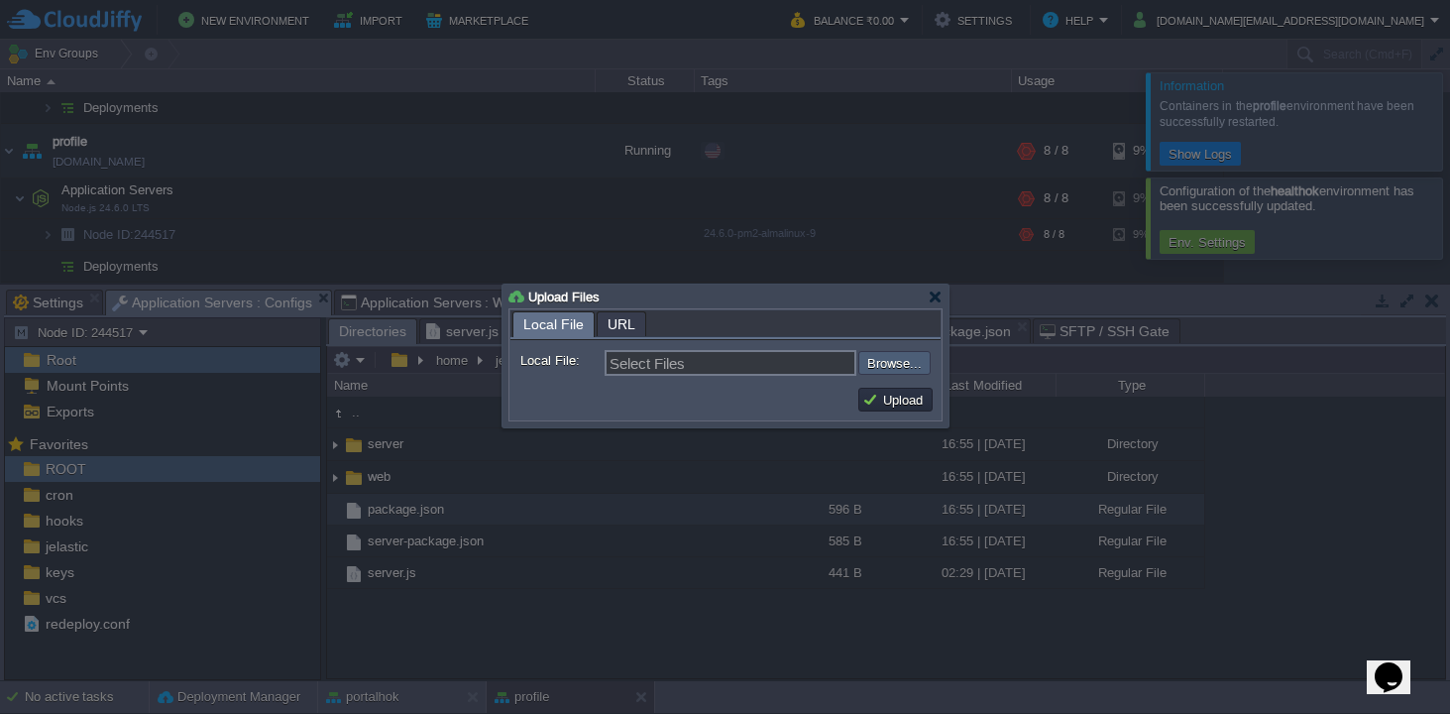
click at [893, 365] on input "file" at bounding box center [805, 363] width 251 height 24
type input "C:\fakepath\package.json"
type input "package.json"
click at [891, 400] on button "Upload" at bounding box center [895, 399] width 66 height 18
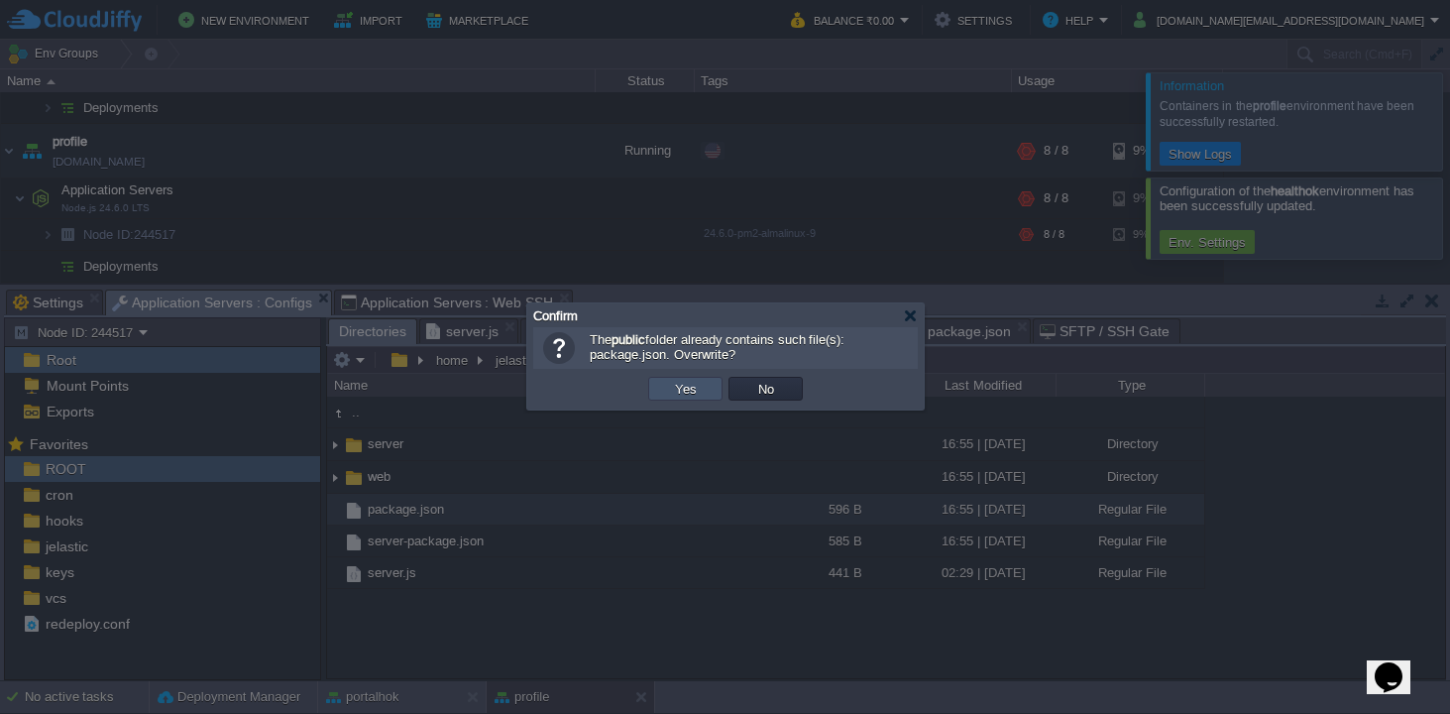
click at [686, 387] on button "Yes" at bounding box center [686, 389] width 34 height 18
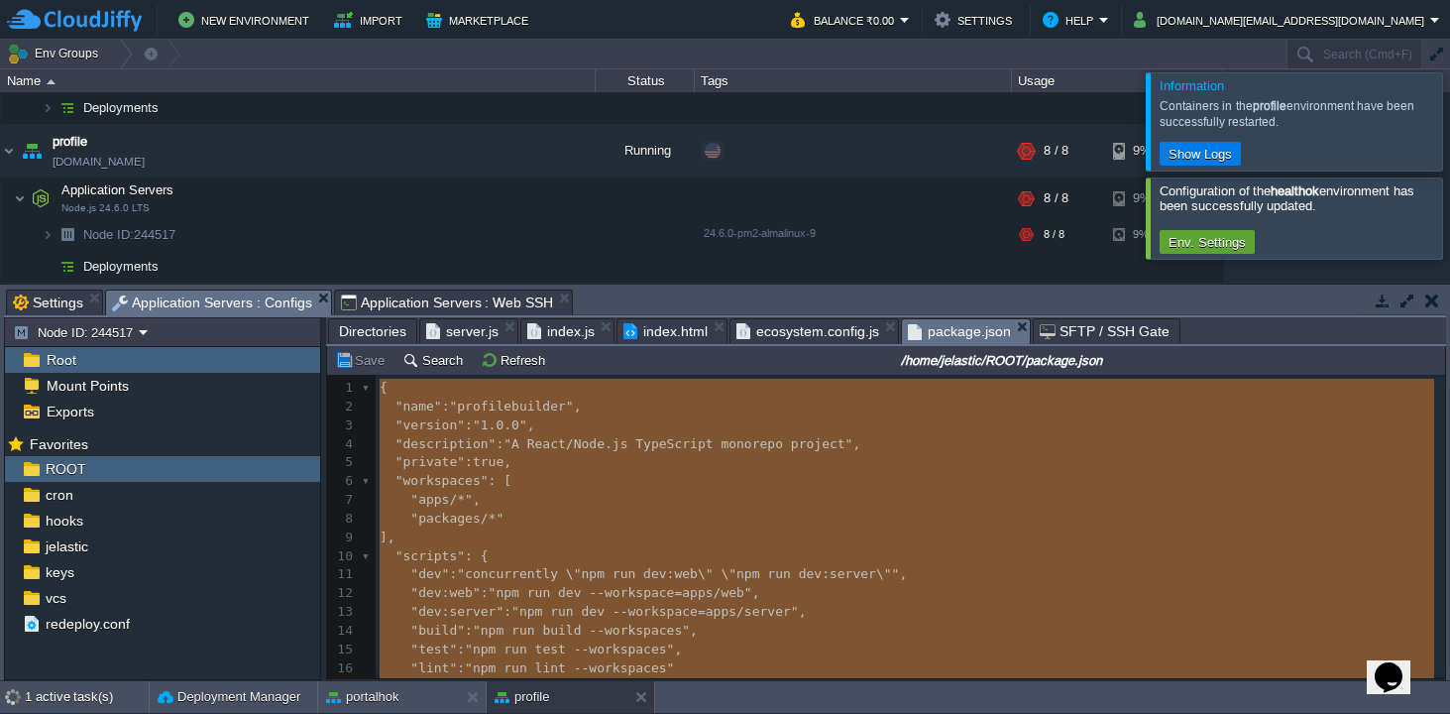
click at [962, 335] on span "package.json" at bounding box center [959, 331] width 103 height 25
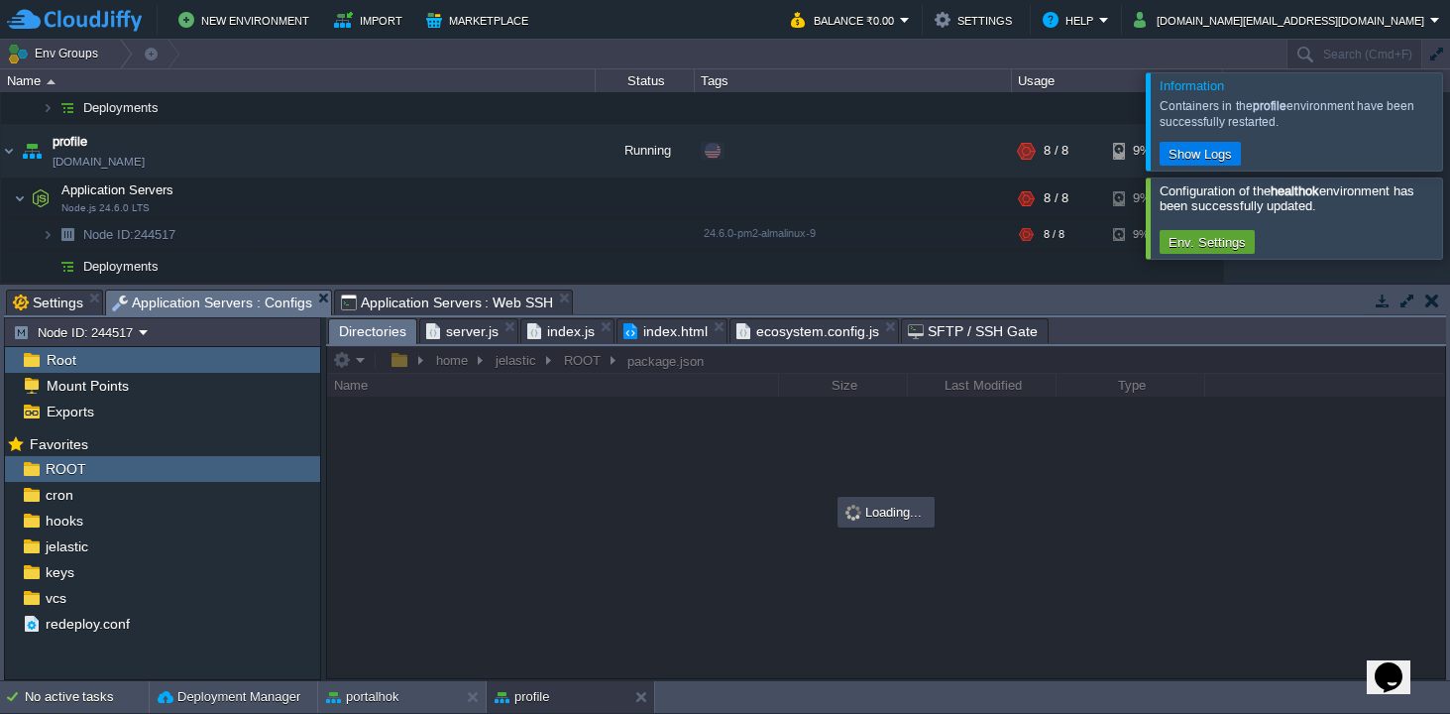
click at [389, 327] on span "Directories" at bounding box center [372, 331] width 67 height 25
click at [415, 307] on span "Application Servers : Web SSH" at bounding box center [447, 302] width 213 height 24
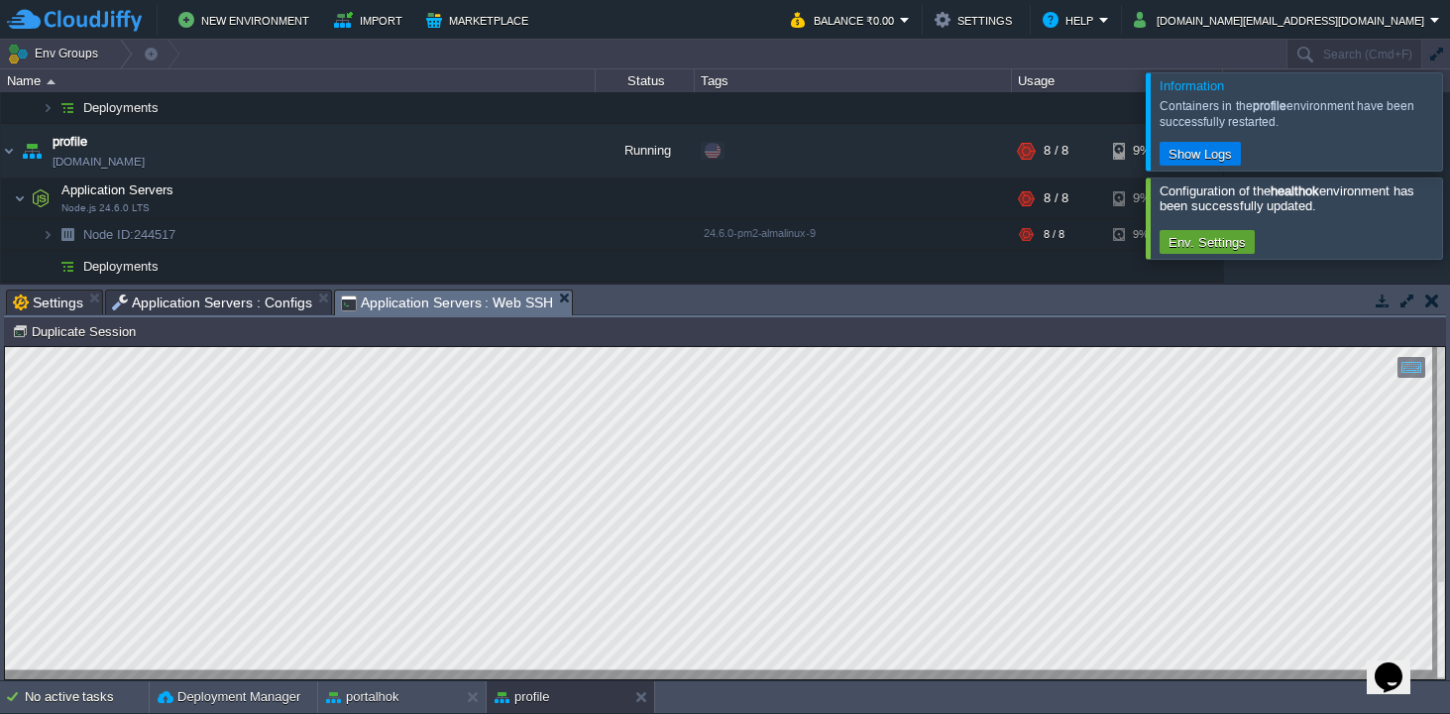
scroll to position [301, 4]
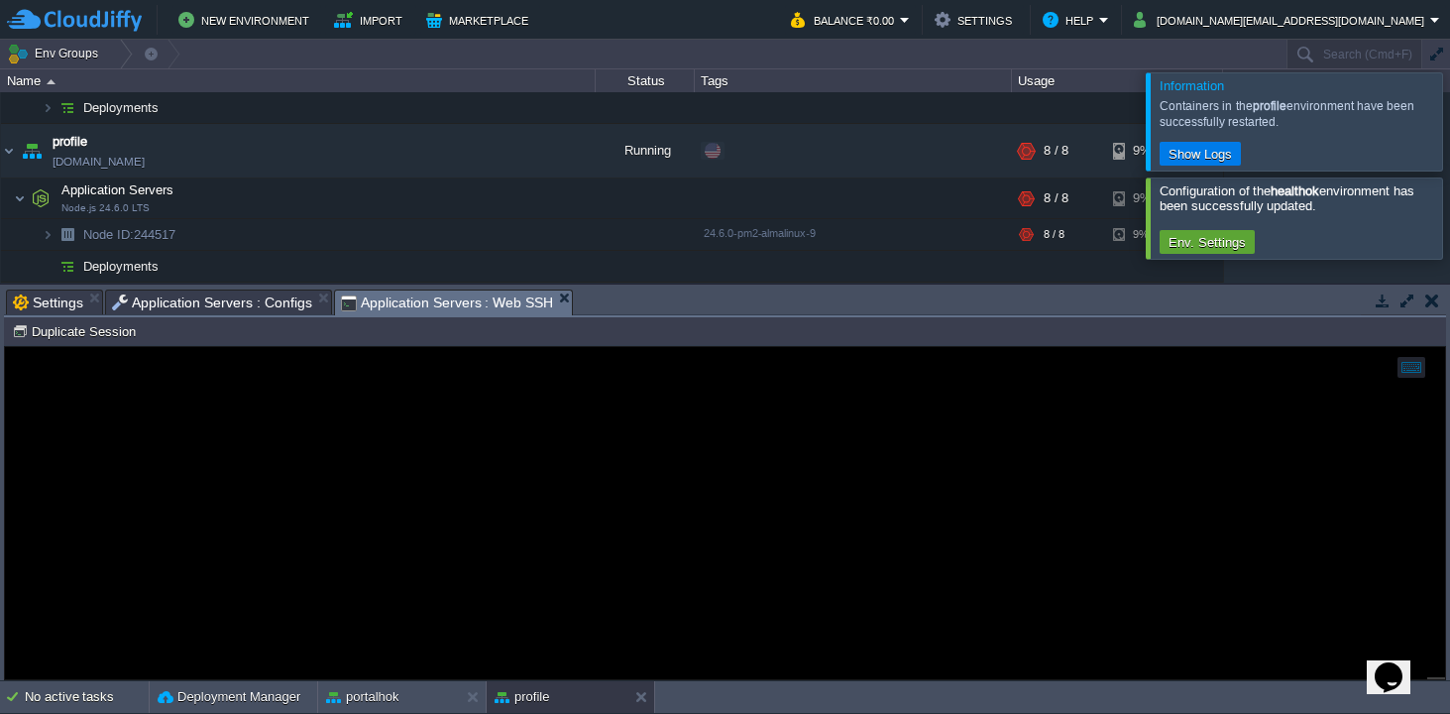
click at [254, 301] on span "Application Servers : Configs" at bounding box center [212, 302] width 200 height 24
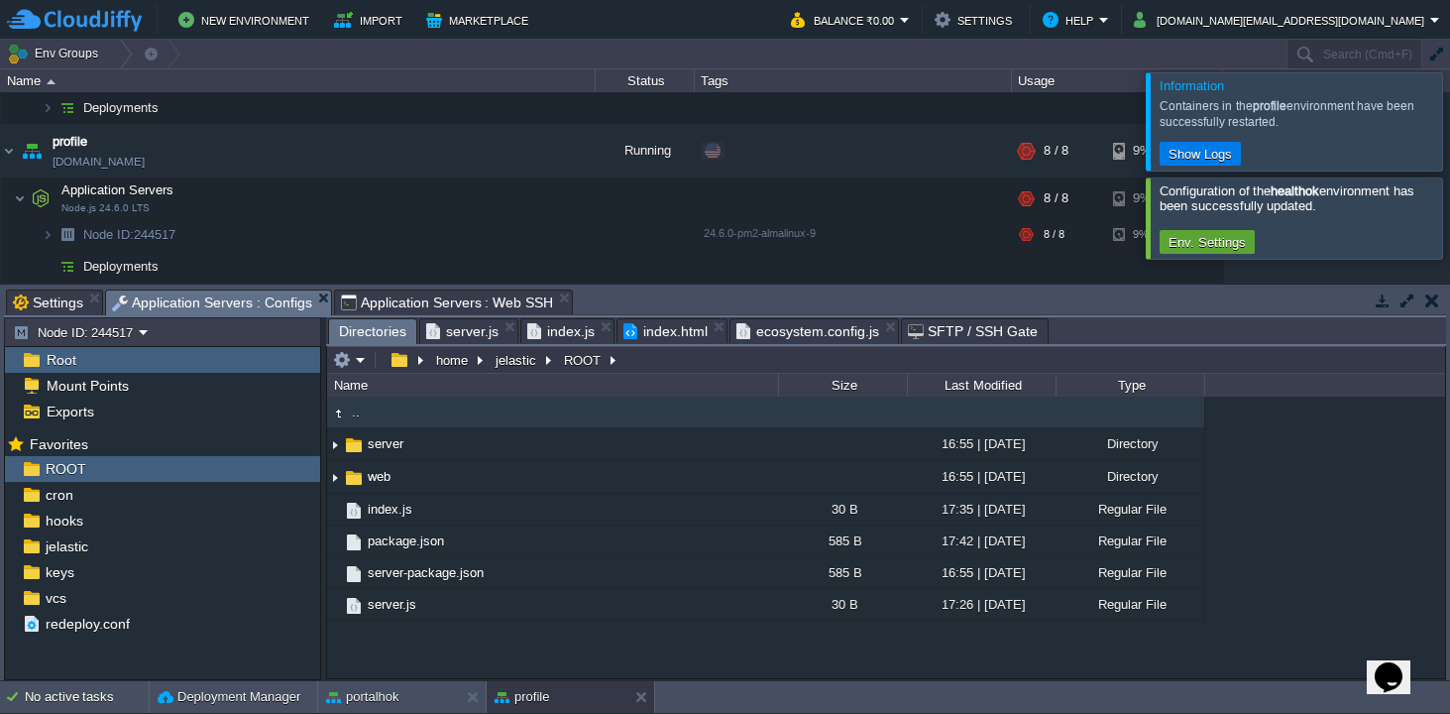
click at [797, 341] on span "ecosystem.config.js" at bounding box center [807, 331] width 143 height 24
click at [682, 332] on span "index.html" at bounding box center [665, 331] width 84 height 24
click at [473, 299] on span "Application Servers : Web SSH" at bounding box center [447, 302] width 213 height 24
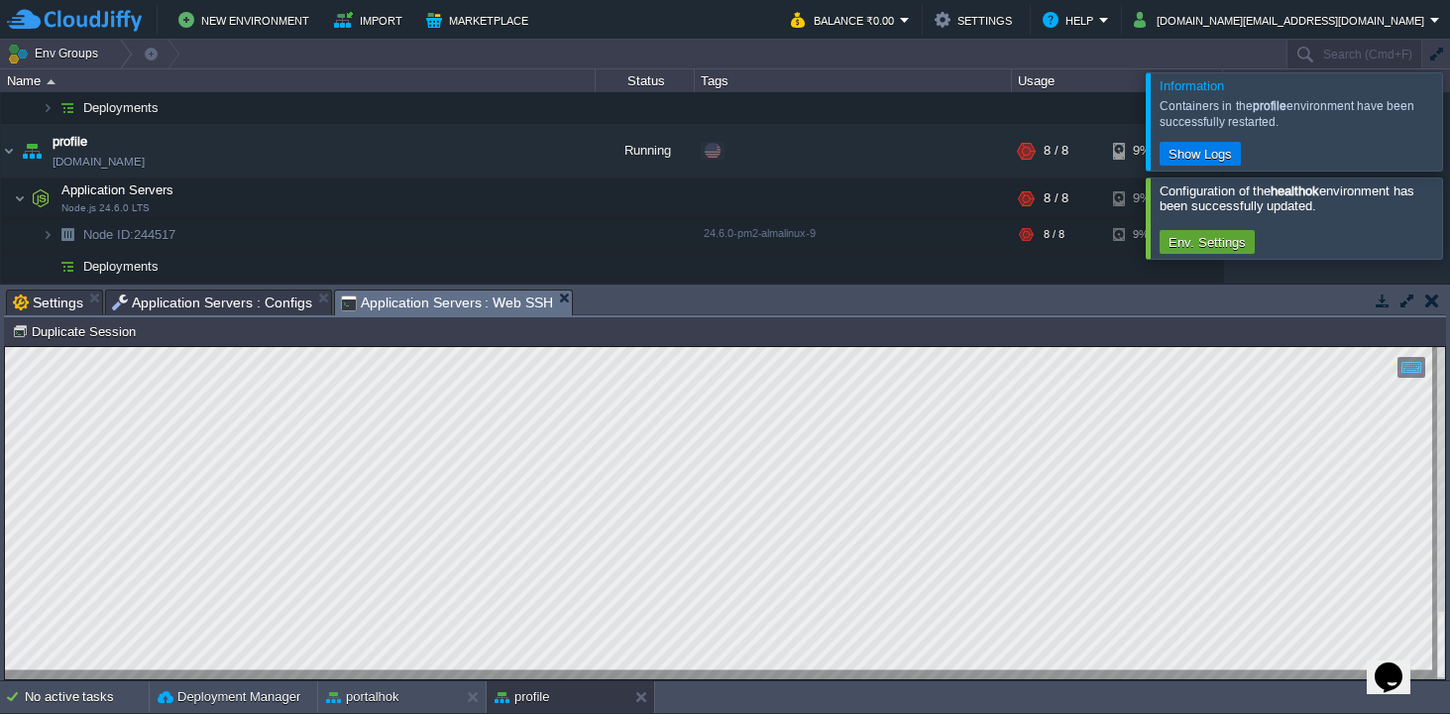
type textarea "> server@1.0.0 start > node dist/index.js node:internal/modules/cjs/loader:1413…"
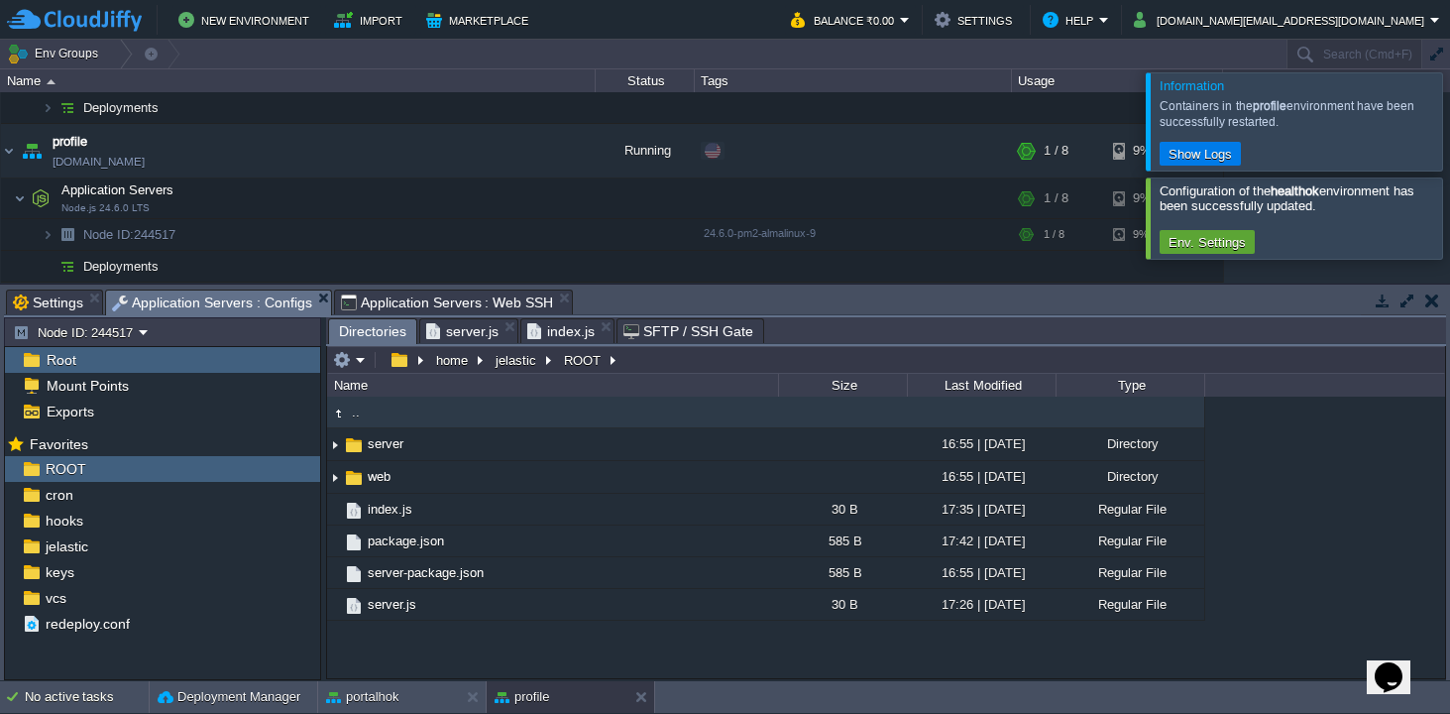
click at [232, 298] on span "Application Servers : Configs" at bounding box center [212, 302] width 200 height 25
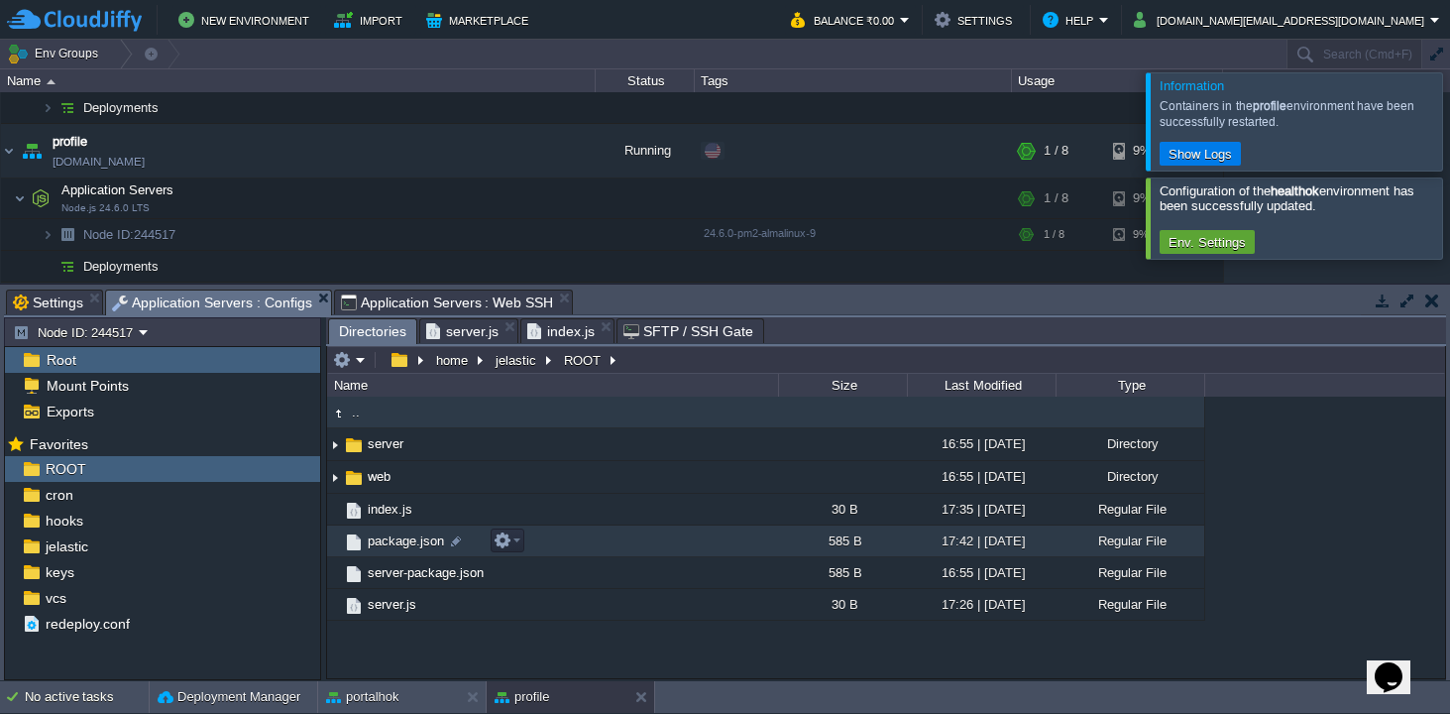
click at [400, 543] on span "package.json" at bounding box center [406, 540] width 82 height 17
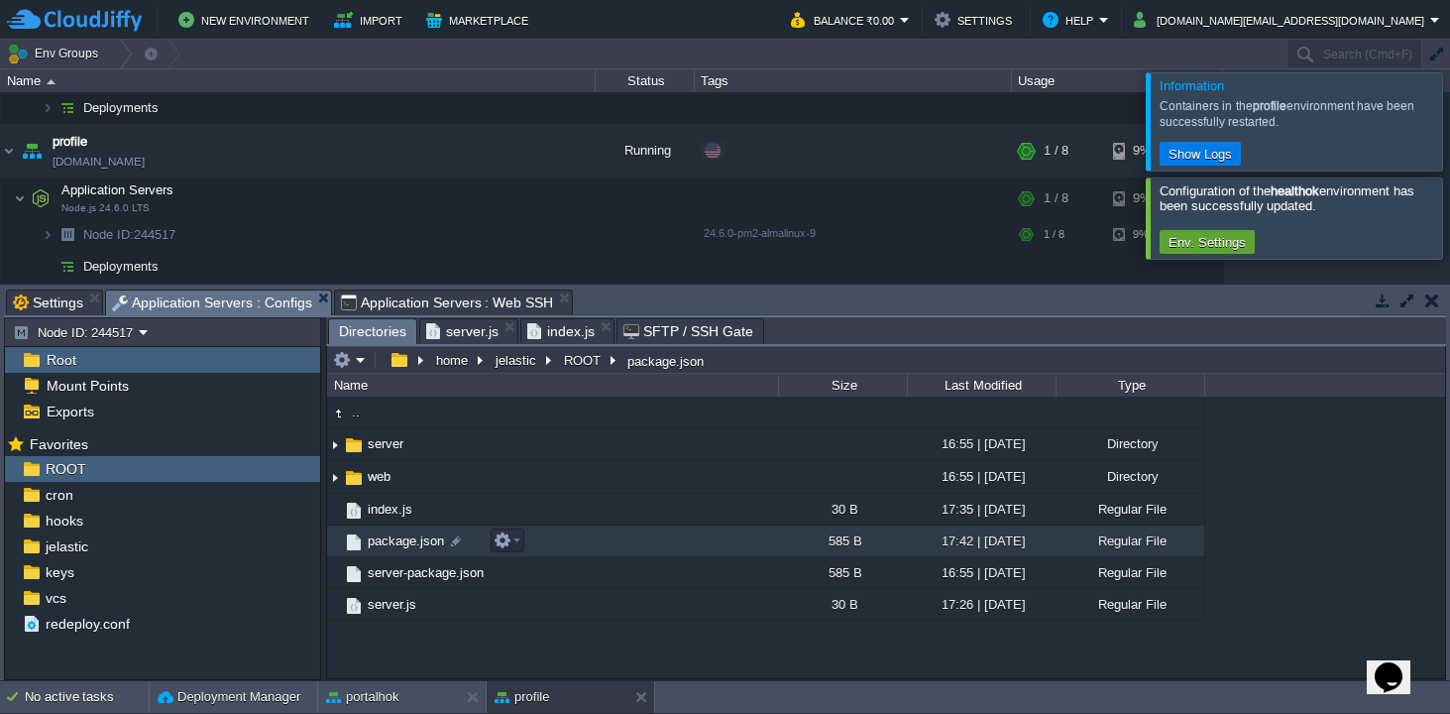
click at [400, 543] on span "package.json" at bounding box center [406, 540] width 82 height 17
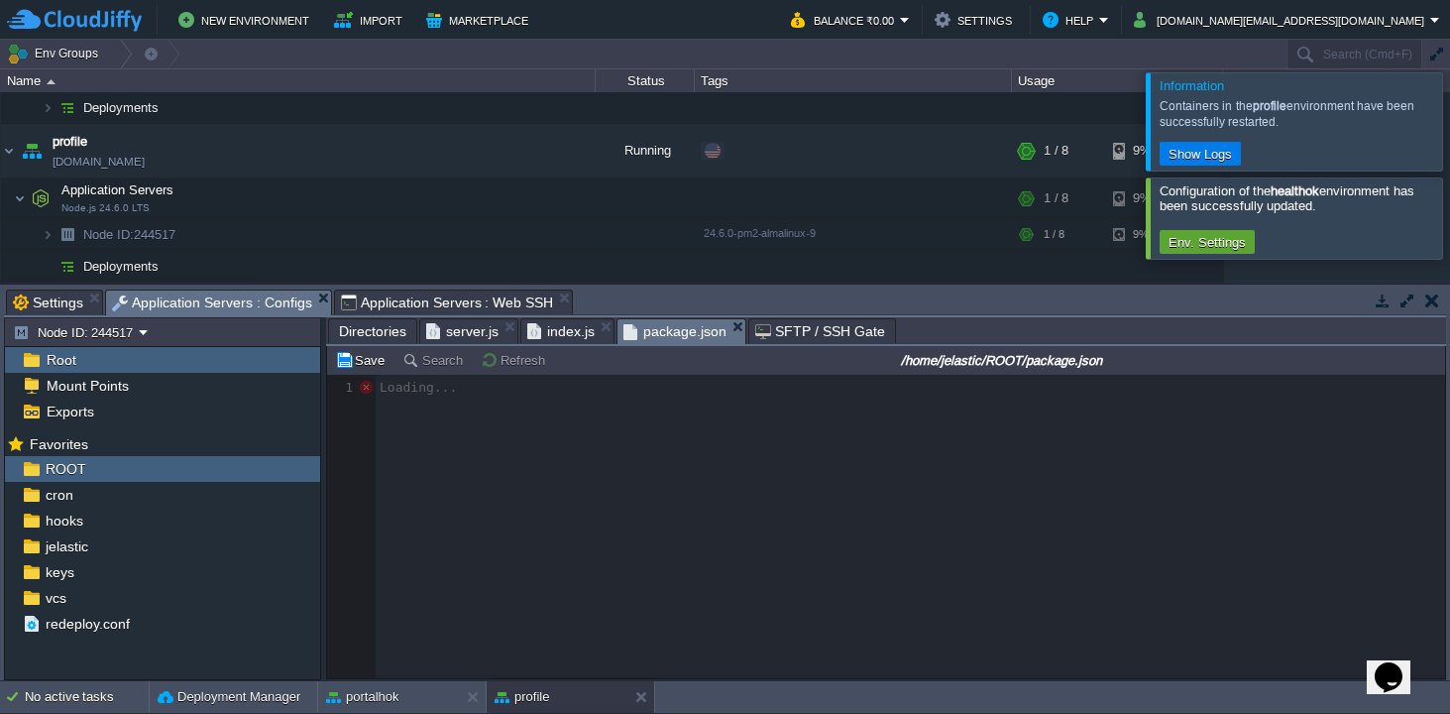
click at [384, 332] on span "Directories" at bounding box center [372, 331] width 67 height 24
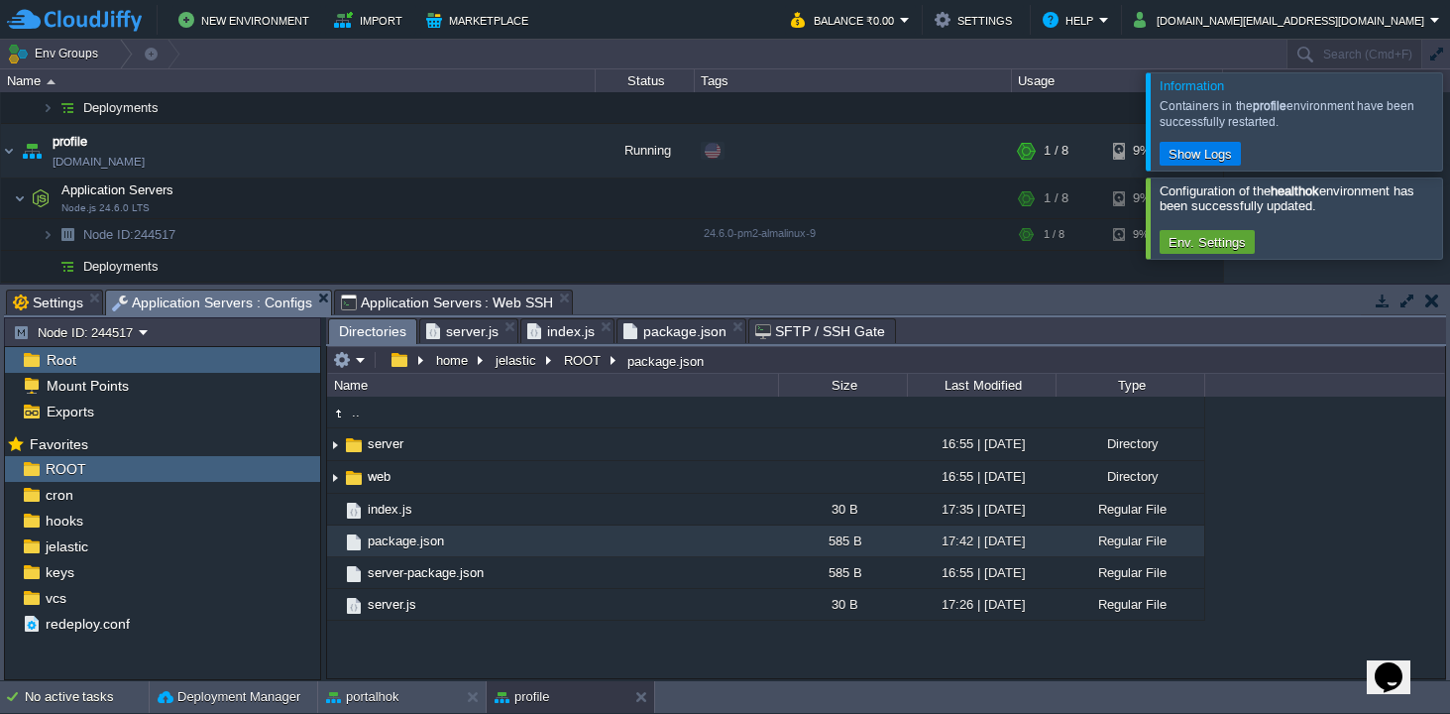
scroll to position [6, 0]
click at [672, 331] on span "package.json" at bounding box center [674, 331] width 103 height 24
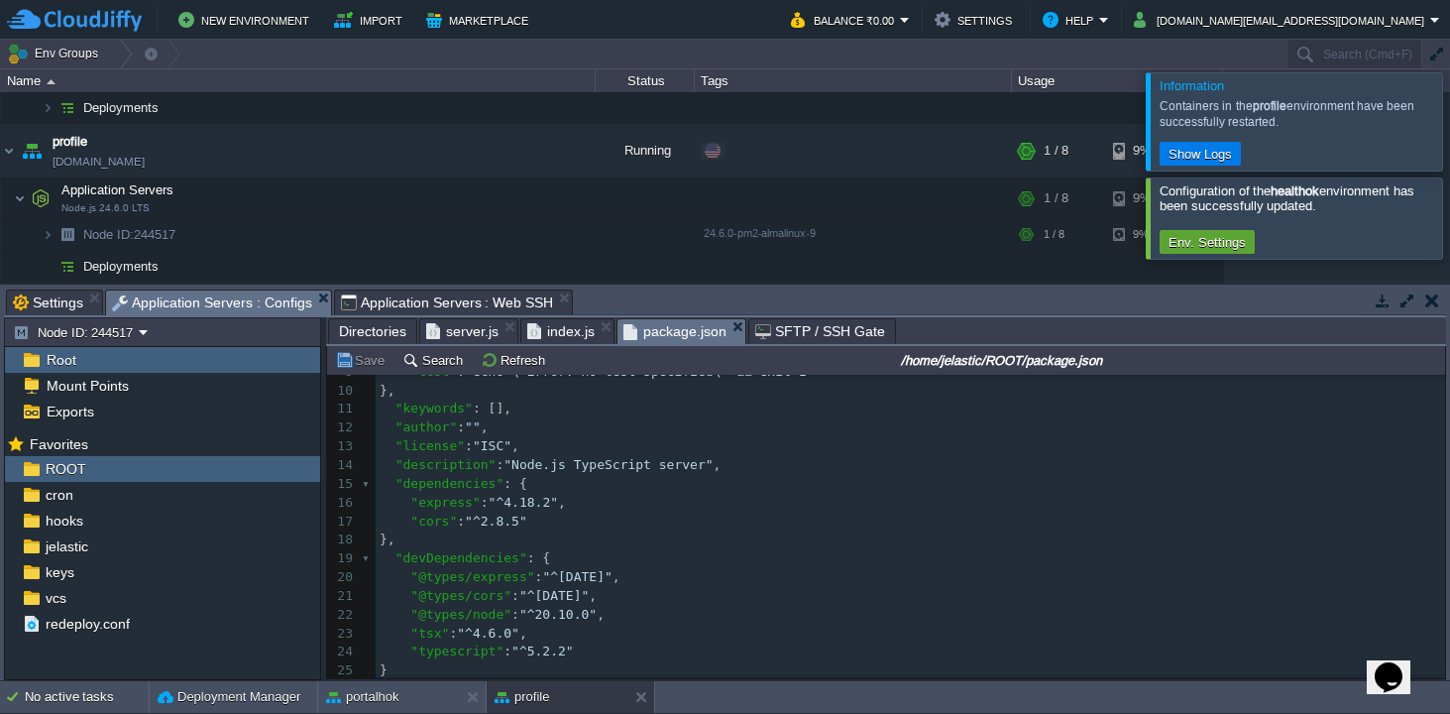
scroll to position [0, 0]
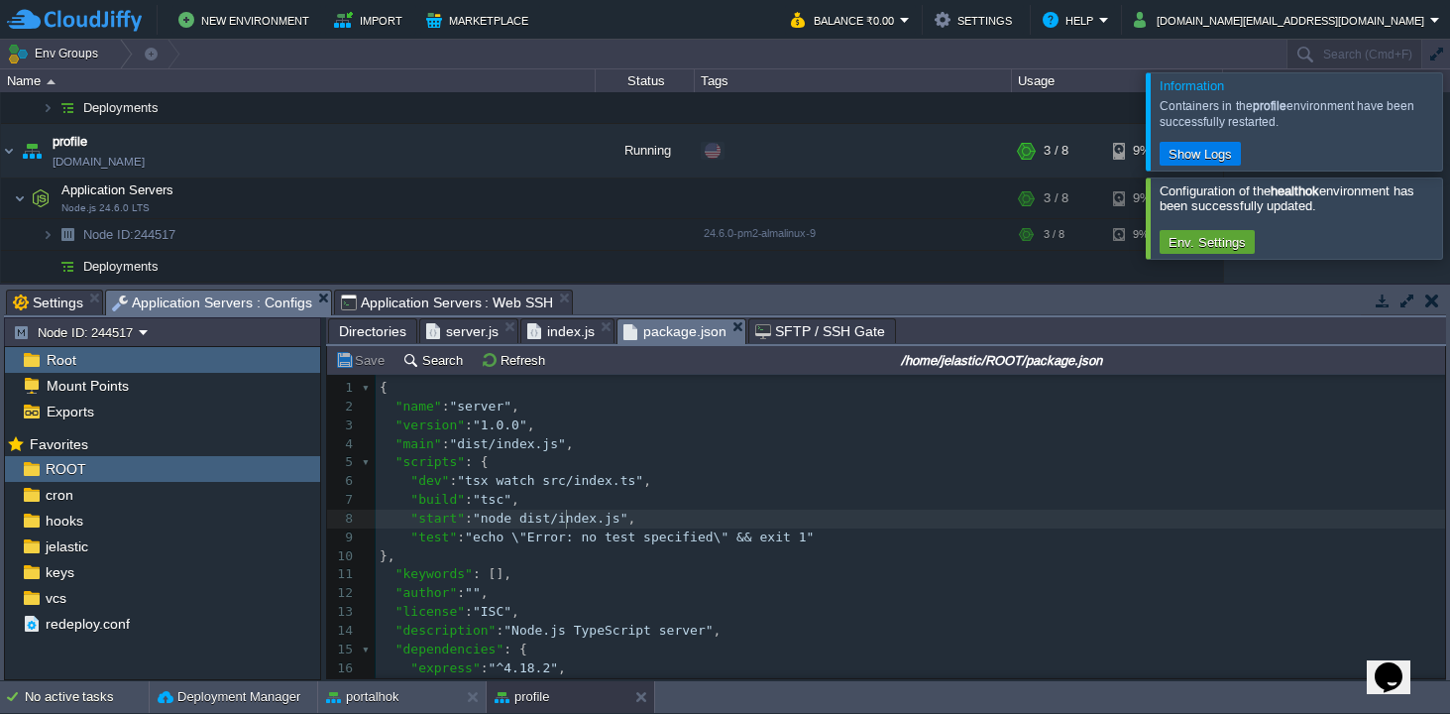
click at [564, 520] on span ""node dist/index.js"" at bounding box center [551, 517] width 156 height 15
click at [362, 358] on button "Save" at bounding box center [362, 360] width 55 height 18
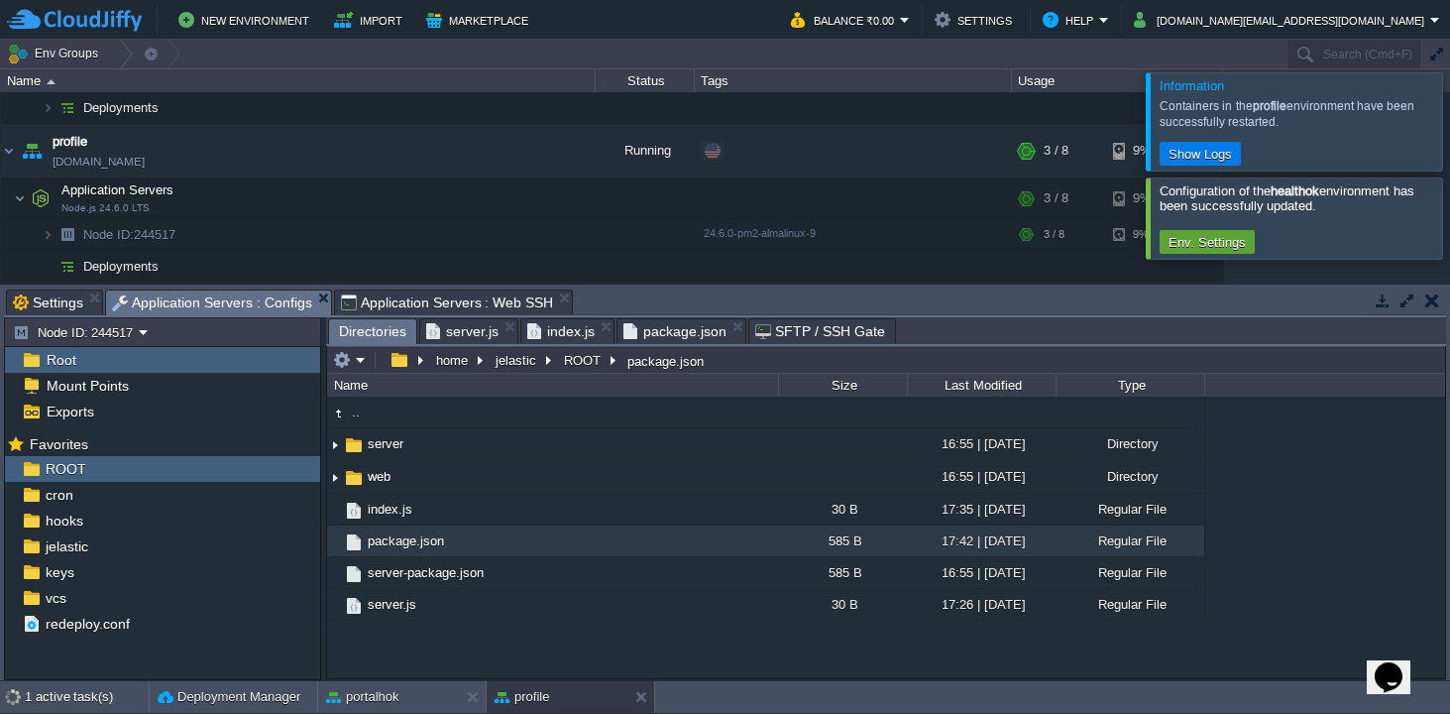
click at [376, 330] on span "Directories" at bounding box center [372, 331] width 67 height 25
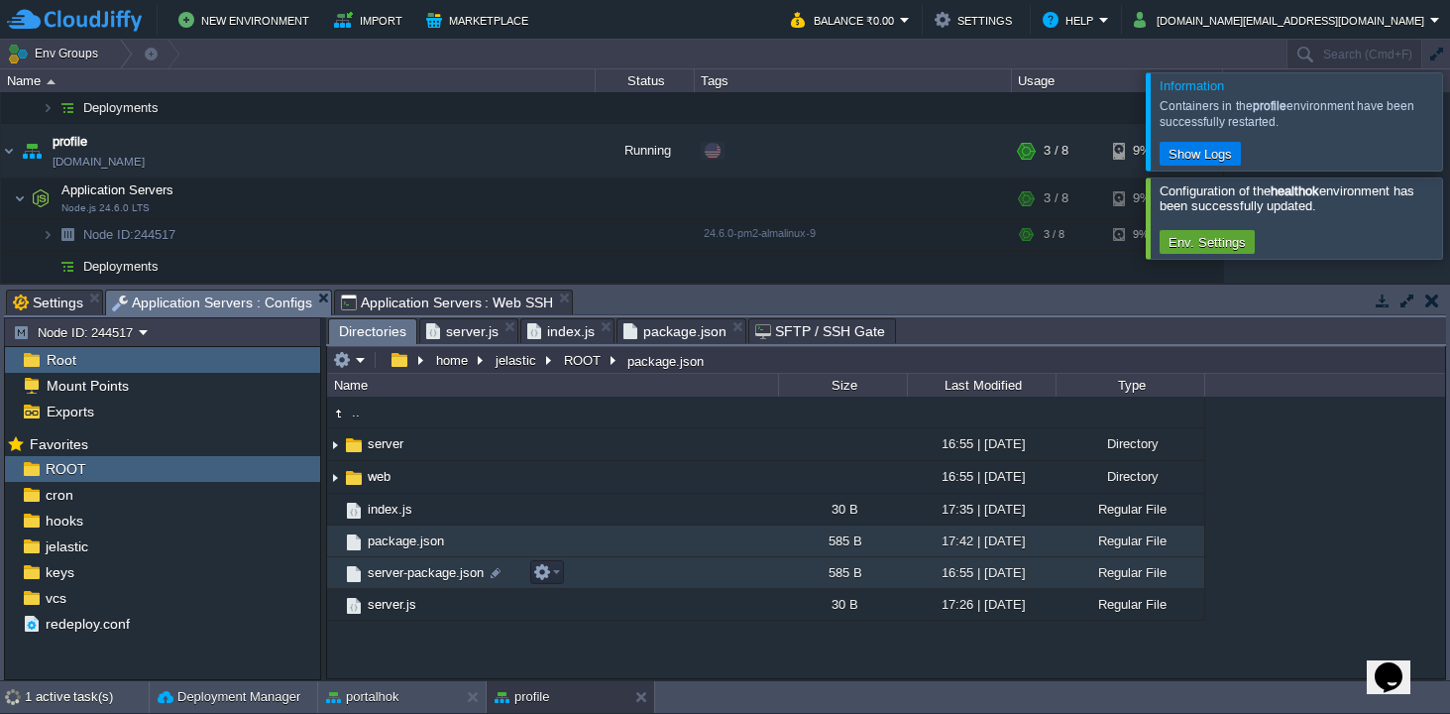
click at [396, 575] on span "server-package.json" at bounding box center [426, 572] width 122 height 17
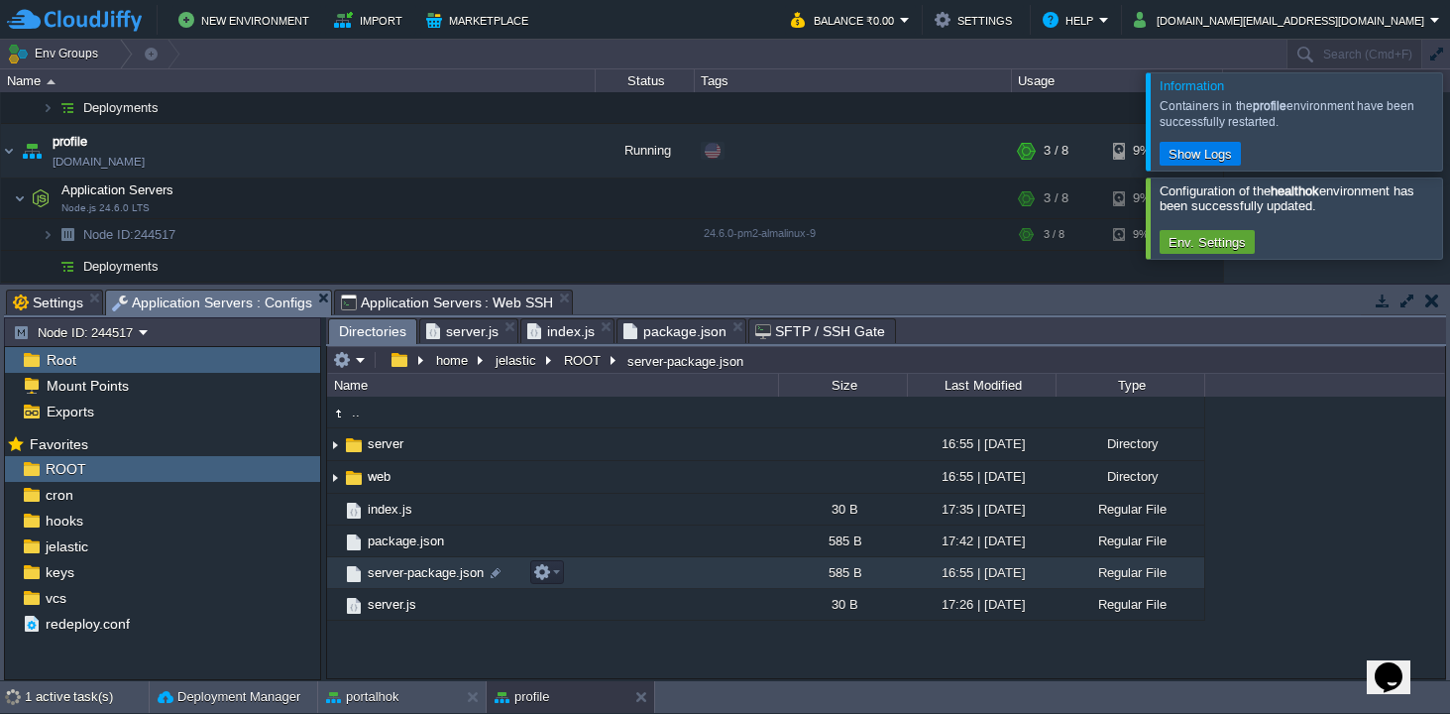
click at [396, 575] on span "server-package.json" at bounding box center [426, 572] width 122 height 17
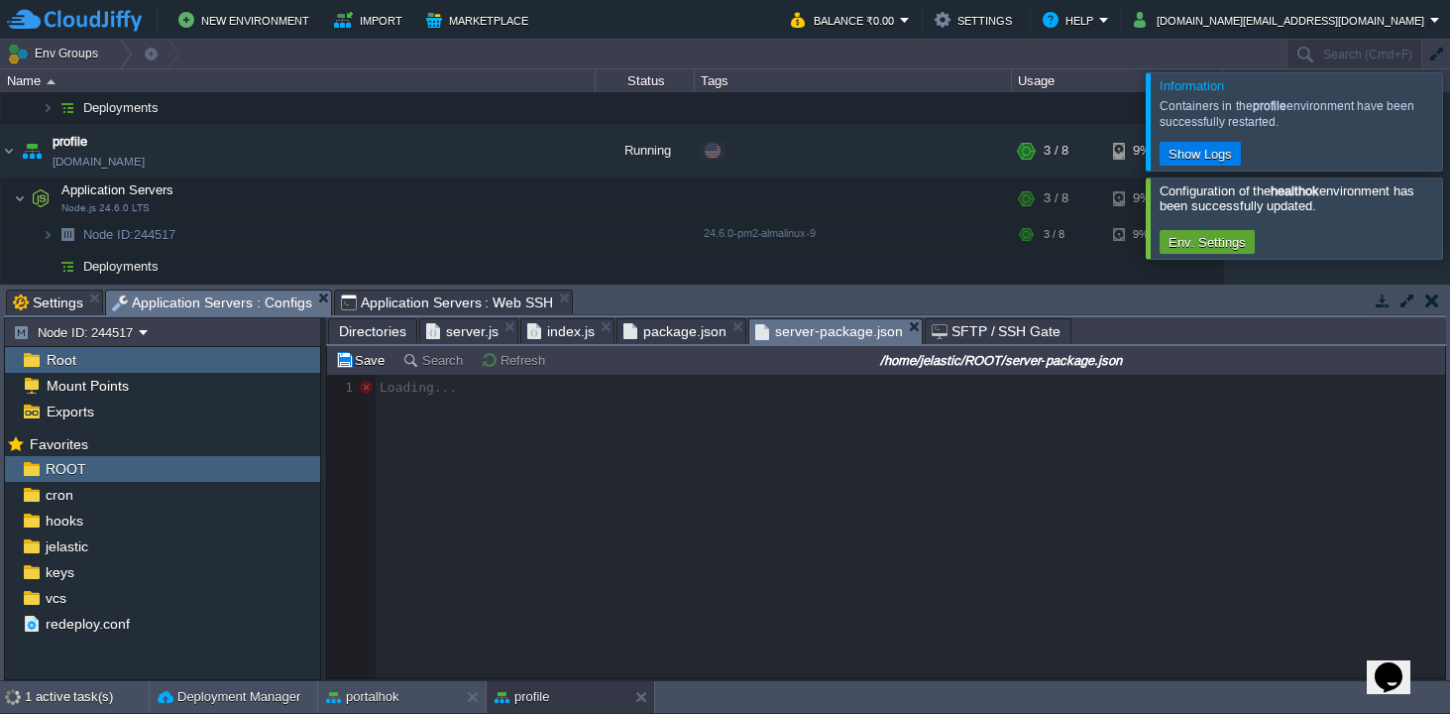
click at [681, 337] on span "package.json" at bounding box center [674, 331] width 103 height 24
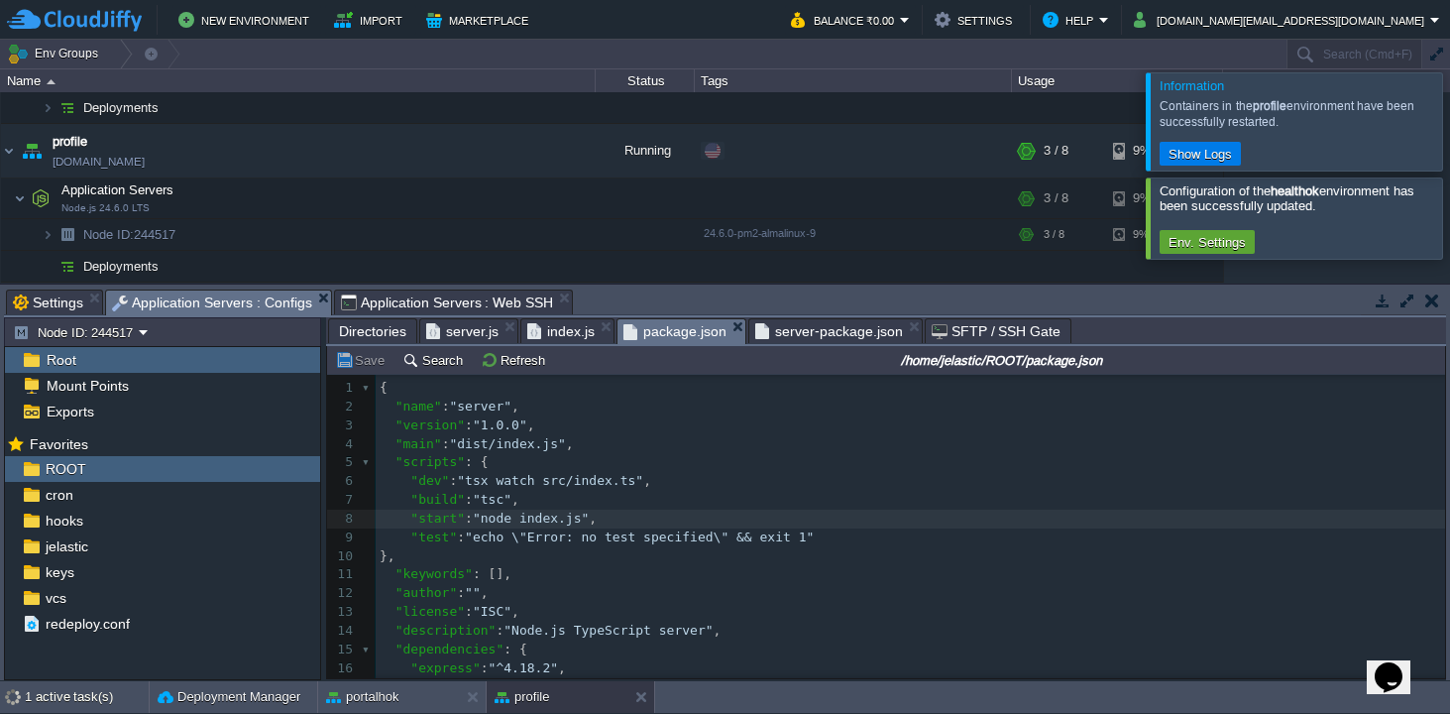
click at [811, 329] on span "server-package.json" at bounding box center [829, 331] width 148 height 24
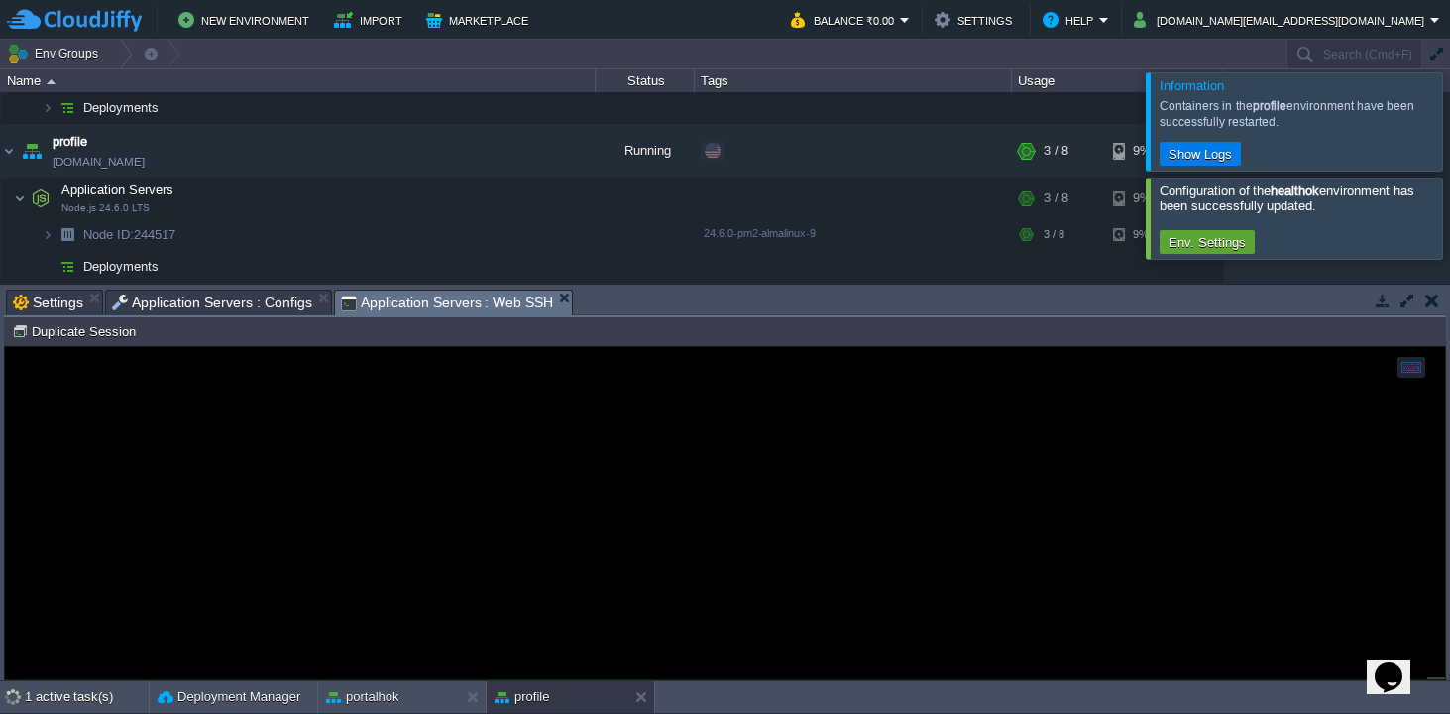
click at [414, 304] on span "Application Servers : Web SSH" at bounding box center [447, 302] width 213 height 25
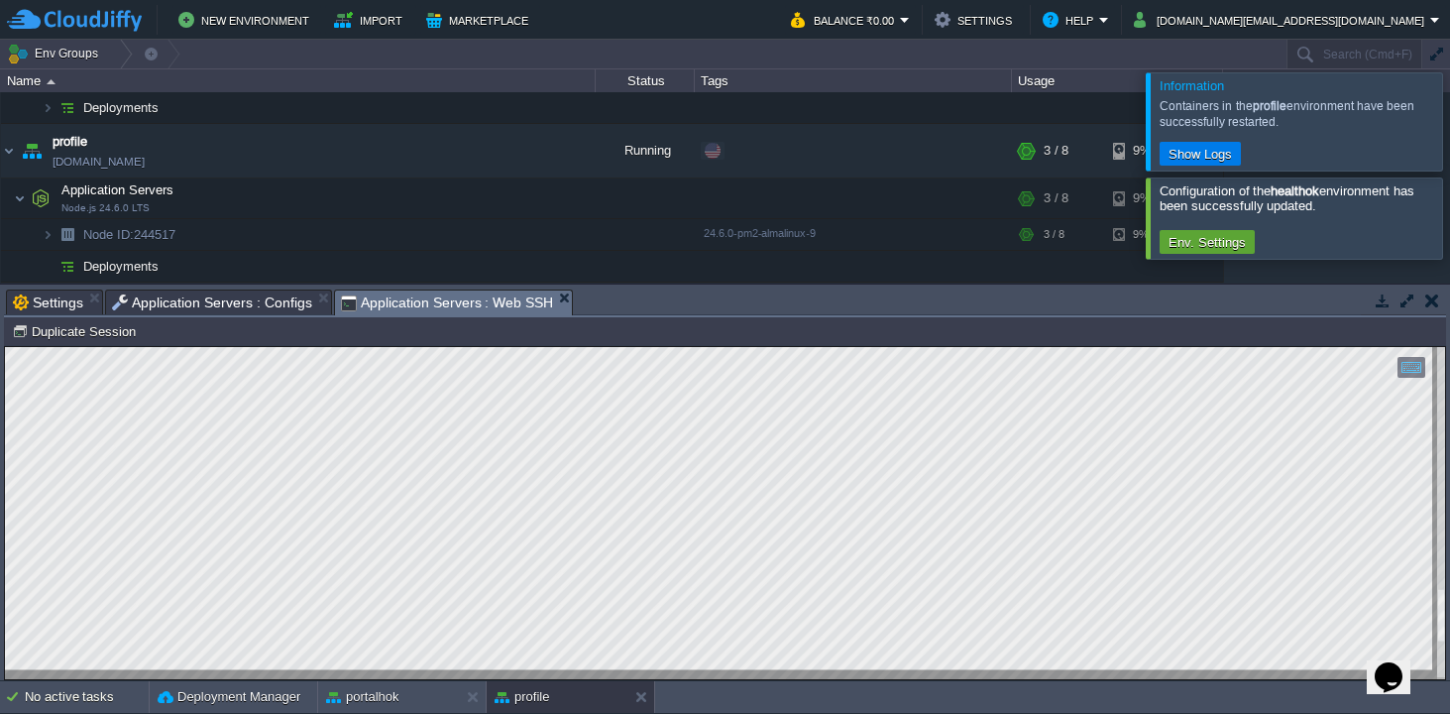
click at [176, 347] on html "Copy: Cmd + C Paste: Cmd + V Settings: Ctrl + Shift + Alt 0" at bounding box center [725, 347] width 1440 height 0
click at [5, 365] on div "Copy: Cmd + C Paste: Cmd + V Settings: Ctrl + Shift + Alt 0" at bounding box center [725, 513] width 1440 height 332
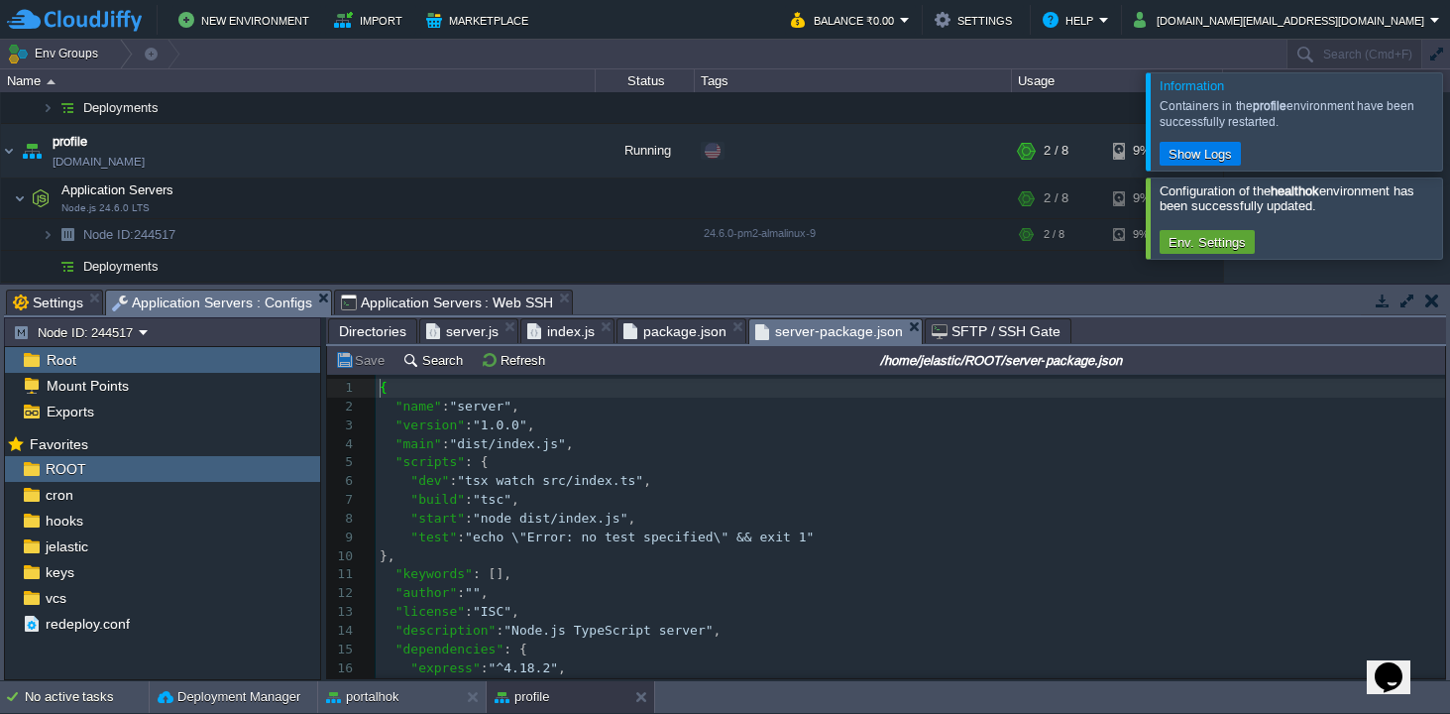
click at [276, 301] on span "Application Servers : Configs" at bounding box center [212, 302] width 200 height 25
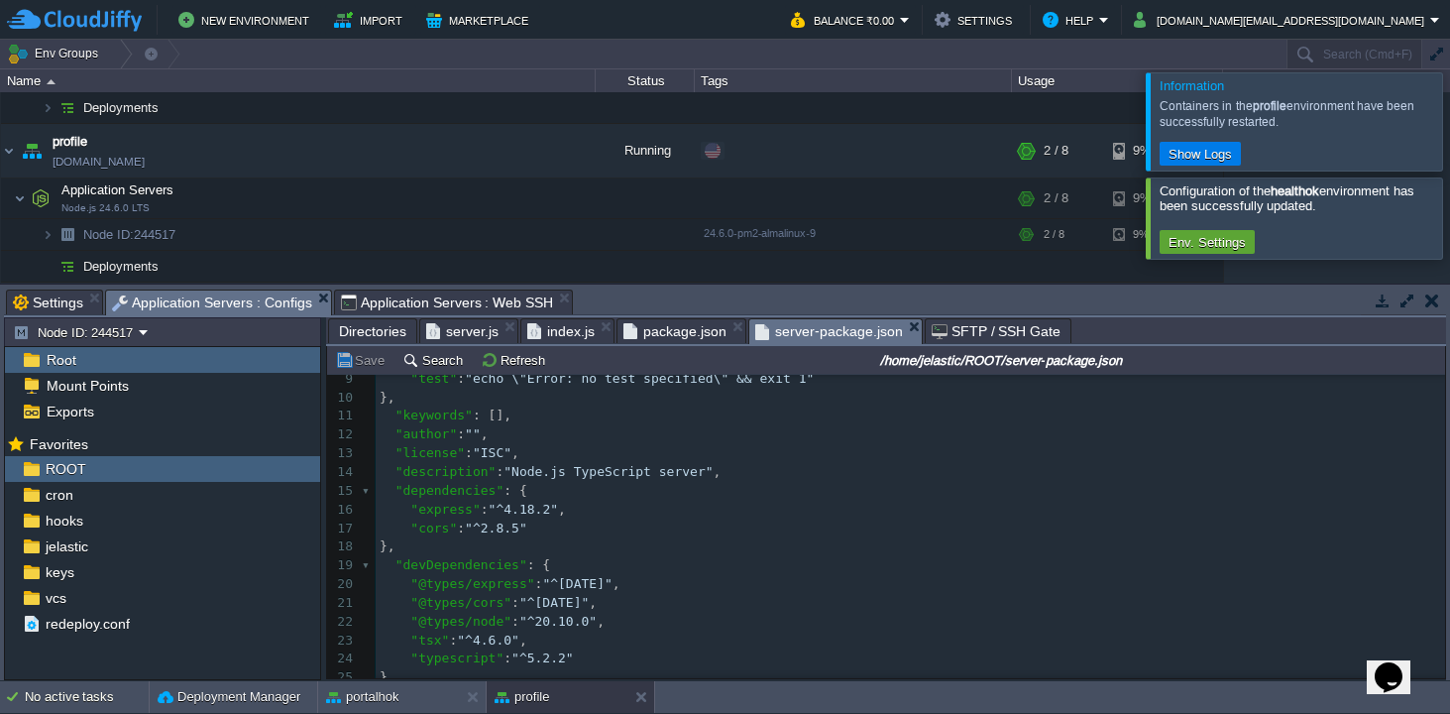
scroll to position [209, 0]
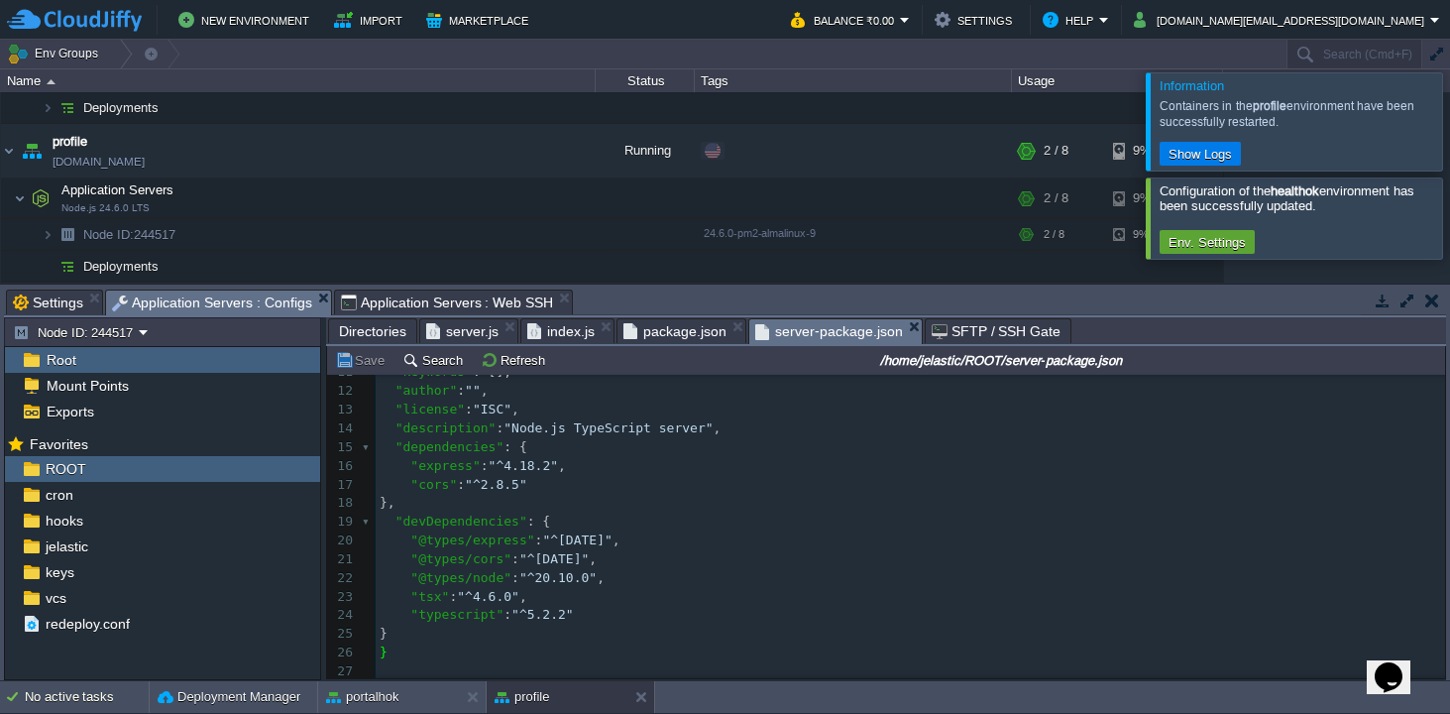
click at [365, 327] on span "Directories" at bounding box center [372, 331] width 67 height 24
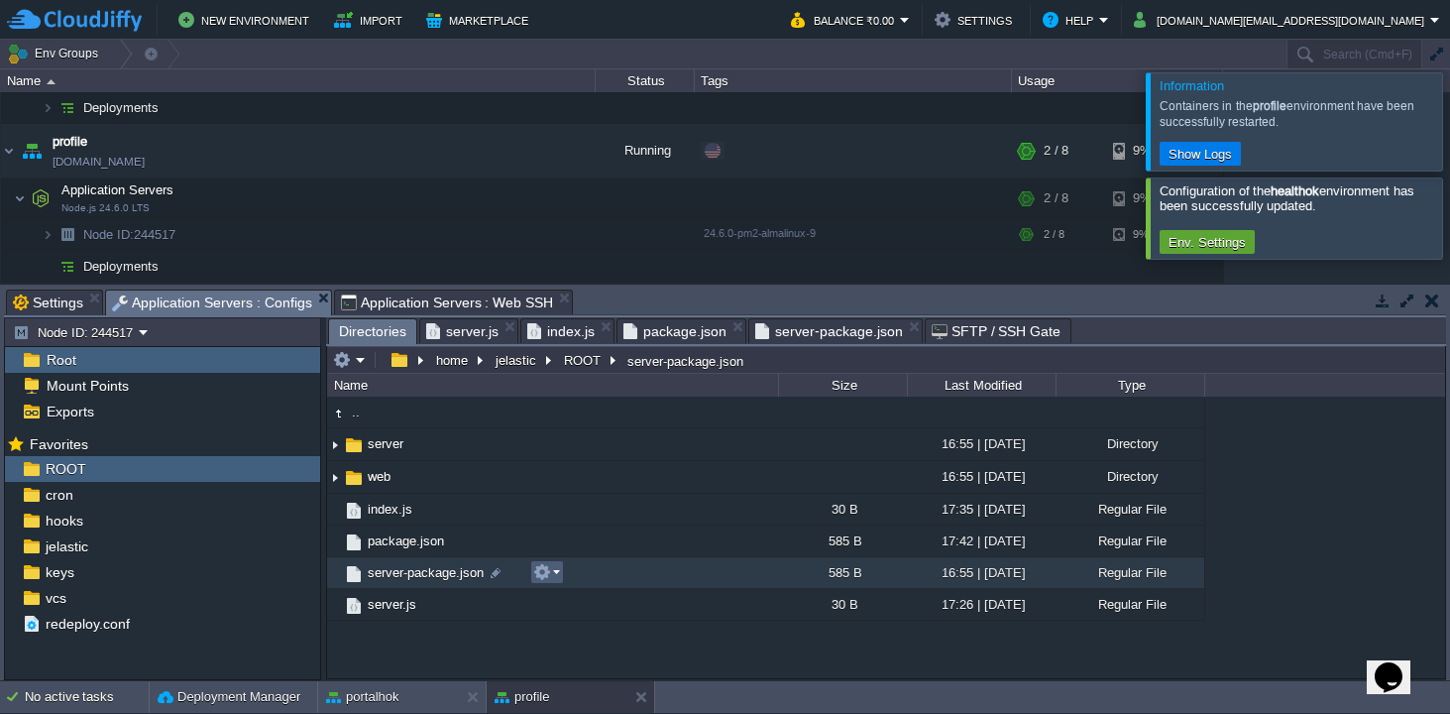
click at [561, 571] on td at bounding box center [547, 572] width 34 height 24
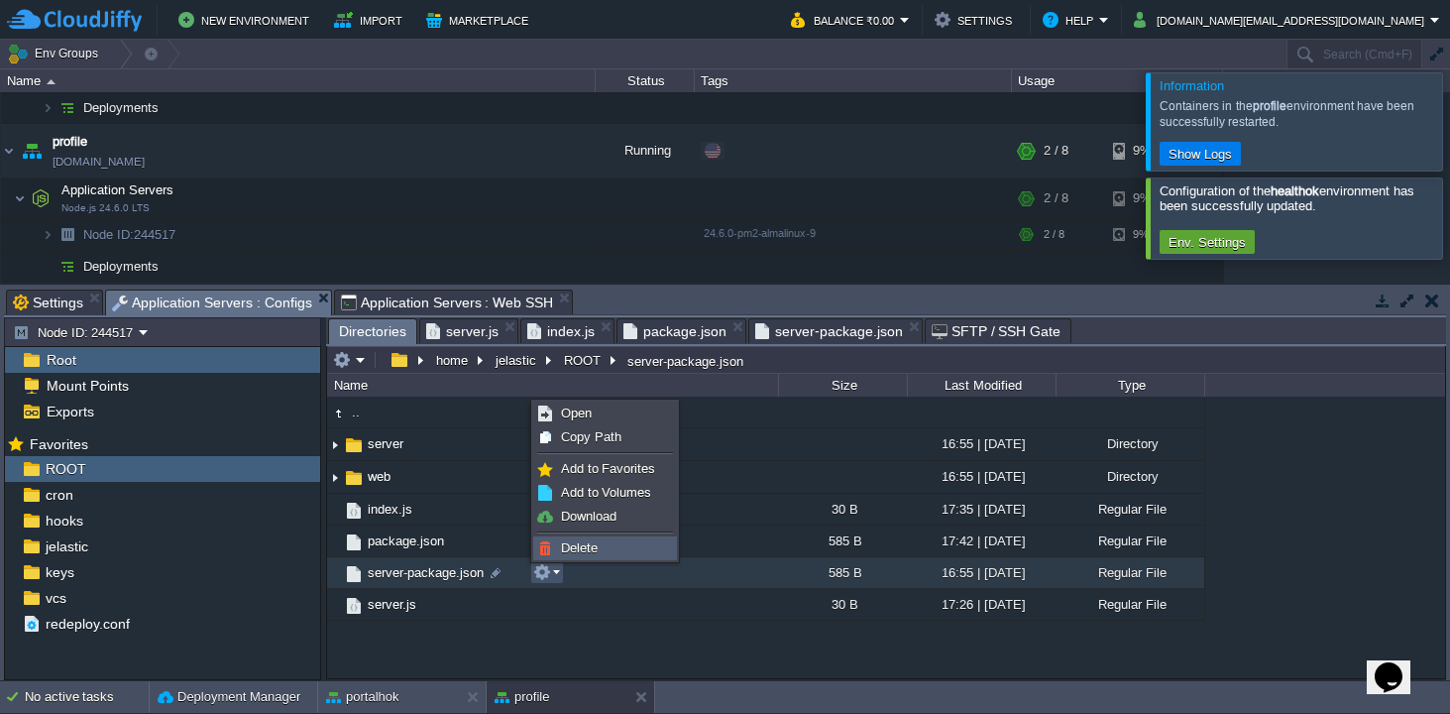
click at [577, 543] on span "Delete" at bounding box center [579, 547] width 37 height 15
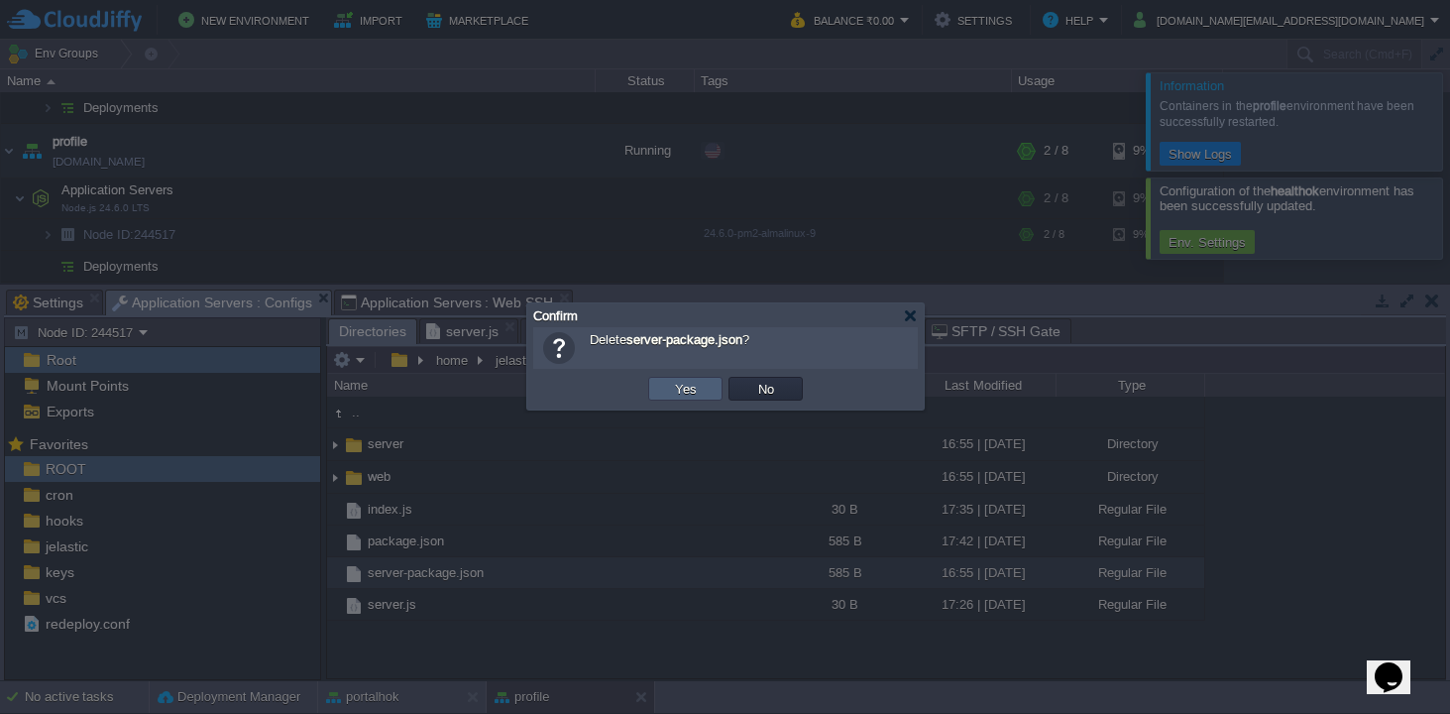
click at [686, 383] on button "Yes" at bounding box center [686, 389] width 34 height 18
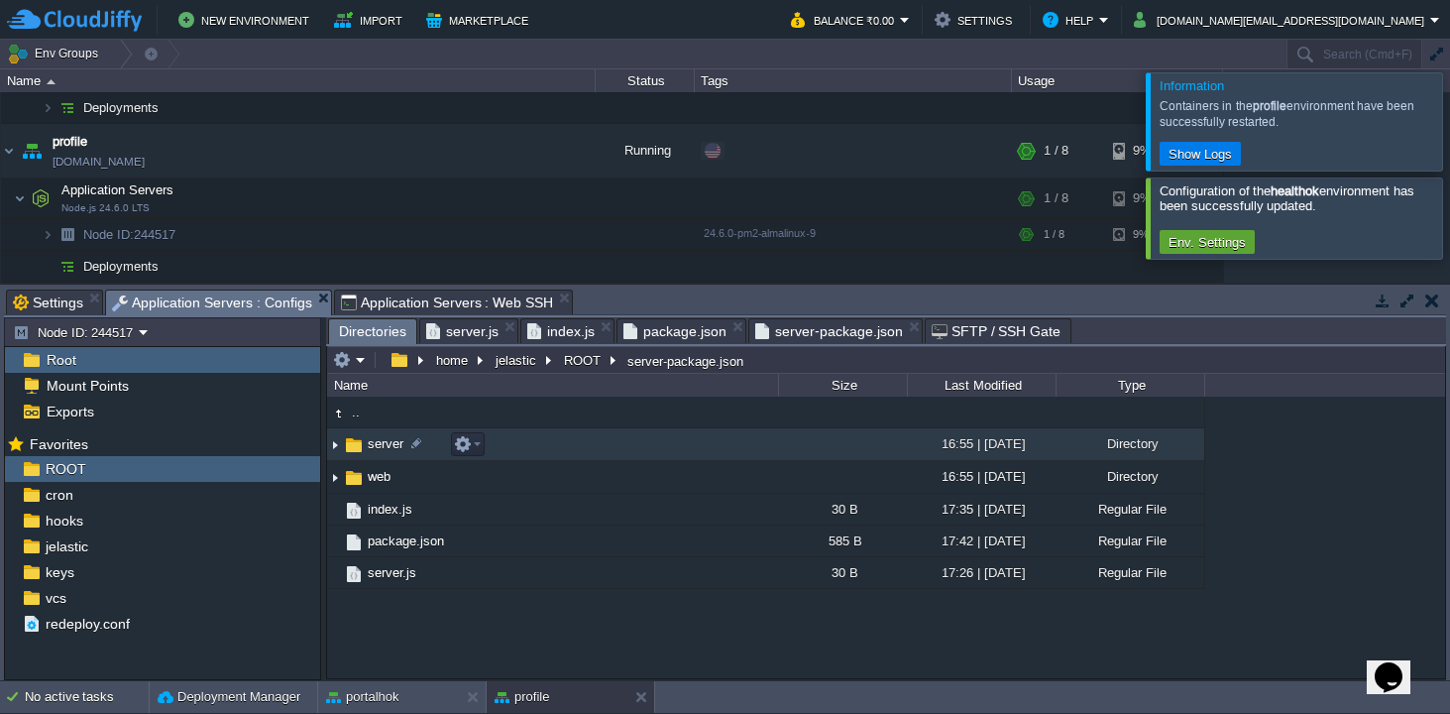
click at [358, 441] on img at bounding box center [354, 445] width 22 height 22
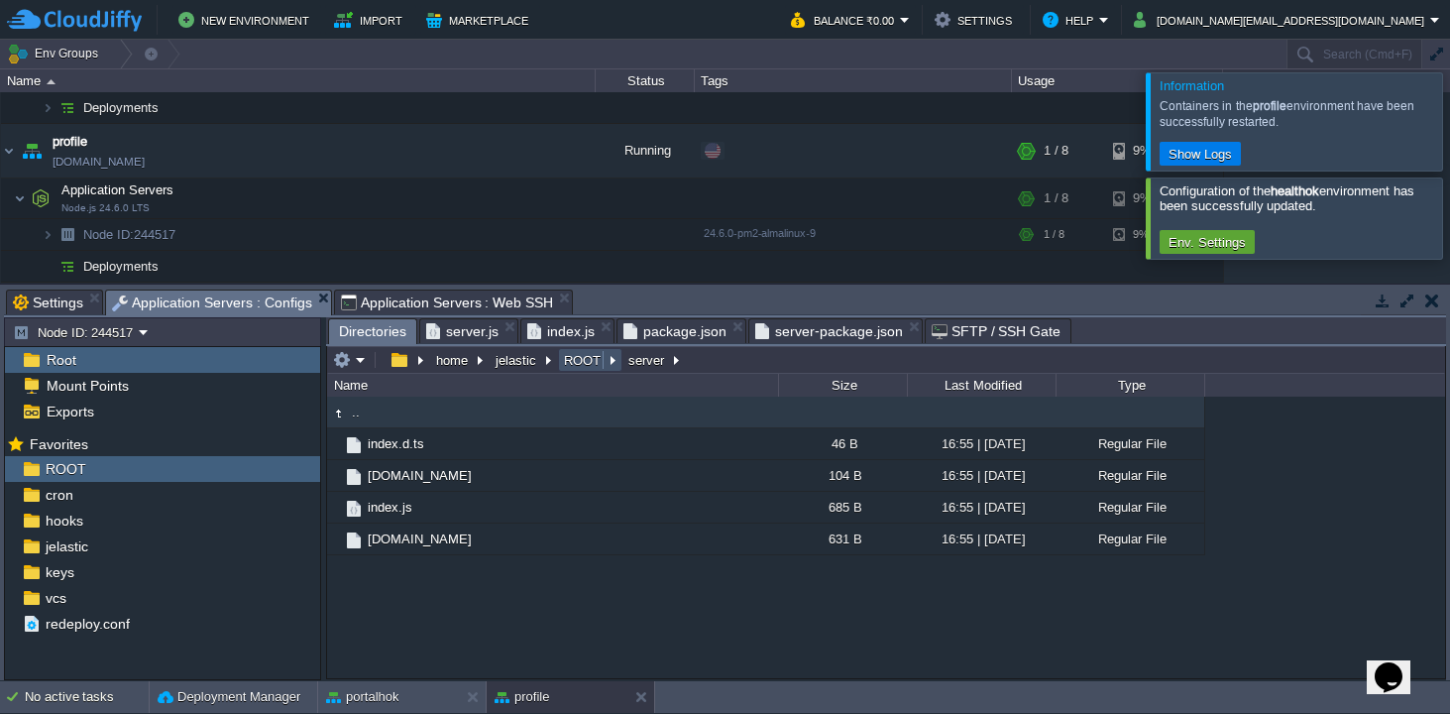
click at [578, 358] on button "ROOT" at bounding box center [583, 360] width 45 height 18
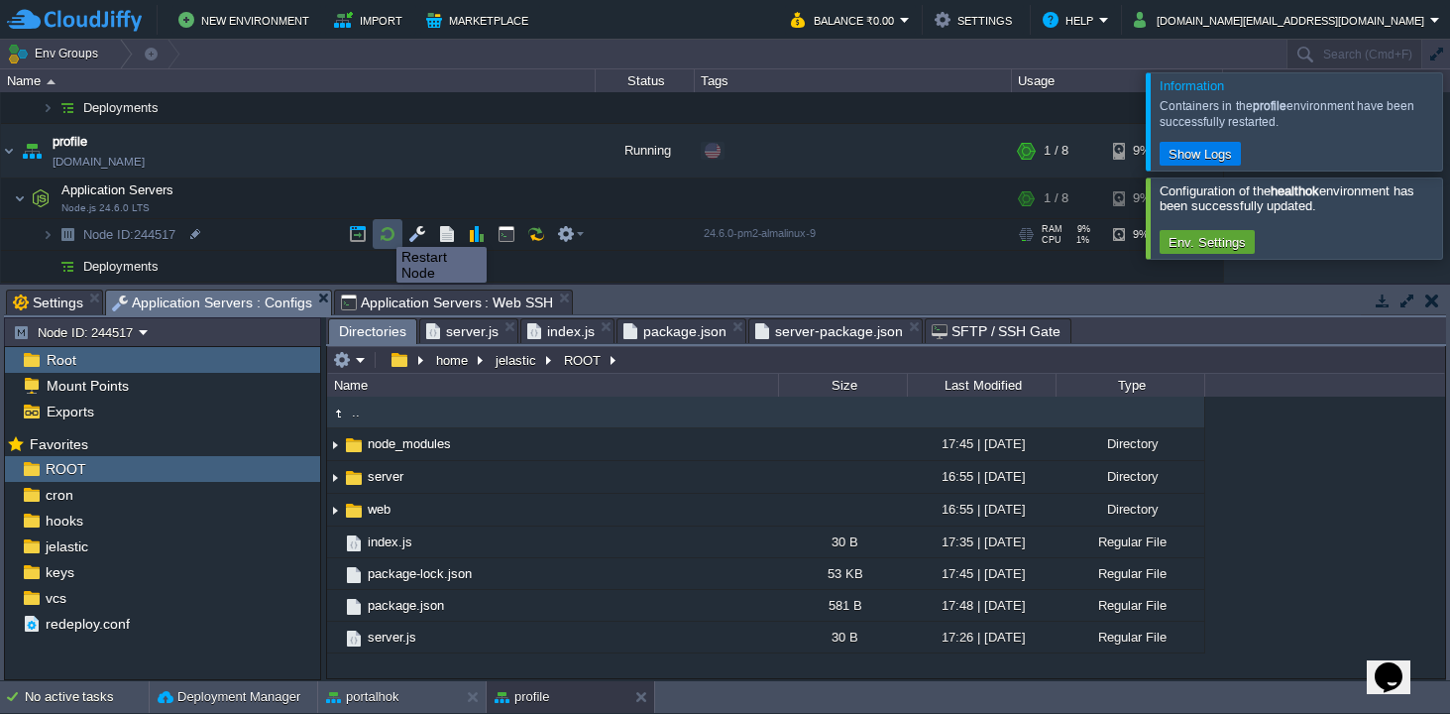
click at [391, 232] on button "button" at bounding box center [388, 234] width 18 height 18
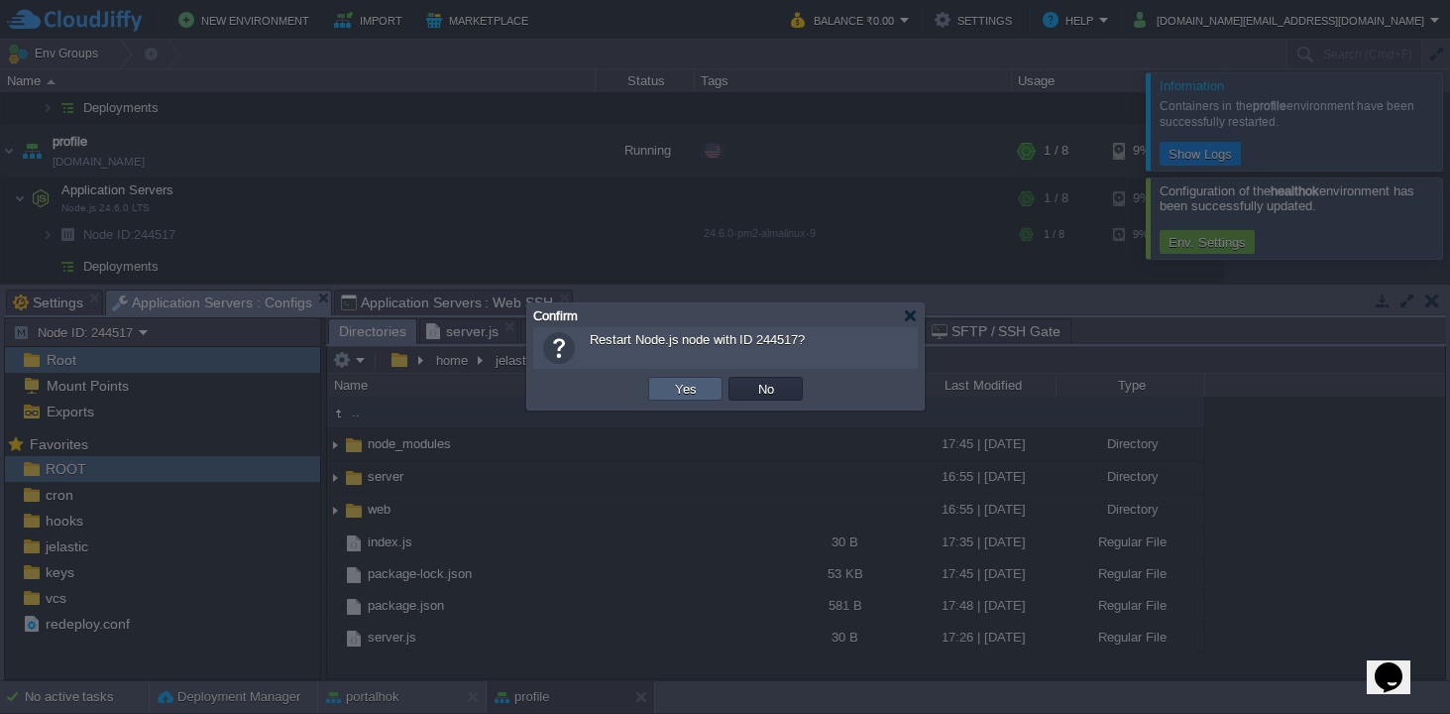
click at [672, 394] on button "Yes" at bounding box center [686, 389] width 34 height 18
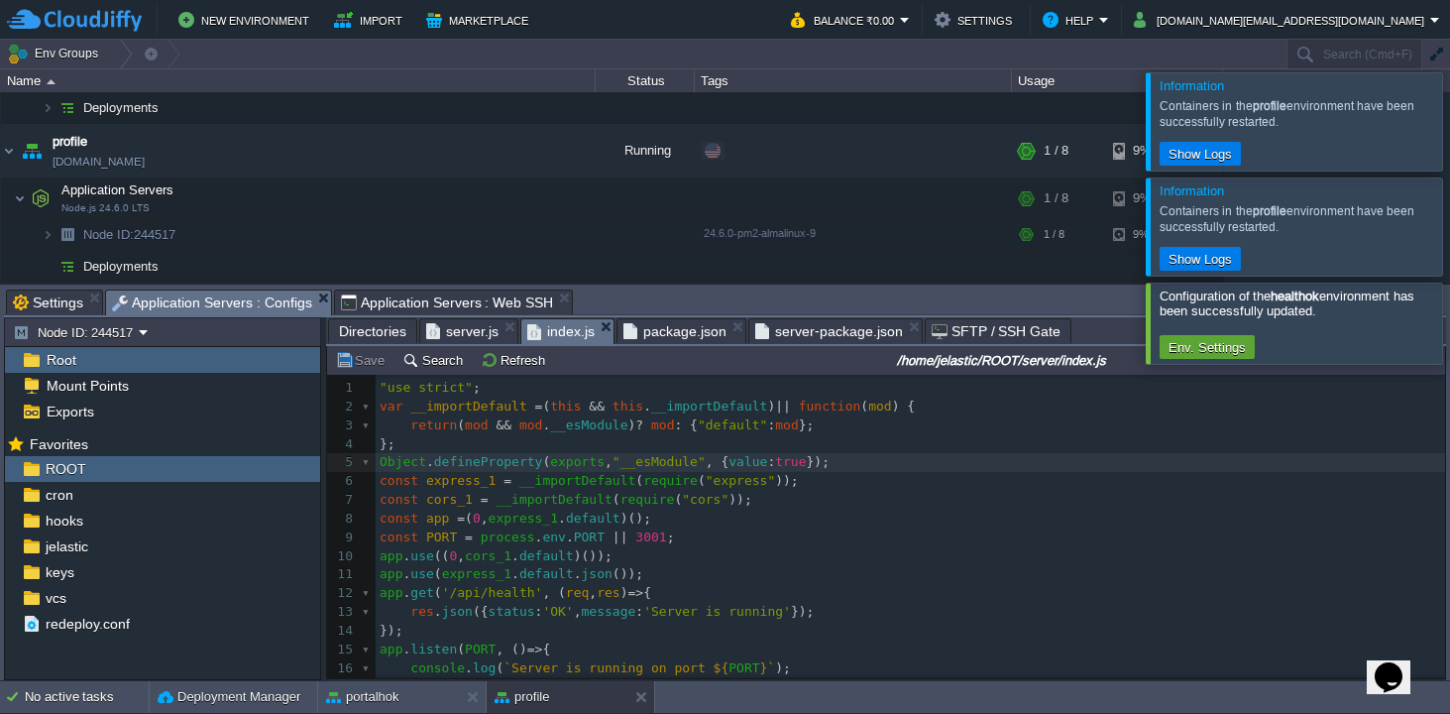
click at [575, 336] on span "index.js" at bounding box center [560, 331] width 67 height 25
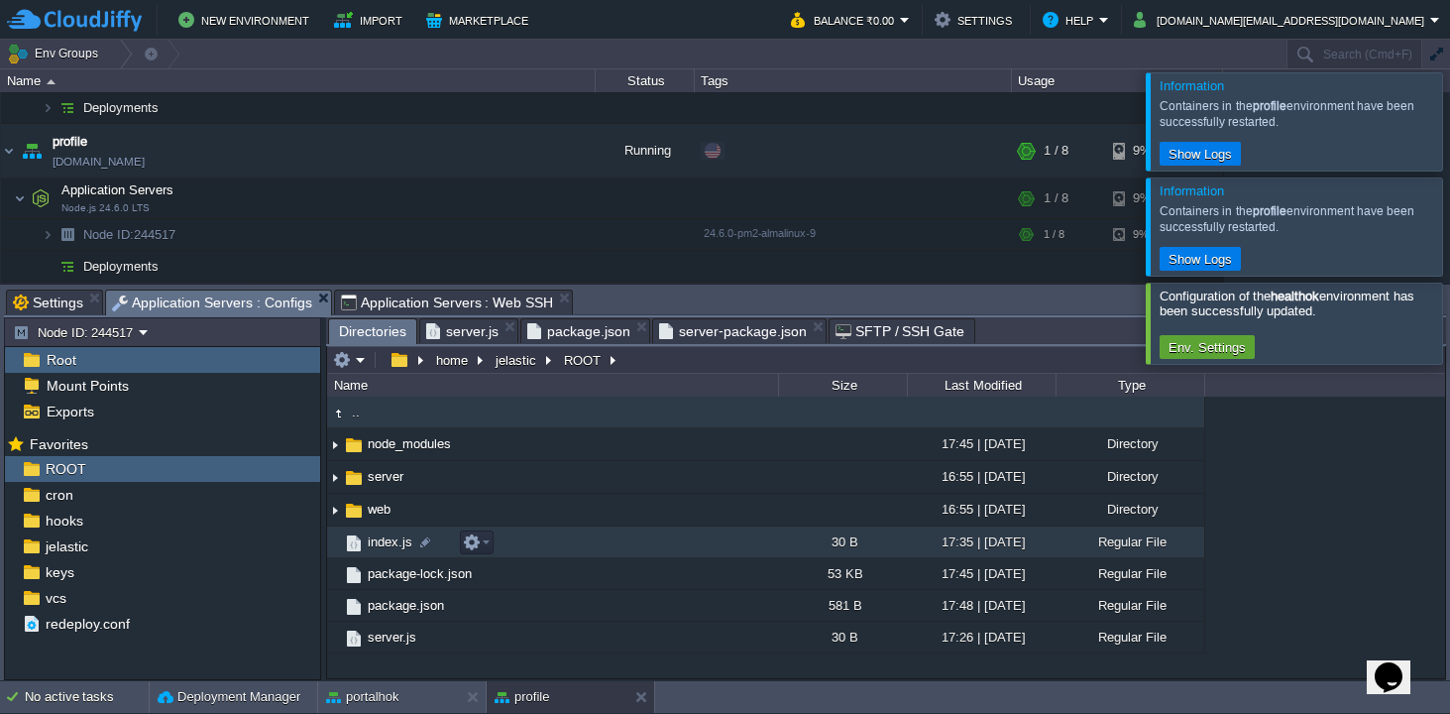
click at [382, 543] on span "index.js" at bounding box center [390, 541] width 51 height 17
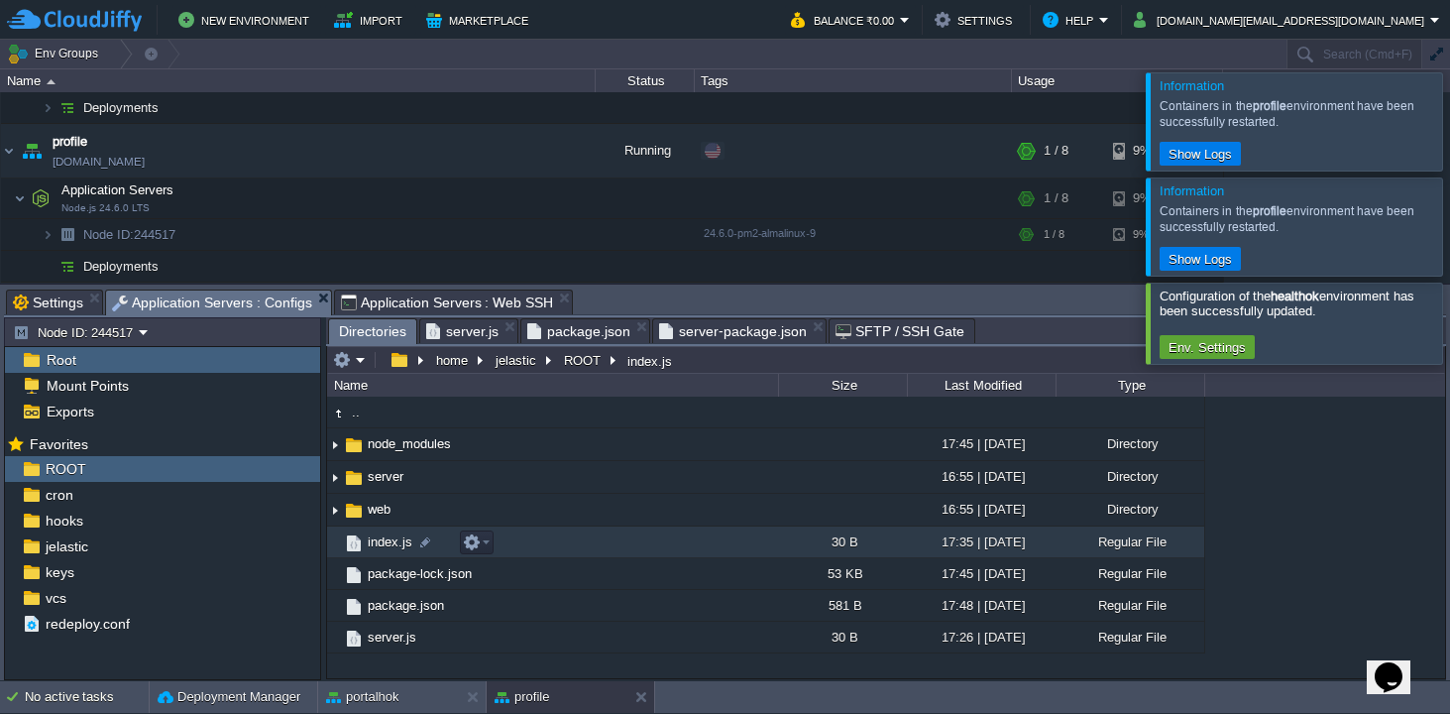
click at [382, 543] on span "index.js" at bounding box center [390, 541] width 51 height 17
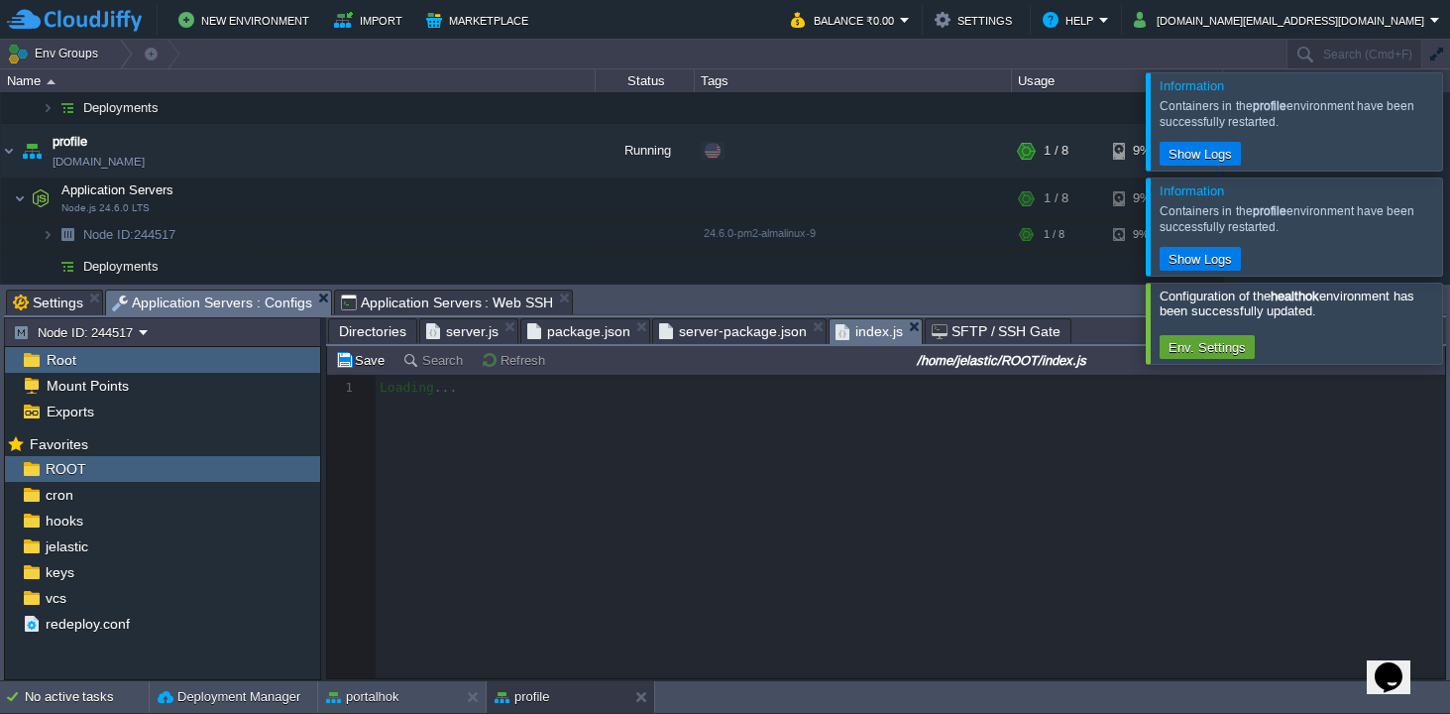
click at [468, 335] on span "server.js" at bounding box center [462, 331] width 72 height 24
click at [756, 338] on span "index.js" at bounding box center [767, 331] width 67 height 25
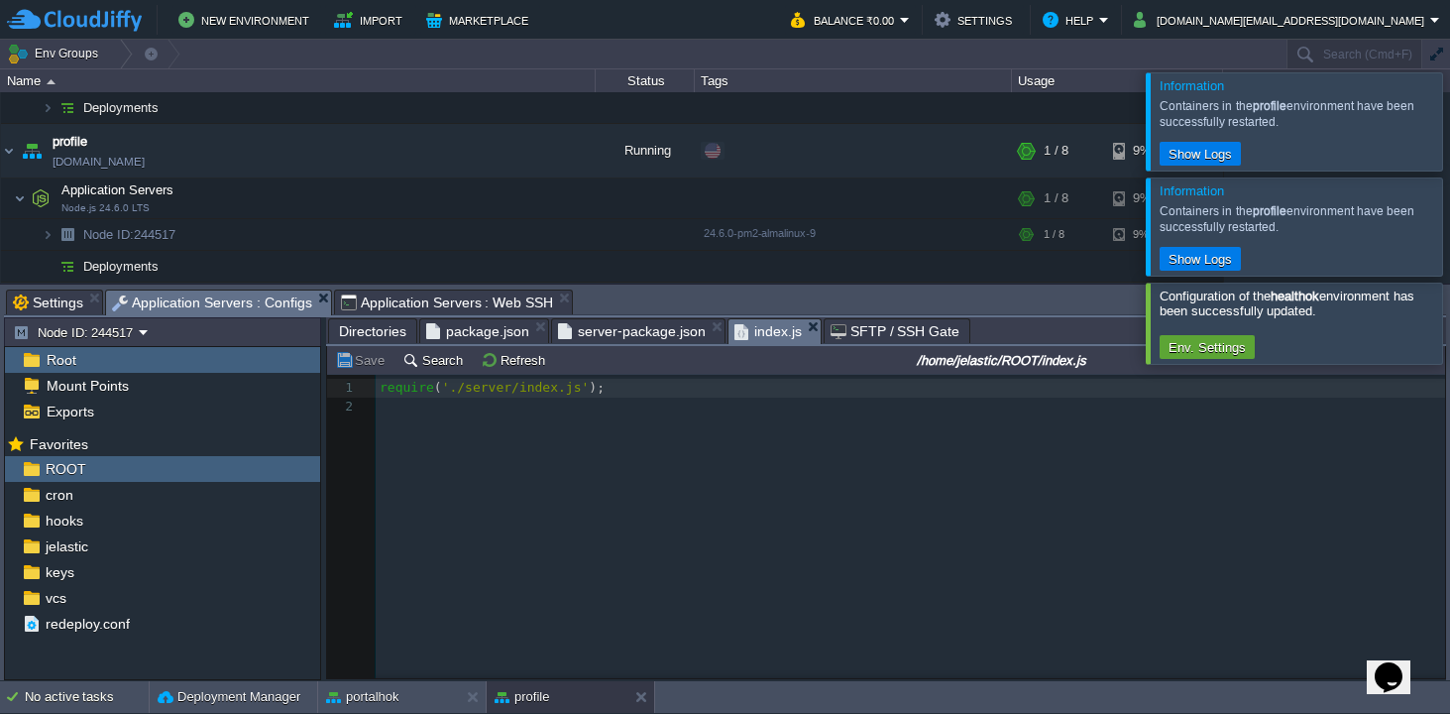
type textarea "require('./server/index.js');"
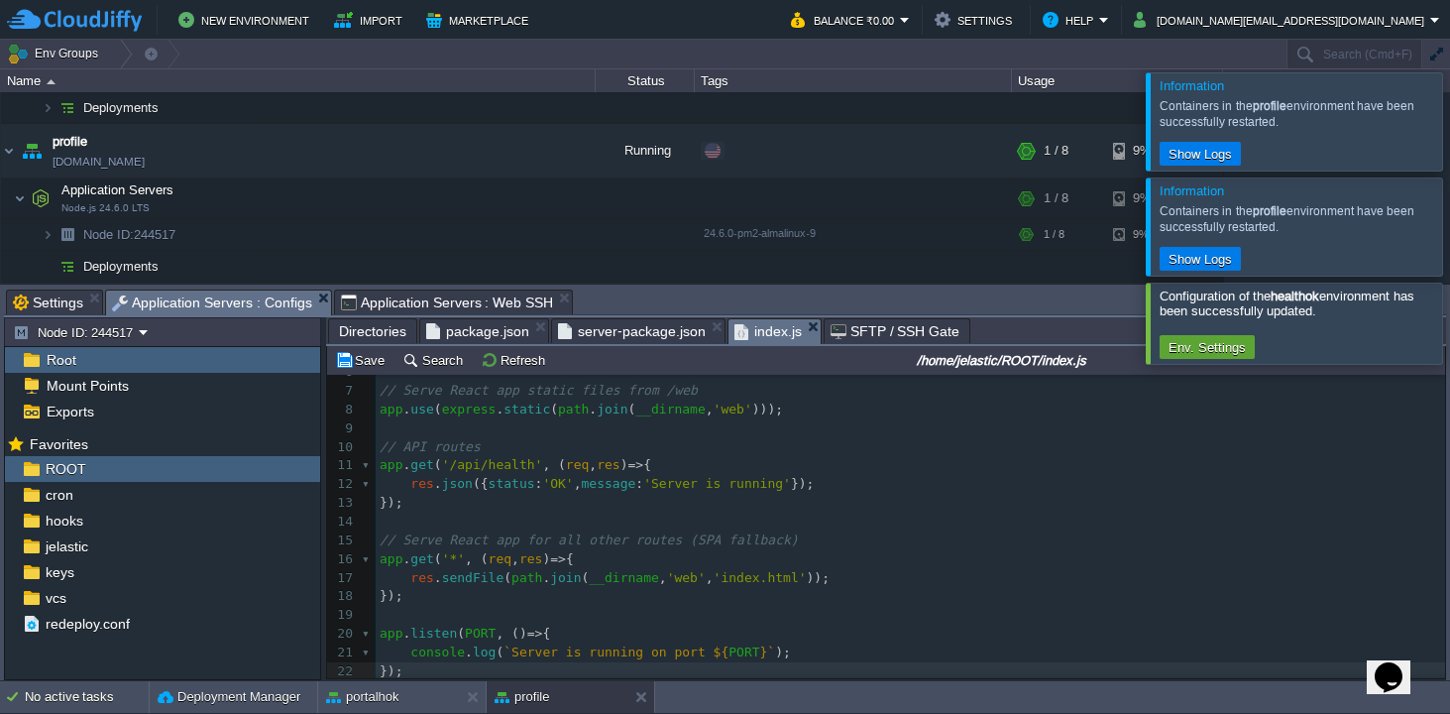
scroll to position [0, 0]
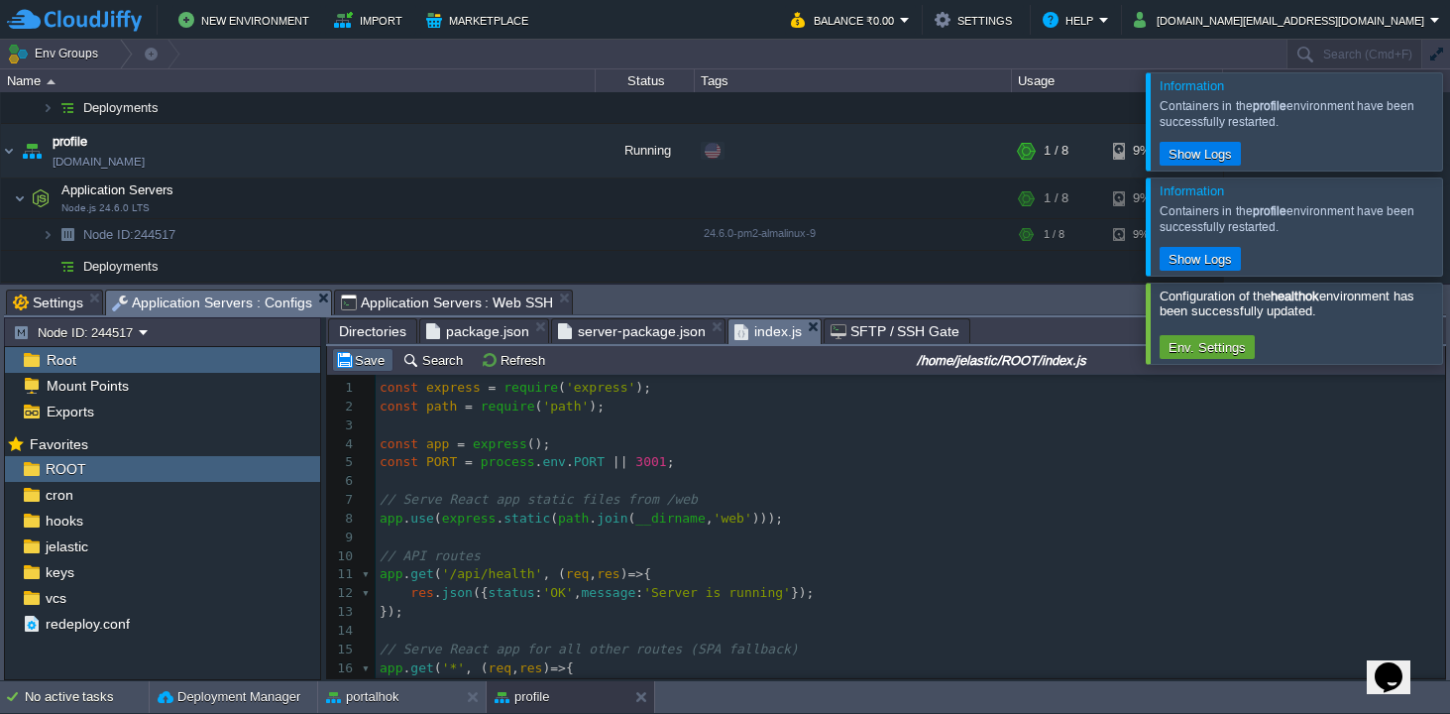
click at [370, 361] on button "Save" at bounding box center [362, 360] width 55 height 18
click at [516, 369] on button "Refresh" at bounding box center [516, 360] width 70 height 18
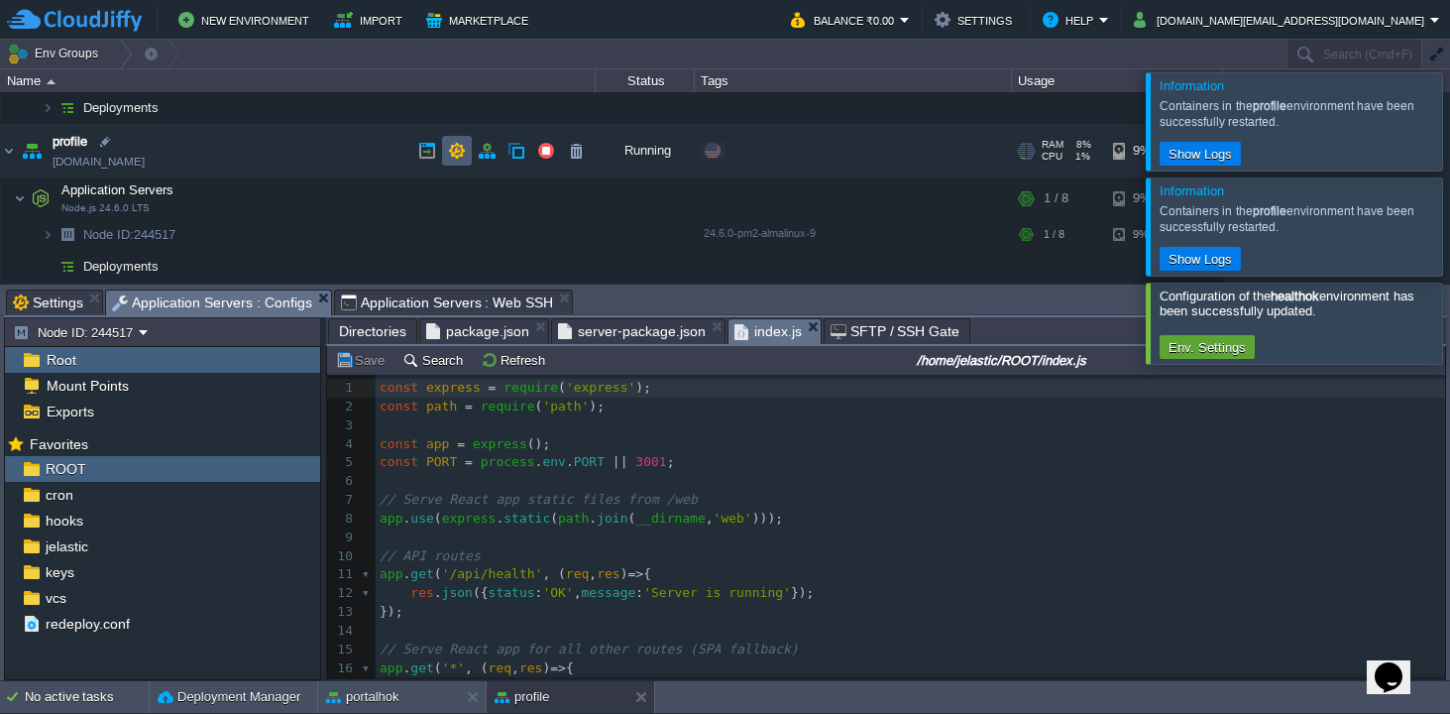
click at [461, 140] on td at bounding box center [457, 151] width 30 height 30
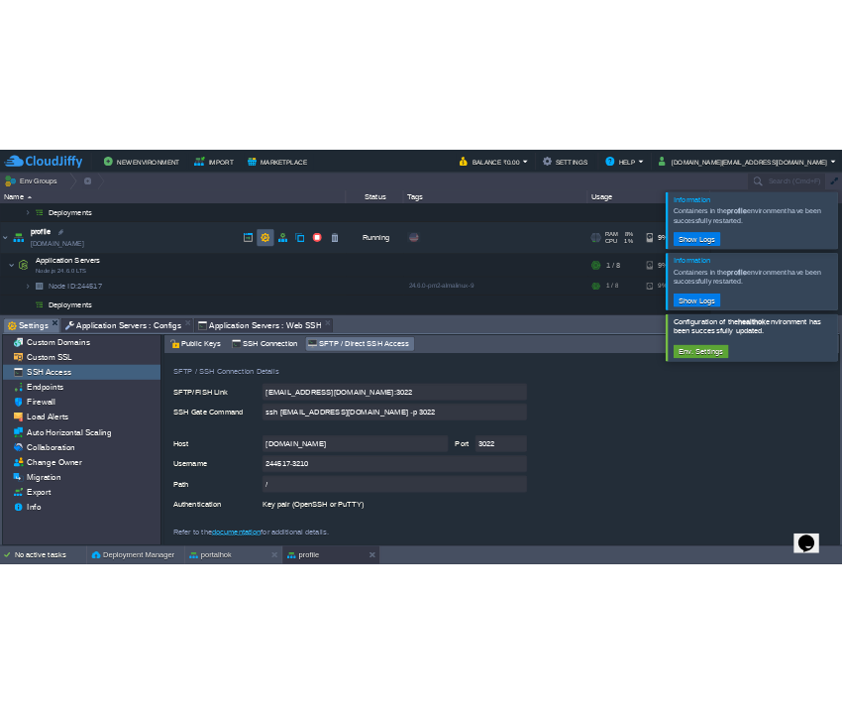
scroll to position [106, 0]
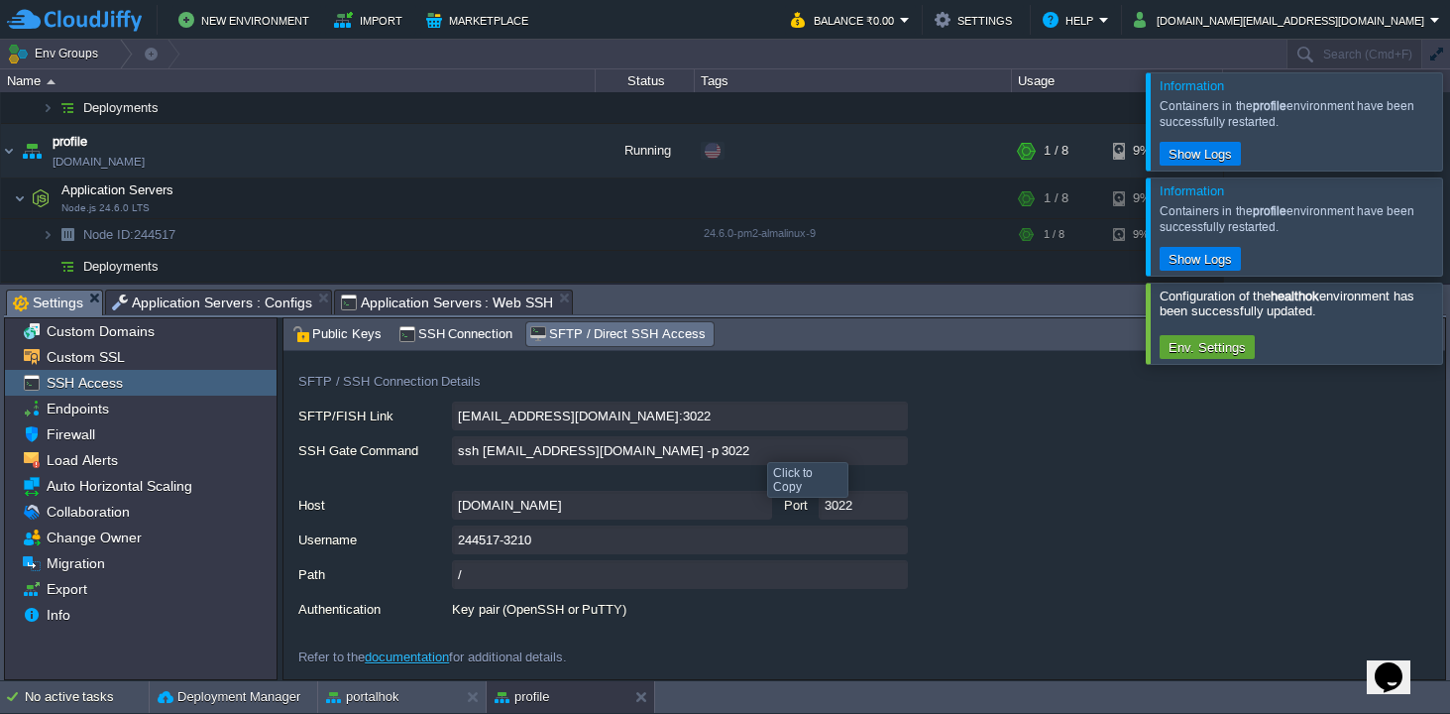
click at [893, 447] on input "ssh [EMAIL_ADDRESS][DOMAIN_NAME] -p 3022" at bounding box center [680, 450] width 456 height 29
type textarea "ssh [EMAIL_ADDRESS][DOMAIN_NAME] -p 3022"
click at [202, 296] on span "Application Servers : Configs" at bounding box center [212, 302] width 200 height 24
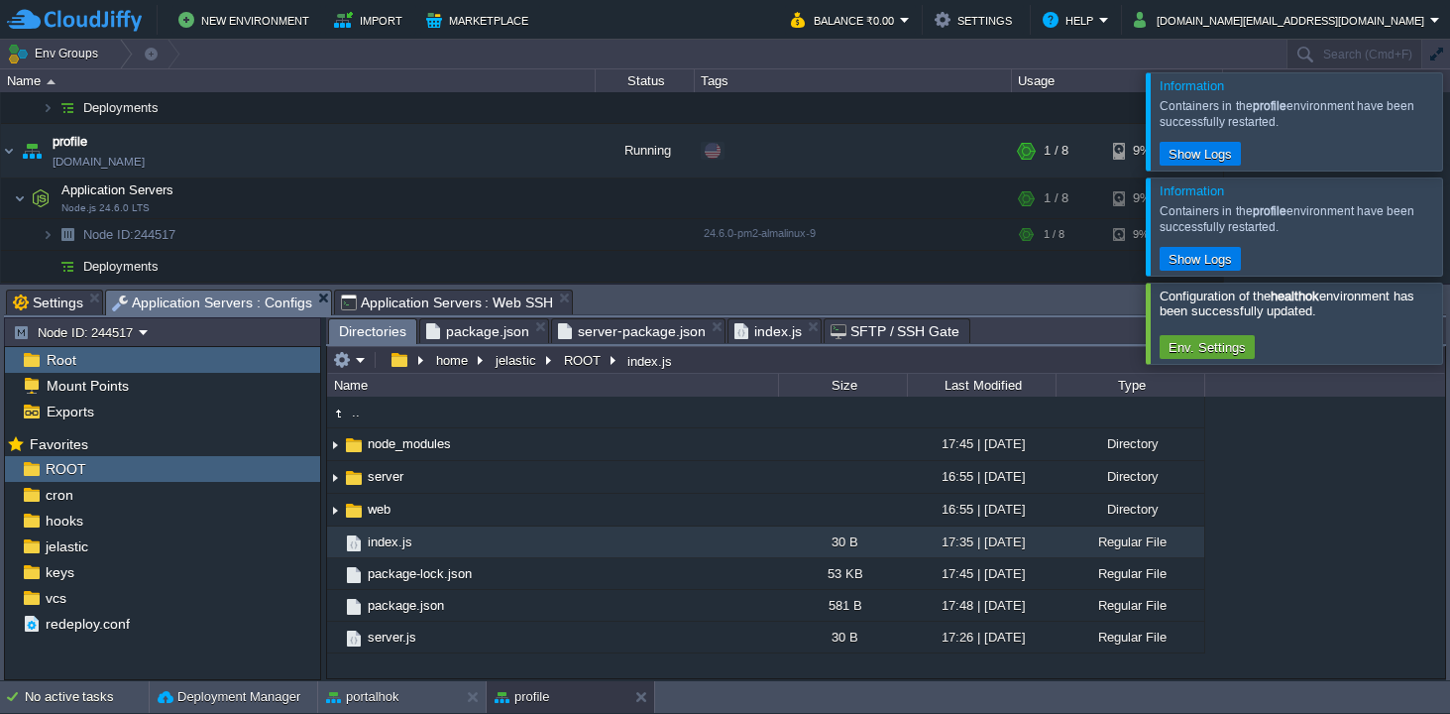
click at [380, 326] on span "Directories" at bounding box center [372, 331] width 67 height 25
click at [380, 546] on span "index.js" at bounding box center [390, 541] width 51 height 17
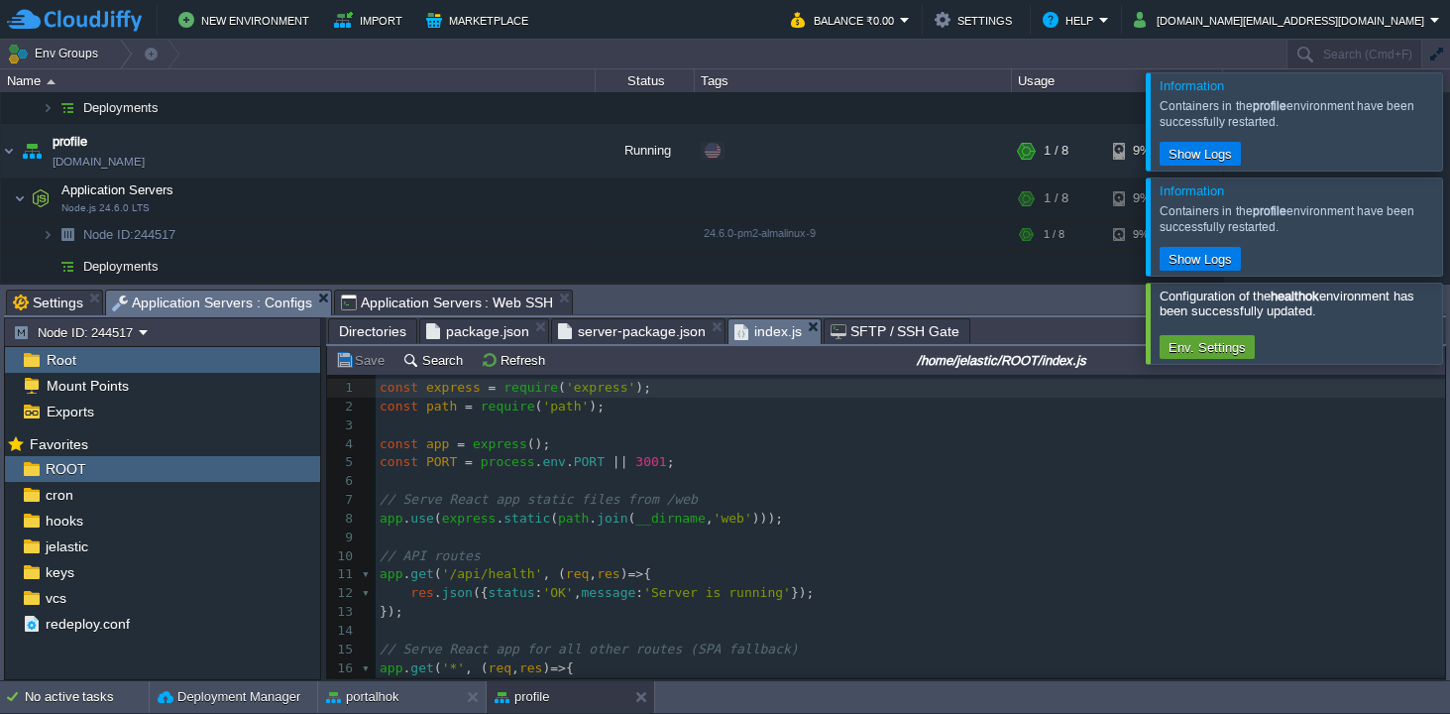
click at [765, 504] on pre "// Serve React app static files from /web" at bounding box center [910, 500] width 1069 height 19
type textarea "const express = require('express'); const path = require('path'); const app = e…"
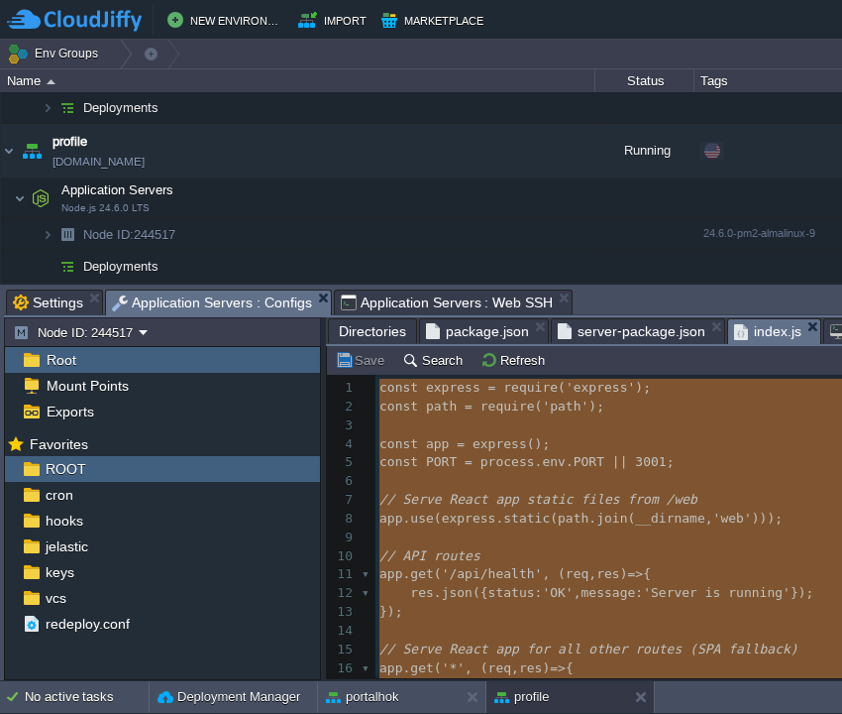
scroll to position [0, 7]
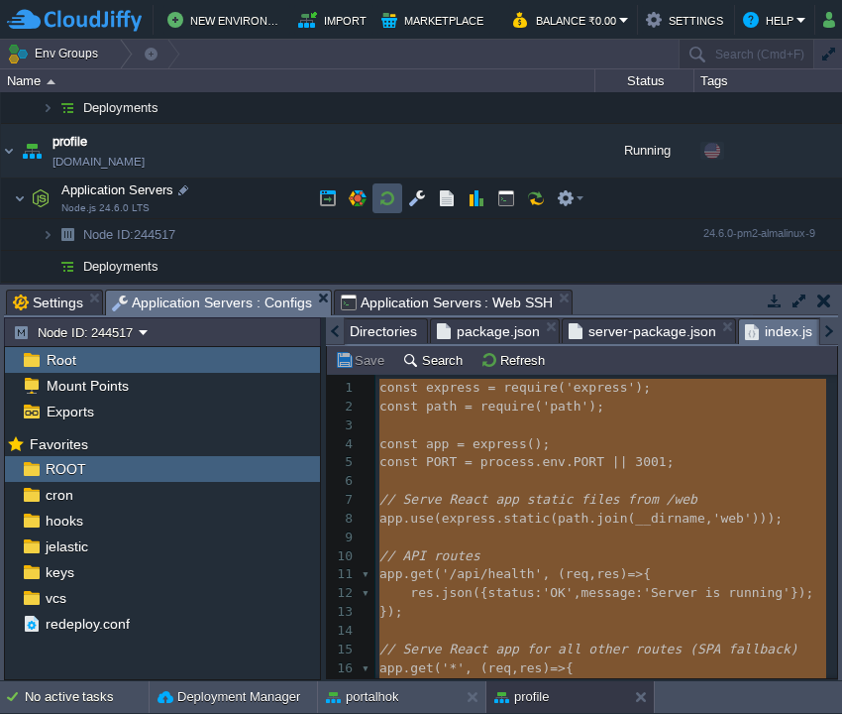
click at [380, 190] on button "button" at bounding box center [388, 198] width 18 height 18
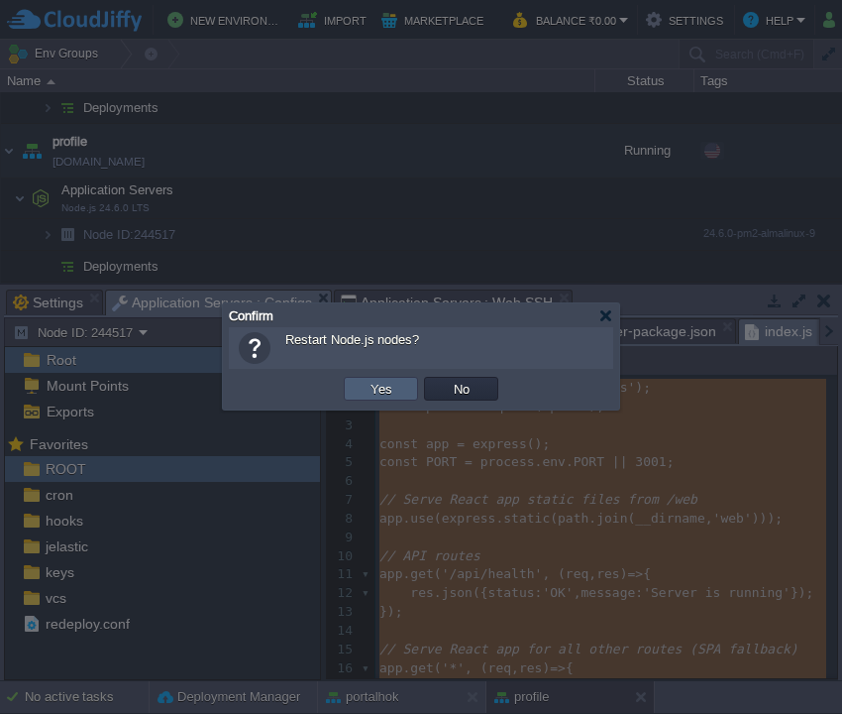
click at [379, 393] on button "Yes" at bounding box center [382, 389] width 34 height 18
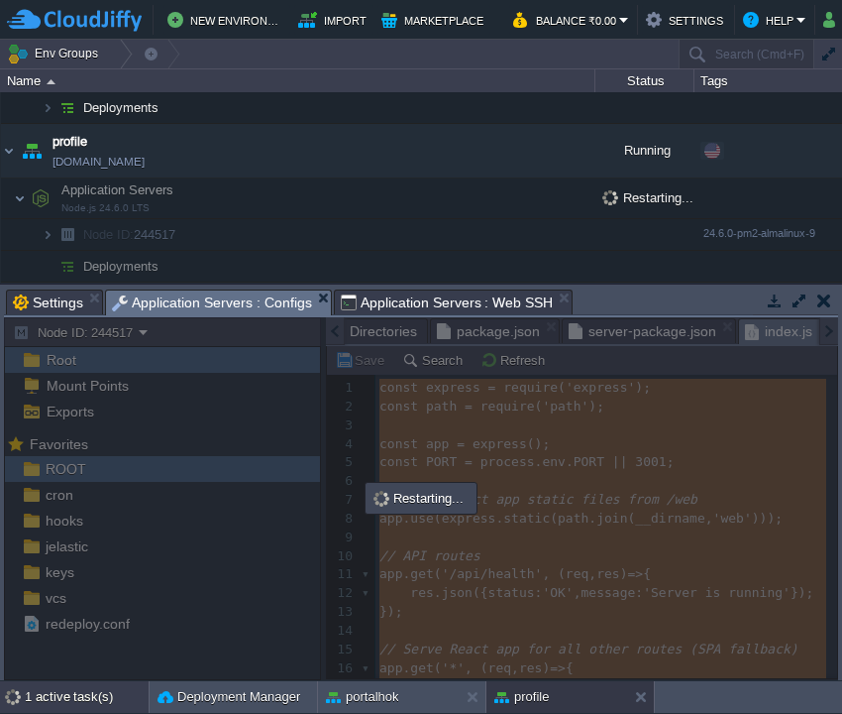
click at [55, 696] on div "1 active task(s)" at bounding box center [87, 697] width 124 height 32
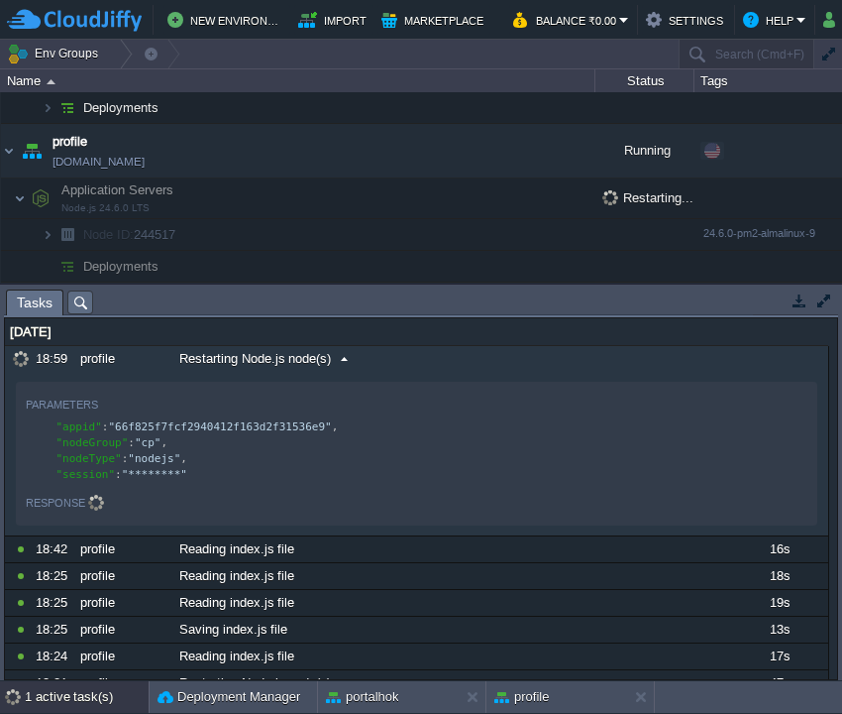
click at [327, 361] on span "Restarting Node.js node(s)" at bounding box center [255, 359] width 152 height 18
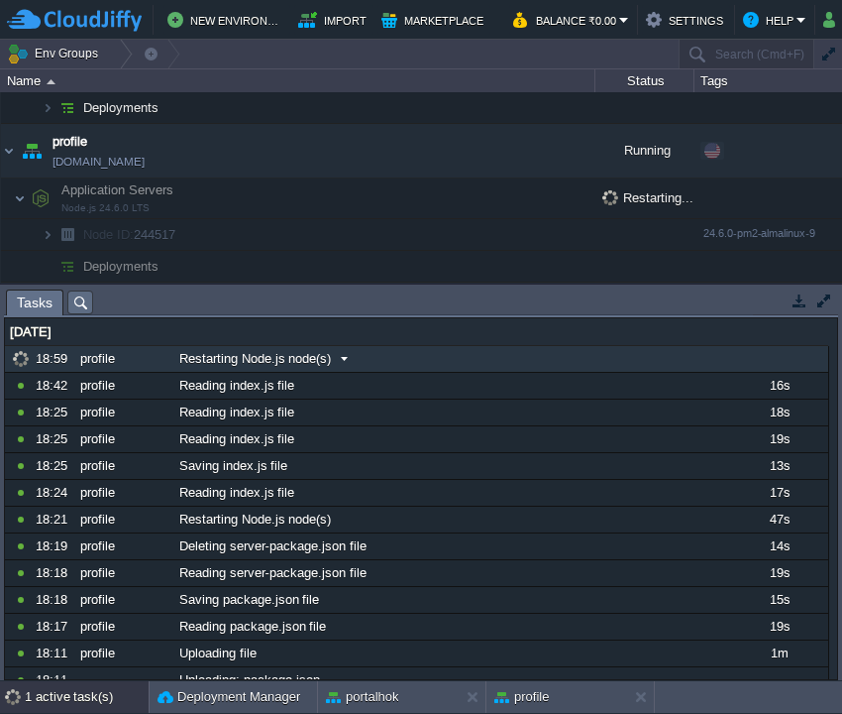
click at [342, 361] on span at bounding box center [344, 359] width 27 height 18
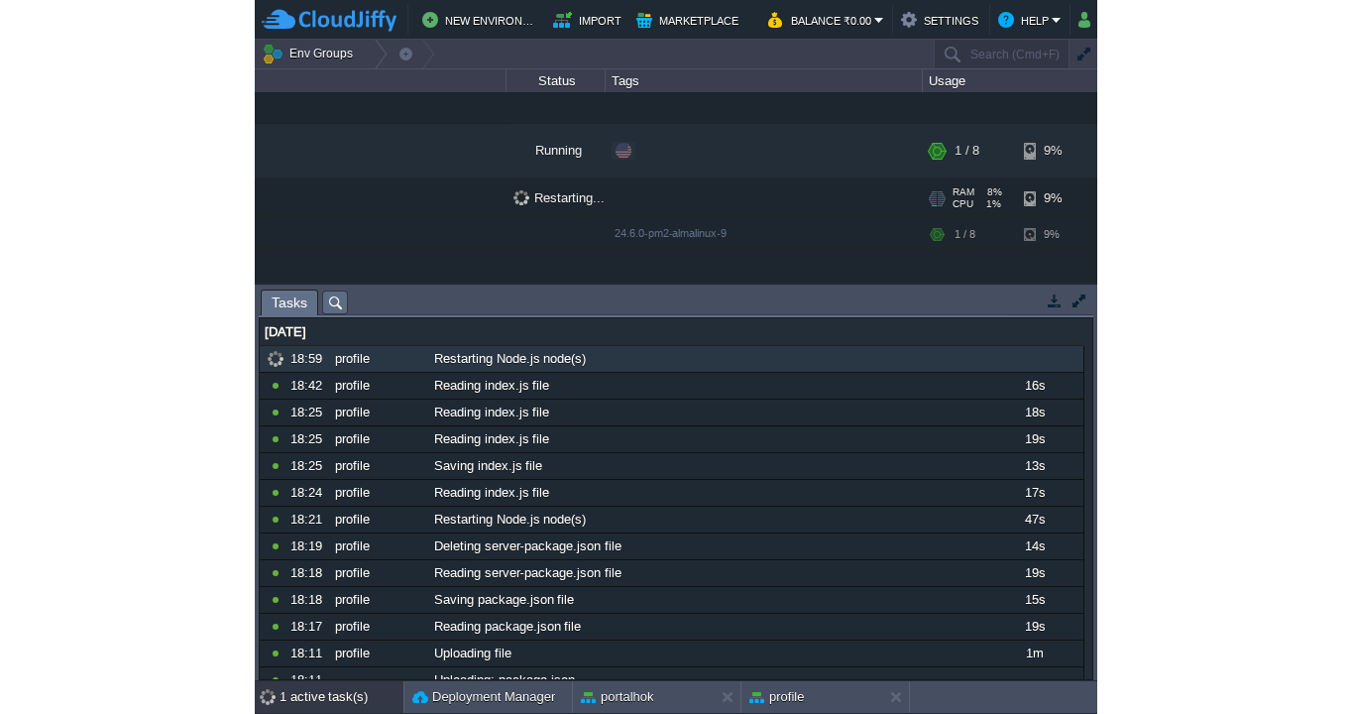
scroll to position [0, 0]
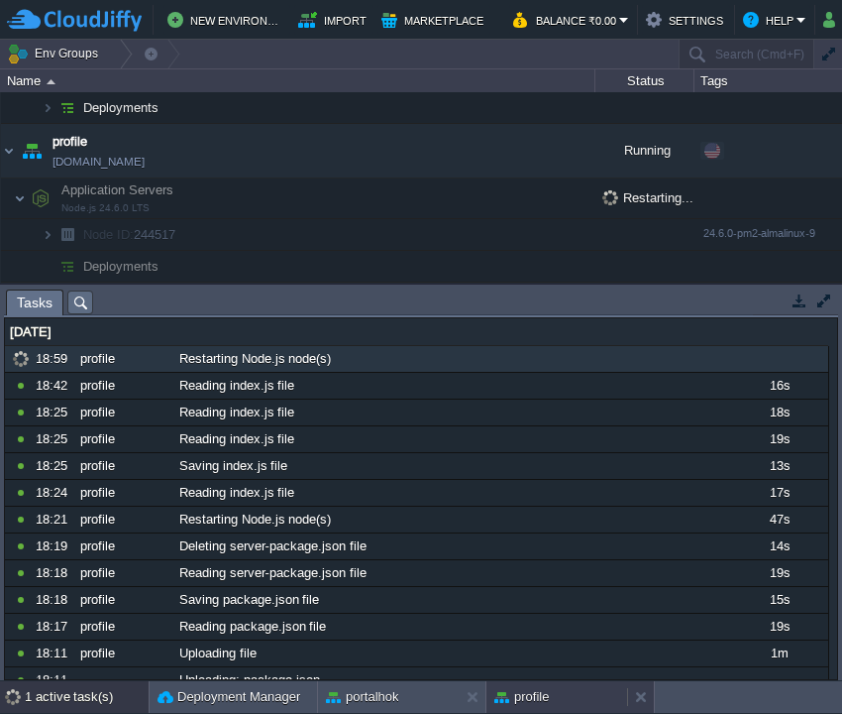
click at [521, 702] on button "profile" at bounding box center [522, 697] width 55 height 20
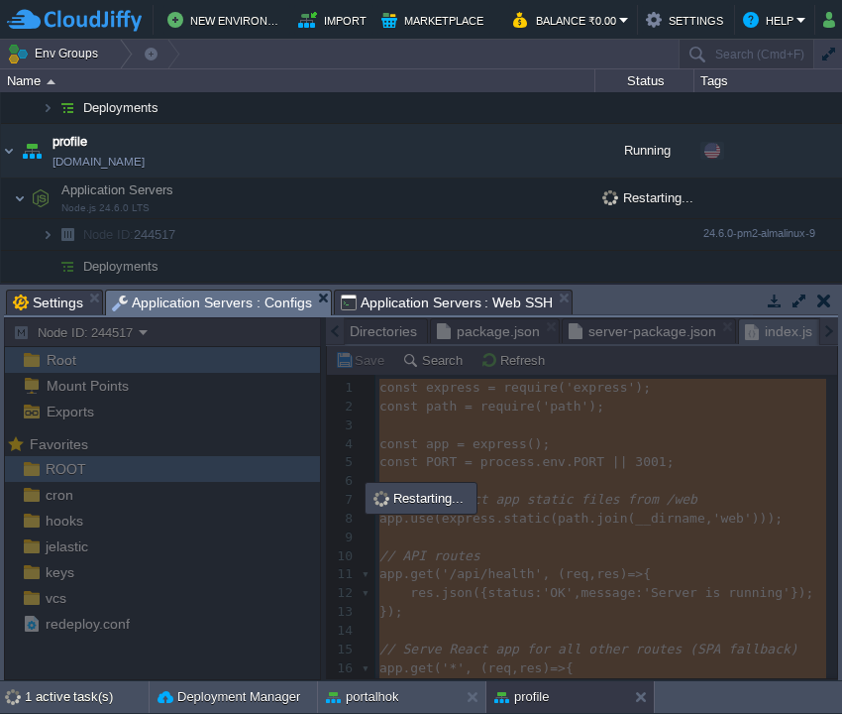
click at [202, 307] on span "Application Servers : Configs" at bounding box center [212, 302] width 200 height 25
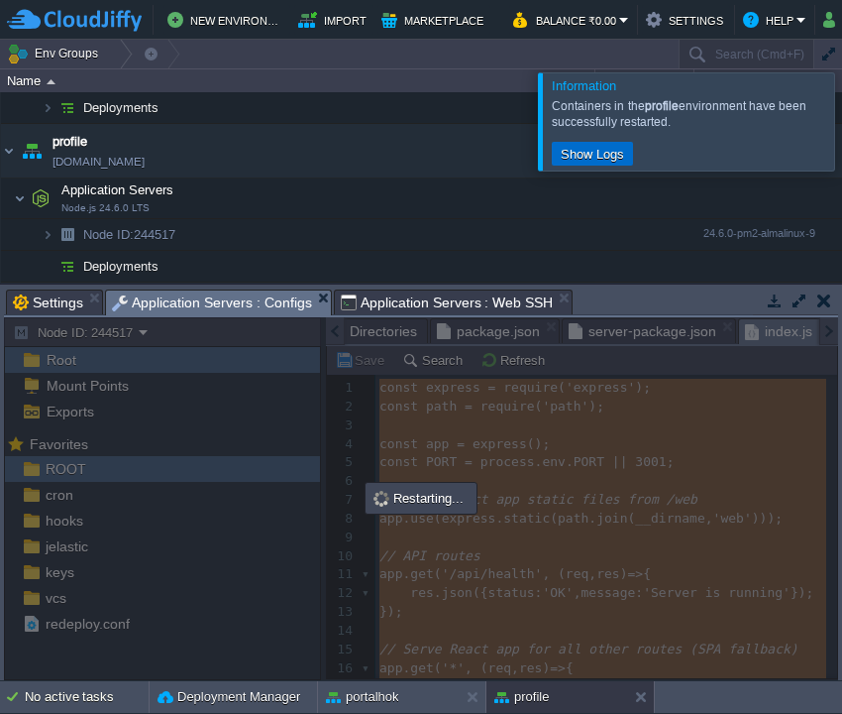
click at [584, 153] on button "Show Logs" at bounding box center [592, 154] width 75 height 18
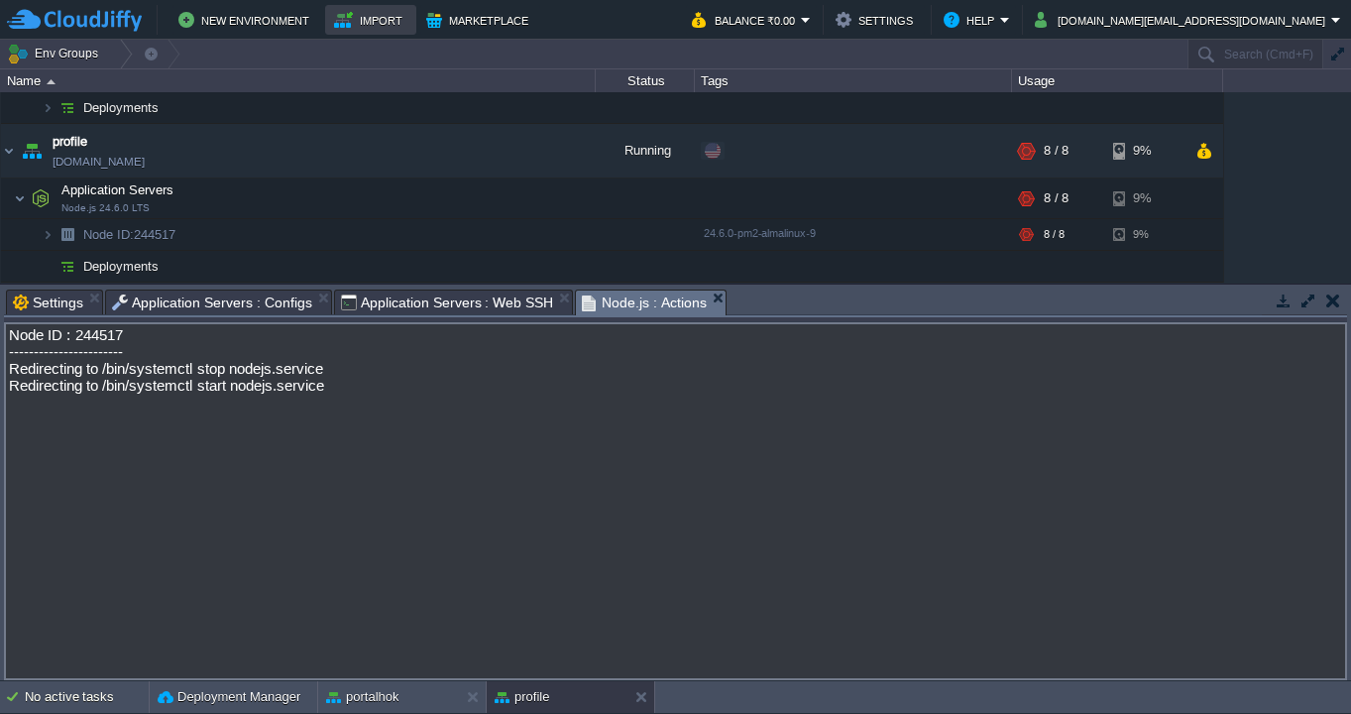
scroll to position [903, 0]
click at [453, 238] on button "button" at bounding box center [447, 234] width 18 height 18
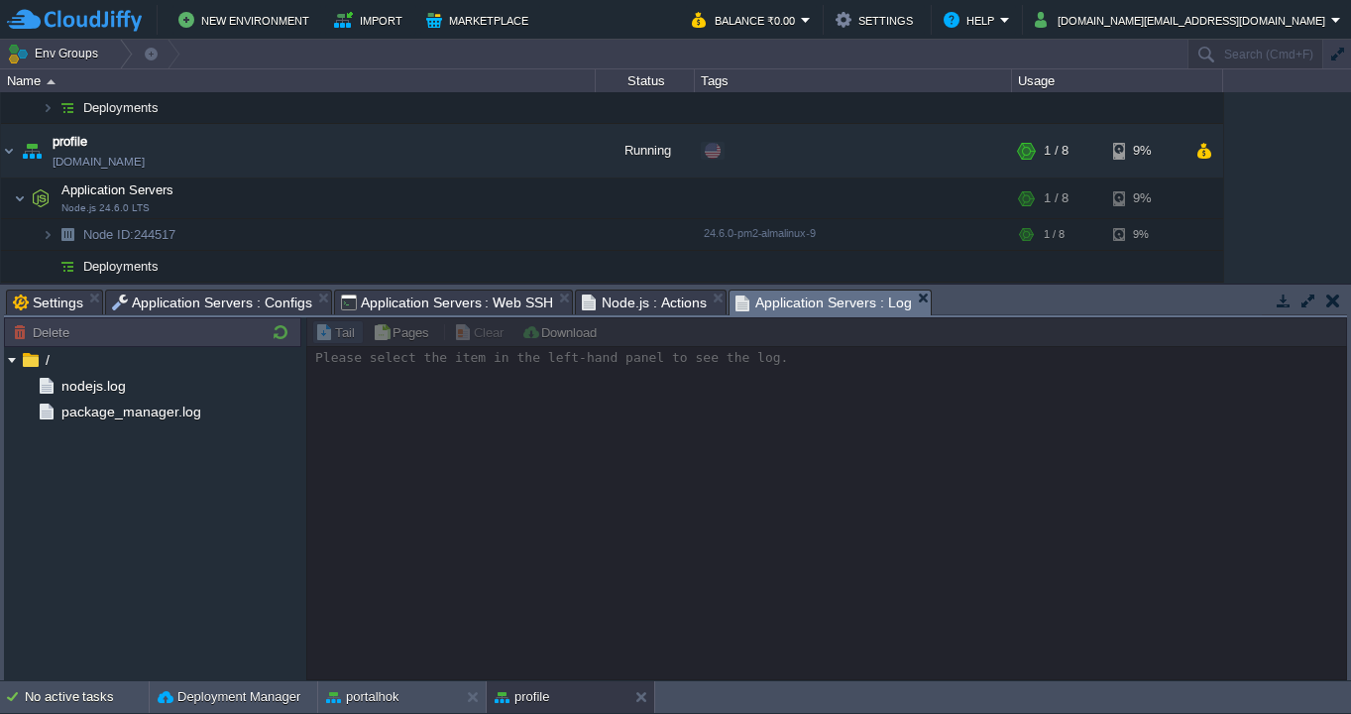
click at [429, 299] on span "Application Servers : Web SSH" at bounding box center [447, 302] width 213 height 24
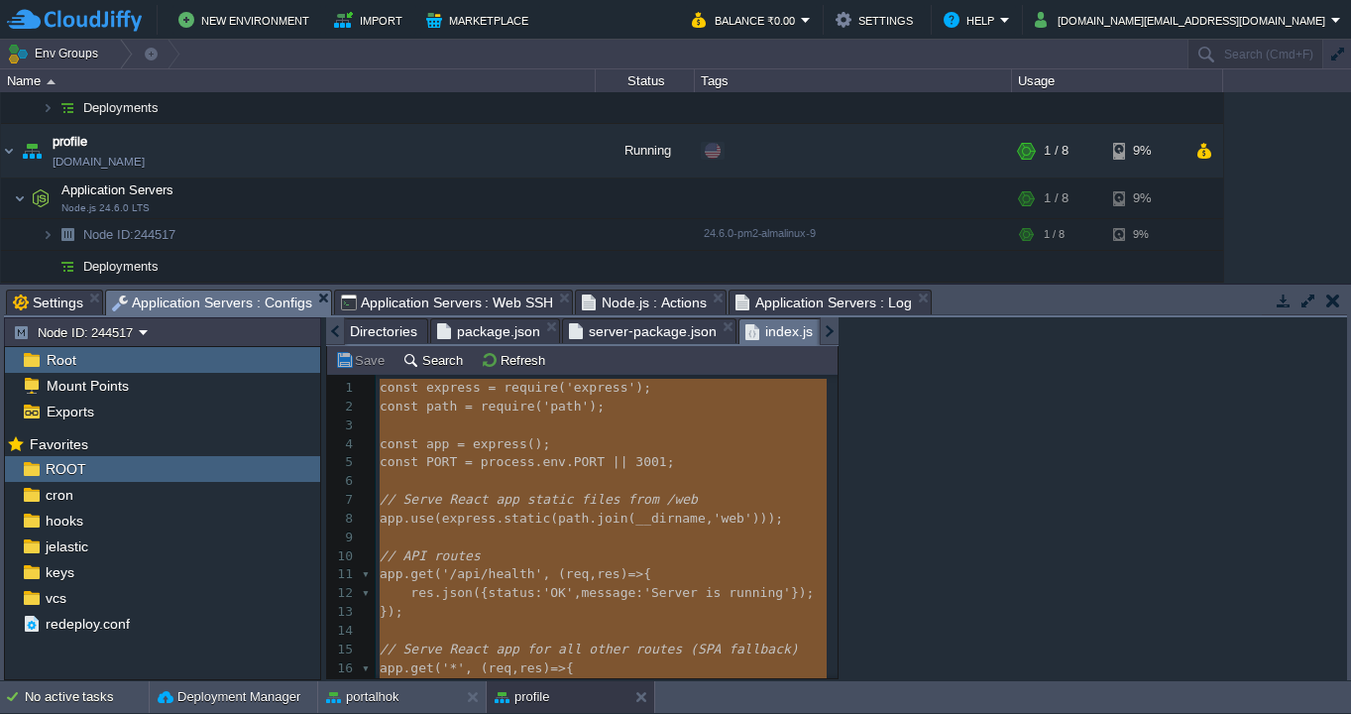
click at [201, 304] on span "Application Servers : Configs" at bounding box center [212, 302] width 200 height 25
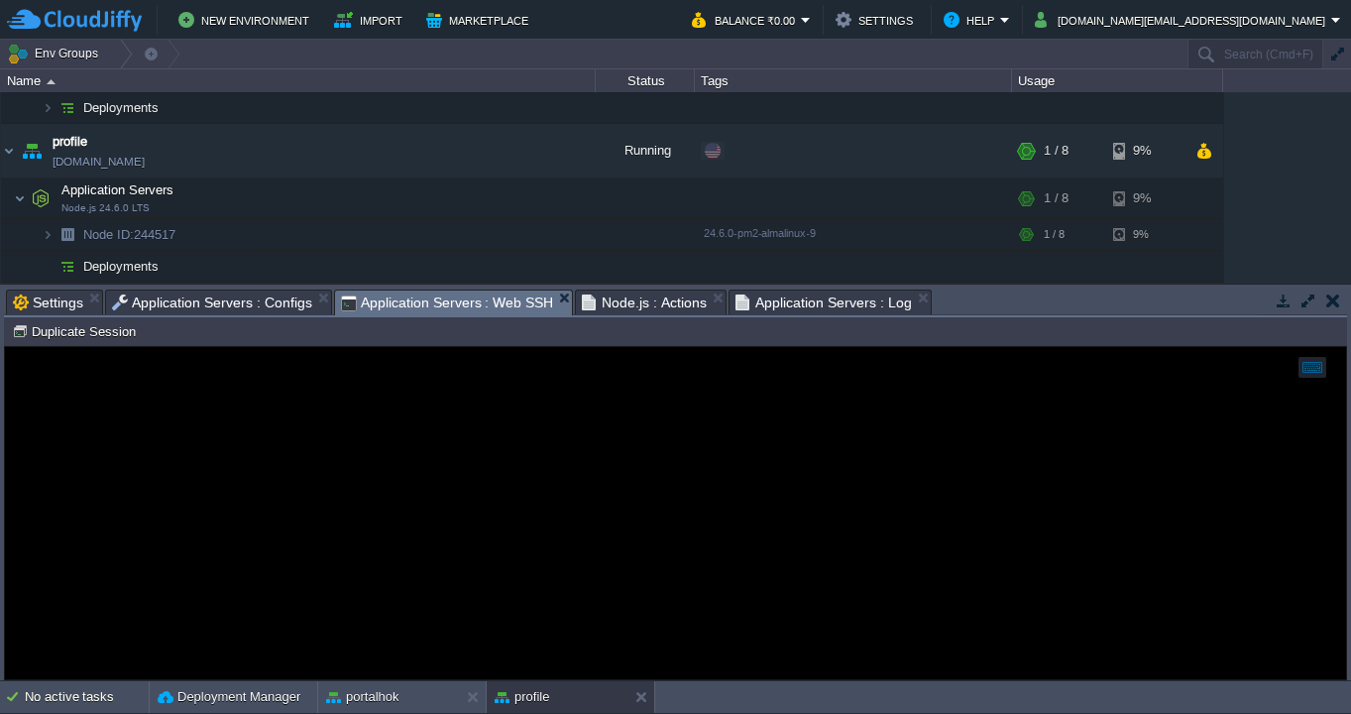
click at [431, 304] on span "Application Servers : Web SSH" at bounding box center [447, 302] width 213 height 25
click at [445, 437] on div at bounding box center [675, 513] width 1341 height 332
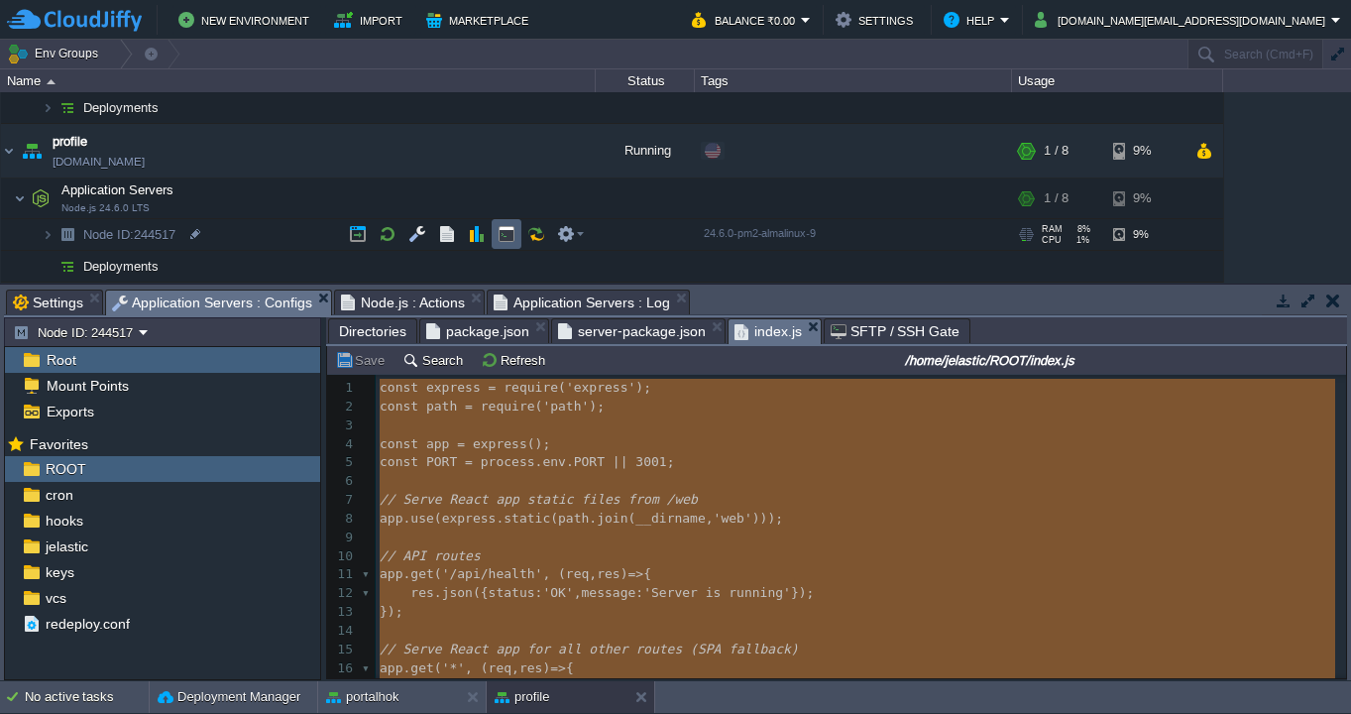
click at [510, 224] on td at bounding box center [507, 234] width 30 height 30
click at [254, 303] on span "Application Servers : Configs" at bounding box center [212, 302] width 200 height 25
click at [382, 338] on span "Directories" at bounding box center [372, 331] width 67 height 24
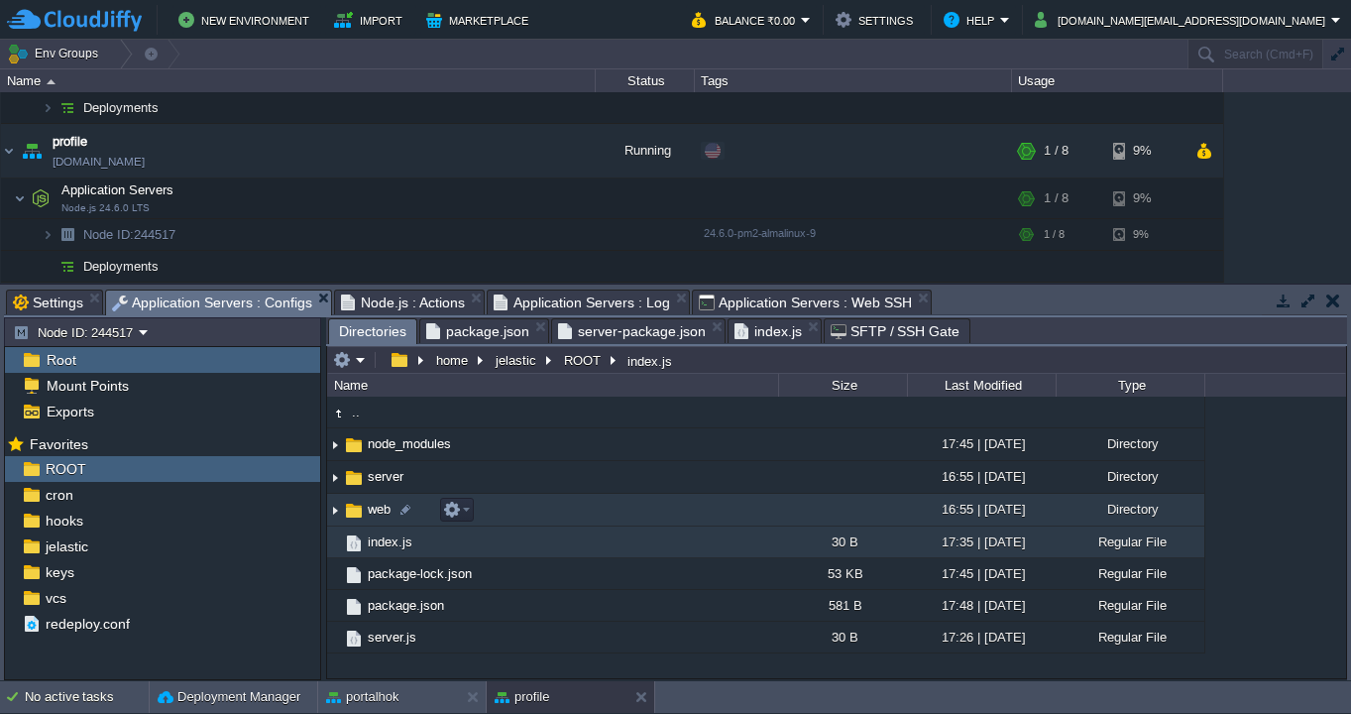
click at [366, 509] on span "web" at bounding box center [379, 508] width 29 height 17
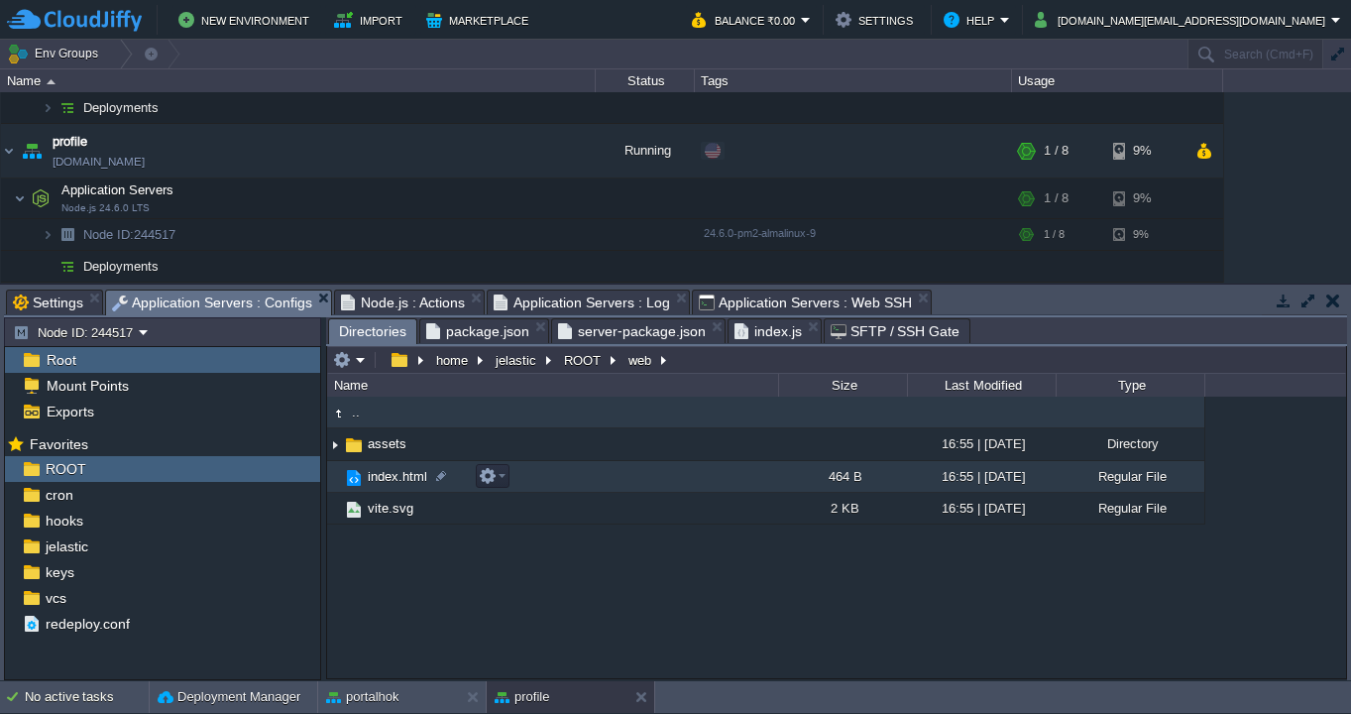
click at [357, 482] on img at bounding box center [354, 478] width 22 height 22
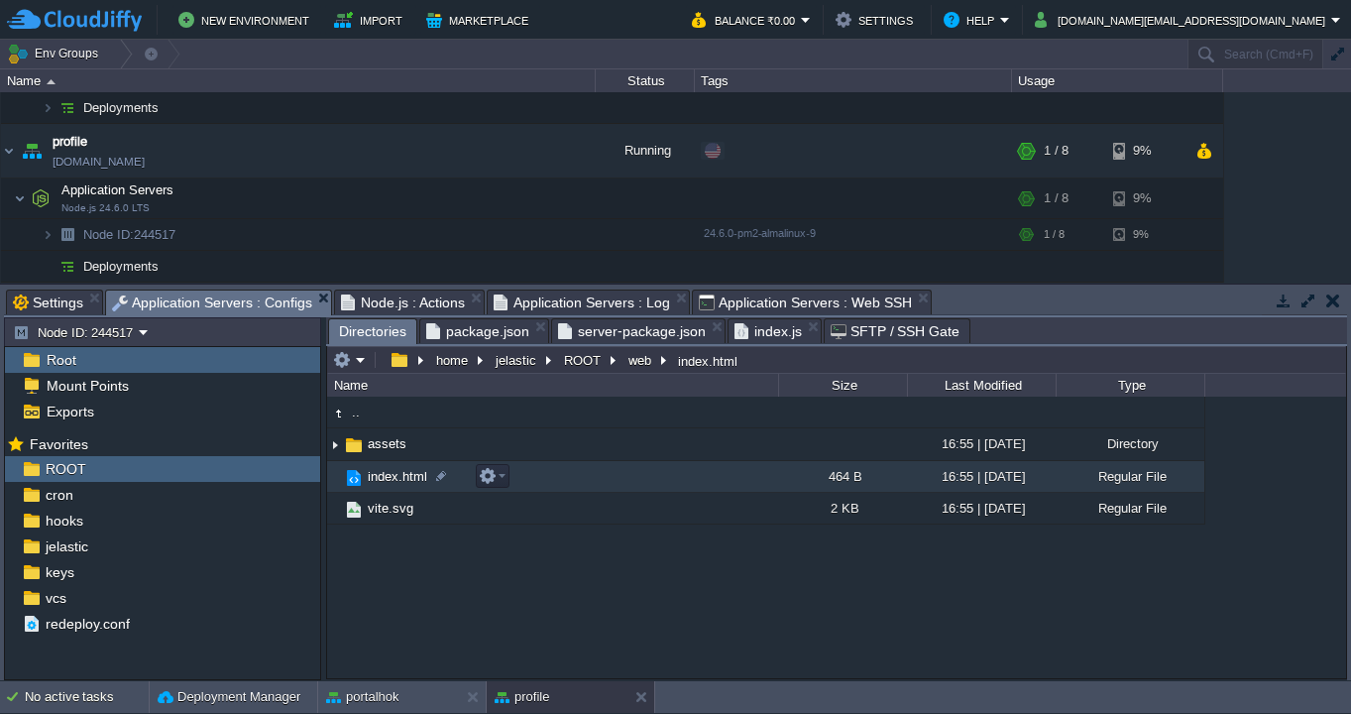
click at [357, 482] on img at bounding box center [354, 478] width 22 height 22
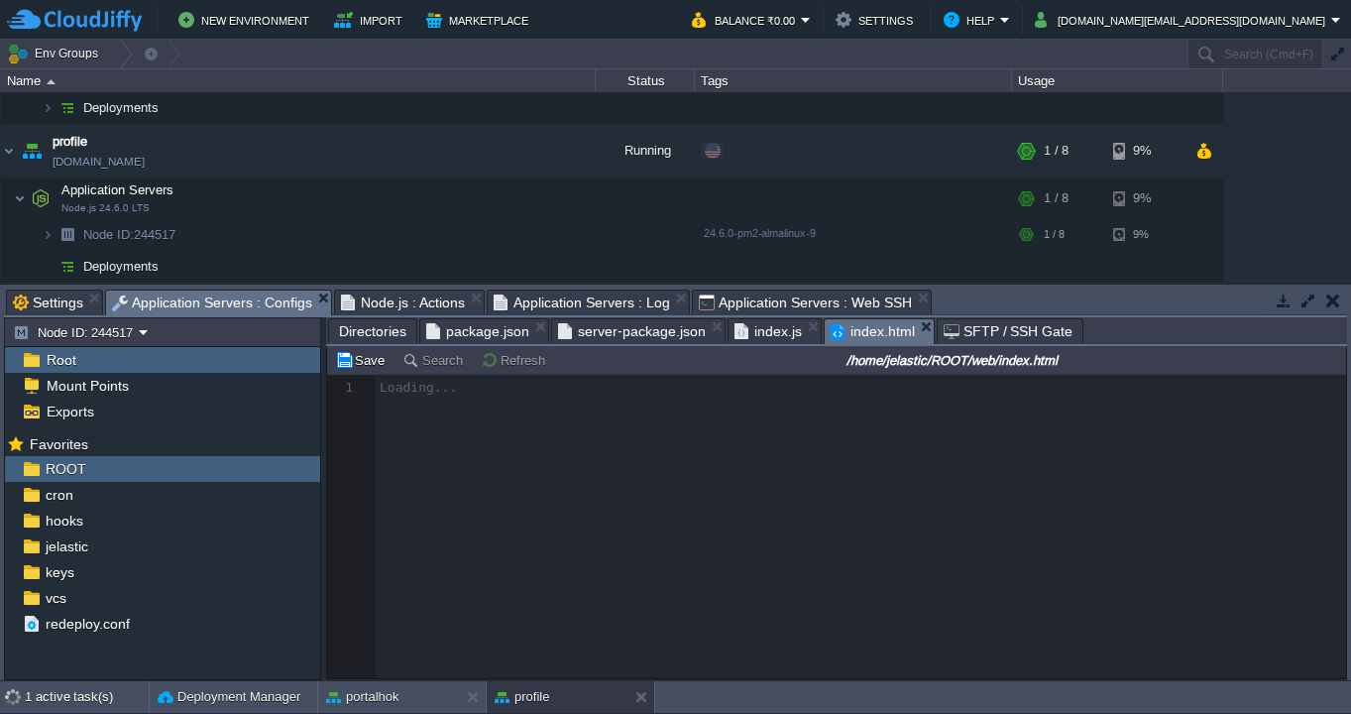
scroll to position [6, 0]
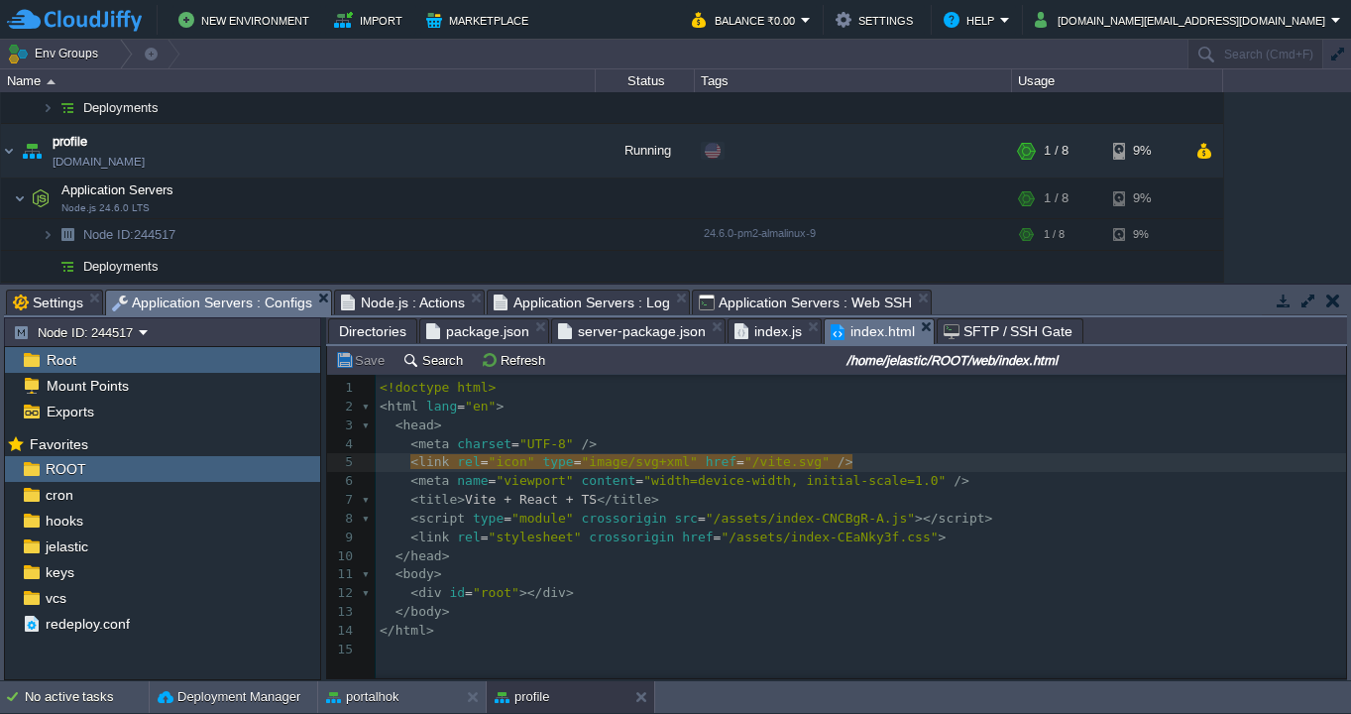
type textarea "<!doctype html> <html lang="en"> <head> <meta charset="UTF-8" /> <link rel="ico…"
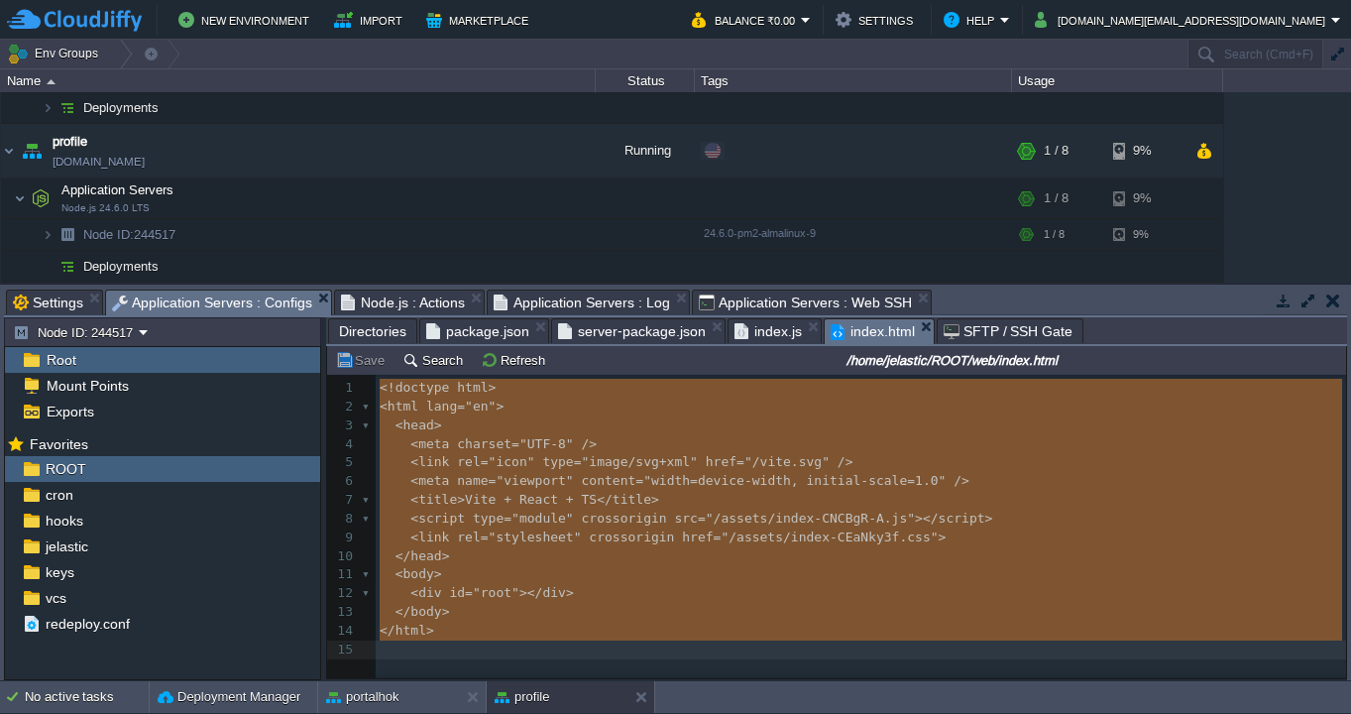
type input "#000000"
click at [735, 303] on span "Application Servers : Web SSH" at bounding box center [805, 302] width 213 height 24
click at [253, 300] on span "Application Servers : Configs" at bounding box center [212, 302] width 200 height 25
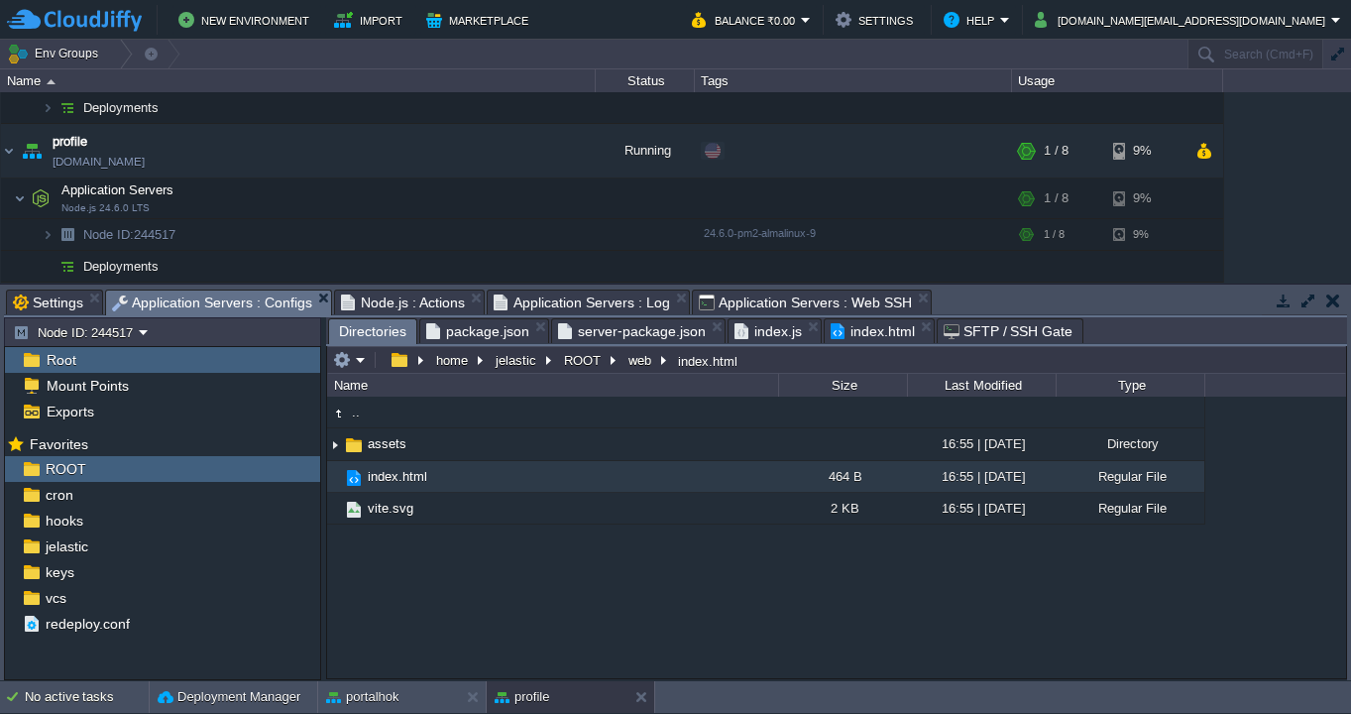
click at [382, 333] on span "Directories" at bounding box center [372, 331] width 67 height 25
click at [581, 356] on button "ROOT" at bounding box center [583, 360] width 45 height 18
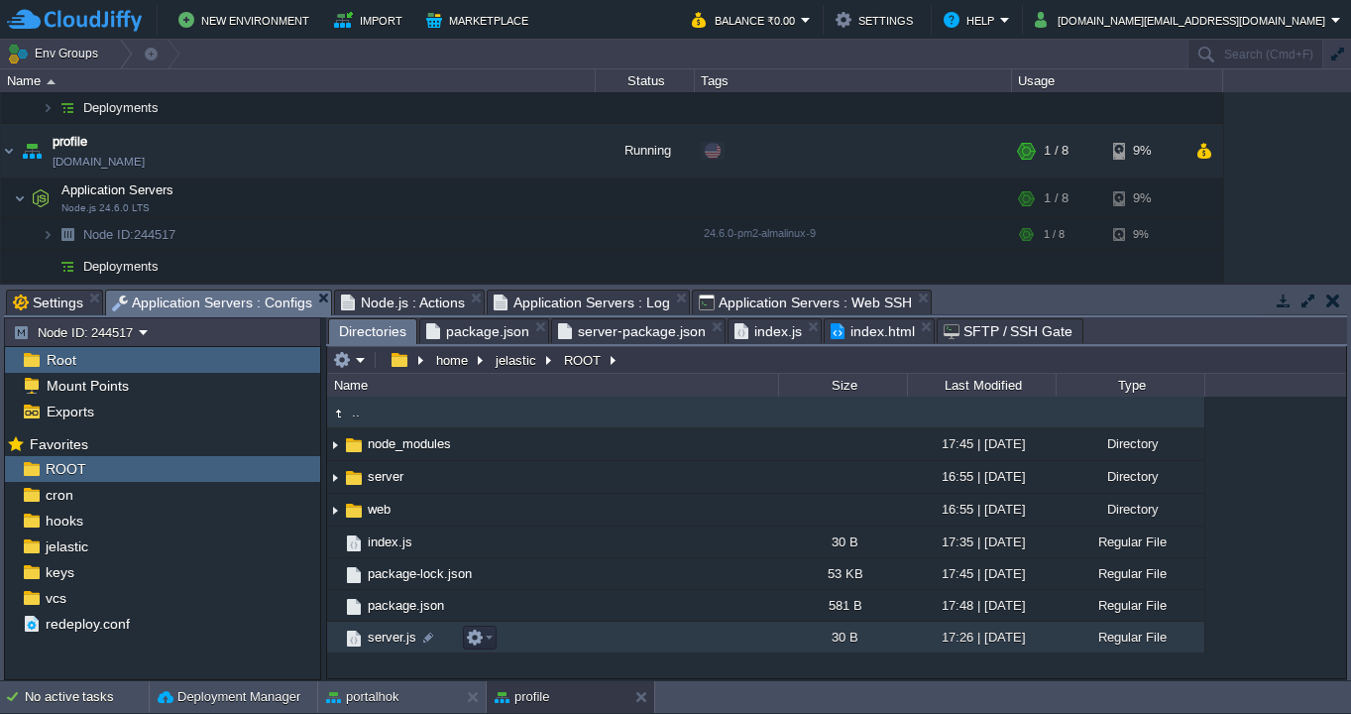
click at [398, 639] on span "server.js" at bounding box center [392, 636] width 55 height 17
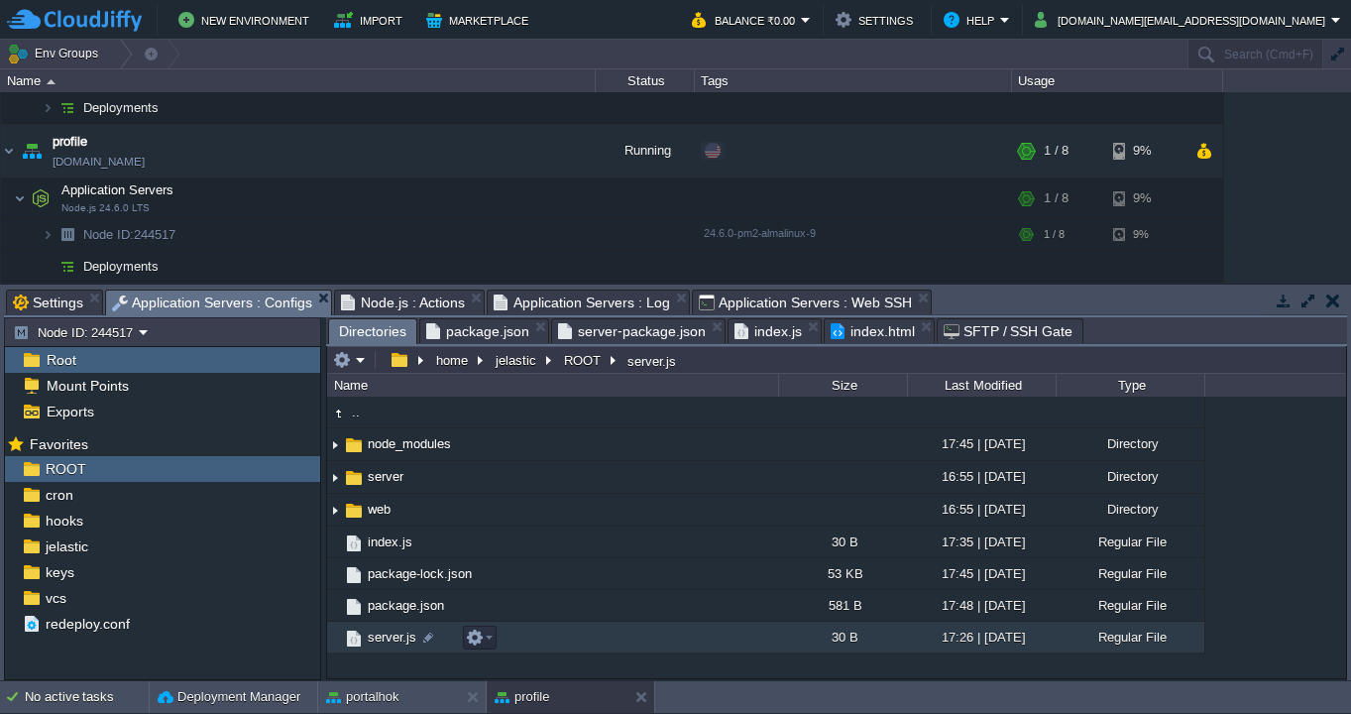
click at [398, 637] on span "server.js" at bounding box center [392, 636] width 55 height 17
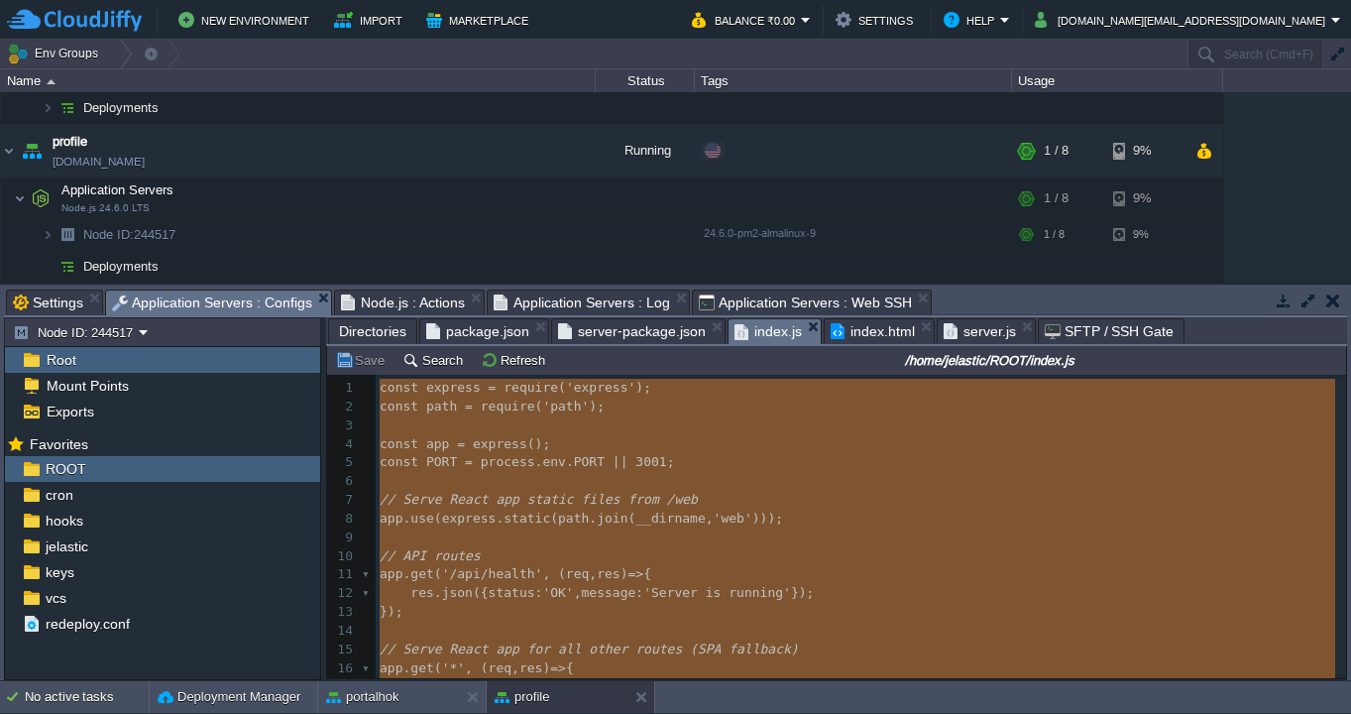
click at [777, 332] on span "index.js" at bounding box center [767, 331] width 67 height 25
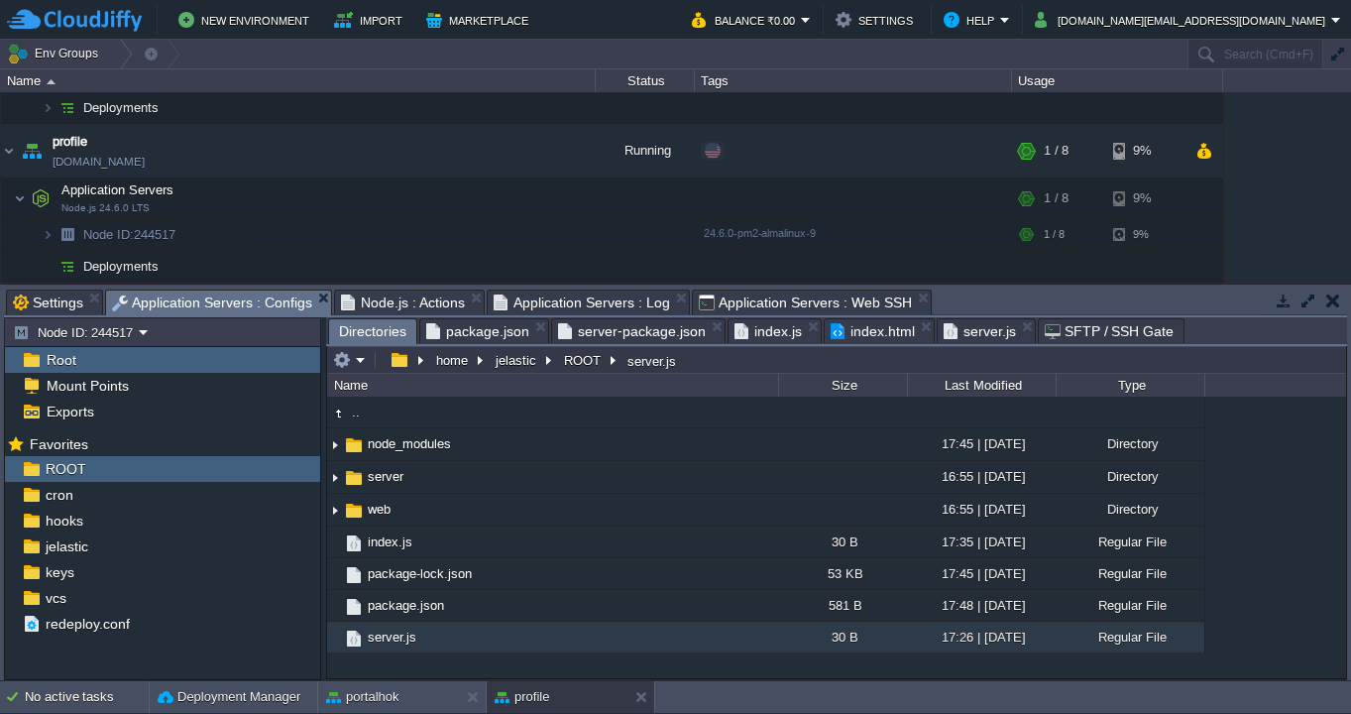
click at [373, 331] on span "Directories" at bounding box center [372, 331] width 67 height 25
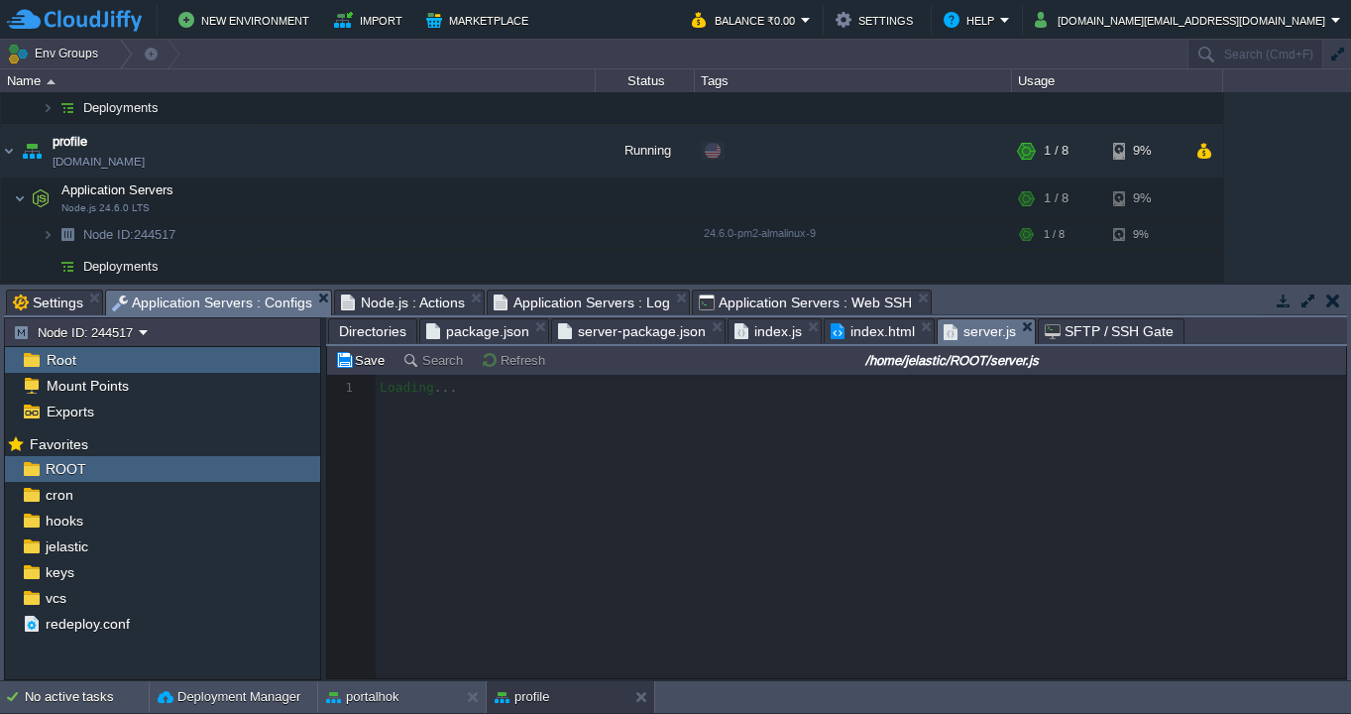
click at [964, 334] on span "server.js" at bounding box center [979, 331] width 72 height 25
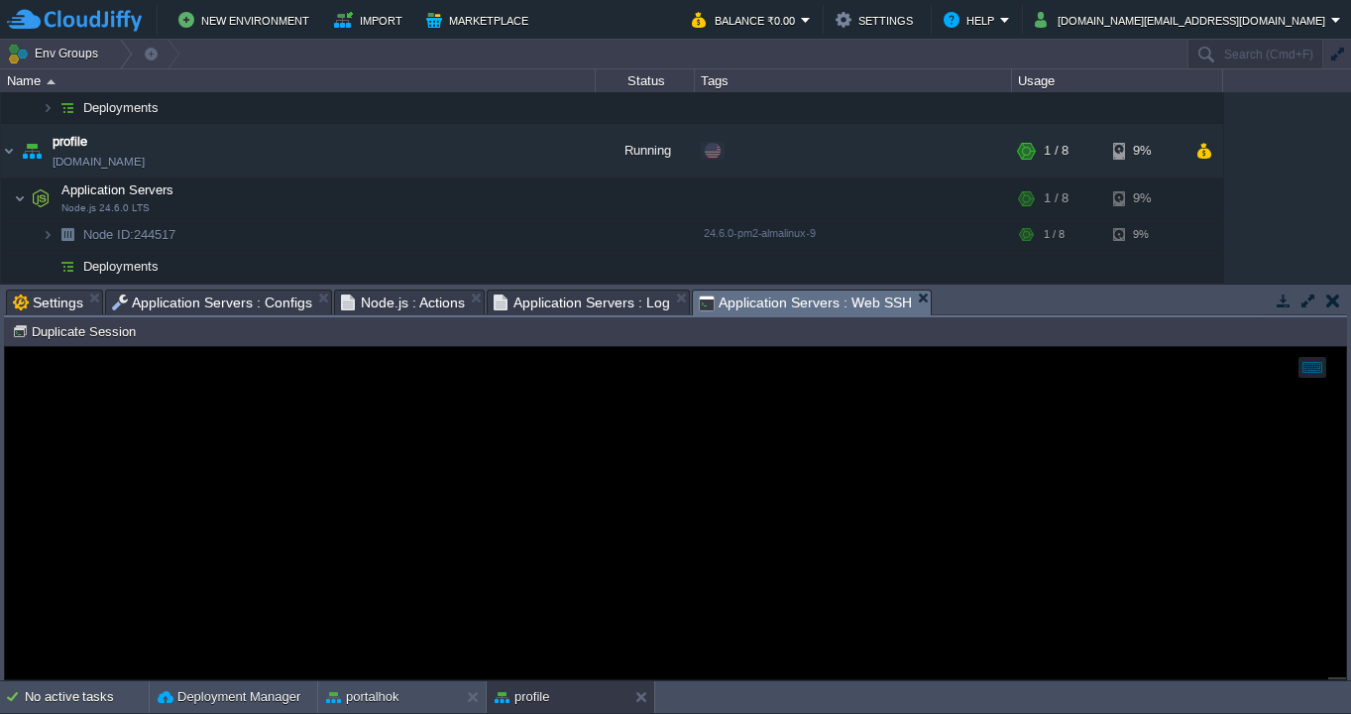
click at [815, 304] on span "Application Servers : Web SSH" at bounding box center [805, 302] width 213 height 25
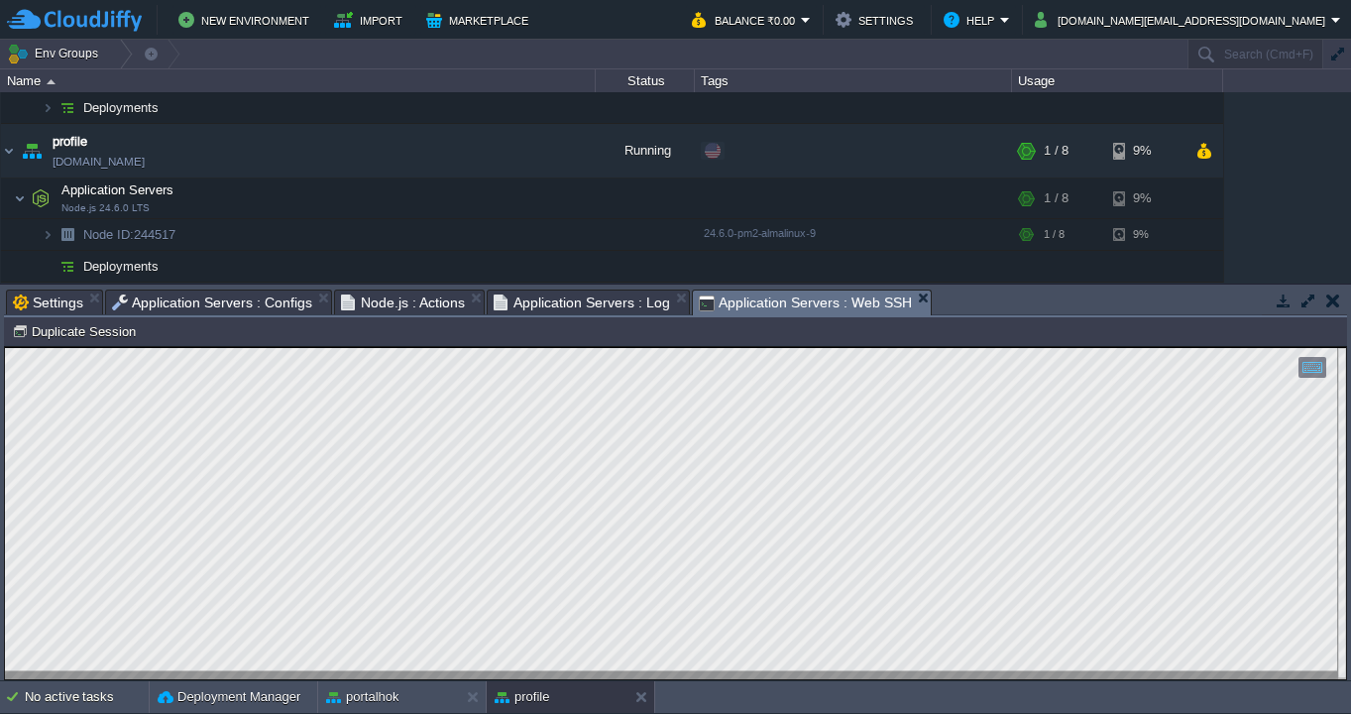
click at [5, 347] on html "Copy: Cmd + C Paste: Cmd + V Settings: Ctrl + Shift + Alt 0" at bounding box center [675, 347] width 1341 height 0
type textarea "nodejs@node244517-profile ~ $ ps aux | grep node nodejs 105132 0.1 7.4 1448832 …"
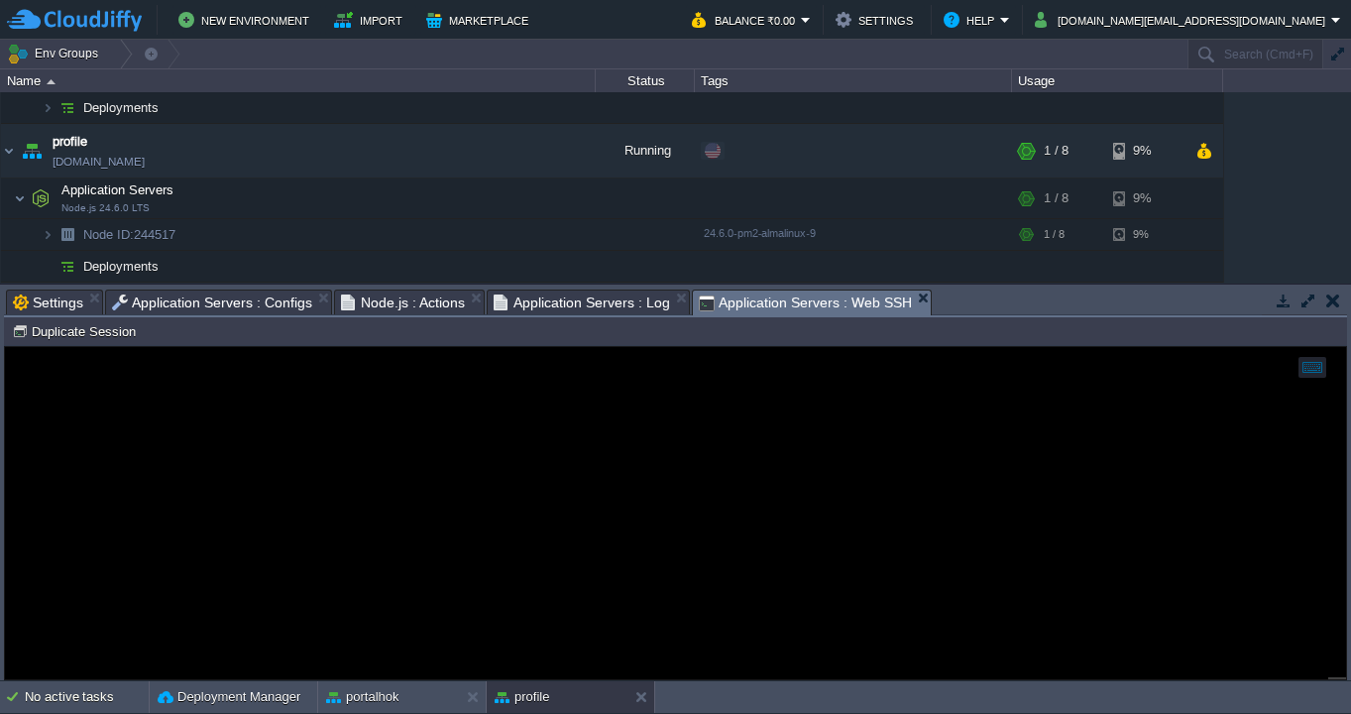
click at [396, 301] on span "Node.js : Actions" at bounding box center [403, 302] width 125 height 24
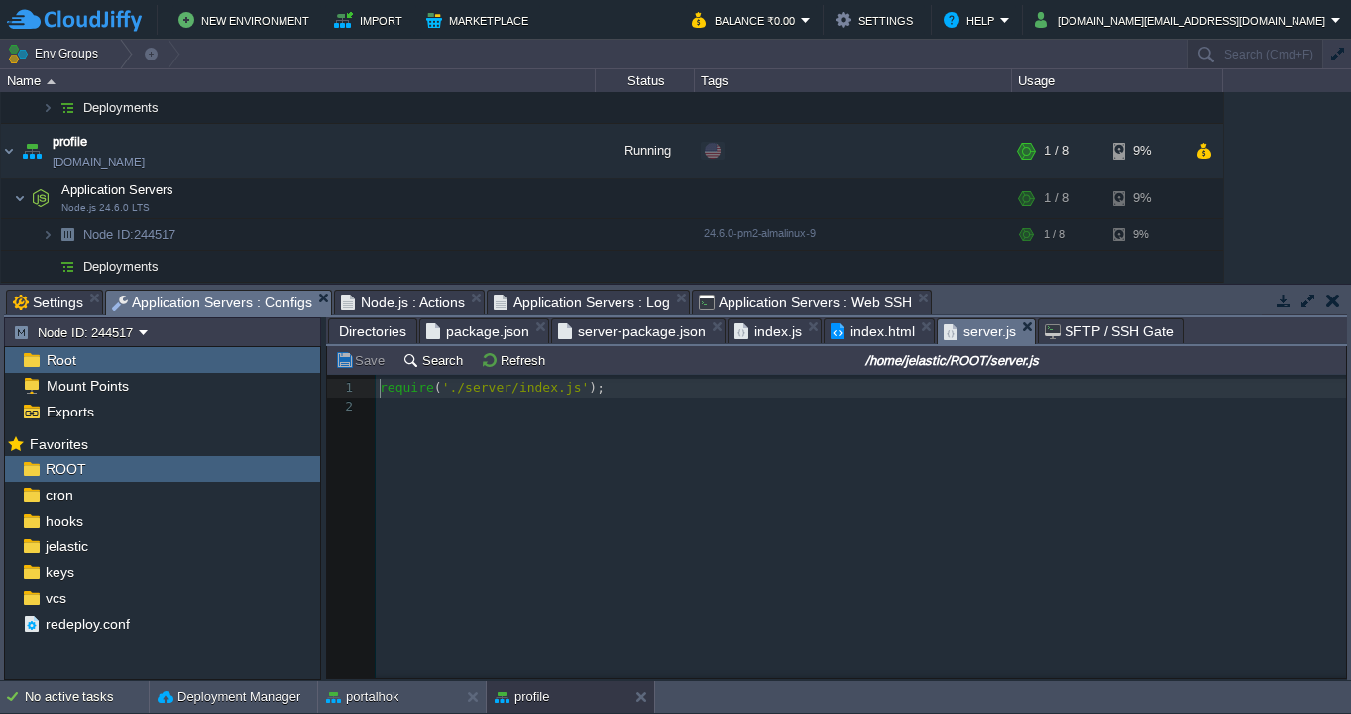
scroll to position [6, 0]
click at [229, 311] on span "Application Servers : Configs" at bounding box center [212, 302] width 200 height 25
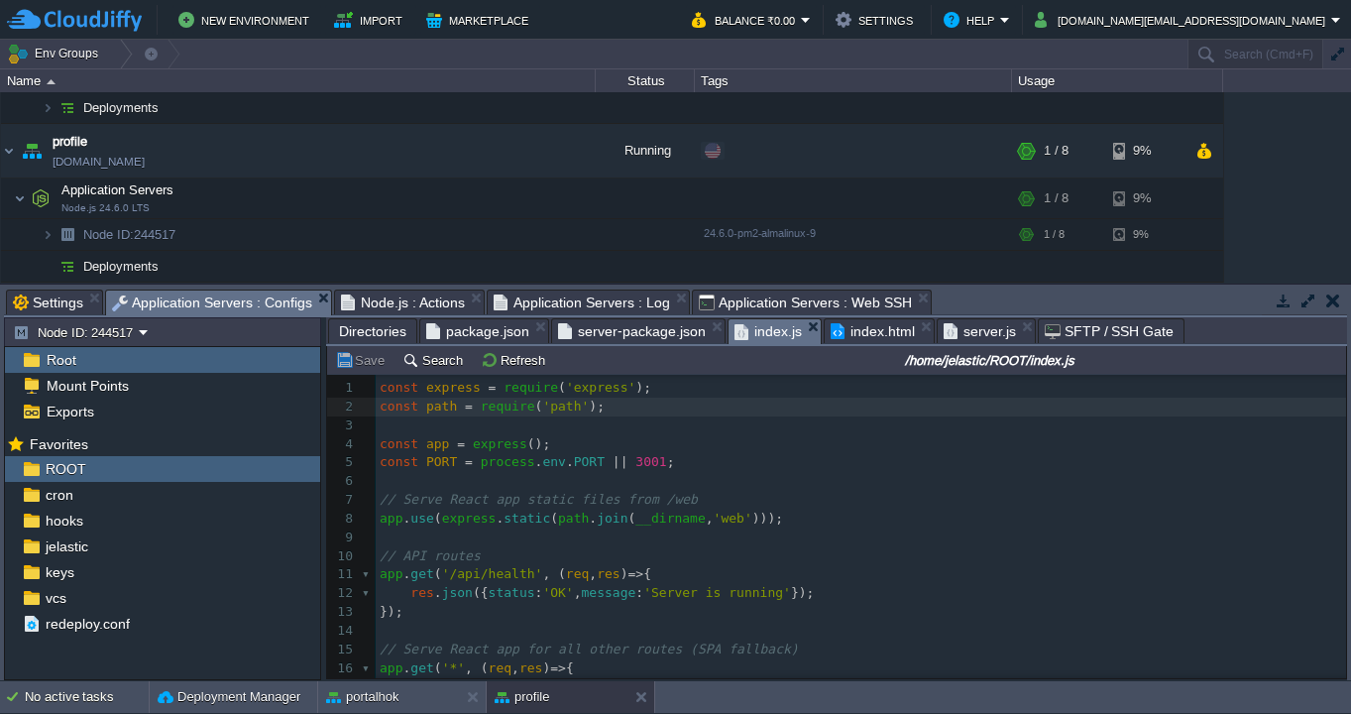
click at [769, 330] on span "index.js" at bounding box center [767, 331] width 67 height 25
click at [837, 436] on pre "const app = express ();" at bounding box center [861, 444] width 970 height 19
type textarea "const express = require('express'); const path = require('path'); const app = e…"
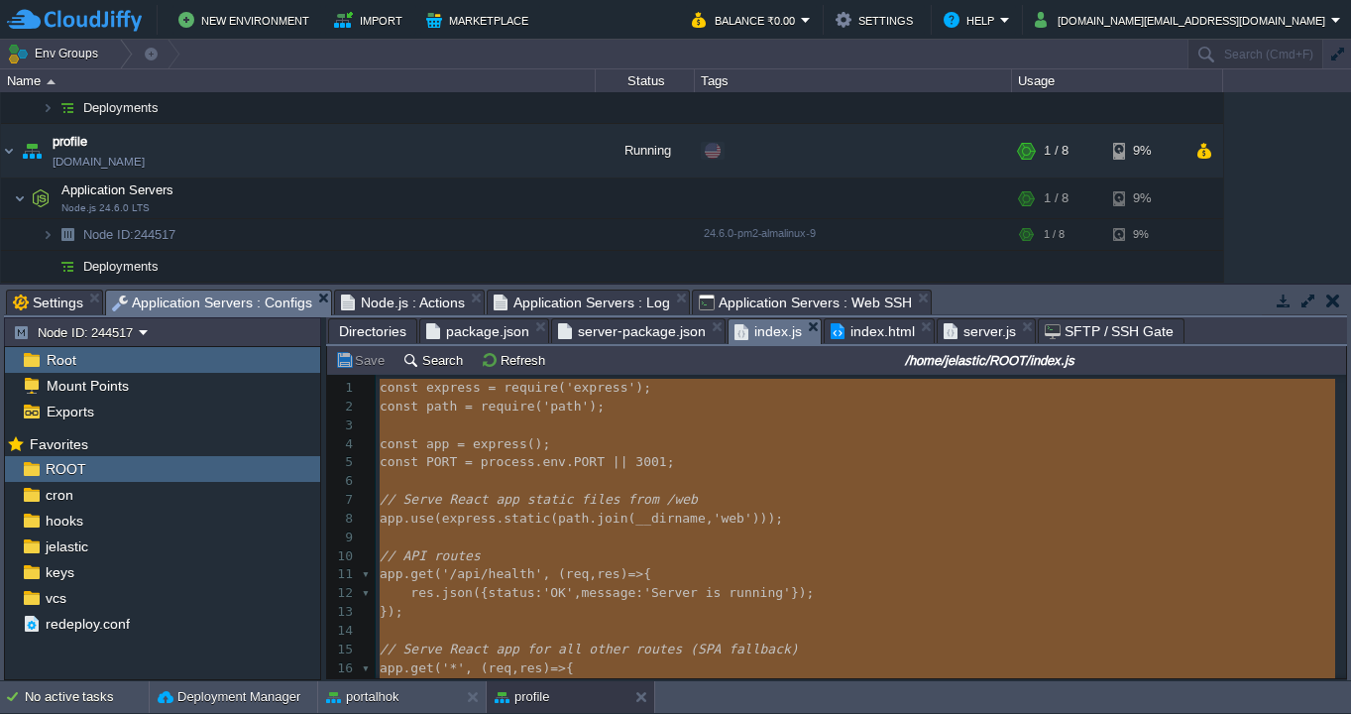
click at [978, 327] on span "server.js" at bounding box center [979, 331] width 72 height 24
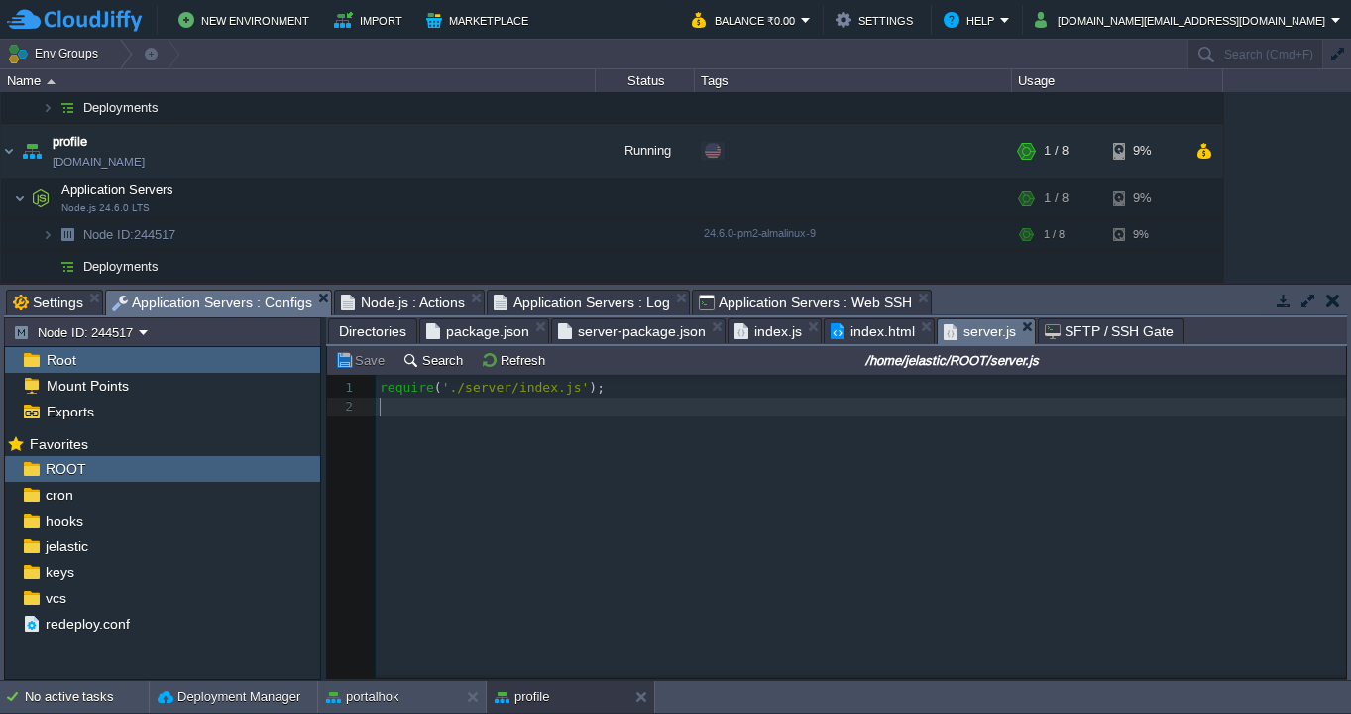
click at [839, 442] on div "2 1 require ( './server/index.js' ); 2 ​" at bounding box center [851, 541] width 1048 height 333
type textarea "require('./server/index.js');"
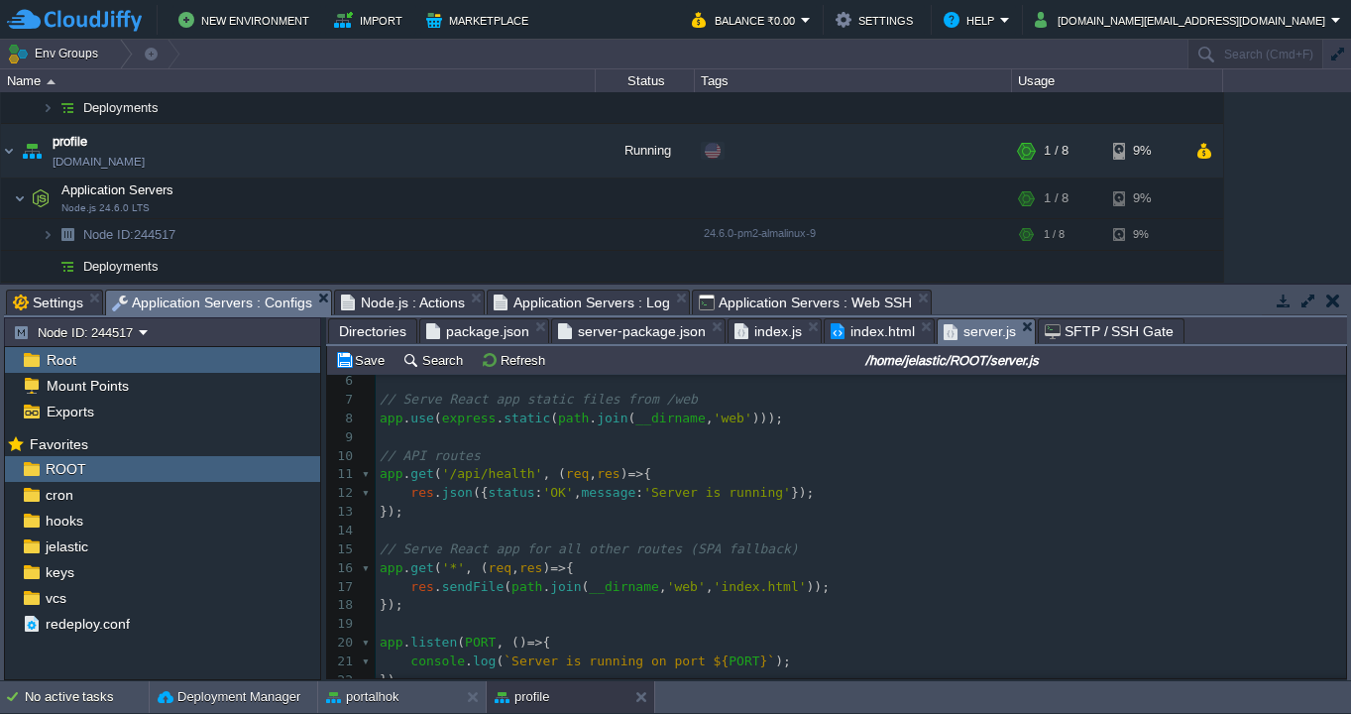
scroll to position [135, 0]
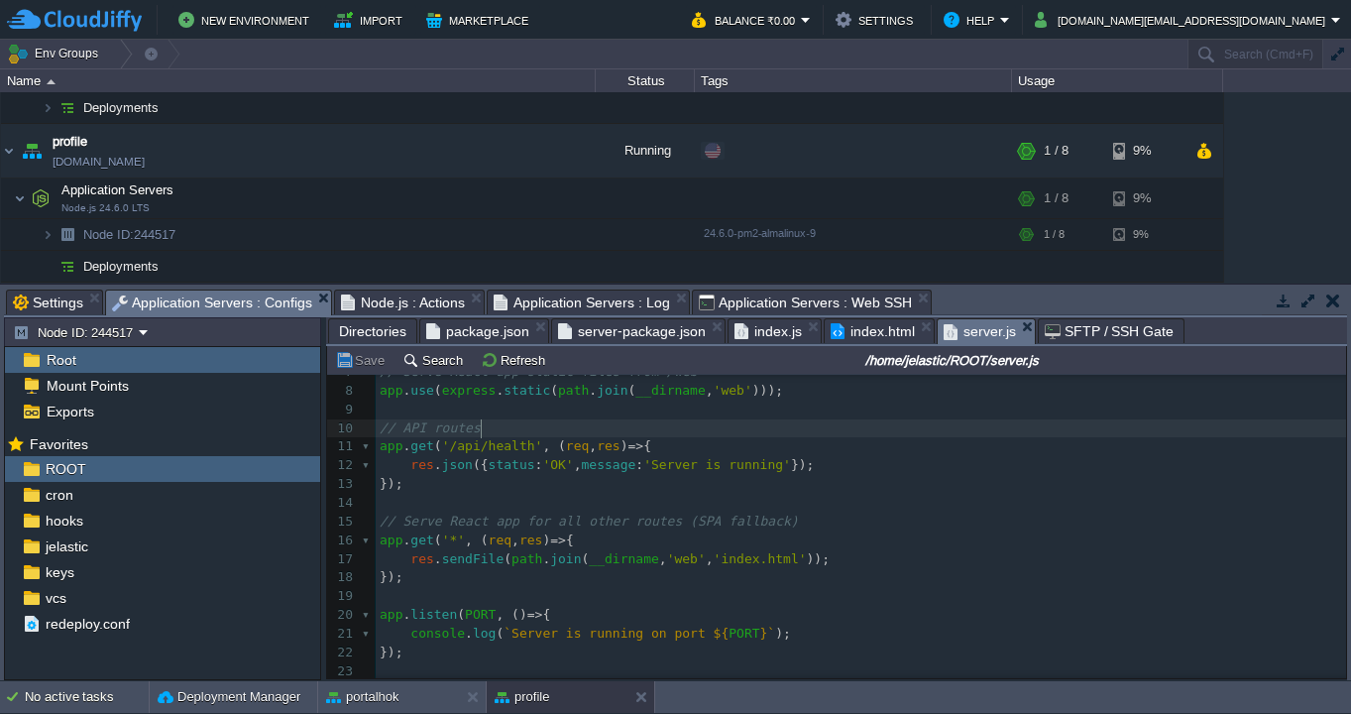
click at [708, 428] on pre "// API routes" at bounding box center [861, 428] width 970 height 19
type textarea "const express = require('express'); const path = require('path'); const app = e…"
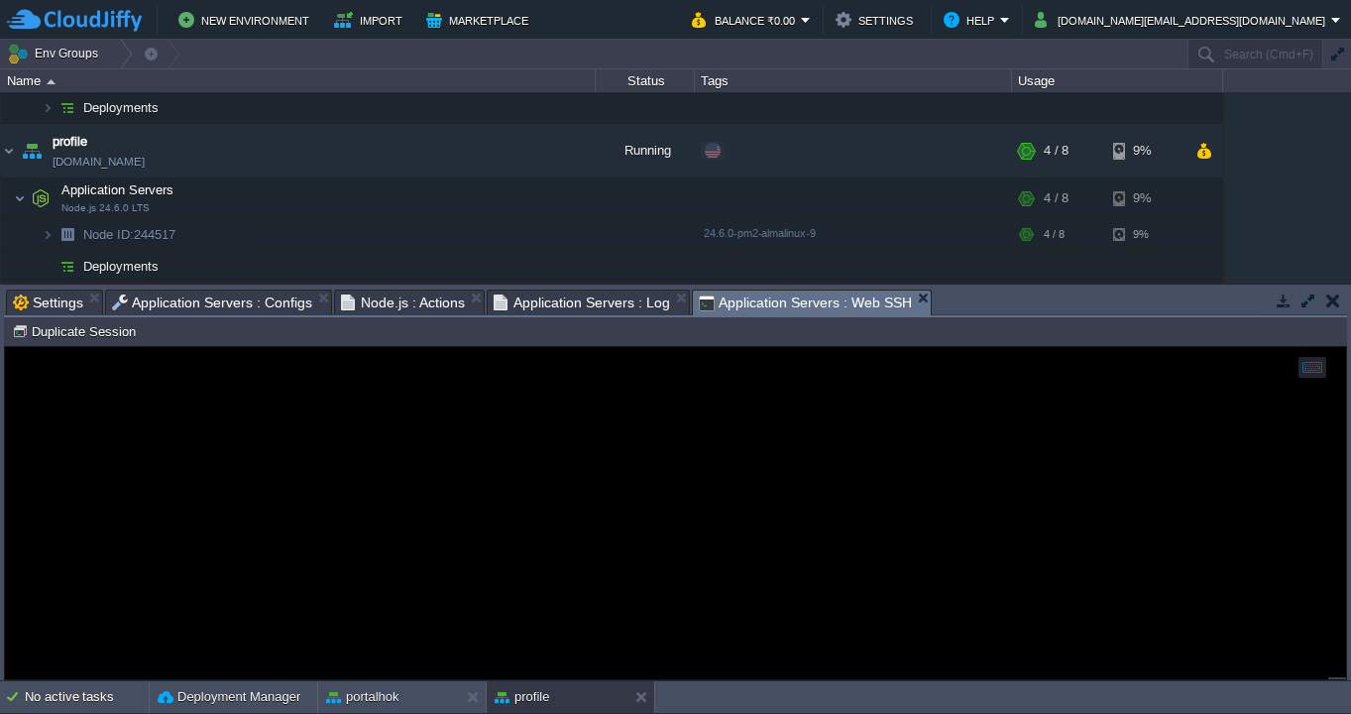
click at [762, 303] on span "Application Servers : Web SSH" at bounding box center [805, 302] width 213 height 25
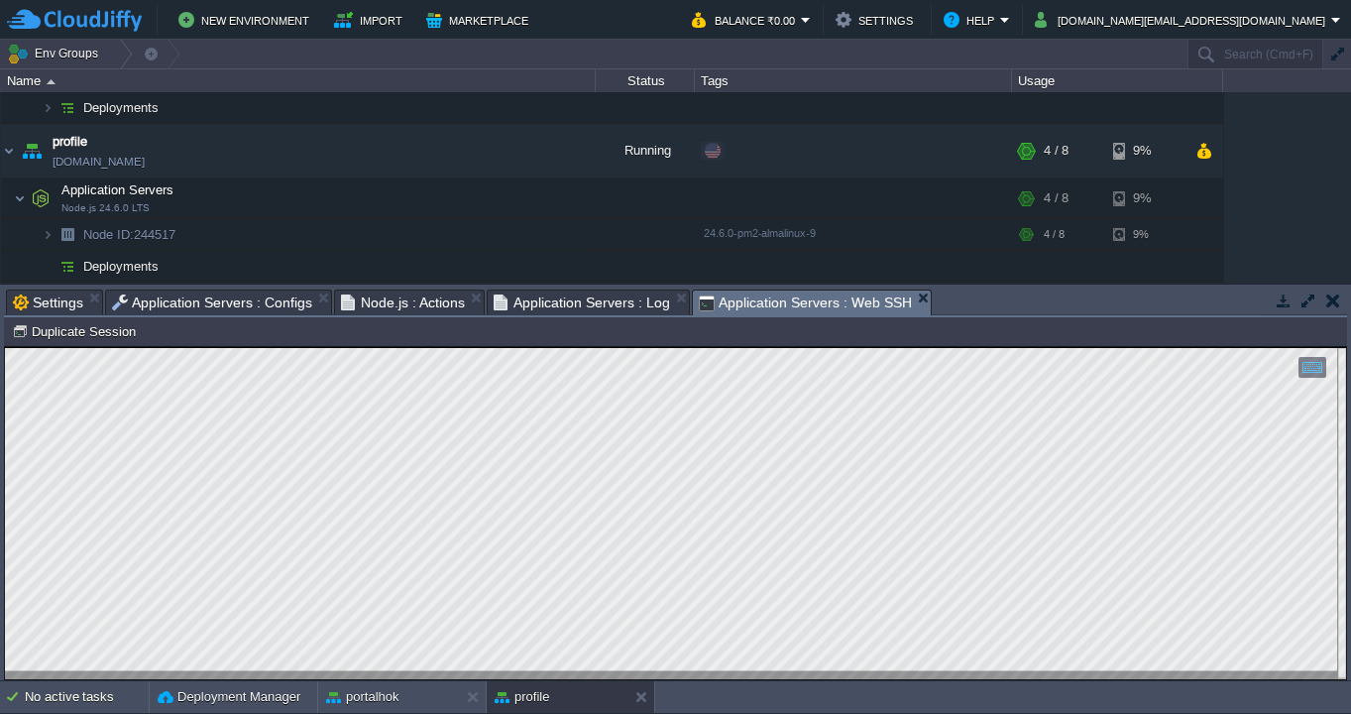
type textarea "│ lo │ ipsu │ dolorsita │ consect │ adip │ eli │ seddoe │ ↺ │ tempor │ inc │ ut…"
click at [385, 239] on button "button" at bounding box center [388, 234] width 18 height 18
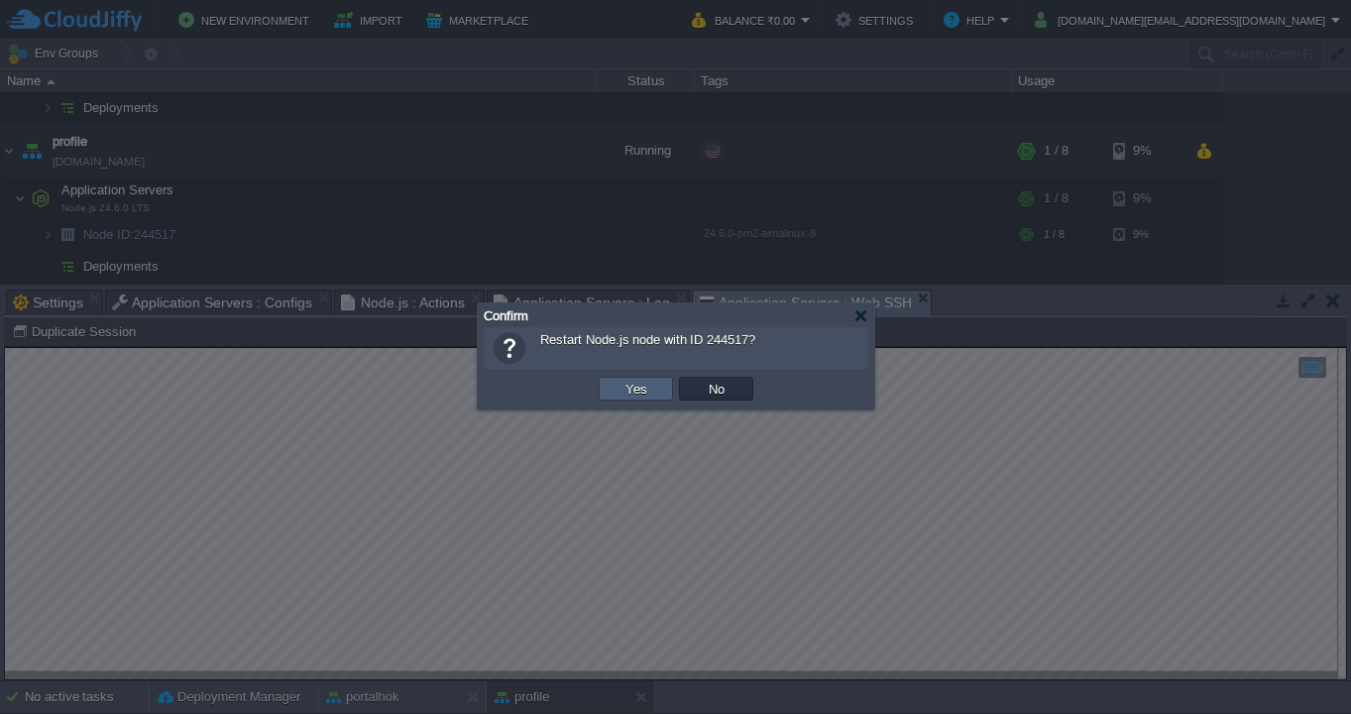
click at [609, 390] on td "Yes" at bounding box center [636, 389] width 74 height 24
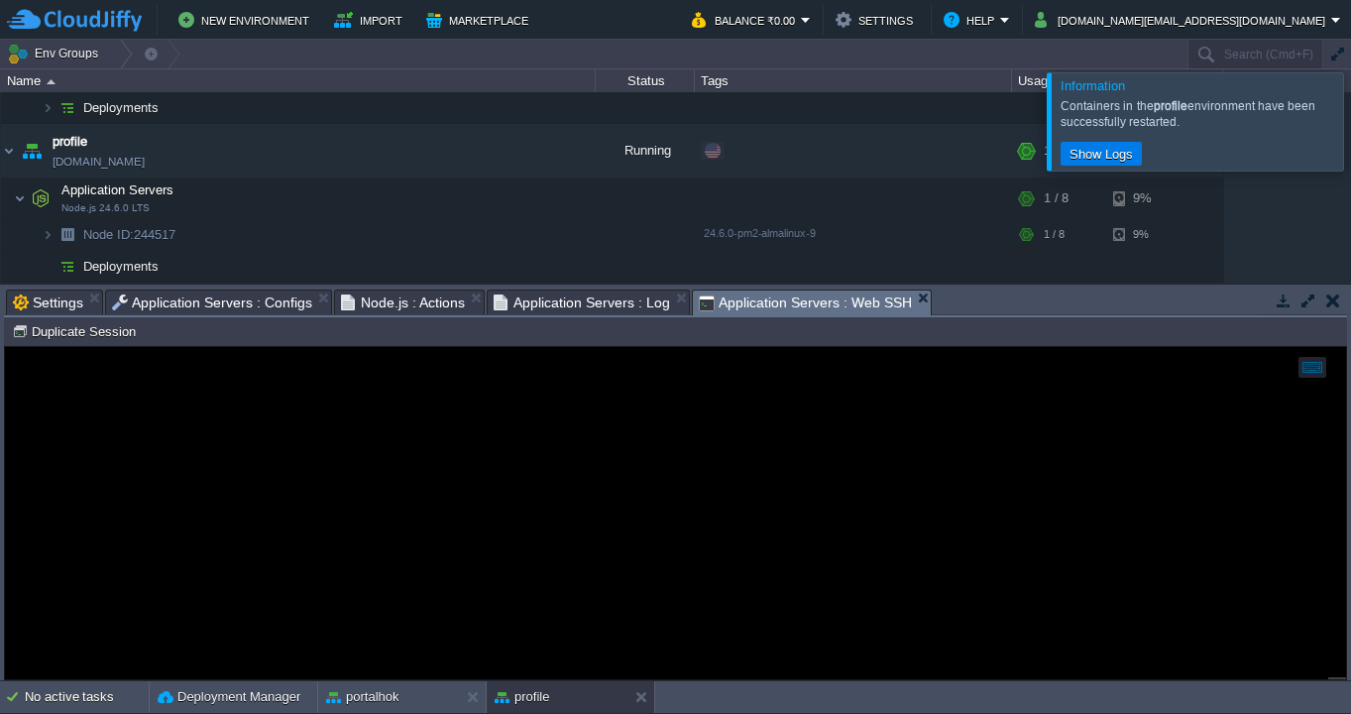
click at [409, 301] on span "Node.js : Actions" at bounding box center [403, 302] width 125 height 24
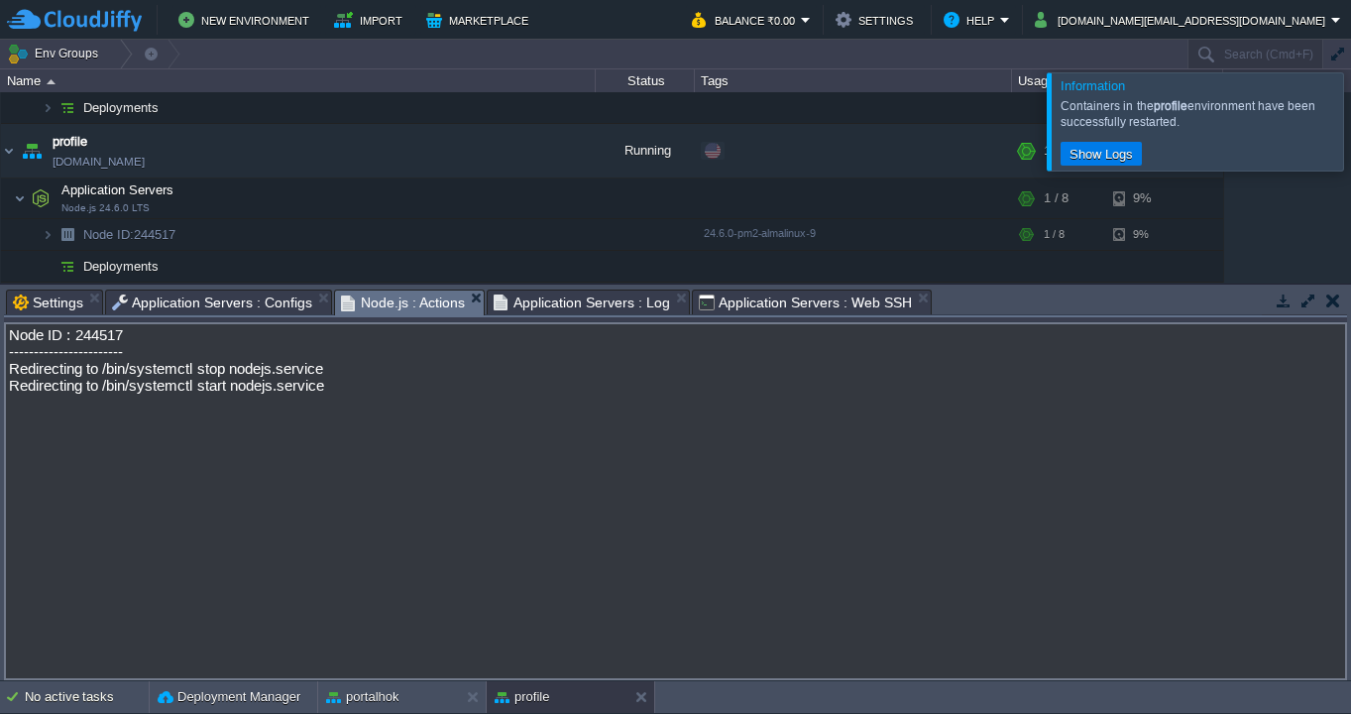
click at [781, 310] on span "Application Servers : Web SSH" at bounding box center [805, 302] width 213 height 24
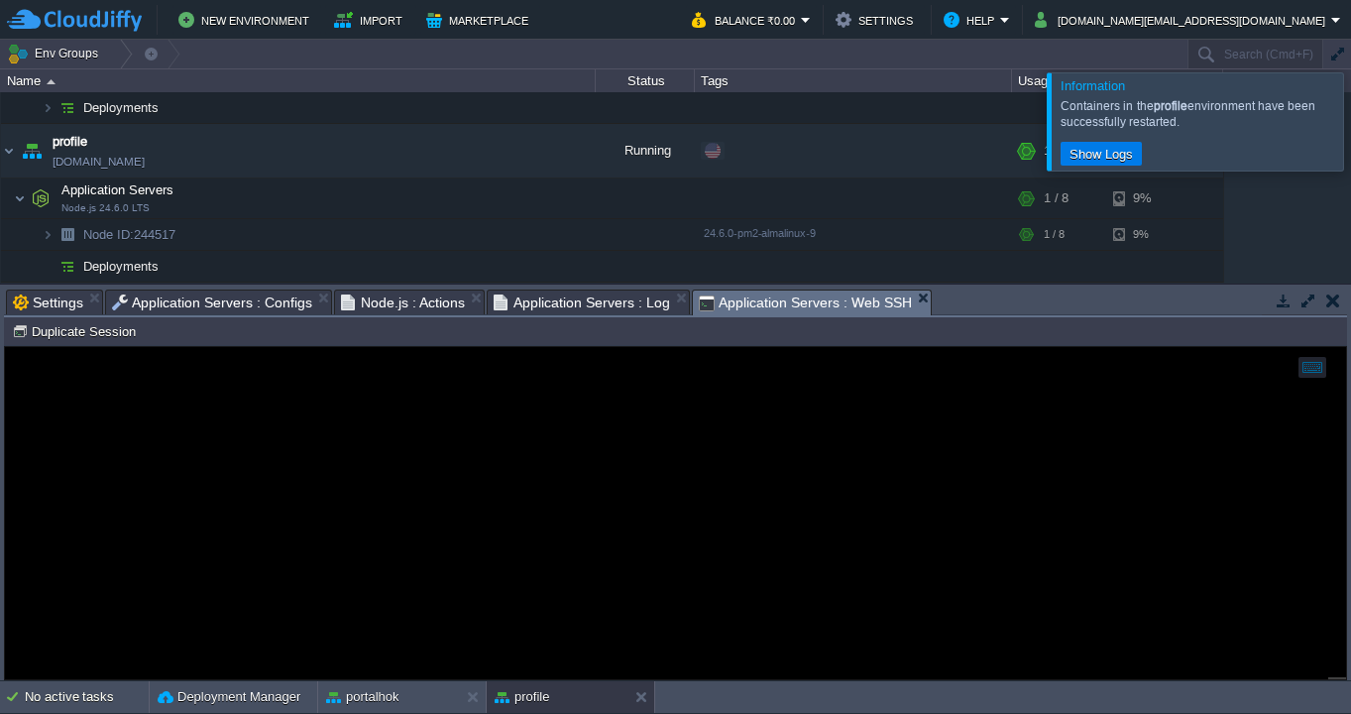
click at [603, 307] on span "Application Servers : Log" at bounding box center [582, 302] width 176 height 24
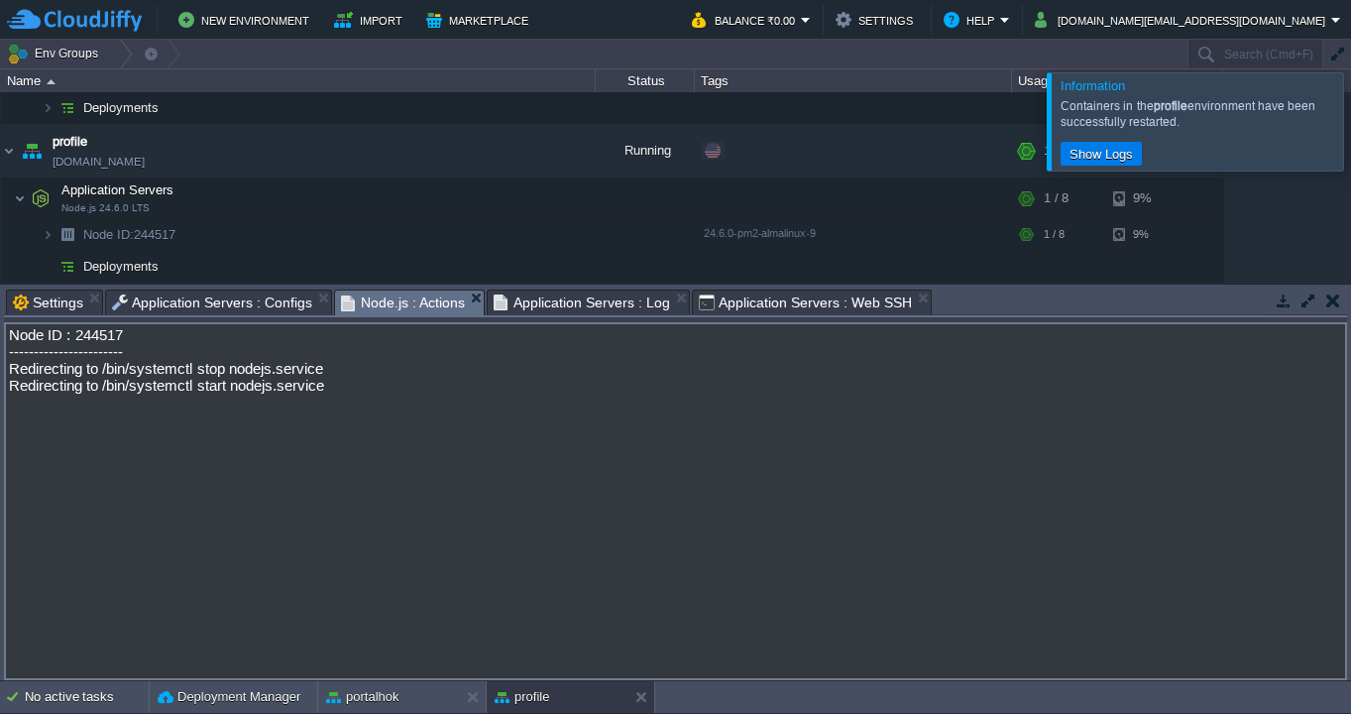
click at [440, 307] on span "Node.js : Actions" at bounding box center [403, 302] width 125 height 25
click at [569, 701] on div "profile" at bounding box center [557, 697] width 141 height 32
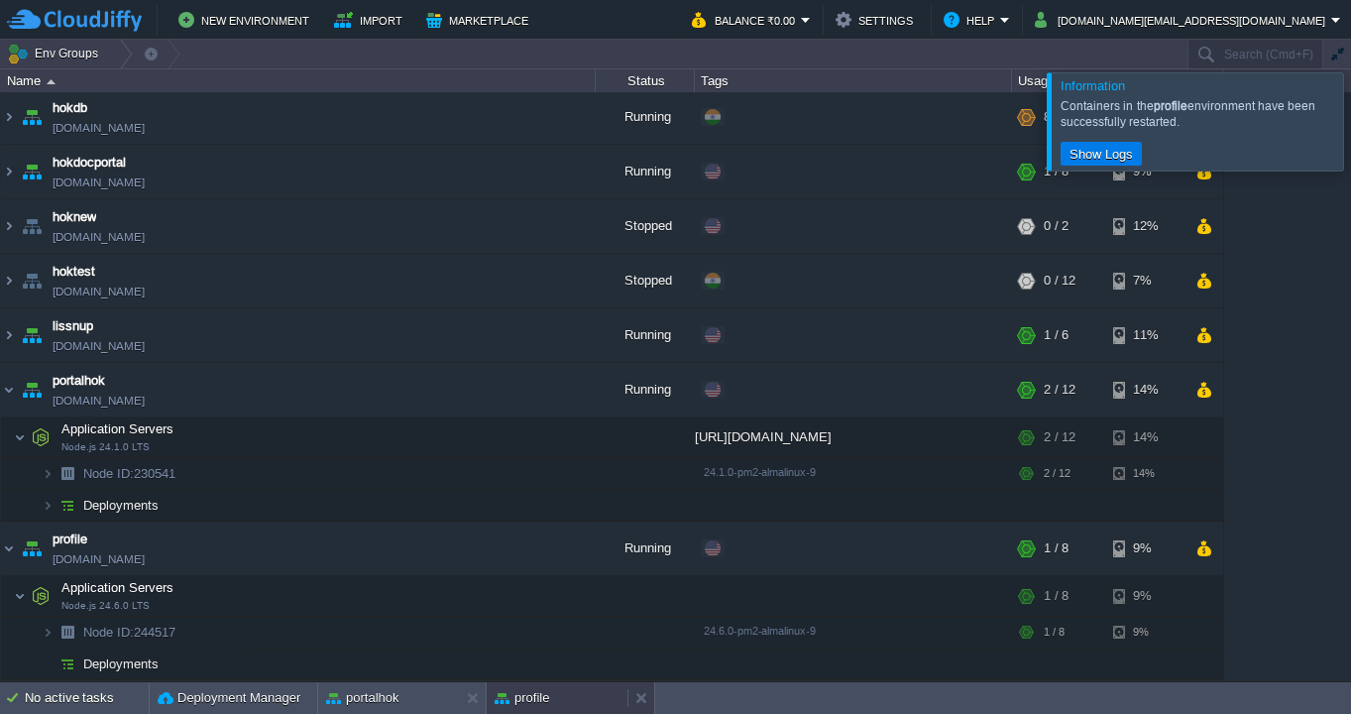
scroll to position [505, 0]
click at [556, 697] on div "profile" at bounding box center [557, 698] width 141 height 32
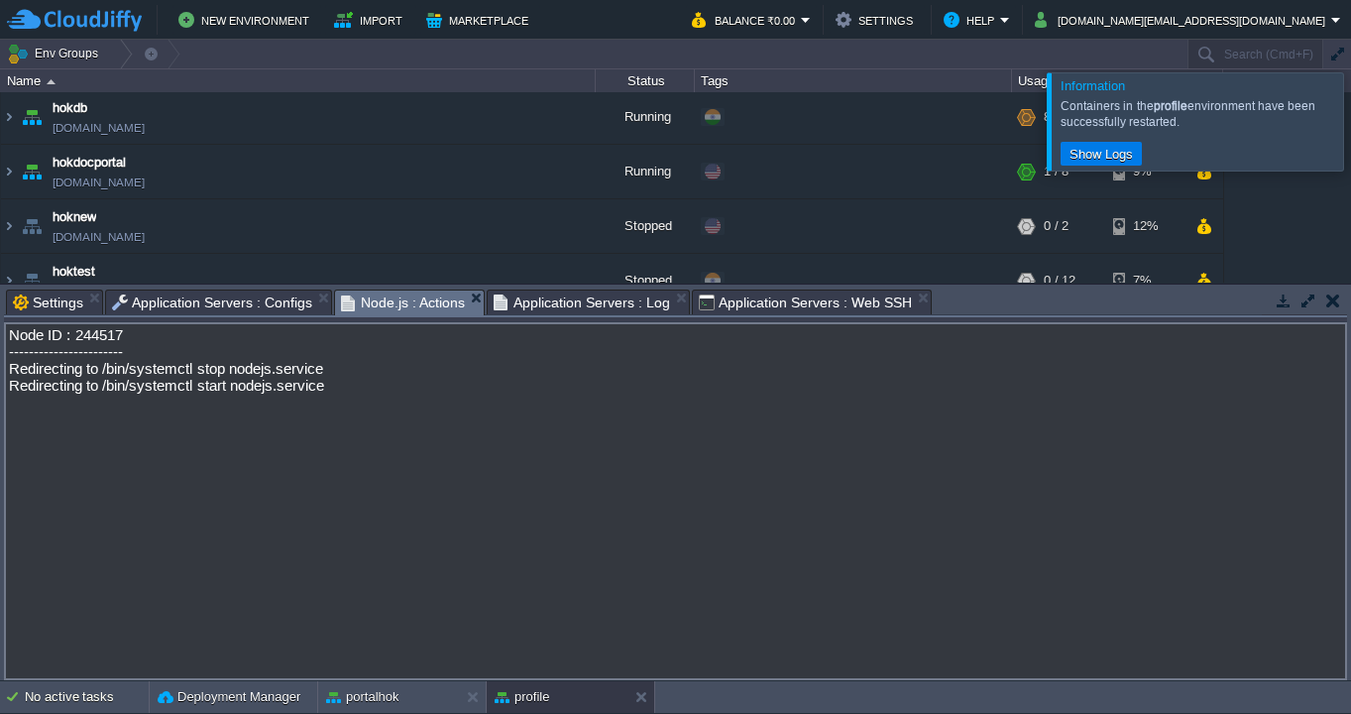
click at [234, 301] on span "Application Servers : Configs" at bounding box center [212, 302] width 200 height 24
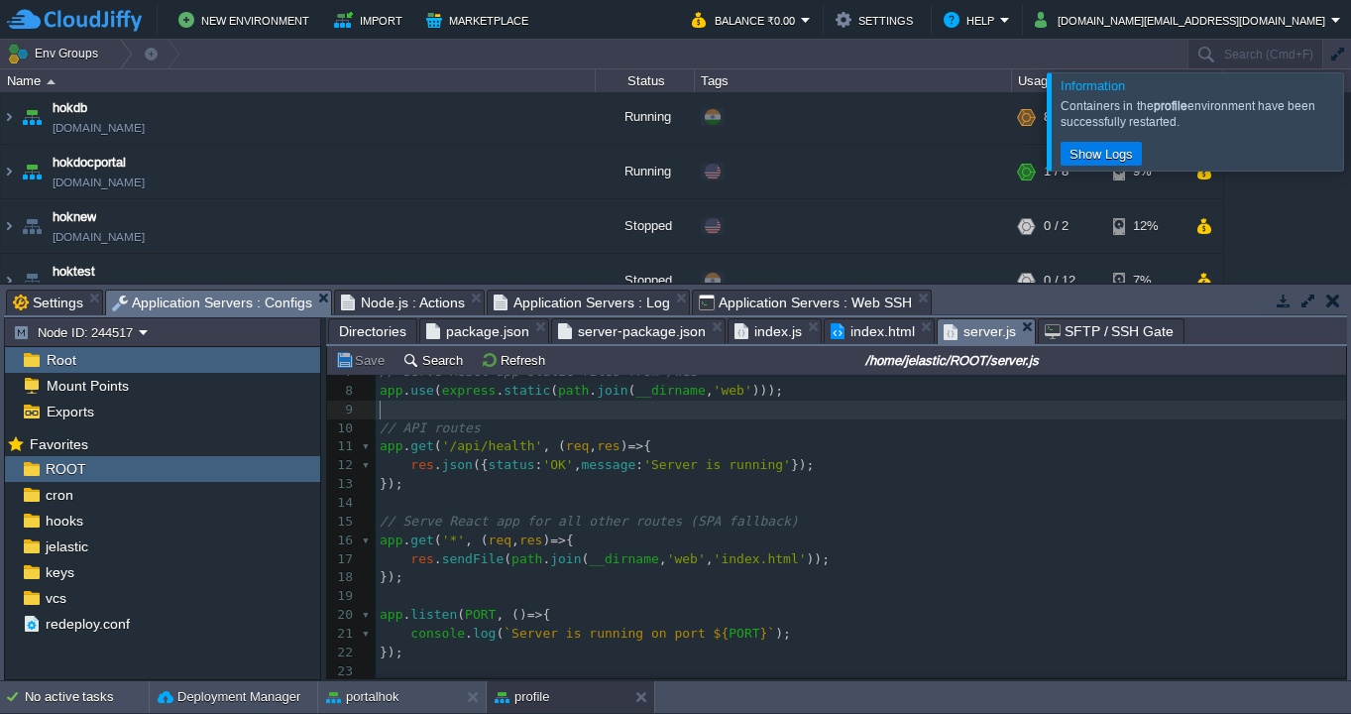
type textarea "const express = require('express'); const path = require('path'); const app = e…"
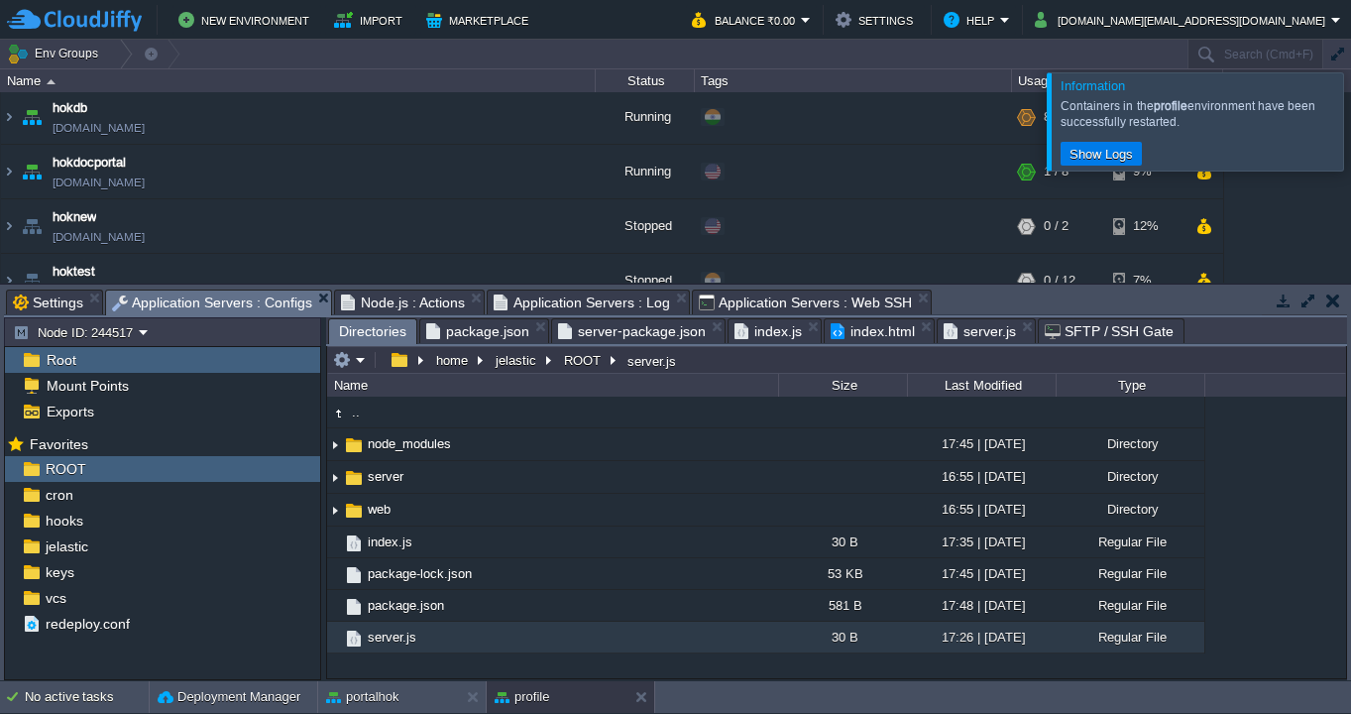
click at [378, 331] on span "Directories" at bounding box center [372, 331] width 67 height 25
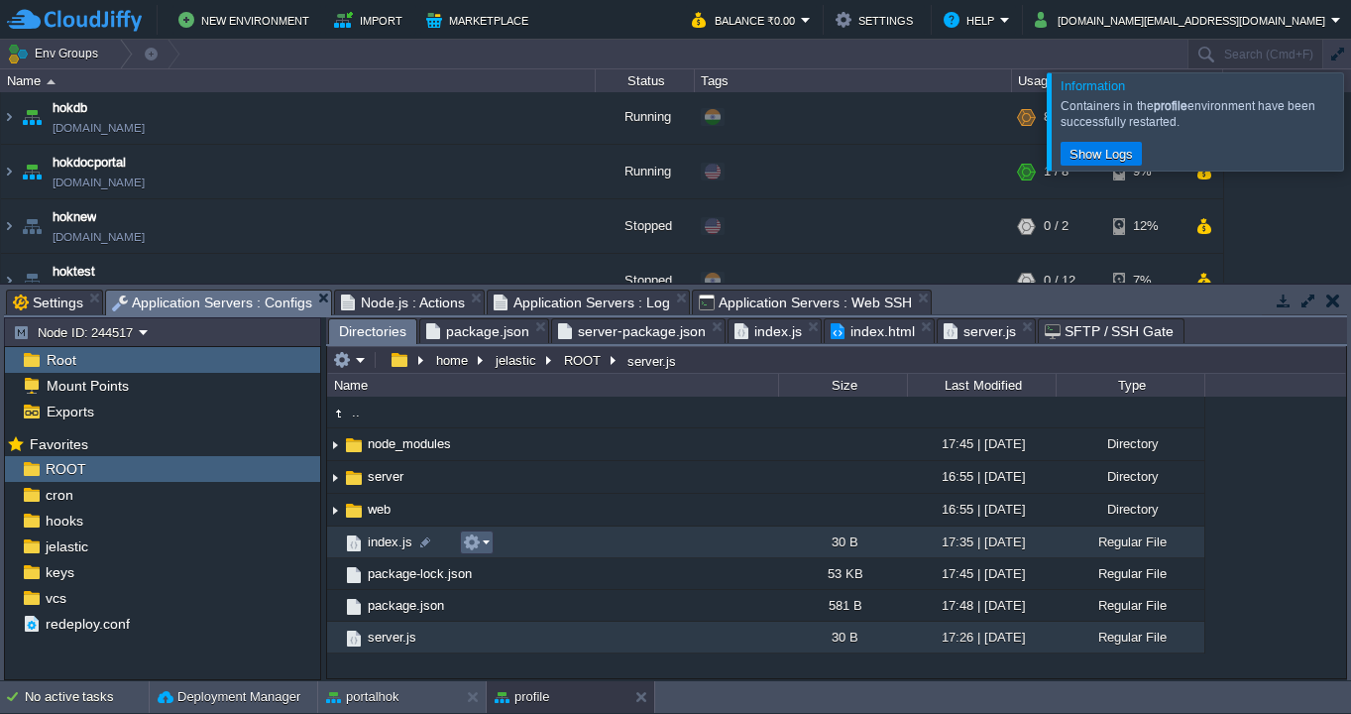
click at [488, 545] on em at bounding box center [476, 542] width 27 height 18
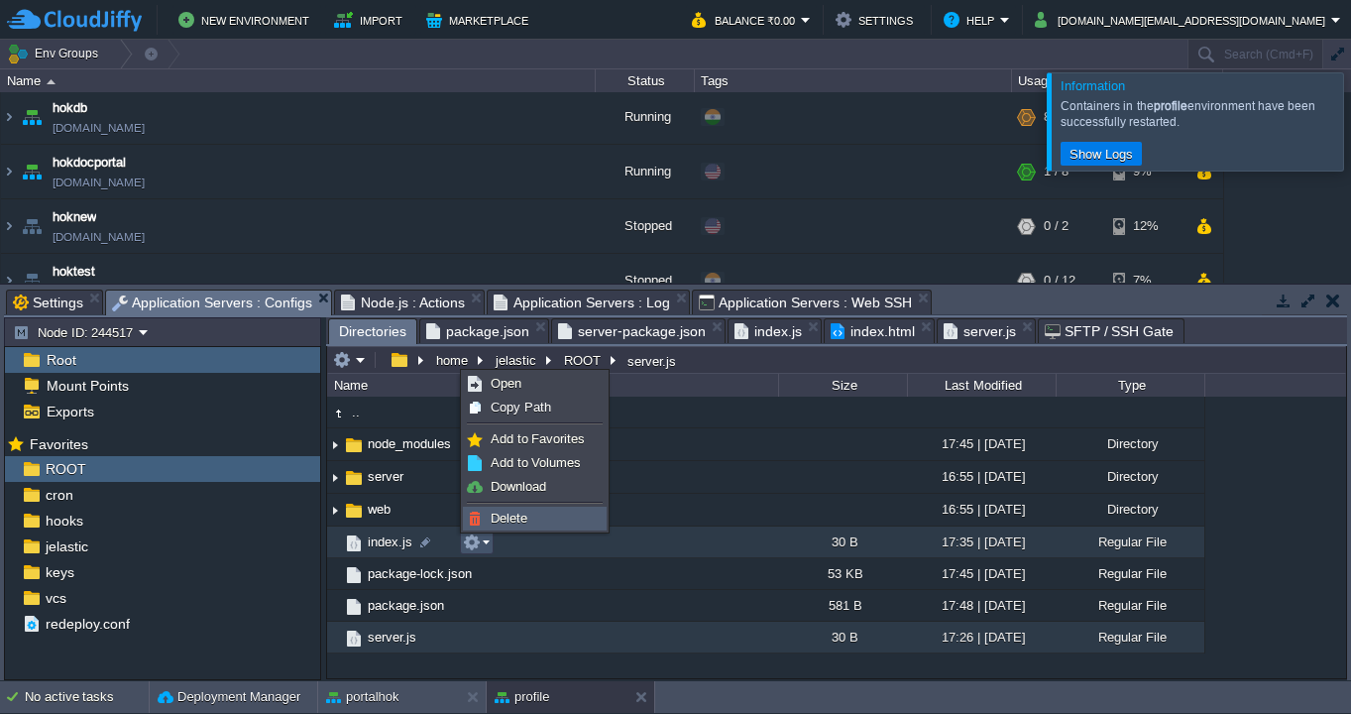
click at [502, 514] on span "Delete" at bounding box center [509, 517] width 37 height 15
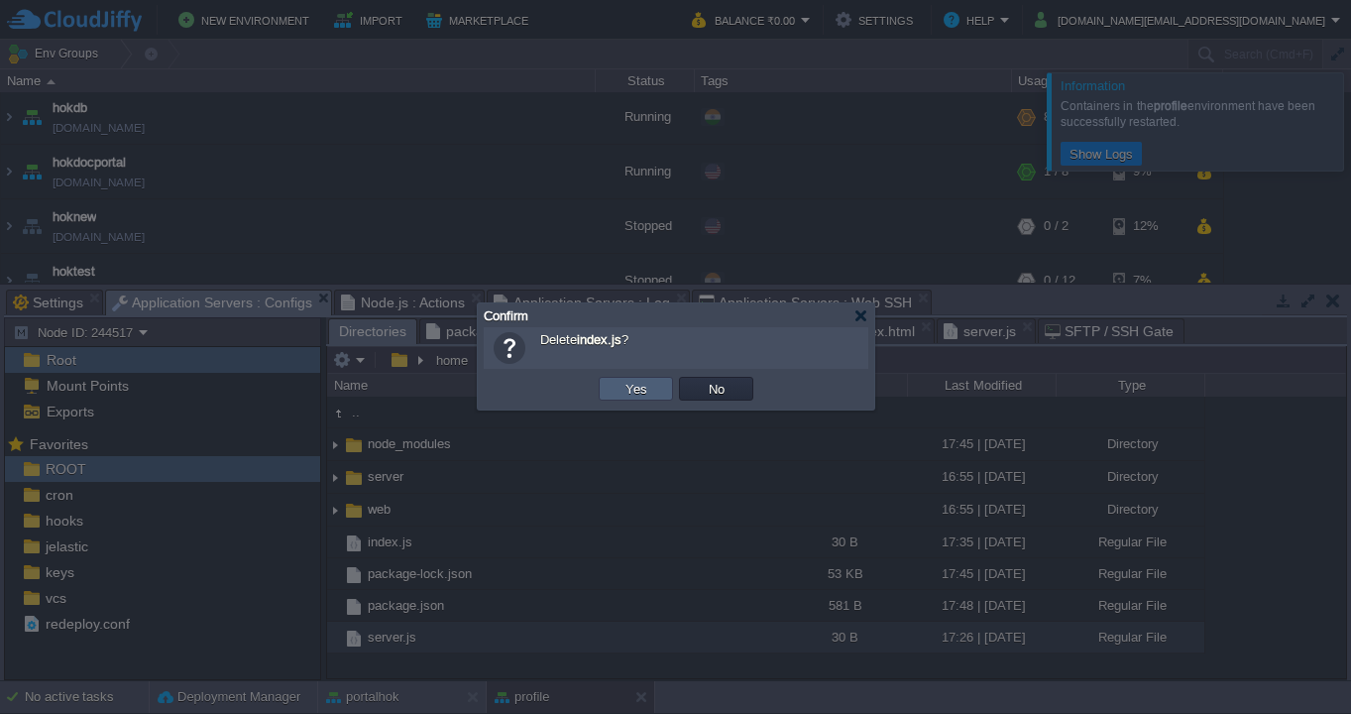
click at [615, 389] on td "Yes" at bounding box center [636, 389] width 74 height 24
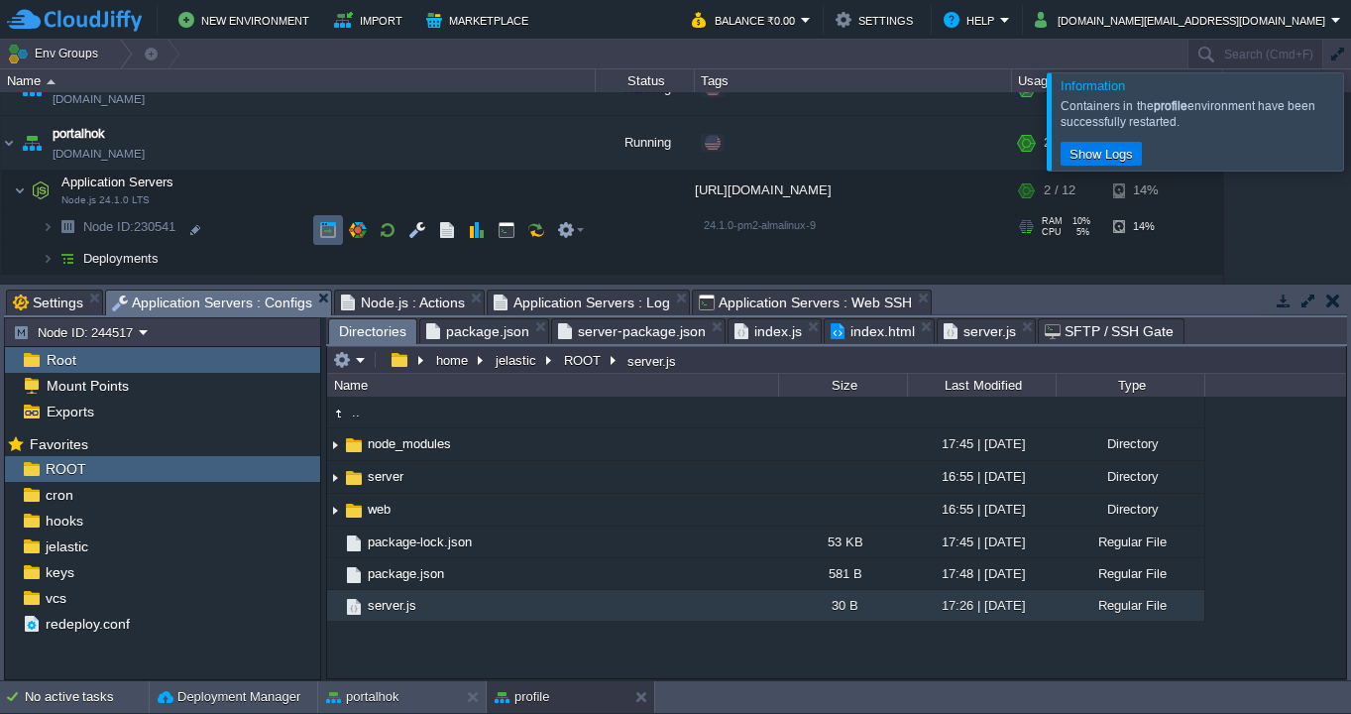
scroll to position [742, 0]
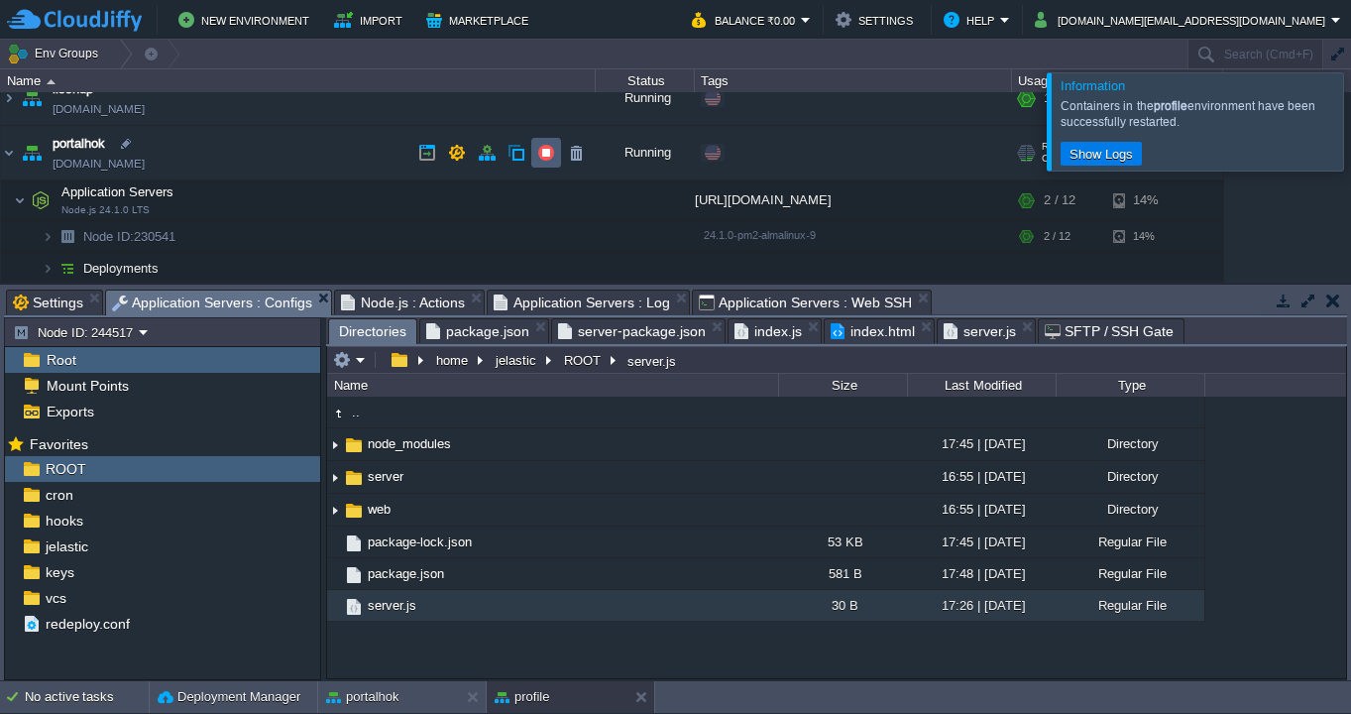
click at [547, 148] on button "button" at bounding box center [546, 153] width 18 height 18
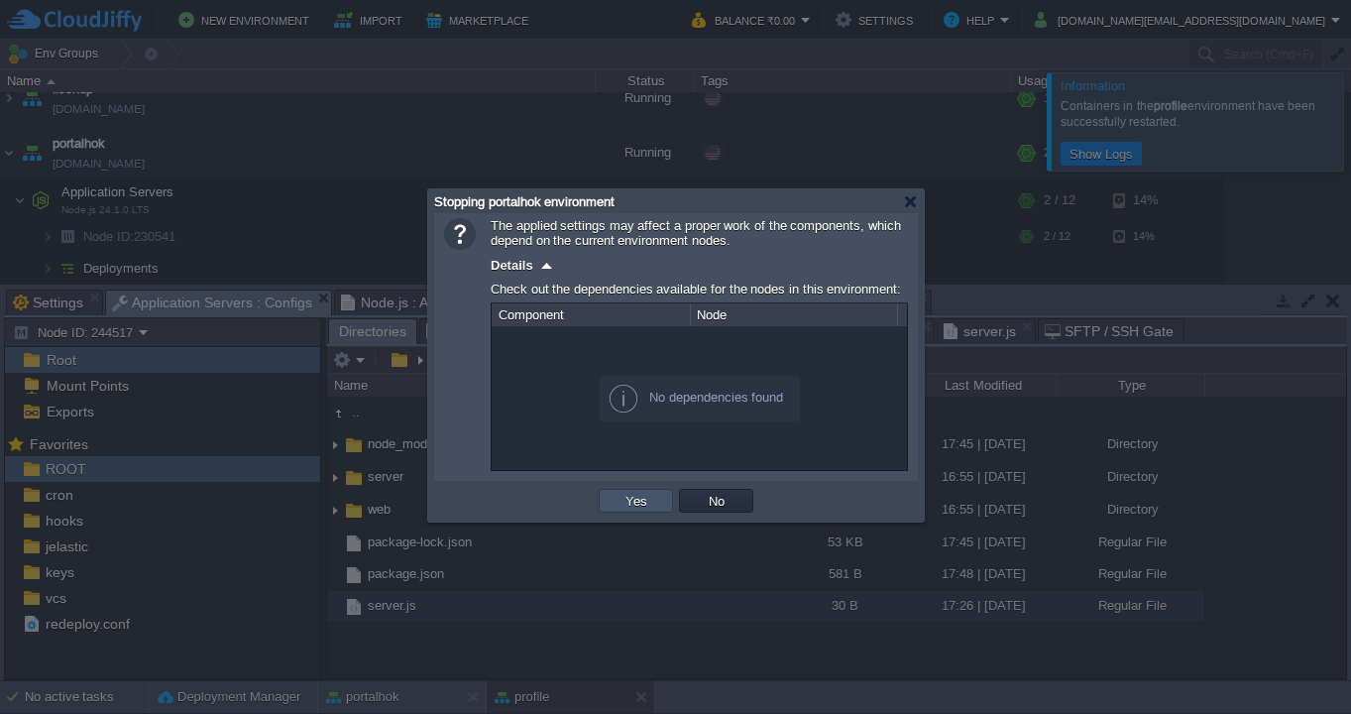
click at [623, 496] on button "Yes" at bounding box center [636, 501] width 34 height 18
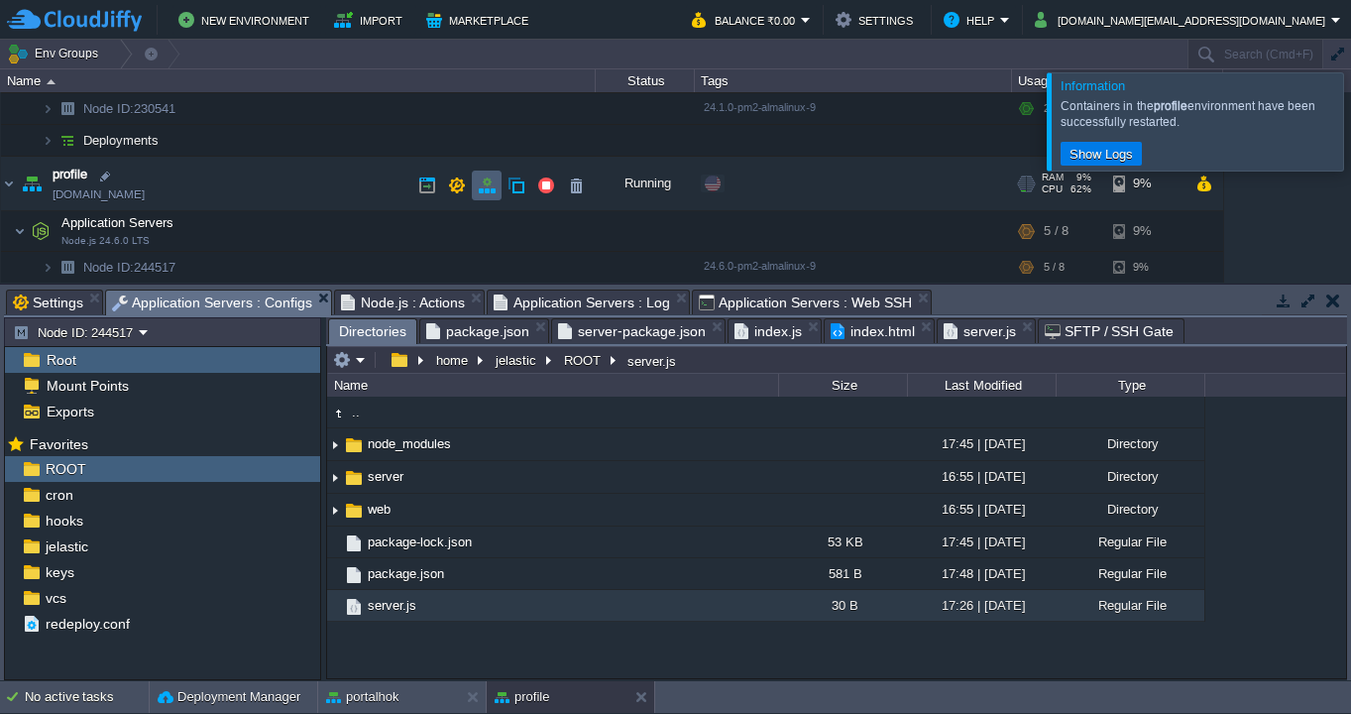
scroll to position [869, 0]
